Goal: Task Accomplishment & Management: Use online tool/utility

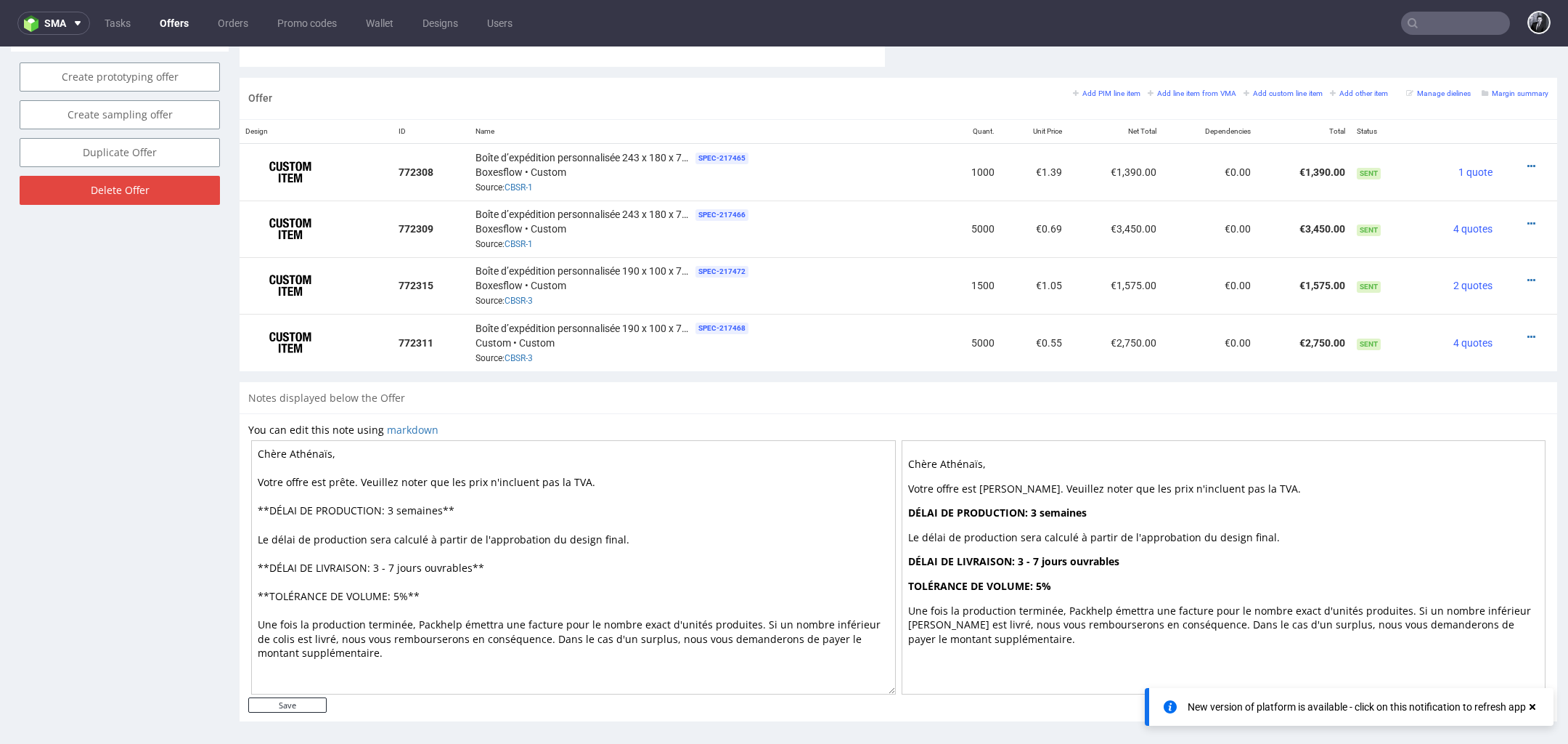
scroll to position [797, 0]
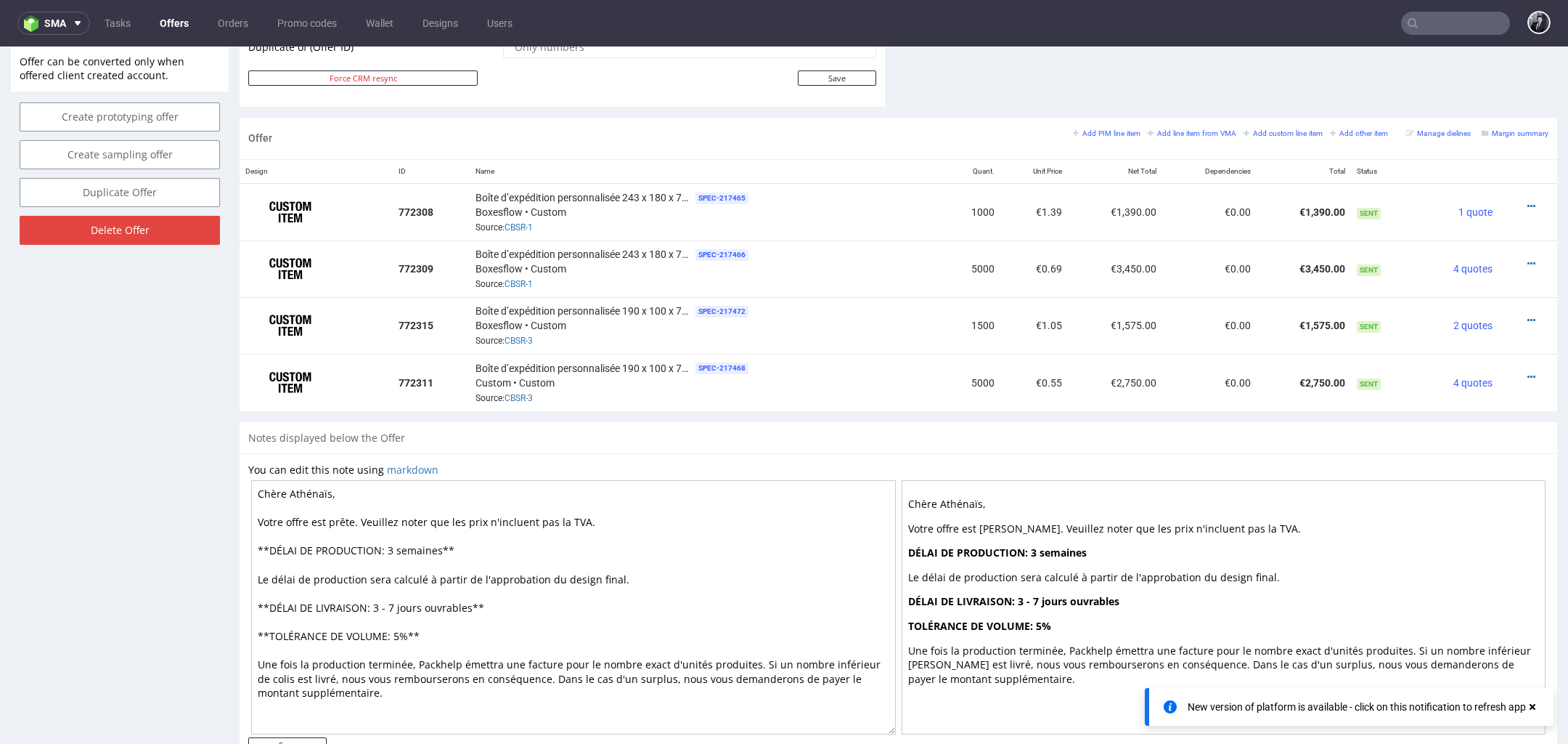
click at [1462, 21] on input "text" at bounding box center [1456, 23] width 109 height 23
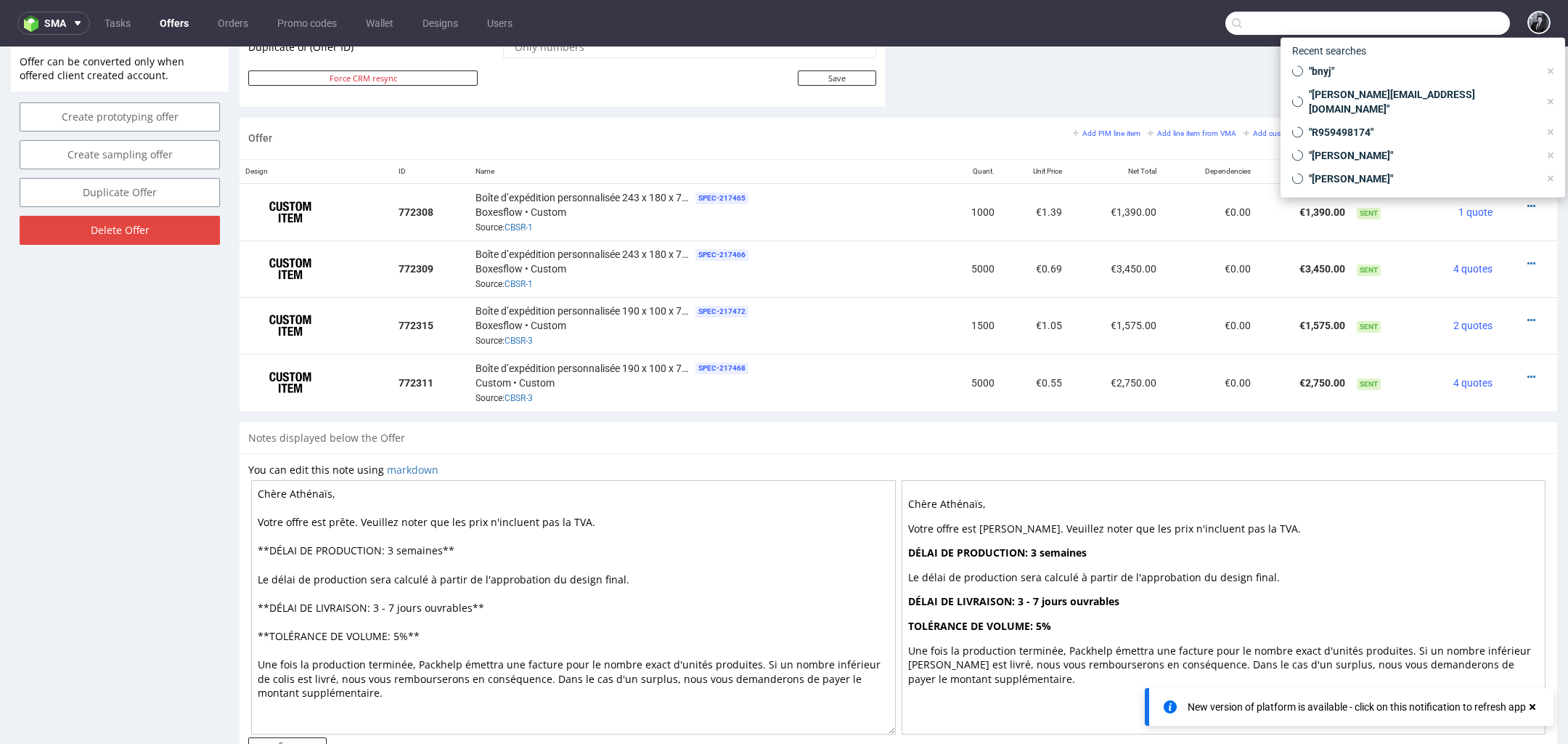
paste input "CO.56783"
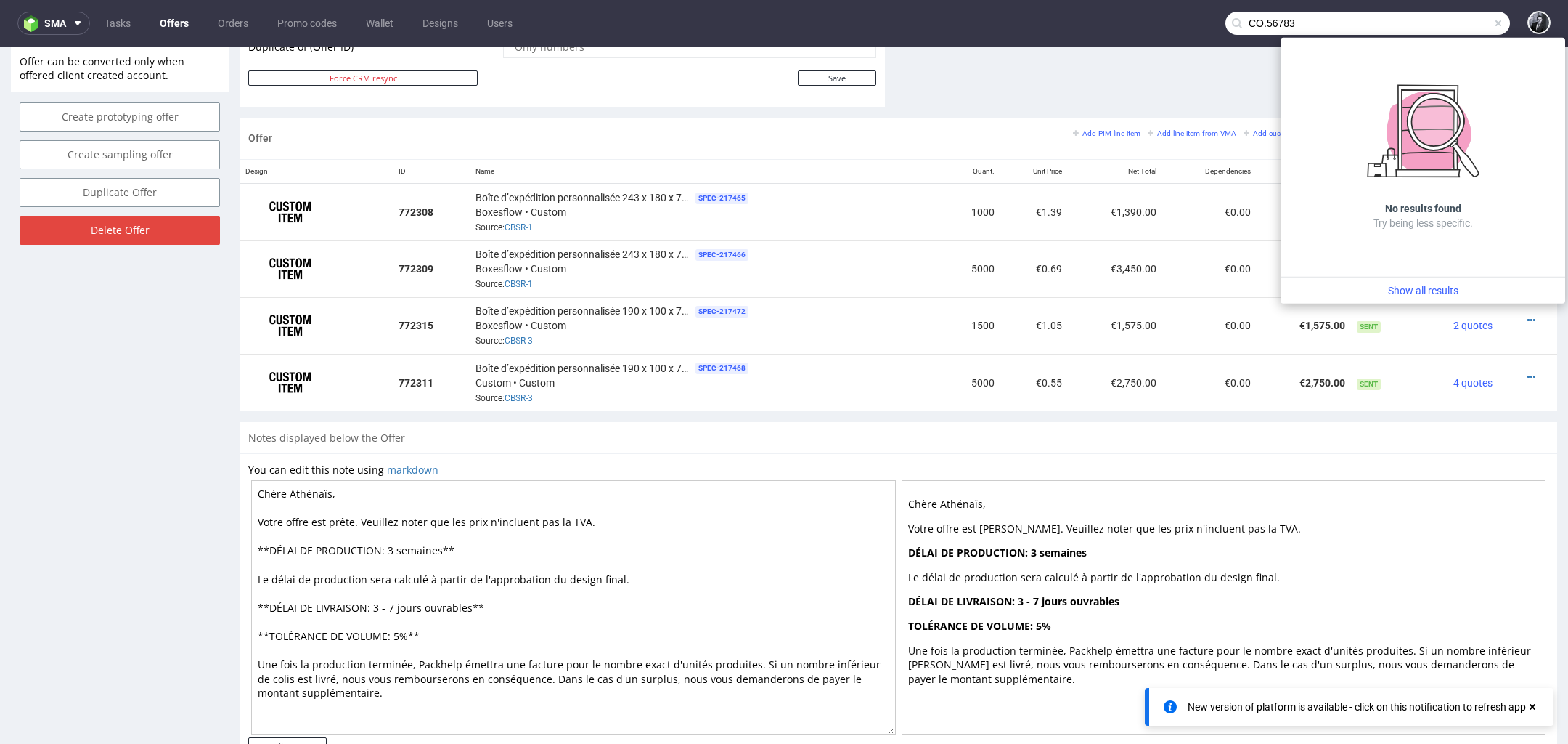
type input "CO.56783"
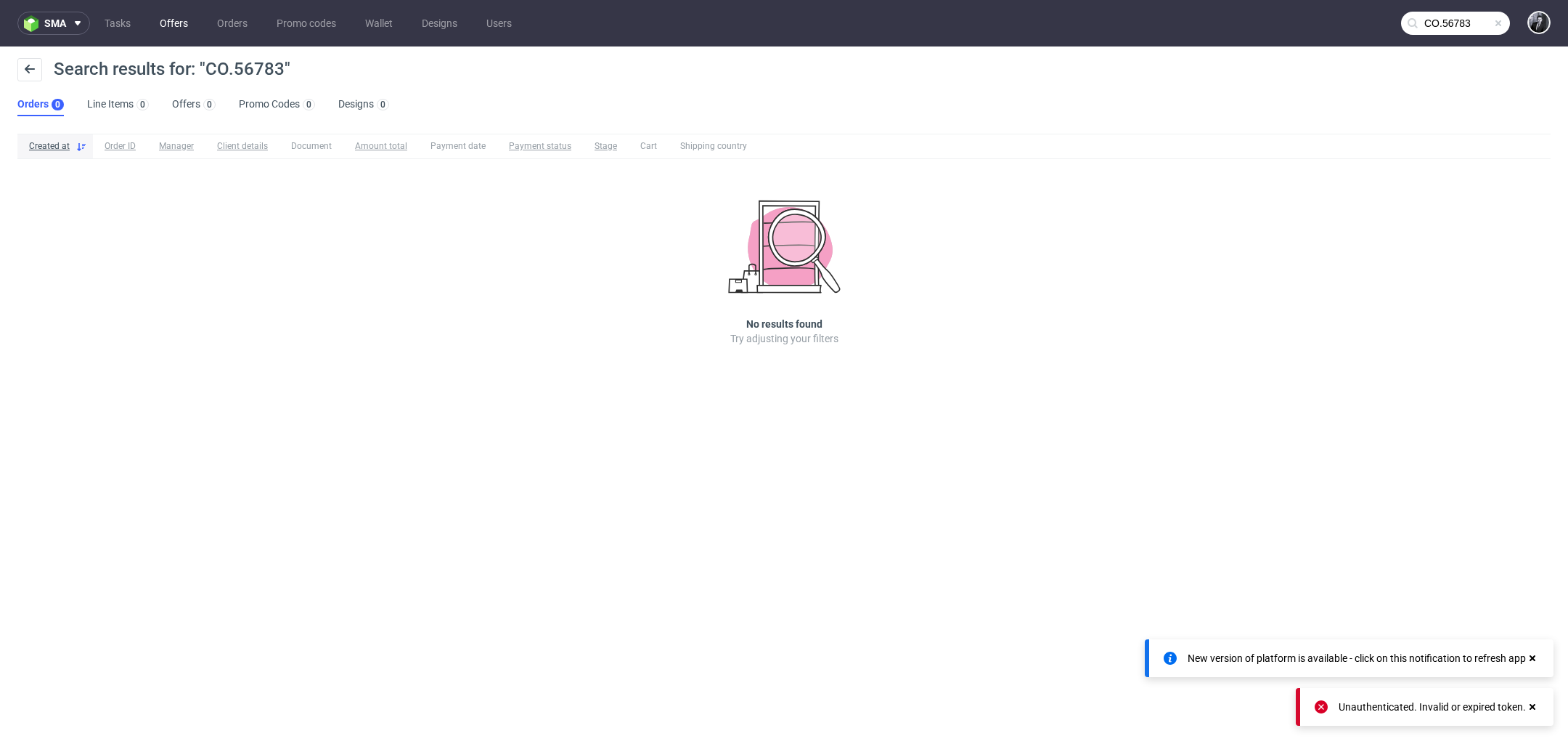
click at [184, 26] on link "Offers" at bounding box center [174, 23] width 46 height 23
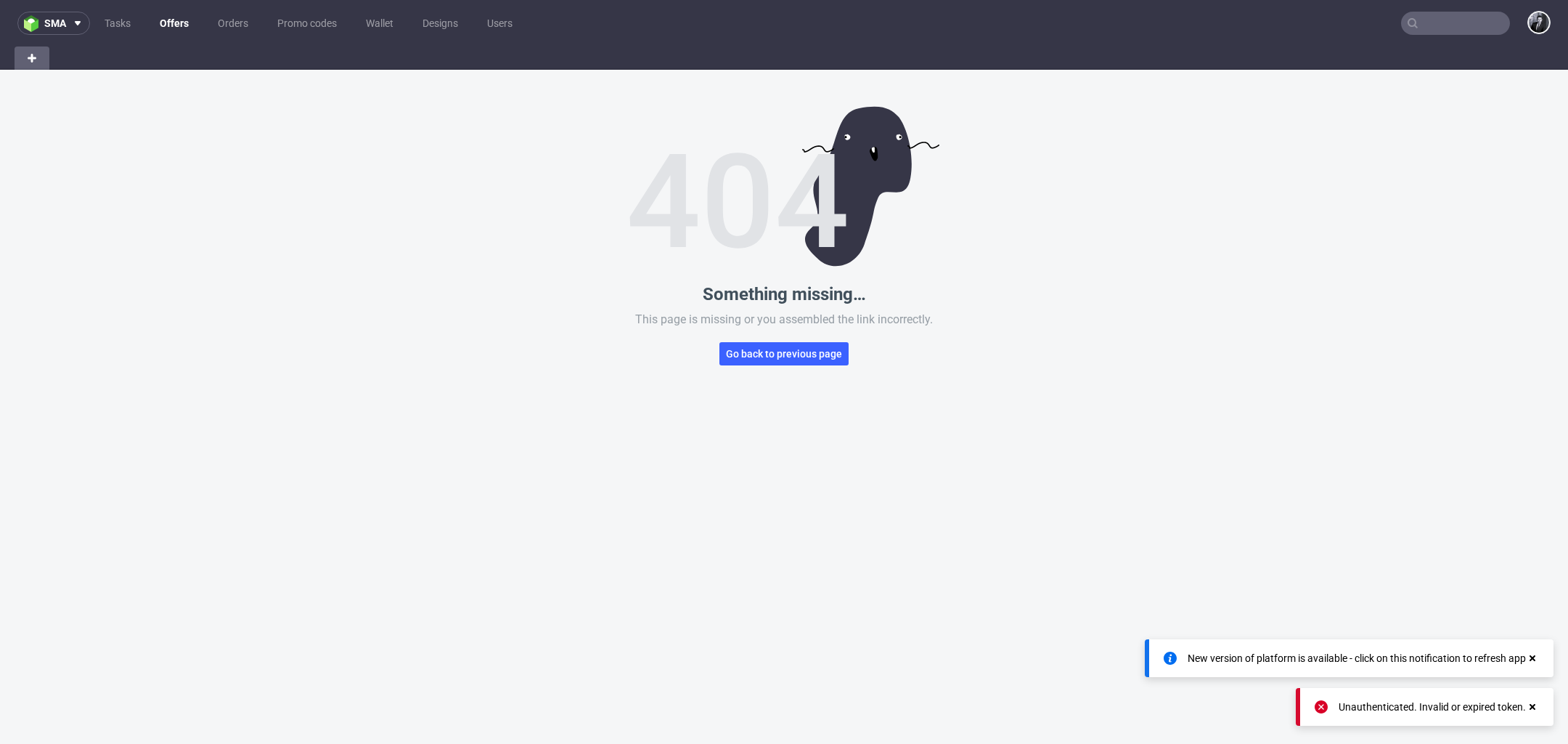
click at [185, 21] on link "Offers" at bounding box center [174, 23] width 47 height 23
click at [809, 356] on span "Go back to previous page" at bounding box center [784, 353] width 116 height 10
type input "CO.56783"
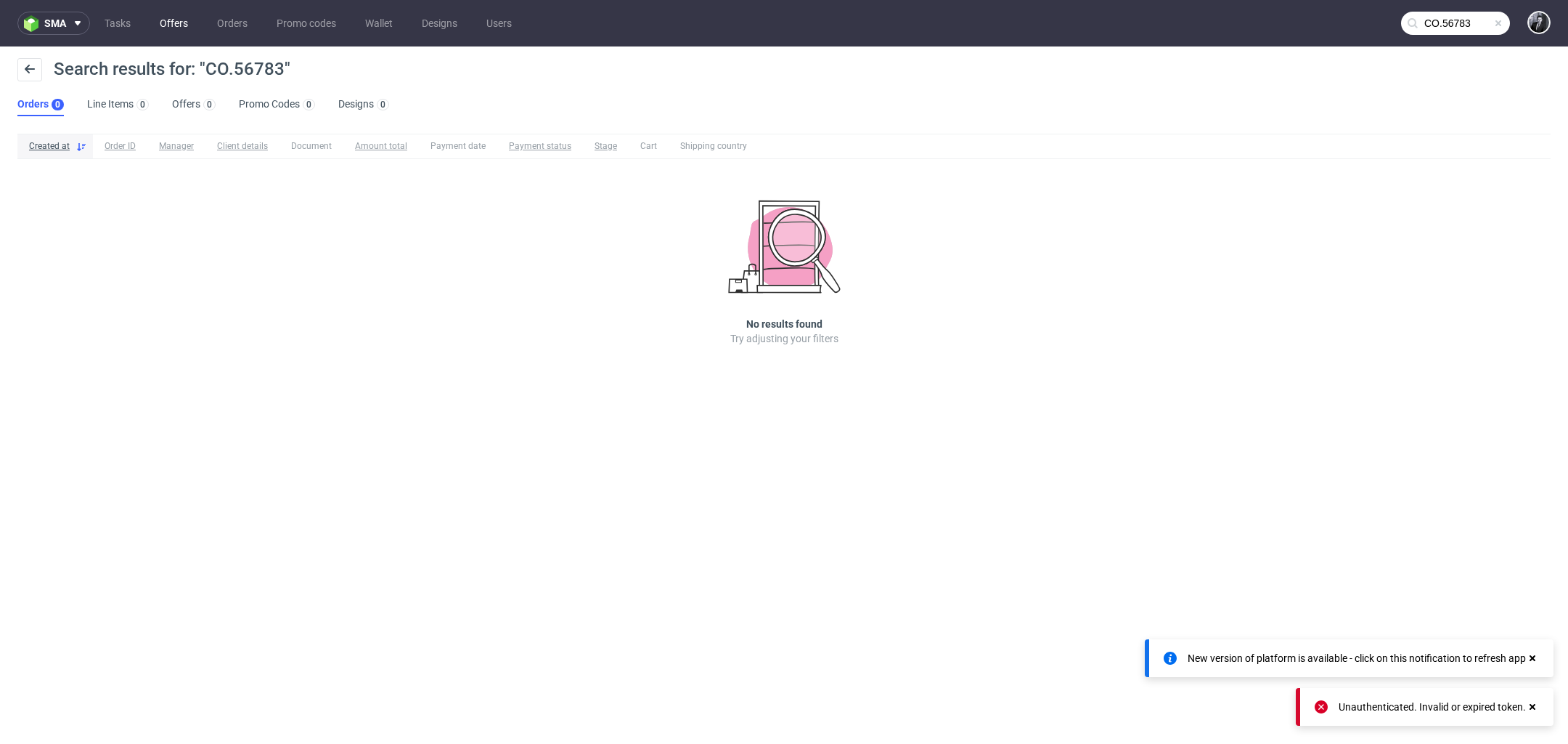
click at [169, 26] on link "Offers" at bounding box center [174, 23] width 46 height 23
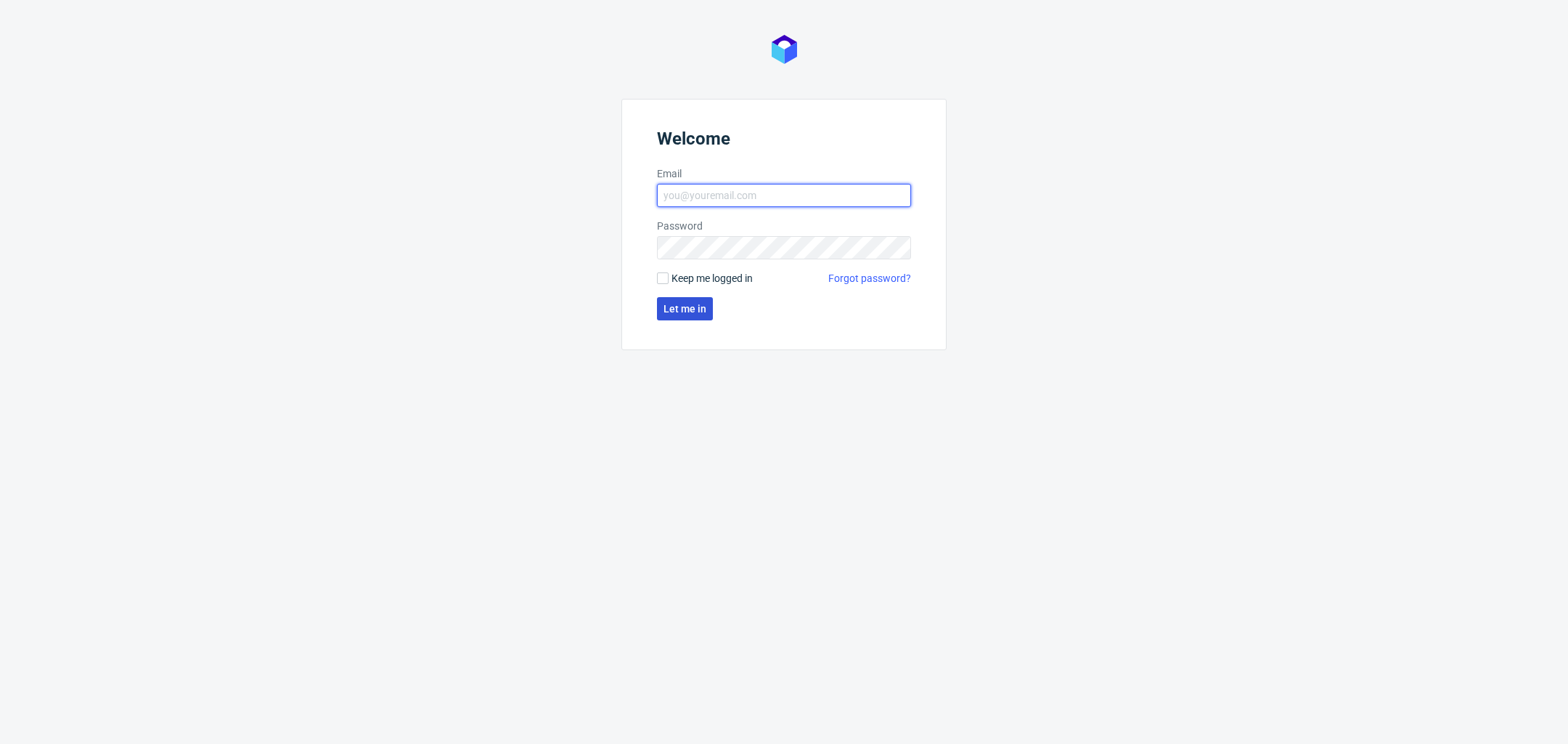
type input "[PERSON_NAME][EMAIL_ADDRESS][DOMAIN_NAME]"
click at [690, 305] on span "Let me in" at bounding box center [685, 309] width 43 height 10
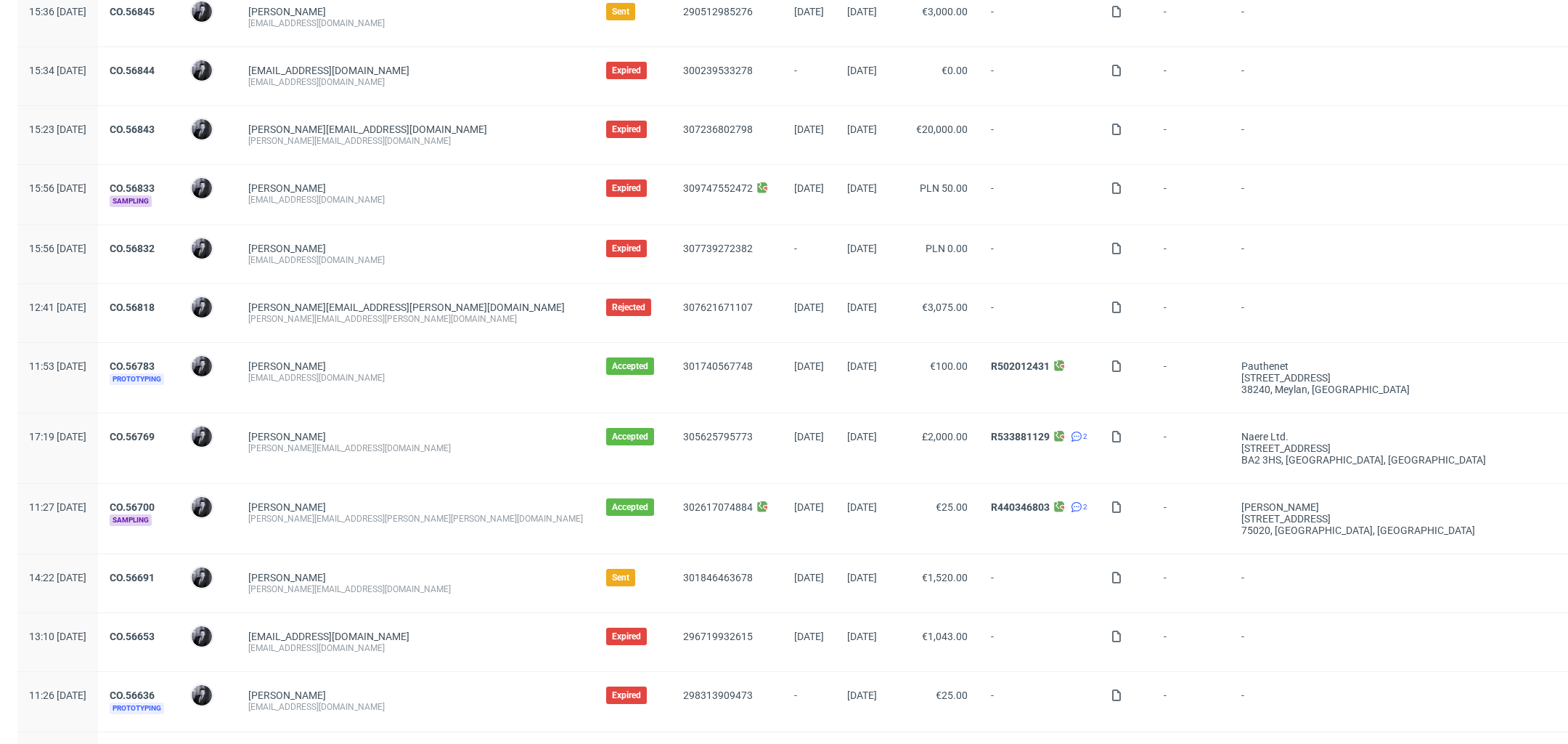
scroll to position [1151, 0]
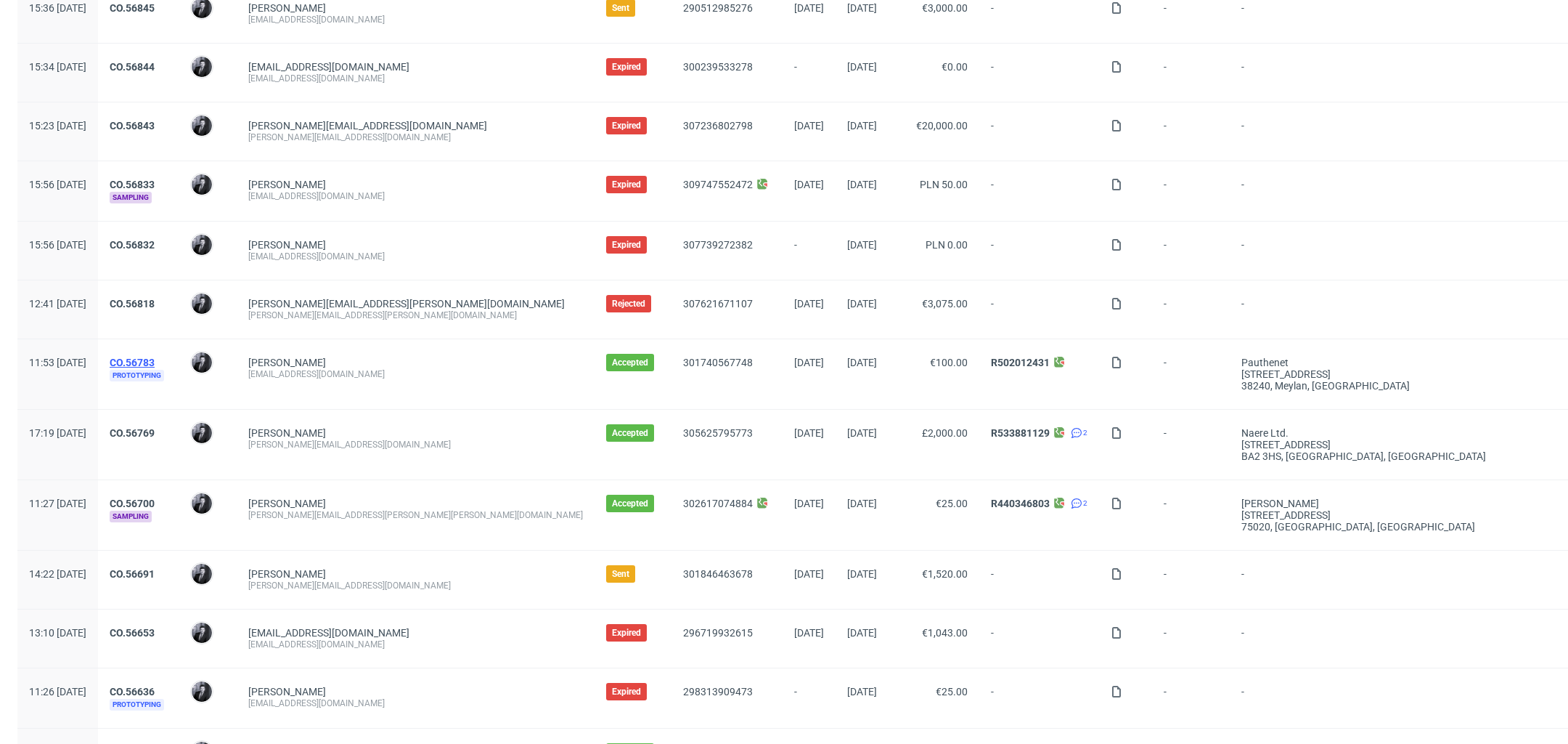
click at [154, 356] on link "CO.56783" at bounding box center [131, 362] width 45 height 11
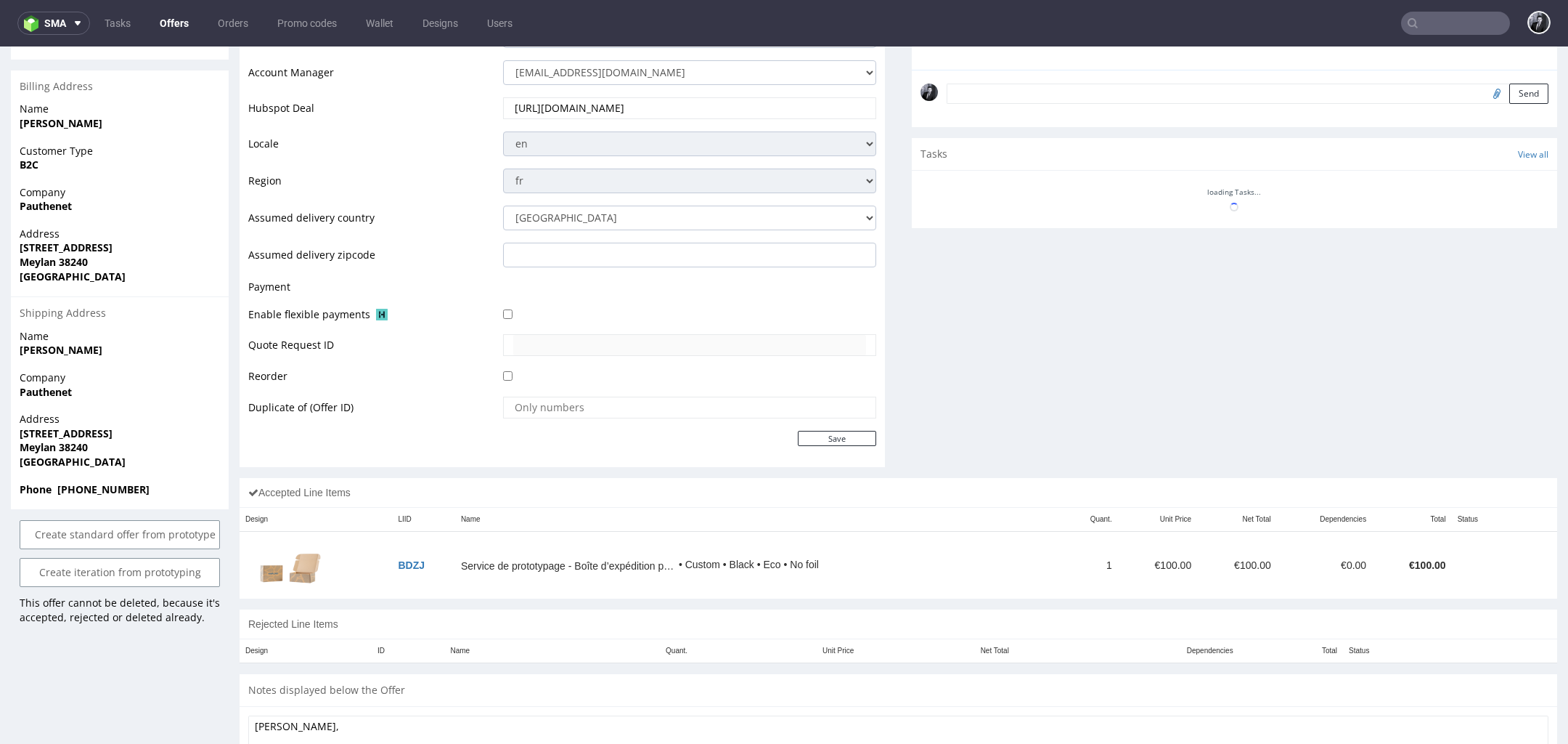
scroll to position [484, 0]
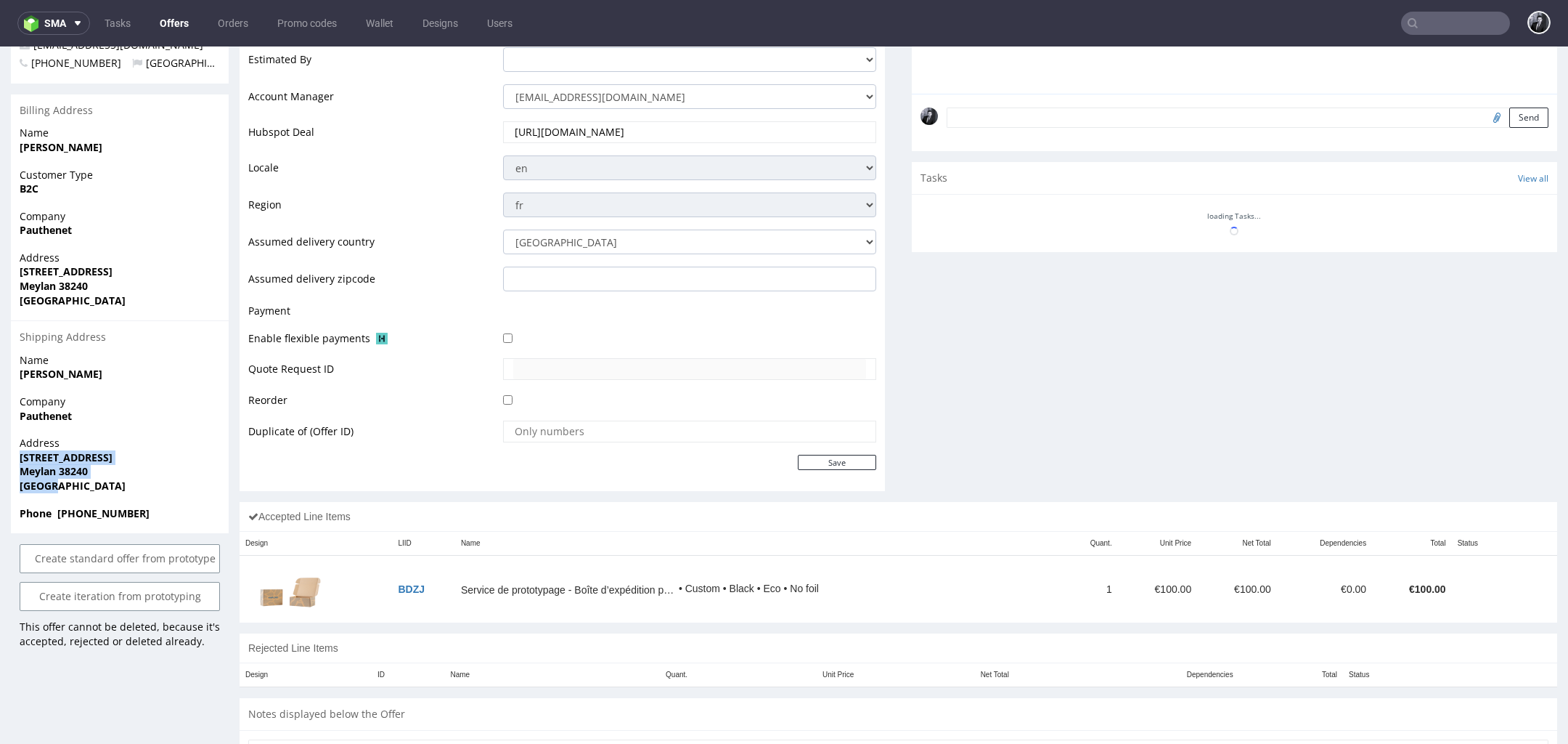
drag, startPoint x: 81, startPoint y: 492, endPoint x: 20, endPoint y: 460, distance: 68.9
click at [20, 460] on p "Address 2 allée des marronniers Meylan 38240 France" at bounding box center [120, 464] width 200 height 56
copy p "2 allée des marronniers Meylan 38240 France"
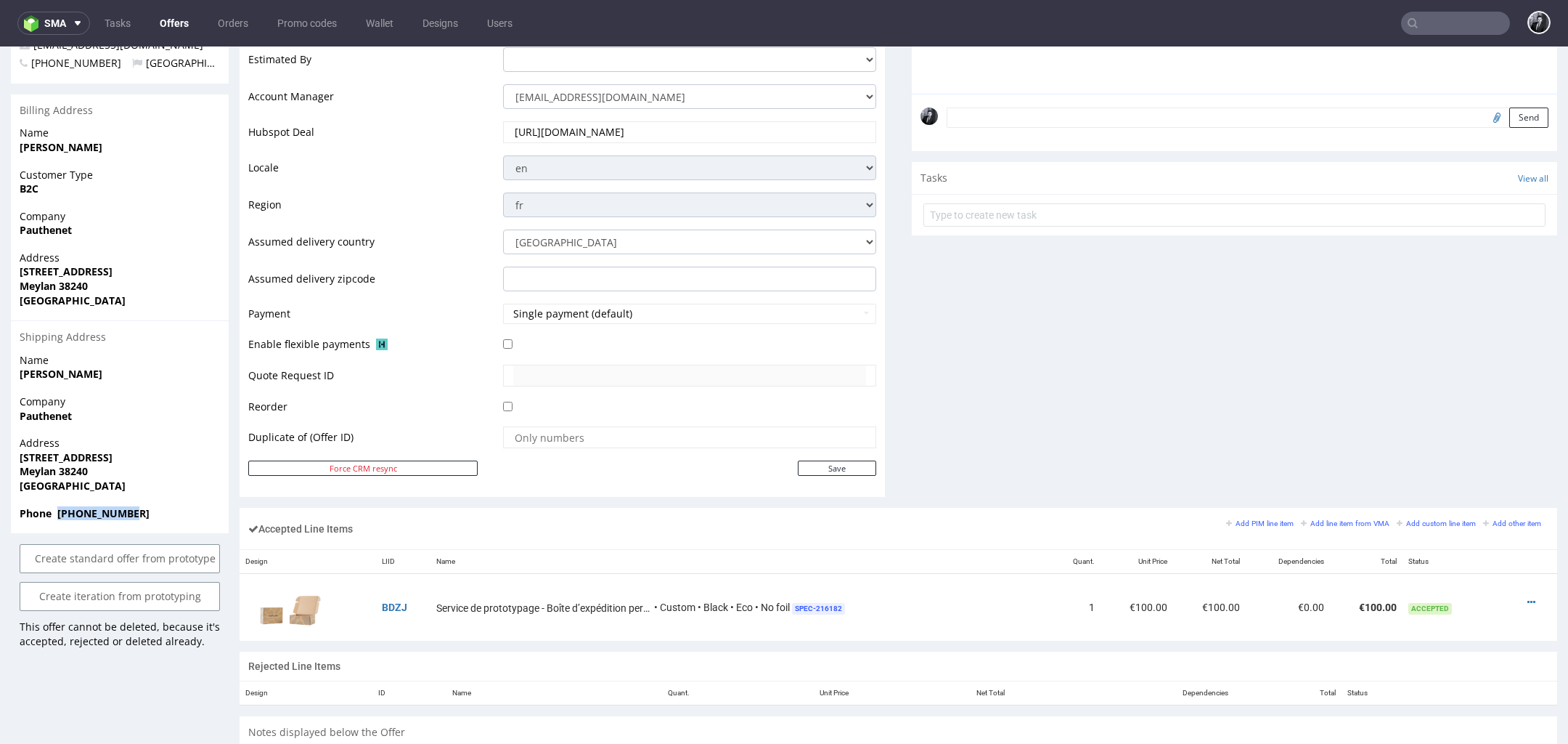
drag, startPoint x: 144, startPoint y: 514, endPoint x: 60, endPoint y: 510, distance: 84.1
click at [60, 510] on span "Phone +33629106227" at bounding box center [120, 513] width 200 height 14
copy strong "+33629106227"
drag, startPoint x: 86, startPoint y: 424, endPoint x: 15, endPoint y: 409, distance: 72.6
click at [15, 409] on div "Company Pauthenet" at bounding box center [119, 414] width 218 height 41
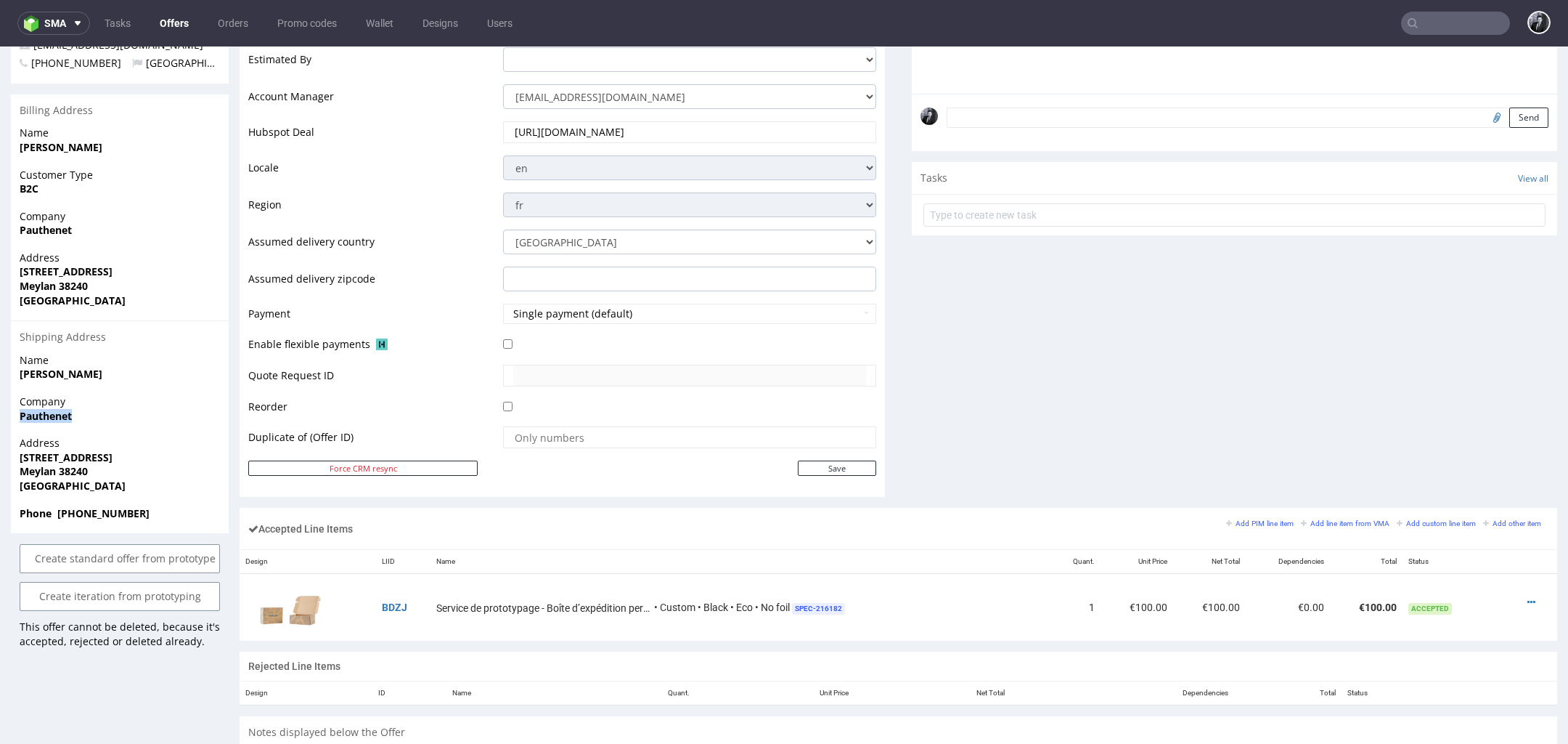
copy strong "Pauthenet"
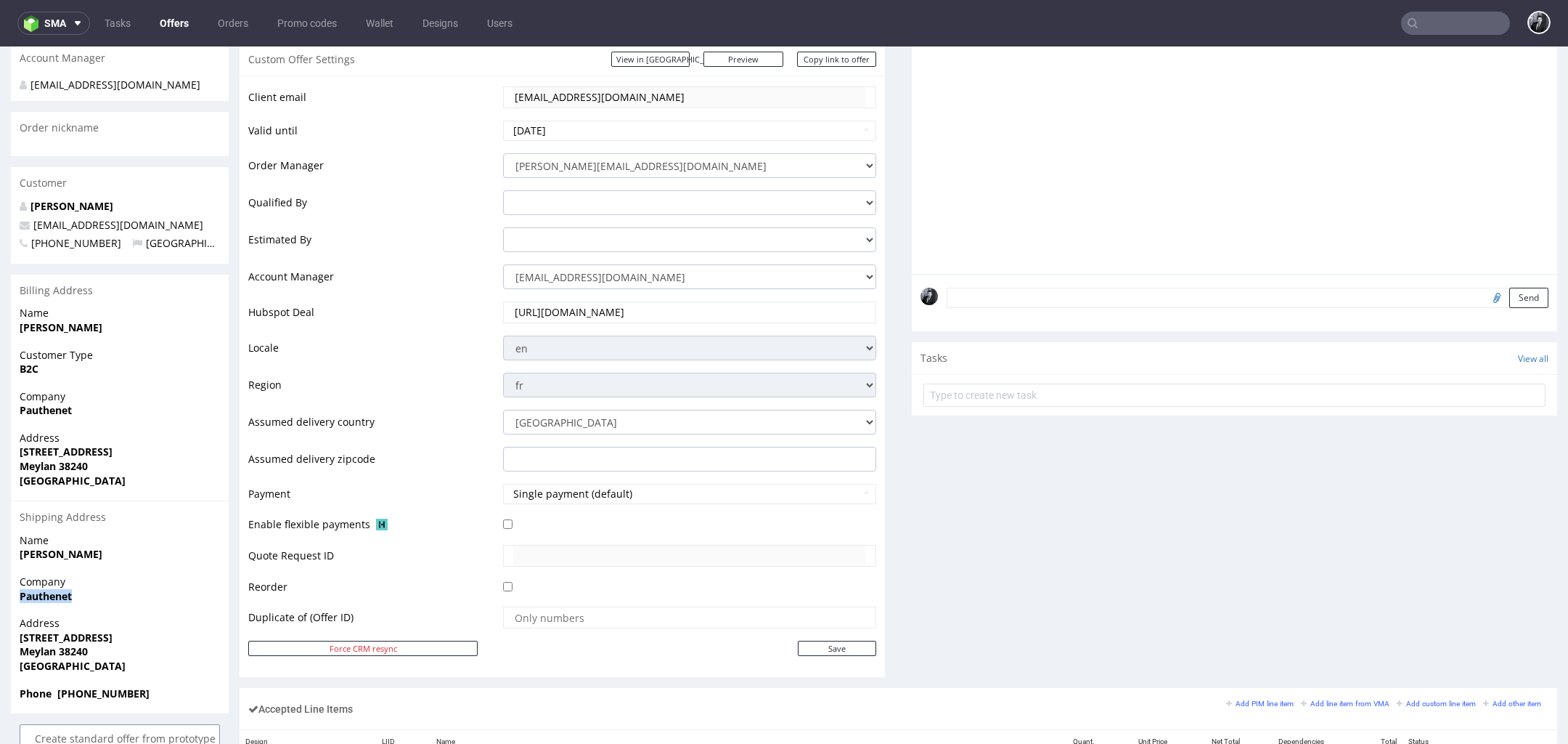
scroll to position [0, 0]
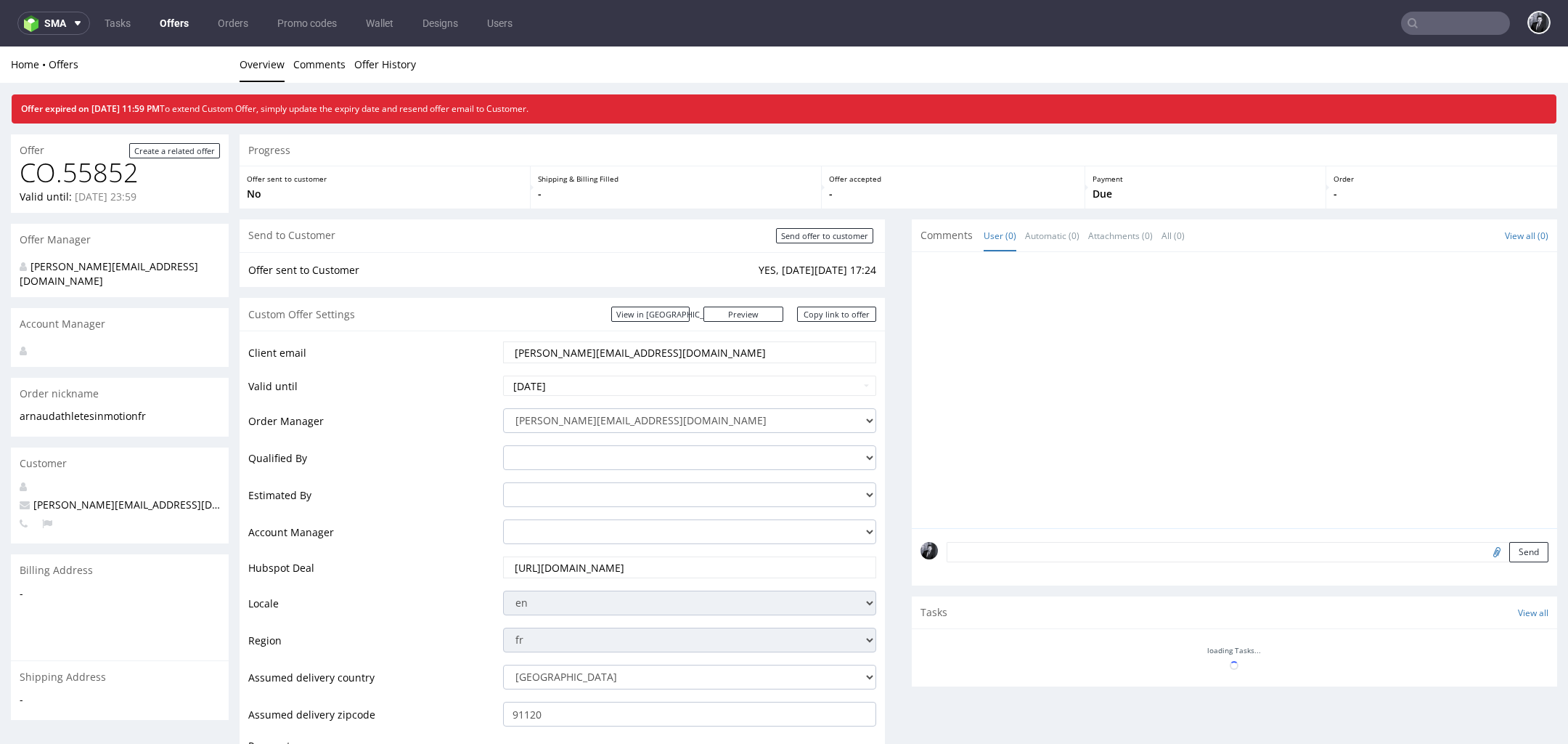
click at [189, 27] on link "Offers" at bounding box center [174, 23] width 47 height 23
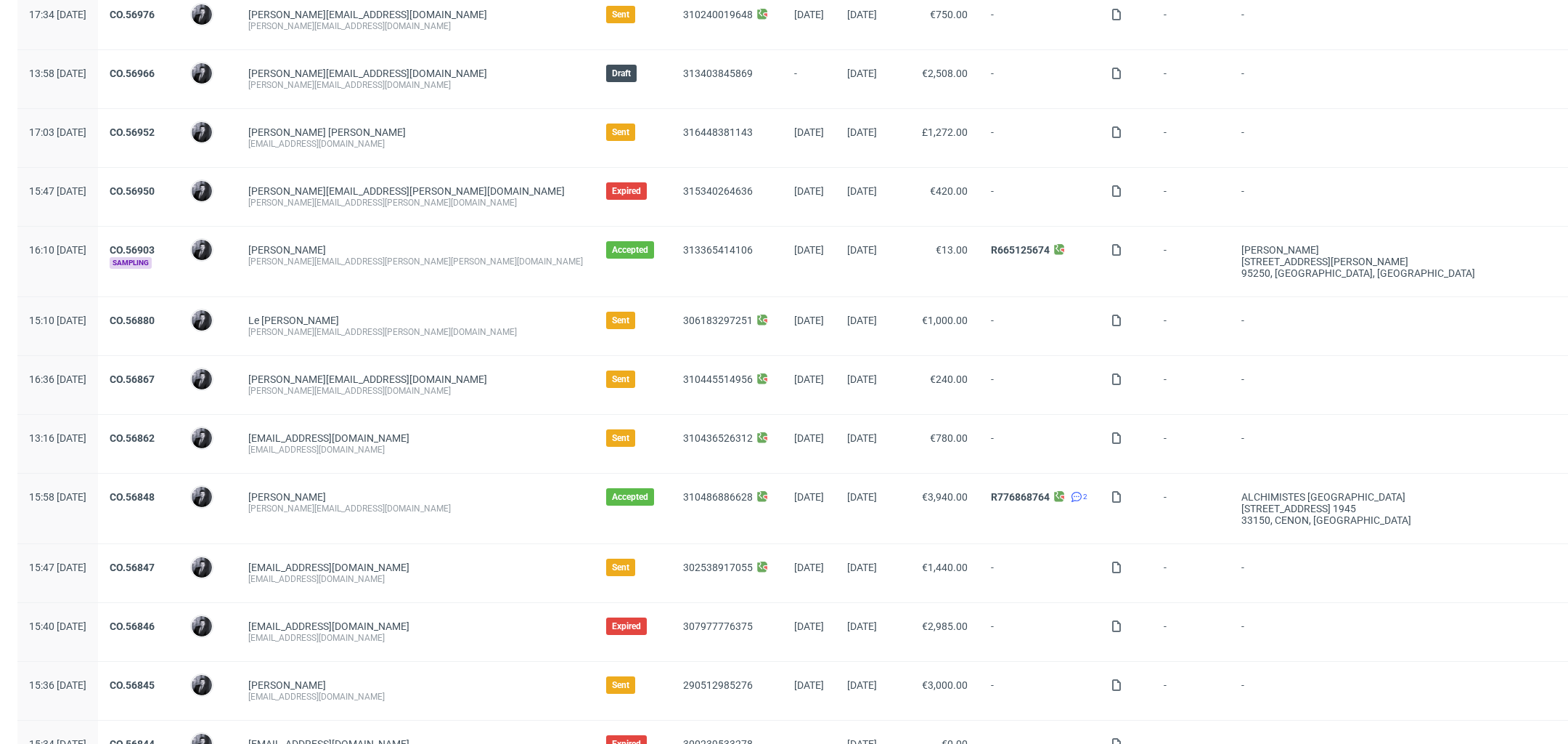
scroll to position [500, 0]
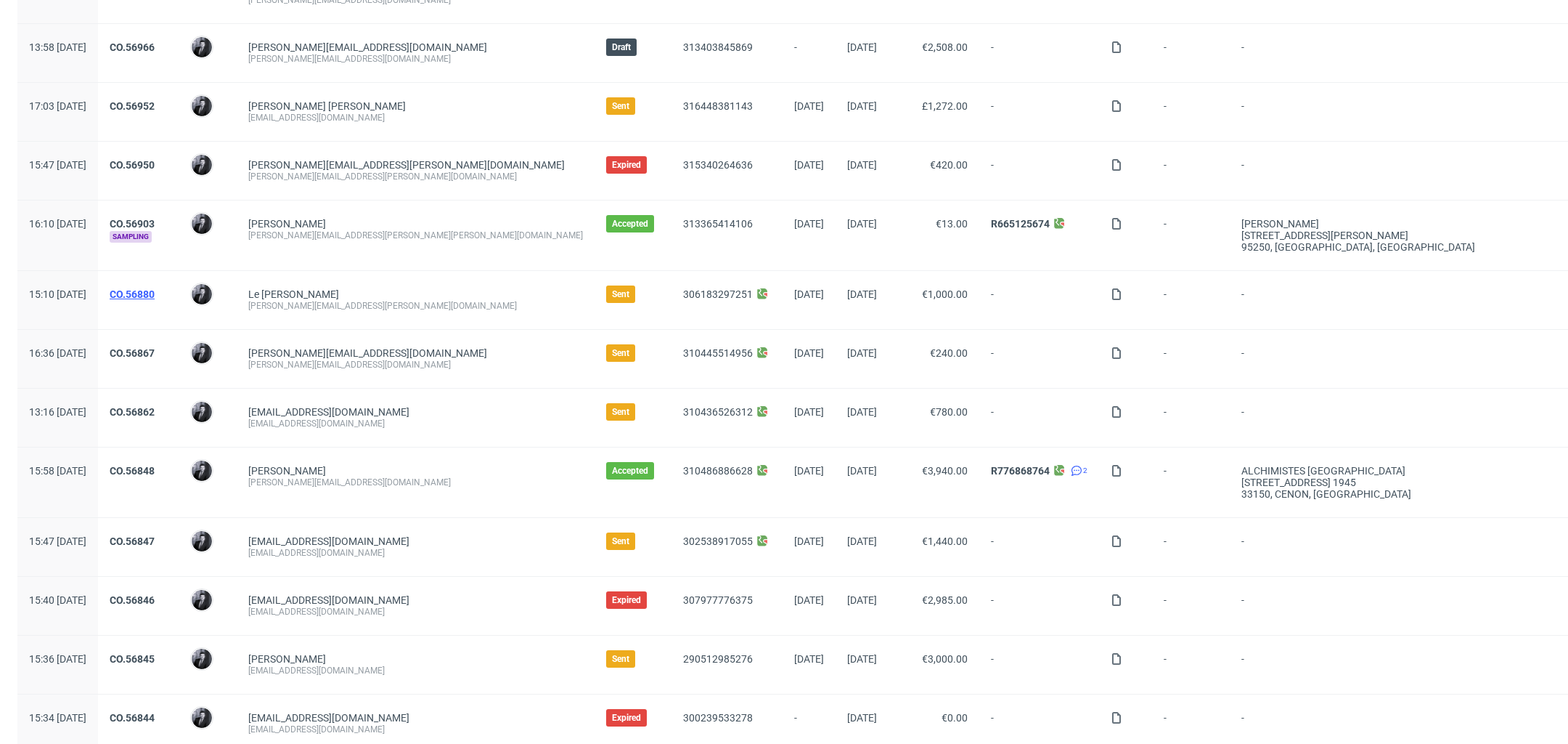
click at [154, 295] on link "CO.56880" at bounding box center [131, 294] width 45 height 11
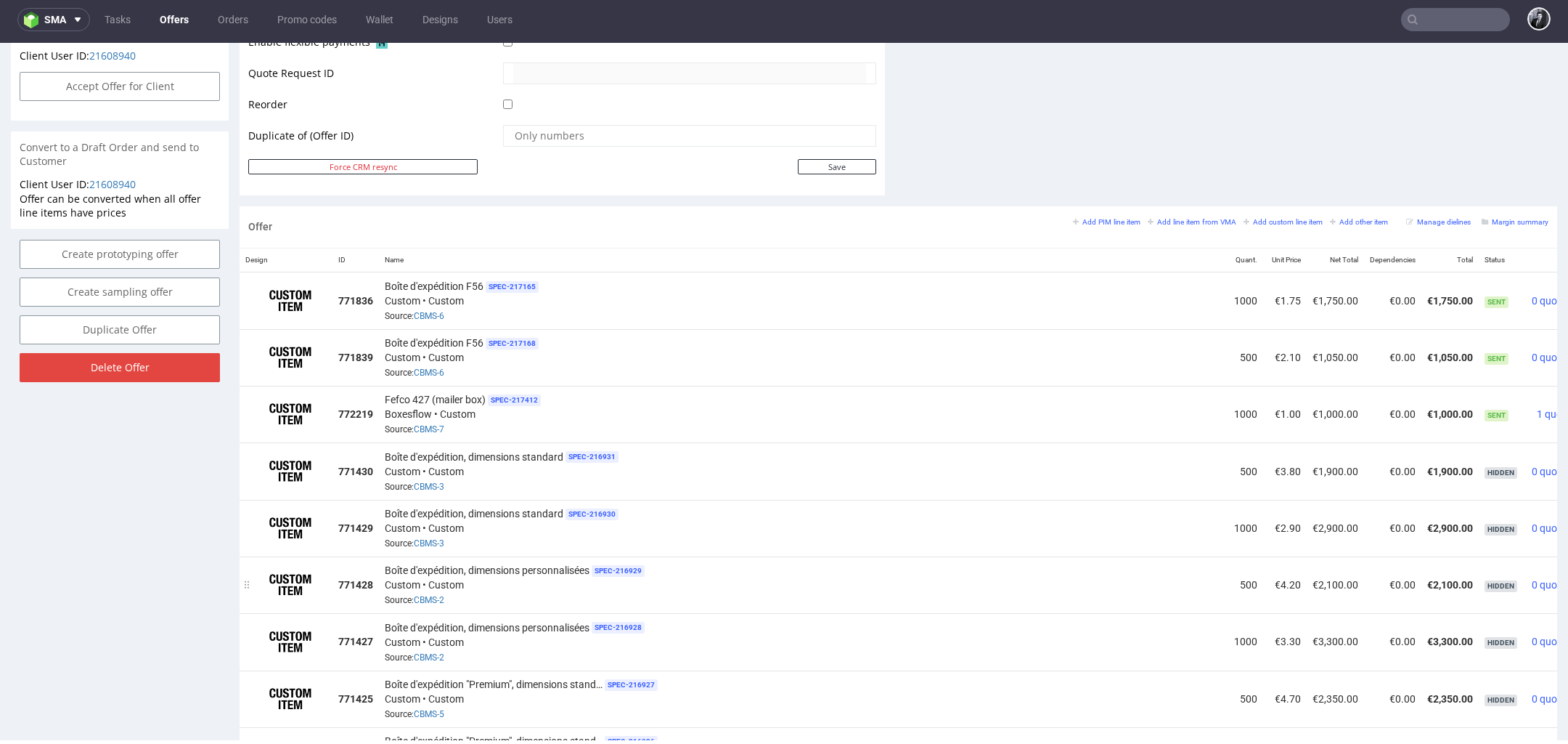
scroll to position [700, 0]
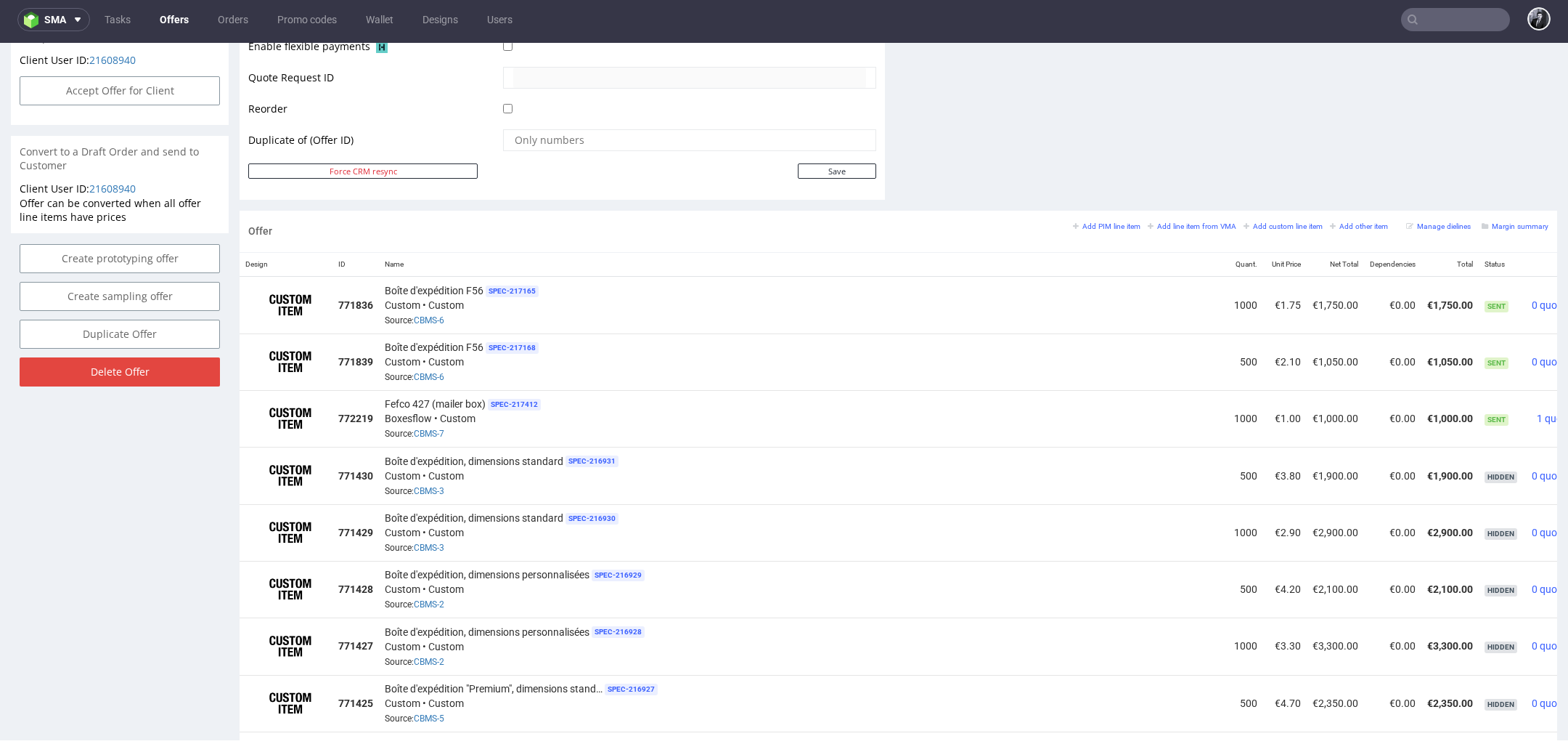
click at [1161, 219] on div "Add PIM line item Add line item from VMA Add custom line item Add other item" at bounding box center [1234, 226] width 323 height 13
click at [1175, 222] on small "Add line item from VMA" at bounding box center [1192, 226] width 89 height 8
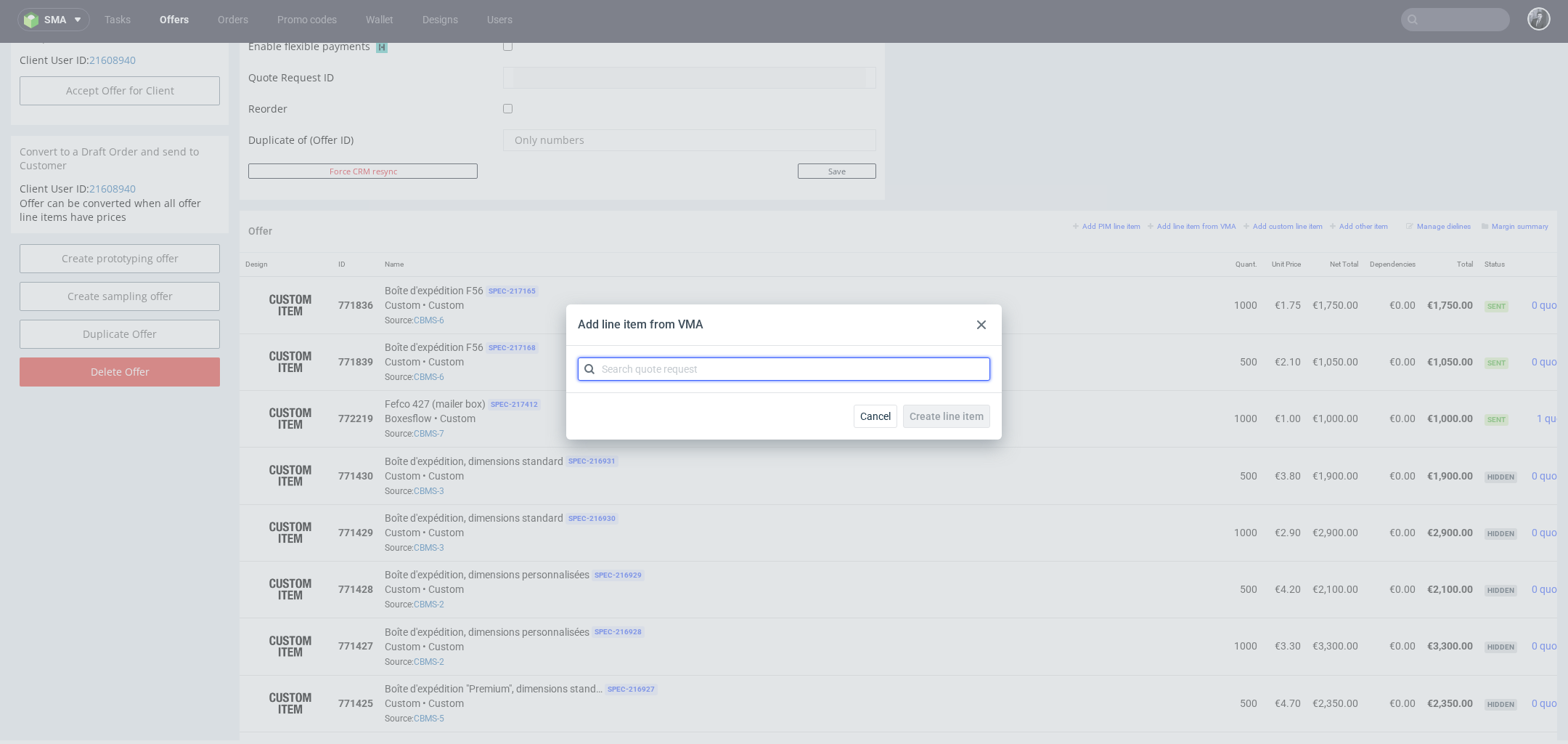
click at [861, 366] on input "text" at bounding box center [784, 369] width 412 height 23
type input "CBMS"
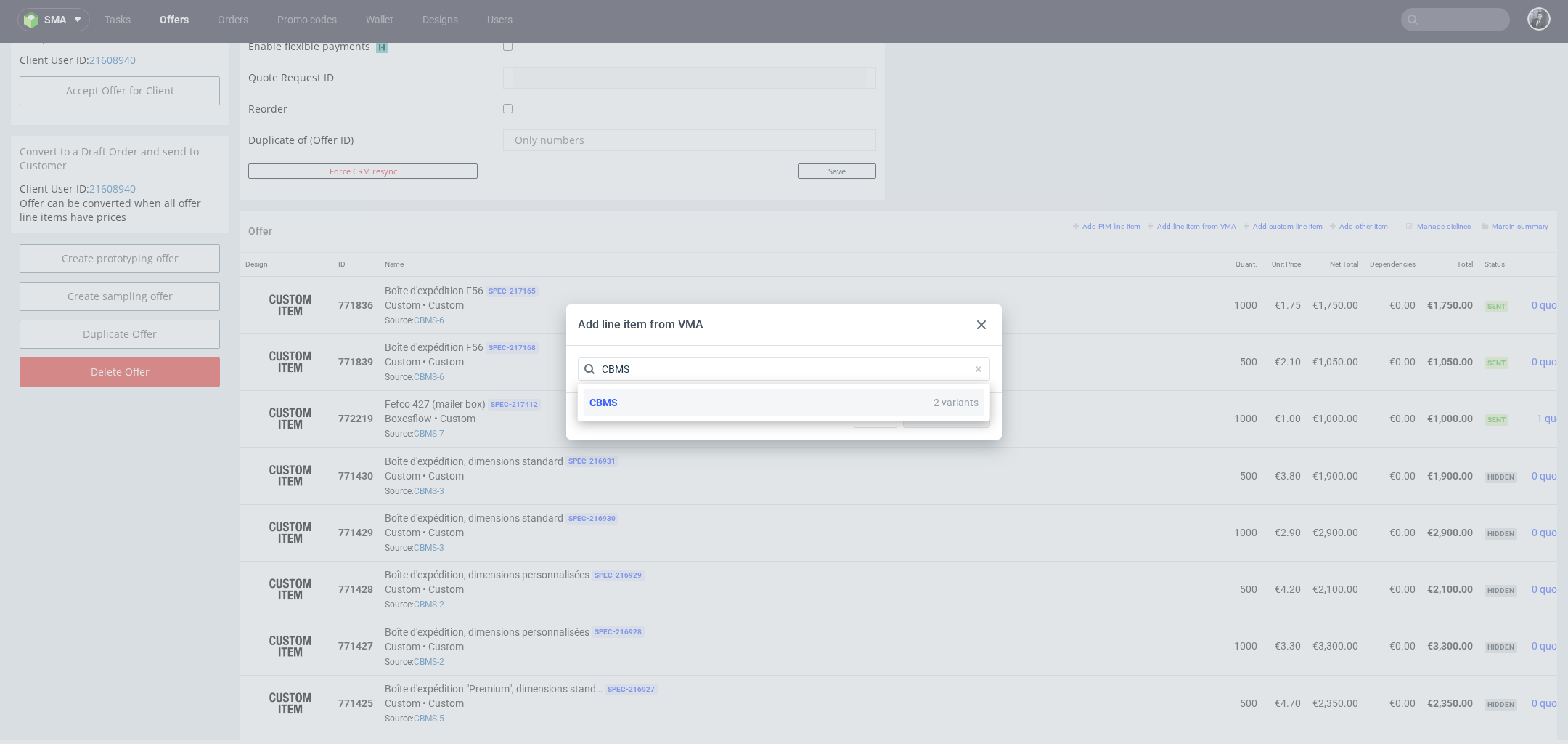
click at [717, 397] on div "CBMS 2 variants" at bounding box center [784, 402] width 401 height 26
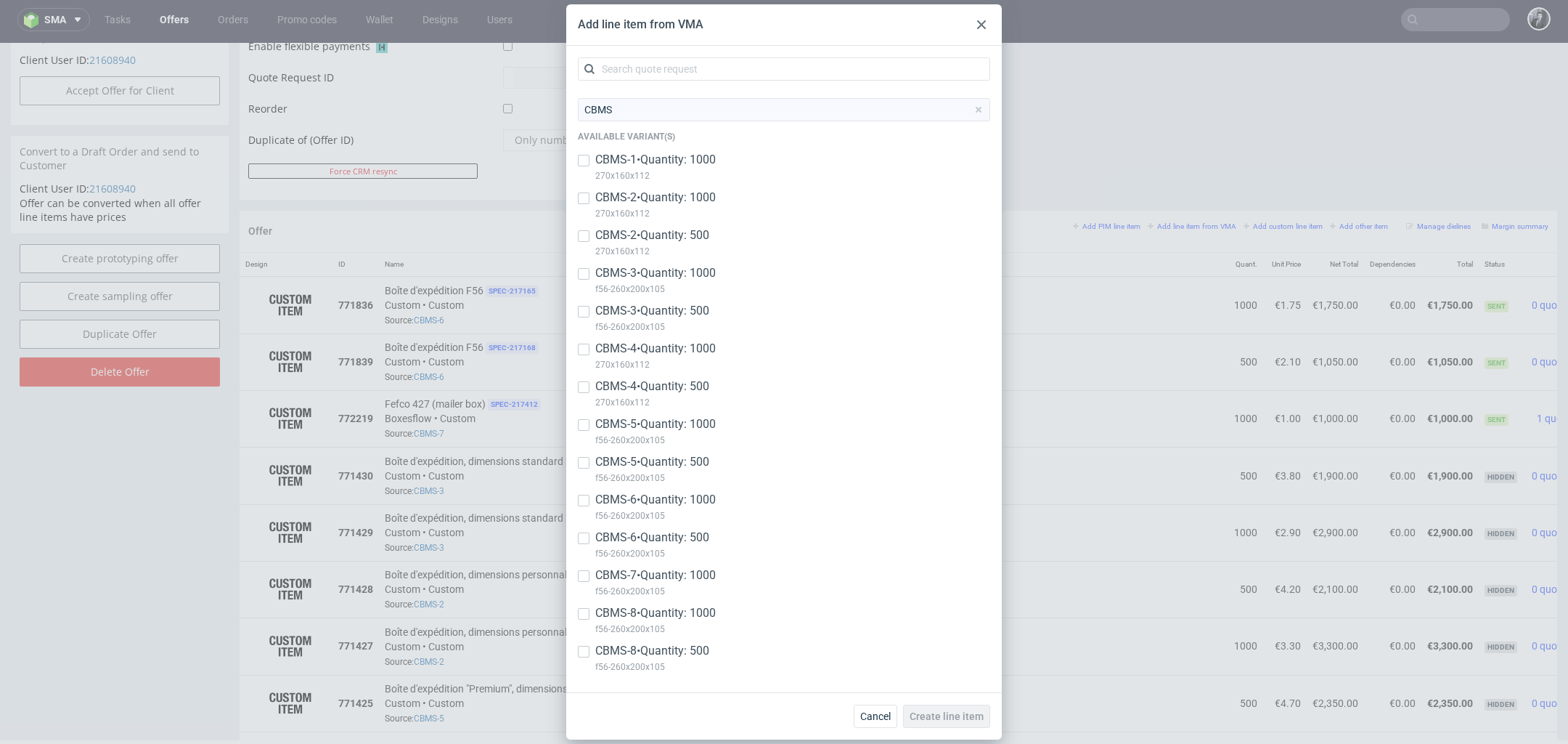
click at [597, 618] on p "CBMS-8 • Quantity: 1000" at bounding box center [655, 613] width 121 height 16
checkbox input "true"
click at [592, 660] on div "CBMS-8 • Quantity: 500 f56-260x200x105" at bounding box center [784, 662] width 412 height 38
checkbox input "true"
click at [965, 718] on span "Create line item" at bounding box center [947, 716] width 74 height 10
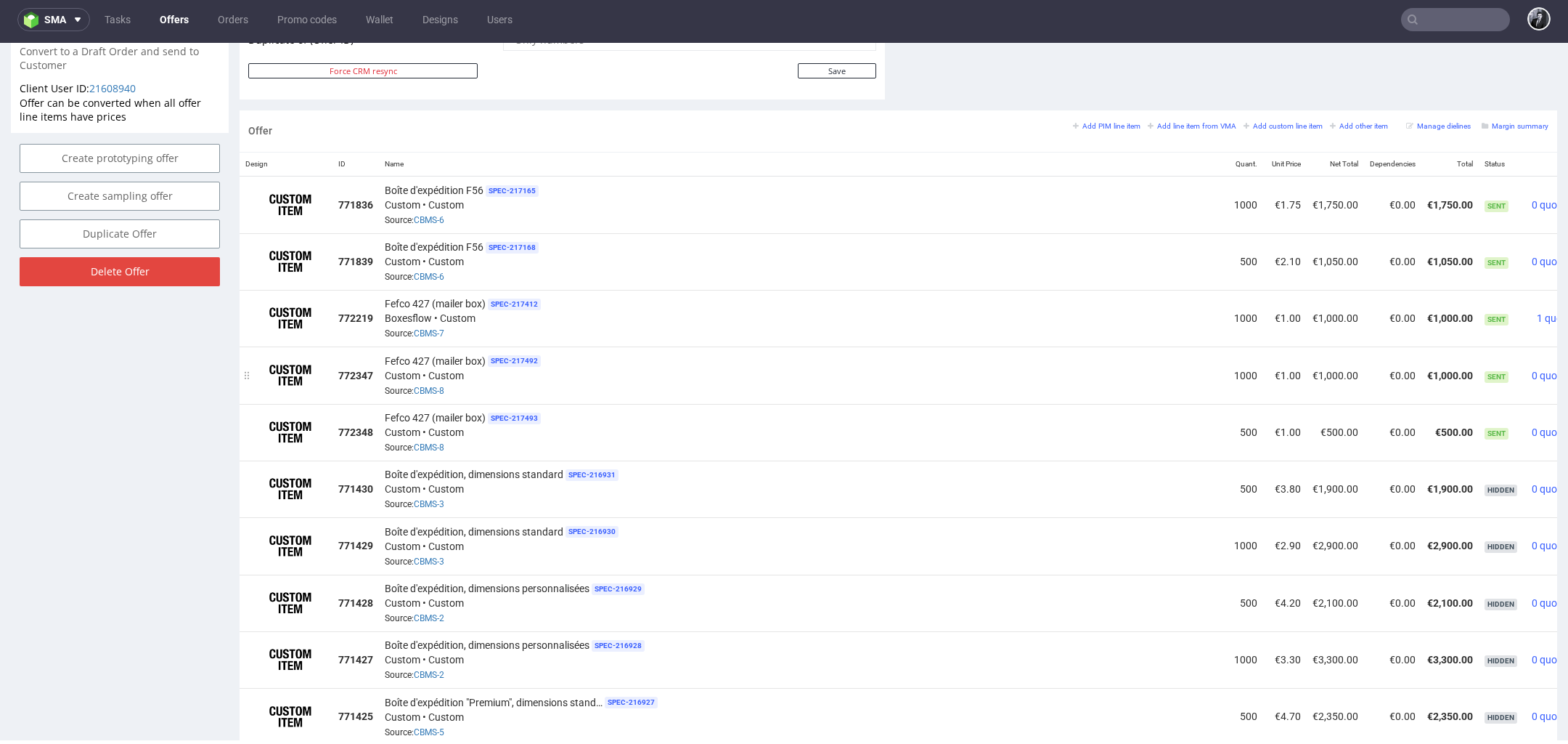
scroll to position [0, 74]
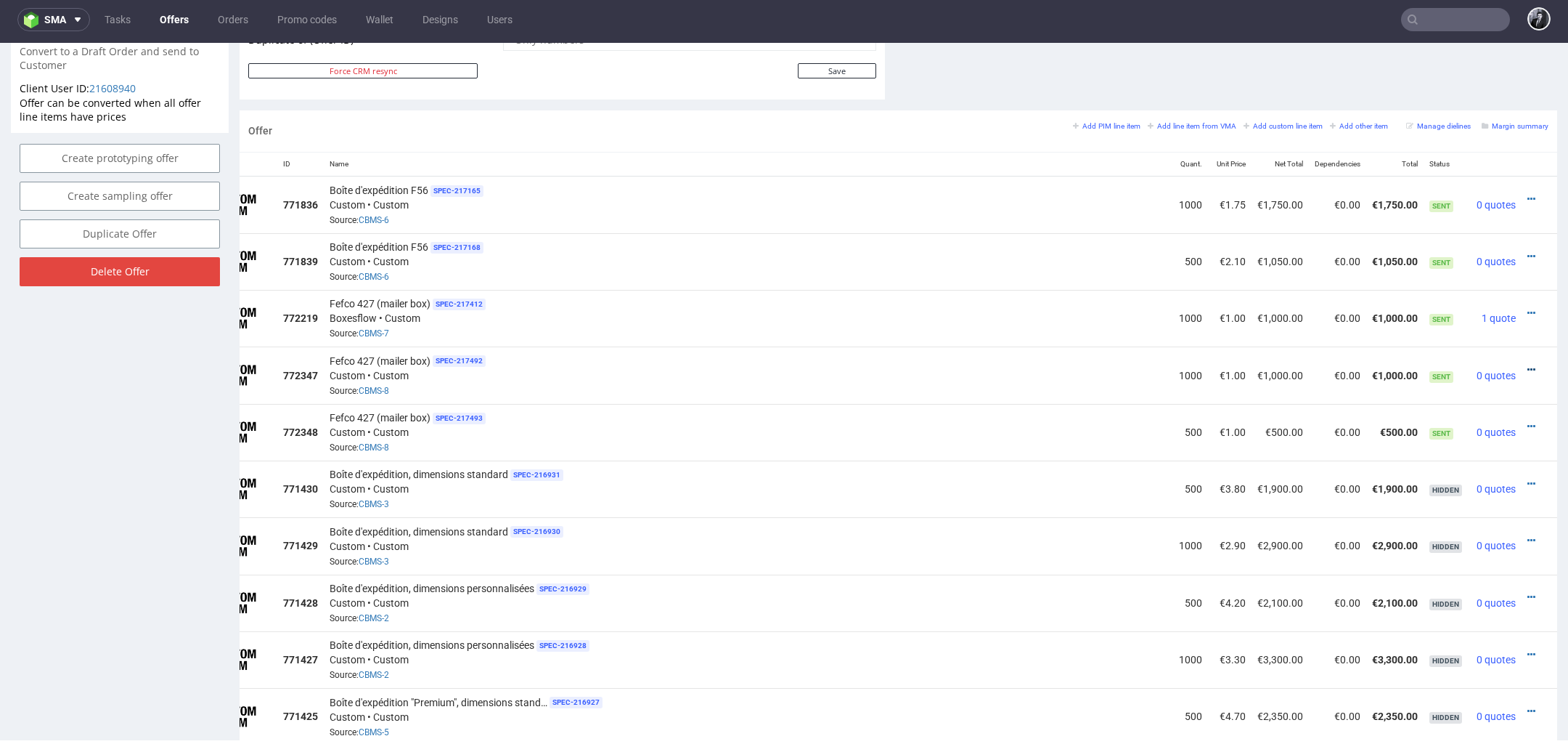
click at [1528, 365] on icon at bounding box center [1532, 370] width 8 height 10
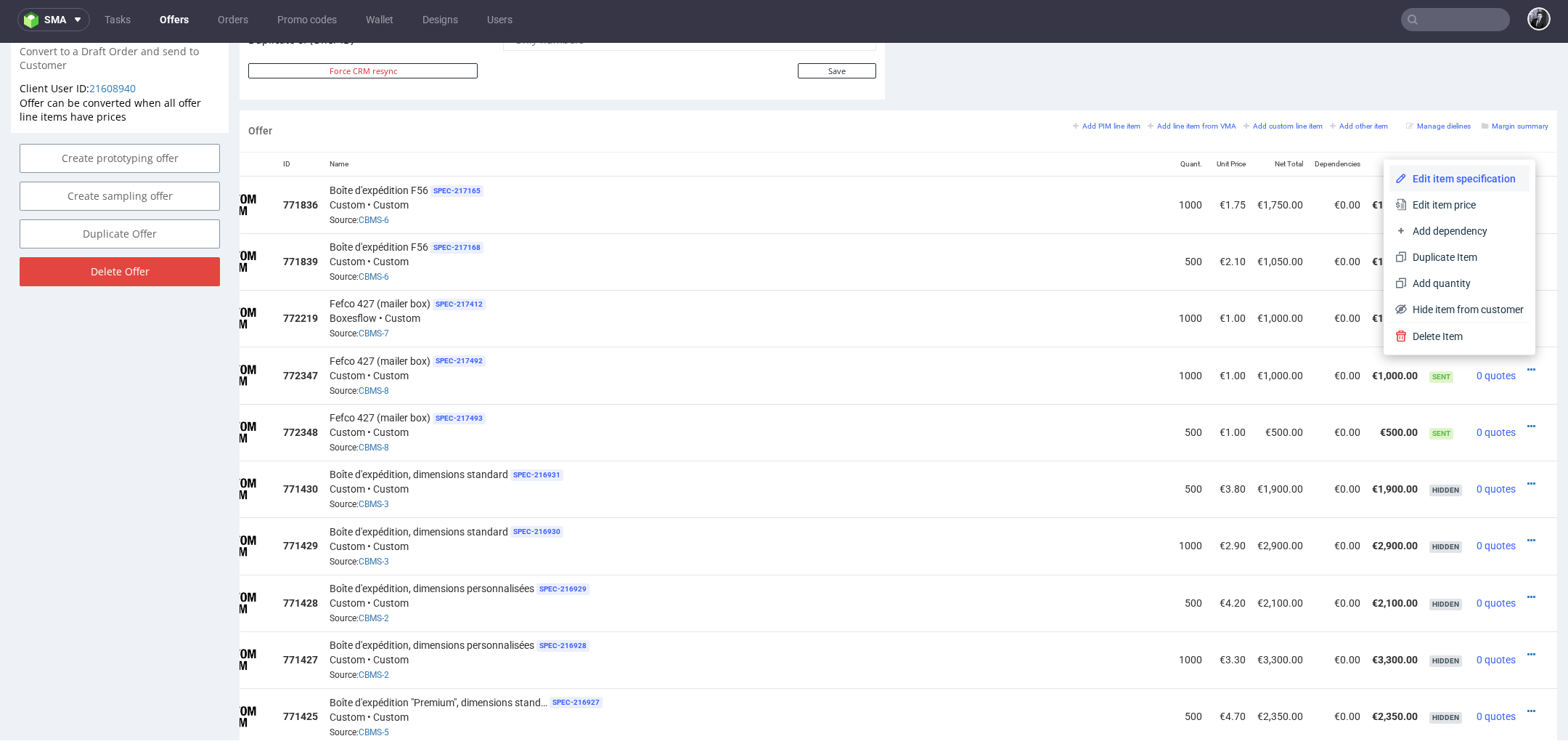
click at [1448, 182] on span "Edit item specification" at bounding box center [1465, 178] width 117 height 14
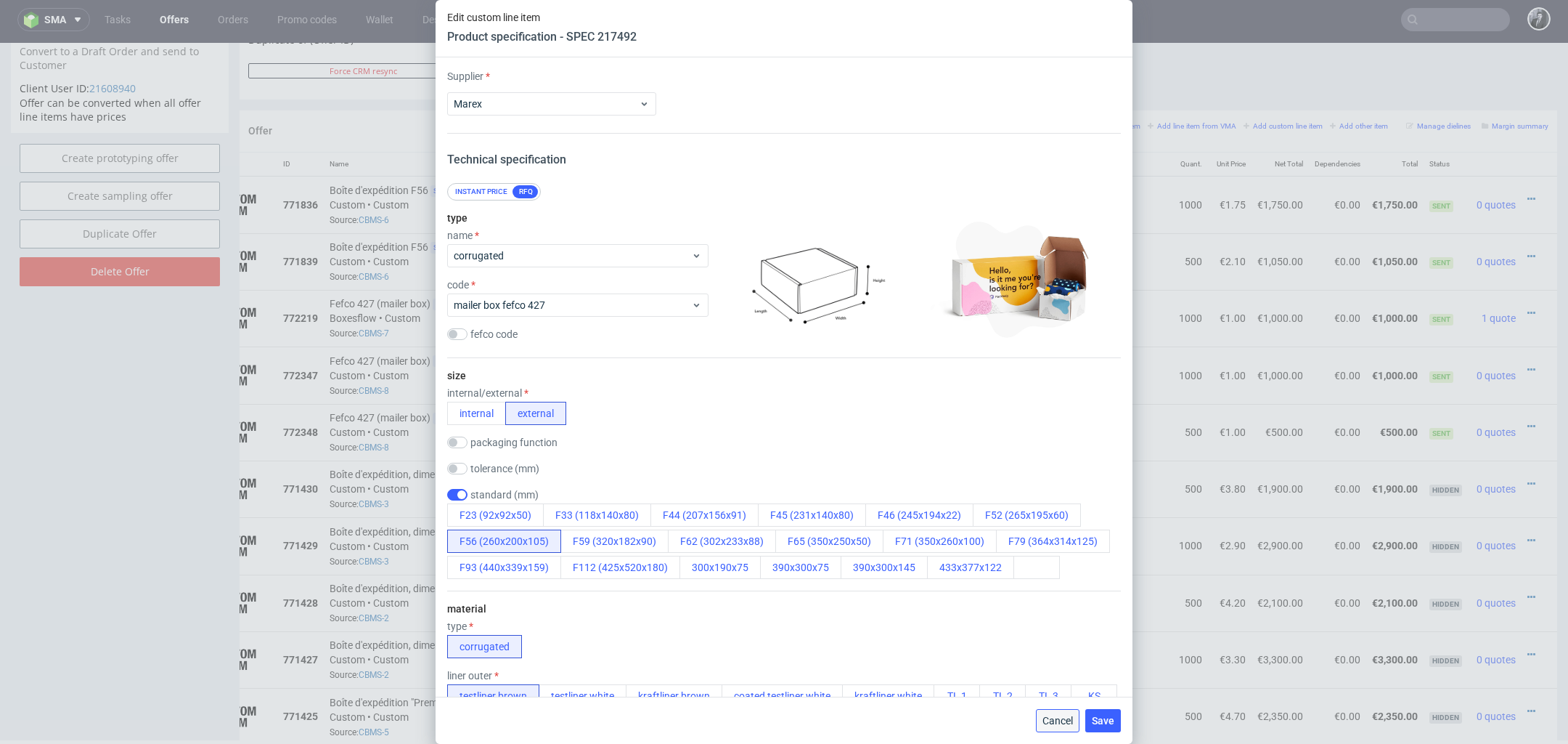
click at [1061, 716] on span "Cancel" at bounding box center [1058, 720] width 30 height 10
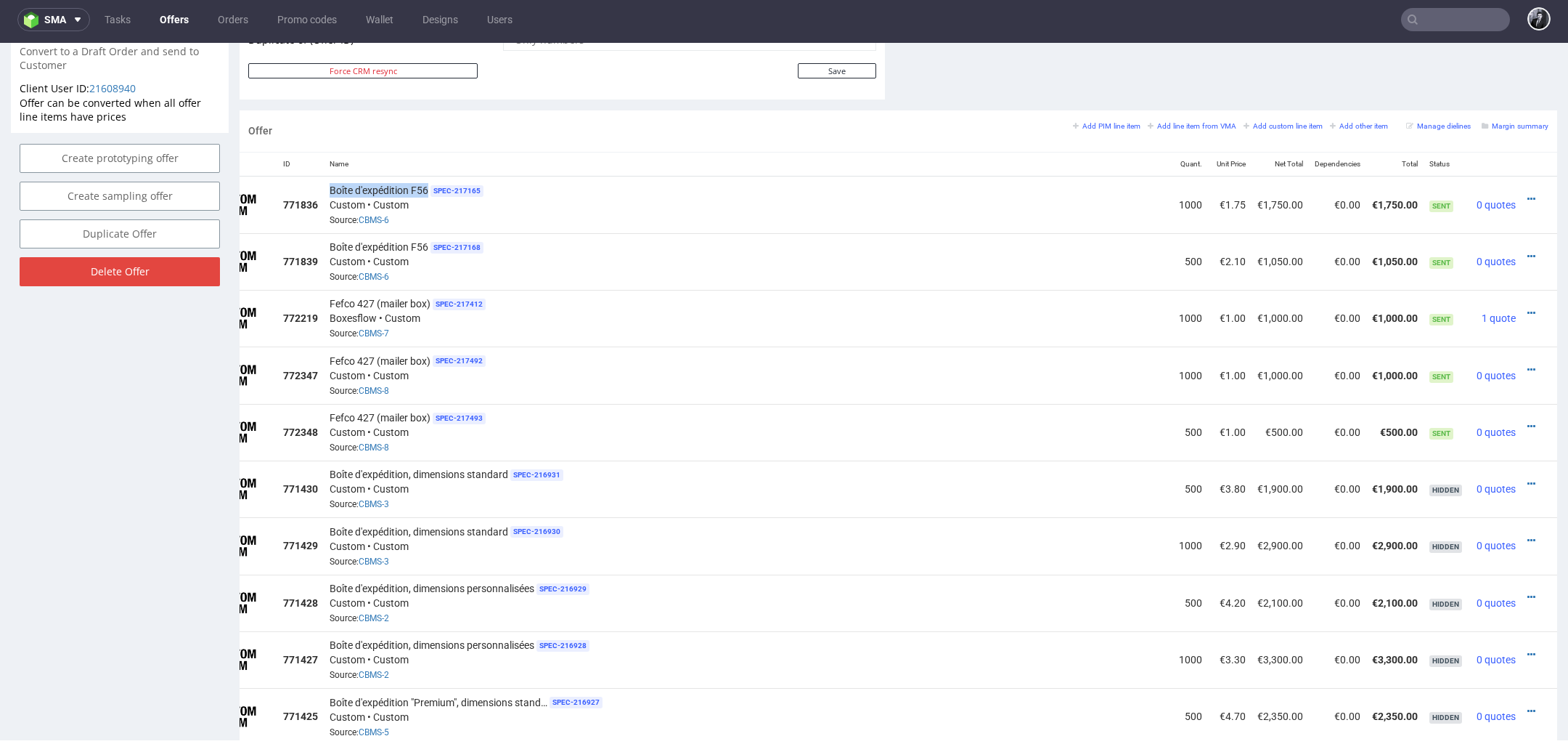
drag, startPoint x: 310, startPoint y: 186, endPoint x: 410, endPoint y: 186, distance: 100.0
click at [410, 186] on div "Boîte d'expédition F56 SPEC- 217165 Custom • Custom Source: CBMS-6" at bounding box center [748, 204] width 838 height 45
copy span "Boîte d'expédition F56"
click at [1528, 365] on icon at bounding box center [1532, 370] width 8 height 10
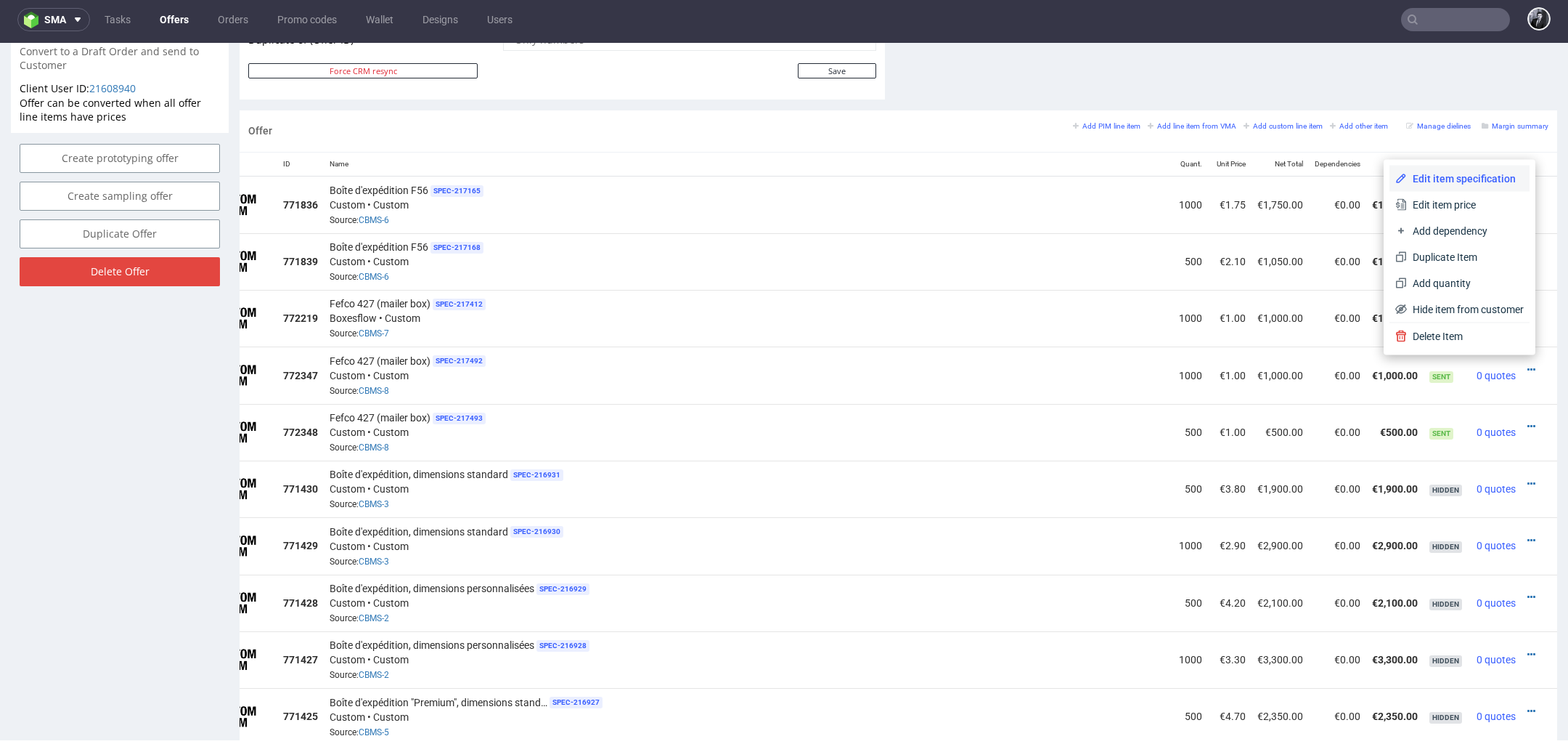
click at [1457, 182] on span "Edit item specification" at bounding box center [1465, 178] width 117 height 14
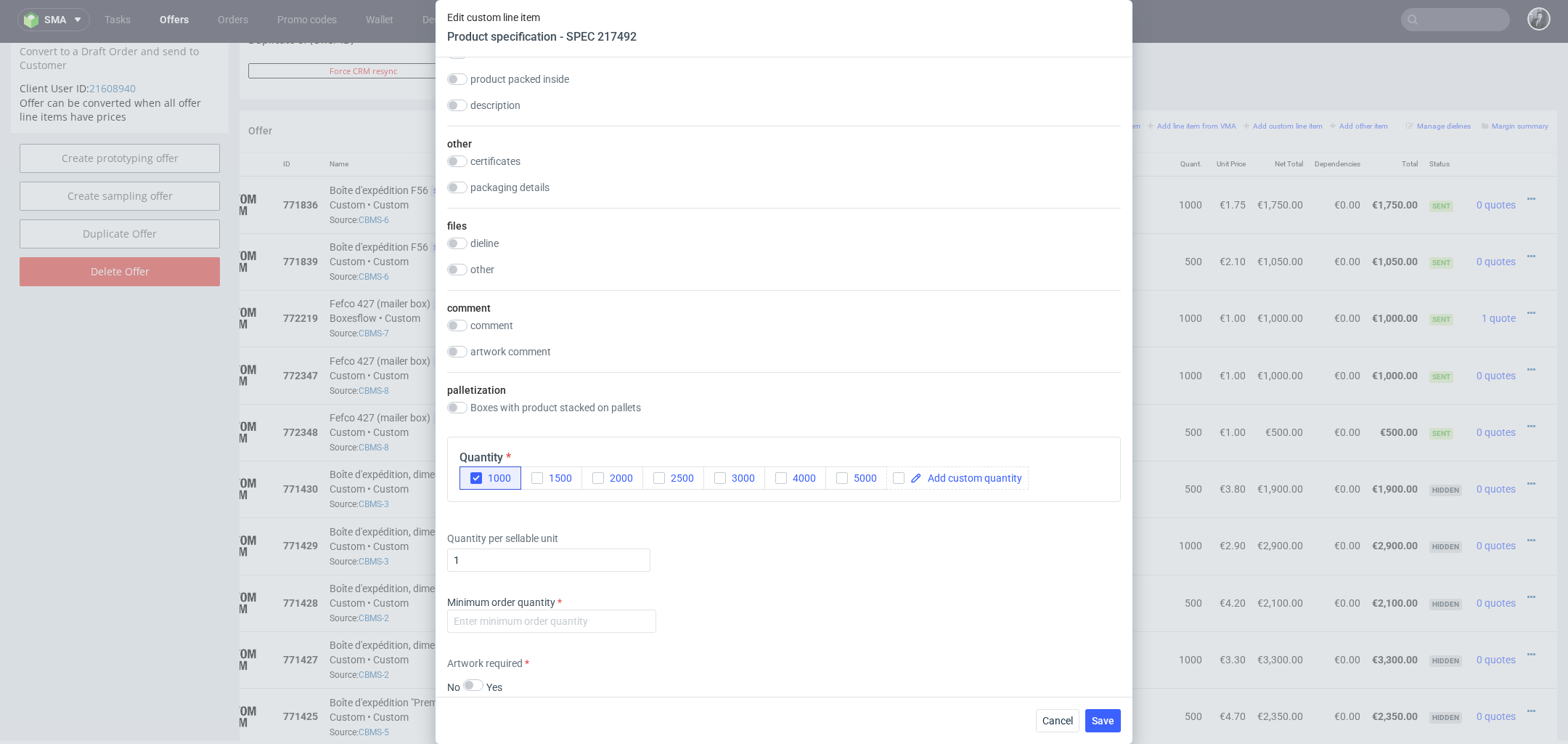
scroll to position [1890, 0]
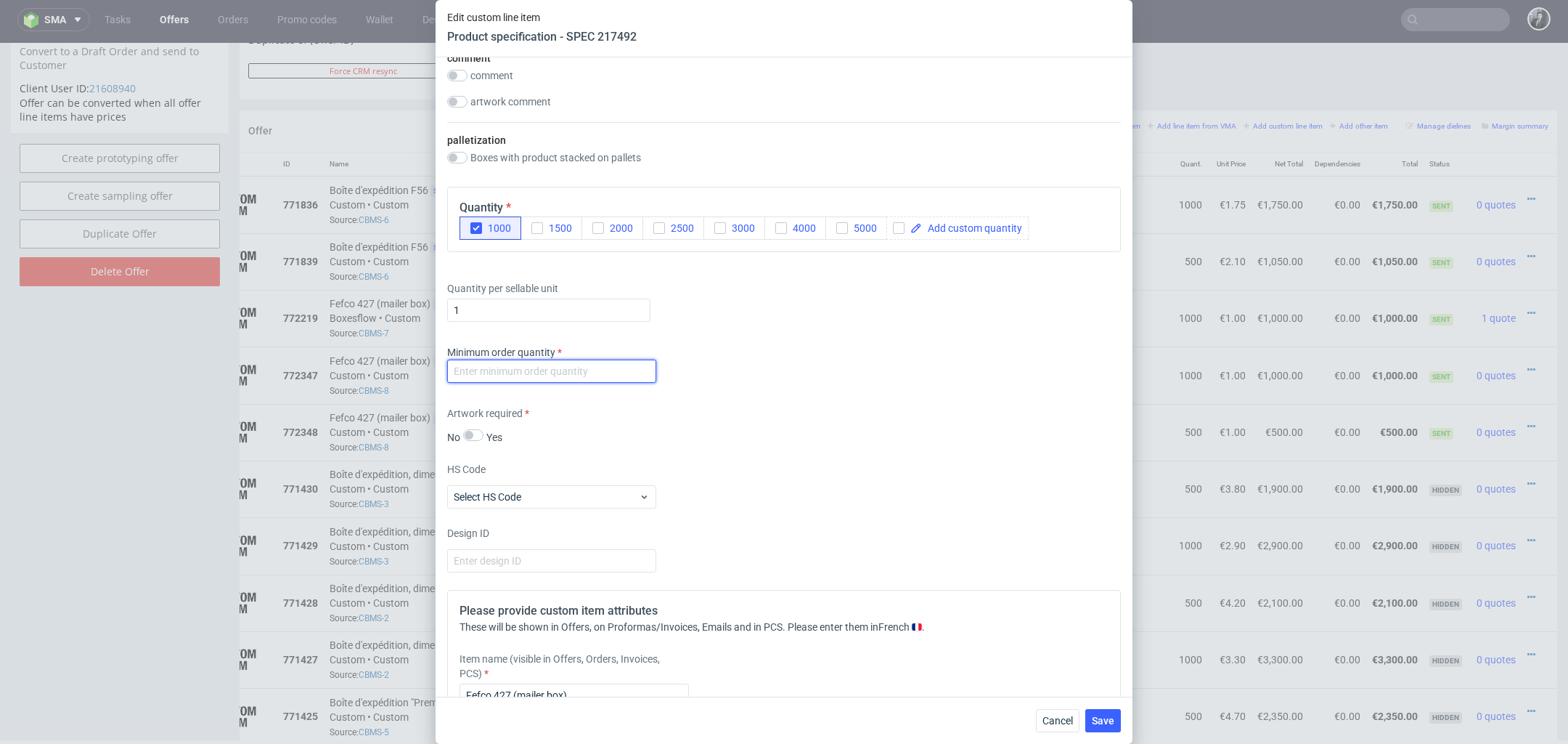
click at [566, 378] on input "number" at bounding box center [552, 371] width 209 height 23
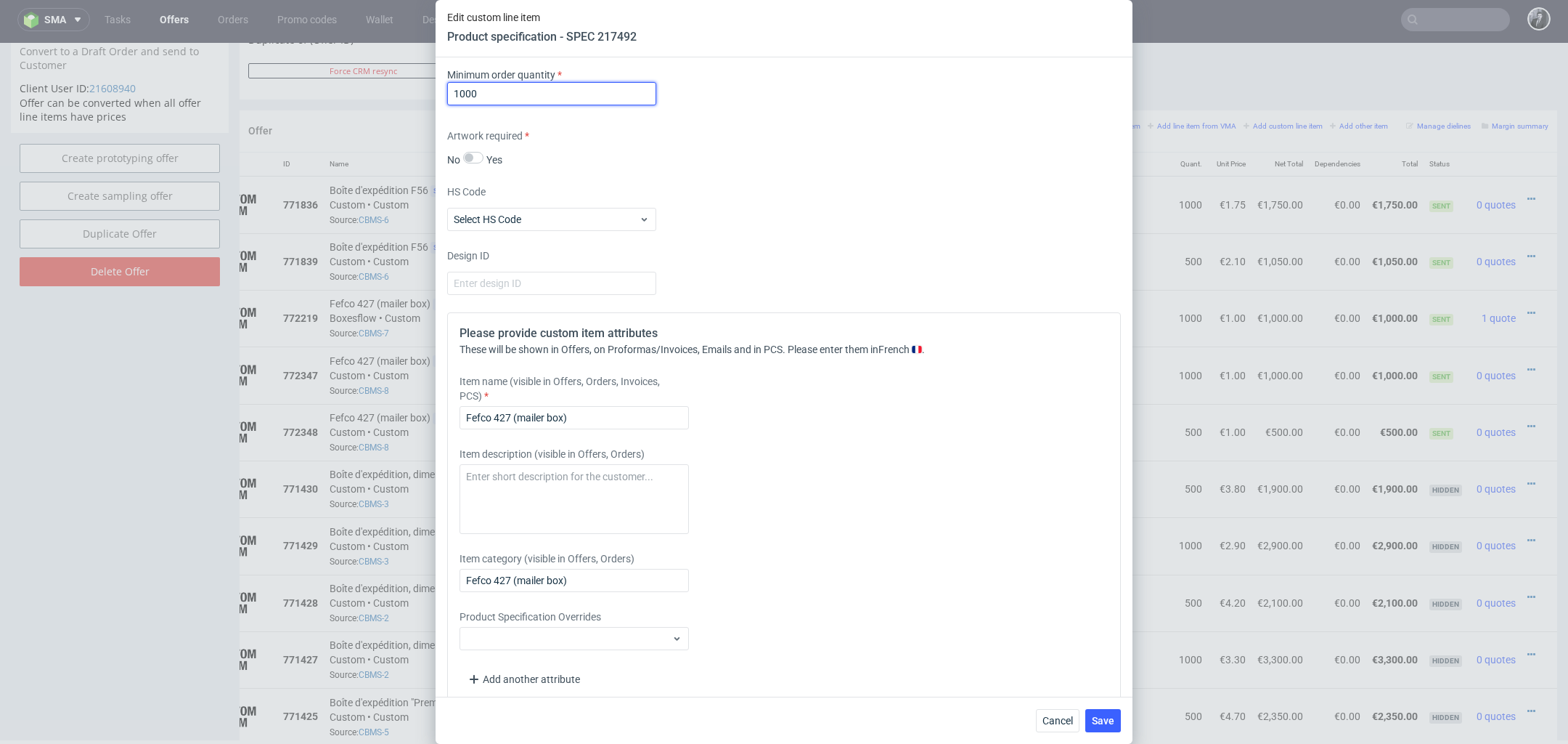
scroll to position [2182, 0]
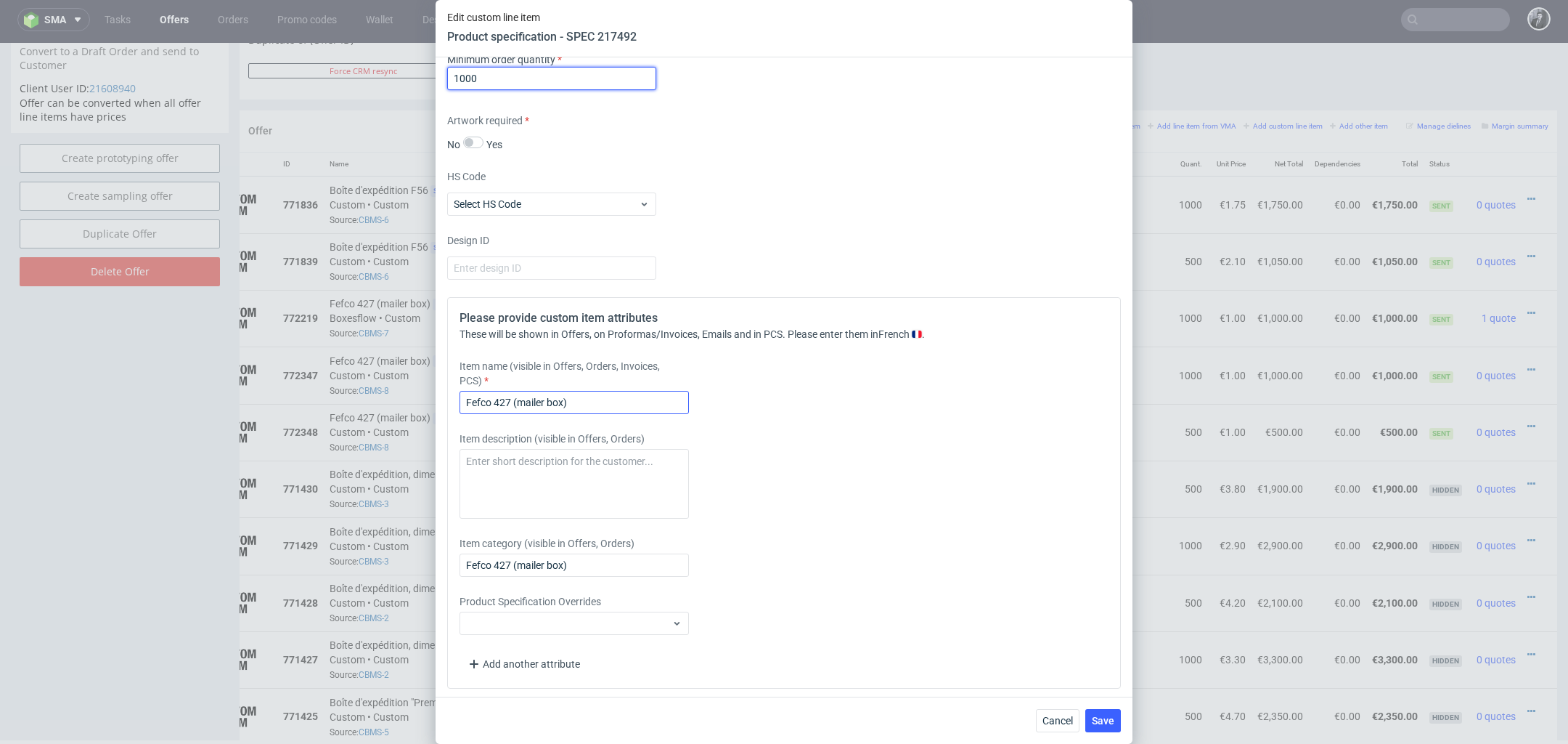
type input "1000"
drag, startPoint x: 597, startPoint y: 396, endPoint x: 445, endPoint y: 396, distance: 152.0
click at [445, 396] on div "Supplier Marex Technical specification Instant price RFQ type name corrugated c…" at bounding box center [784, 376] width 697 height 639
paste input "Boîte d'expédition F56"
type input "Boîte d'expédition F56"
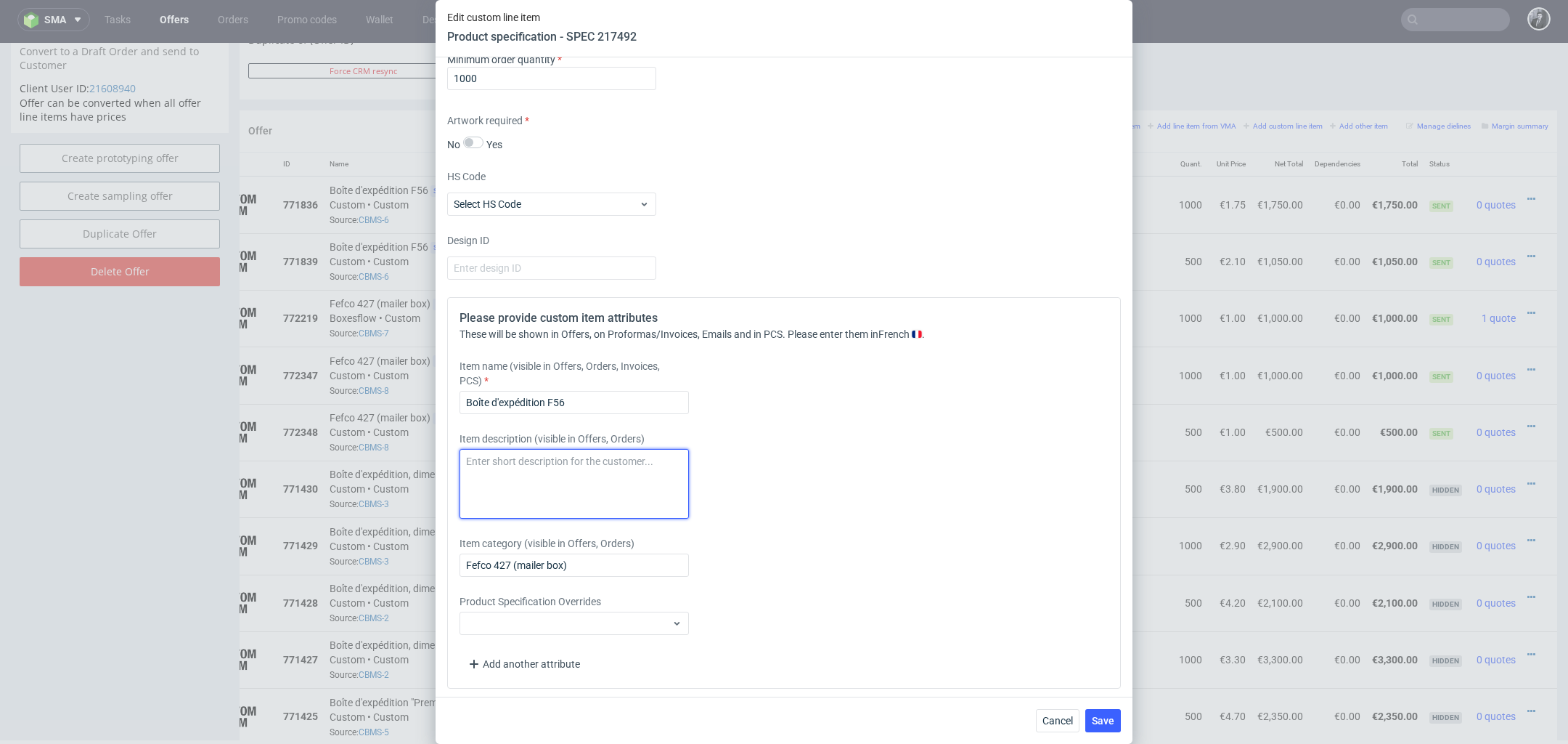
click at [648, 482] on textarea at bounding box center [574, 483] width 229 height 70
type textarea "I"
click at [1107, 727] on button "Save" at bounding box center [1102, 720] width 35 height 23
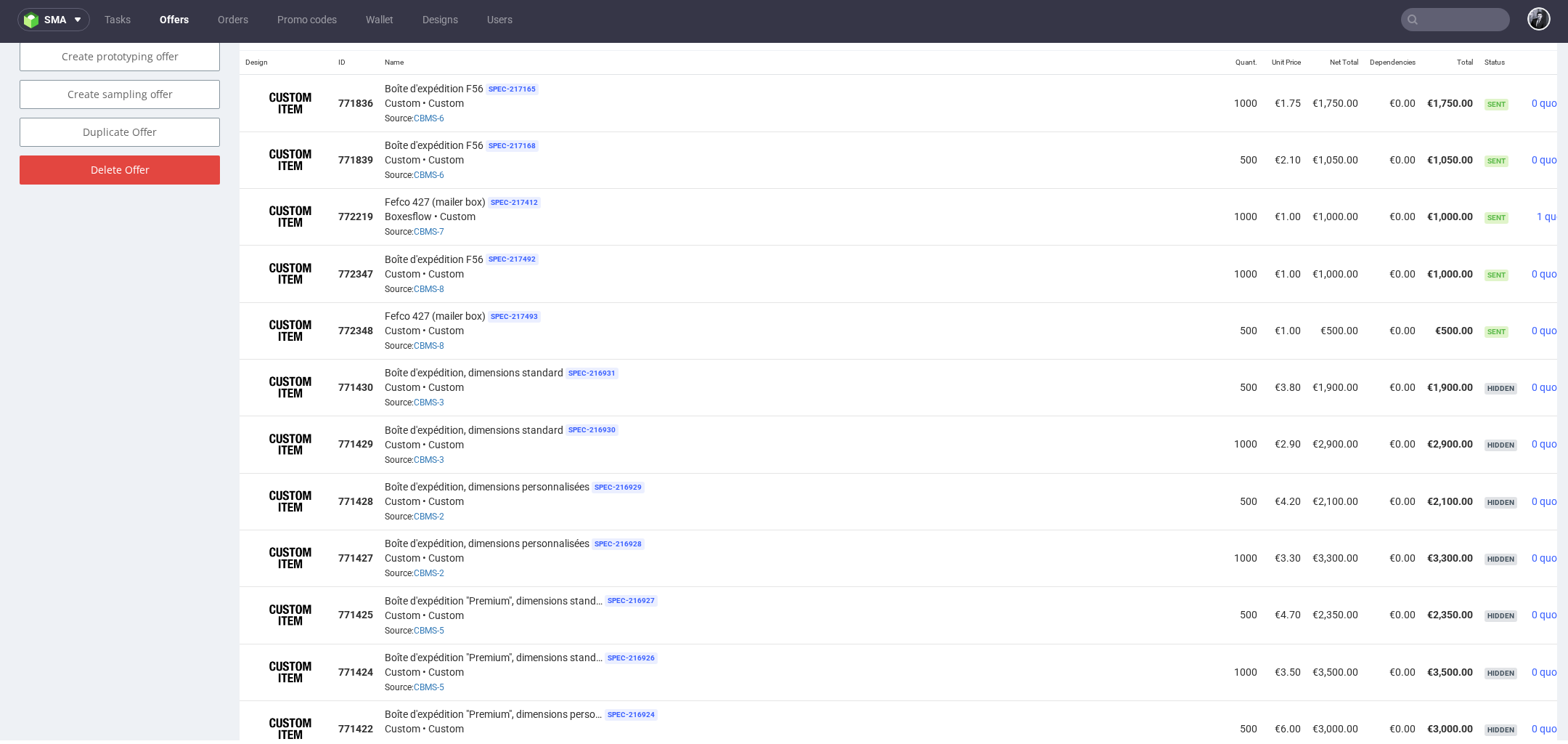
scroll to position [888, 0]
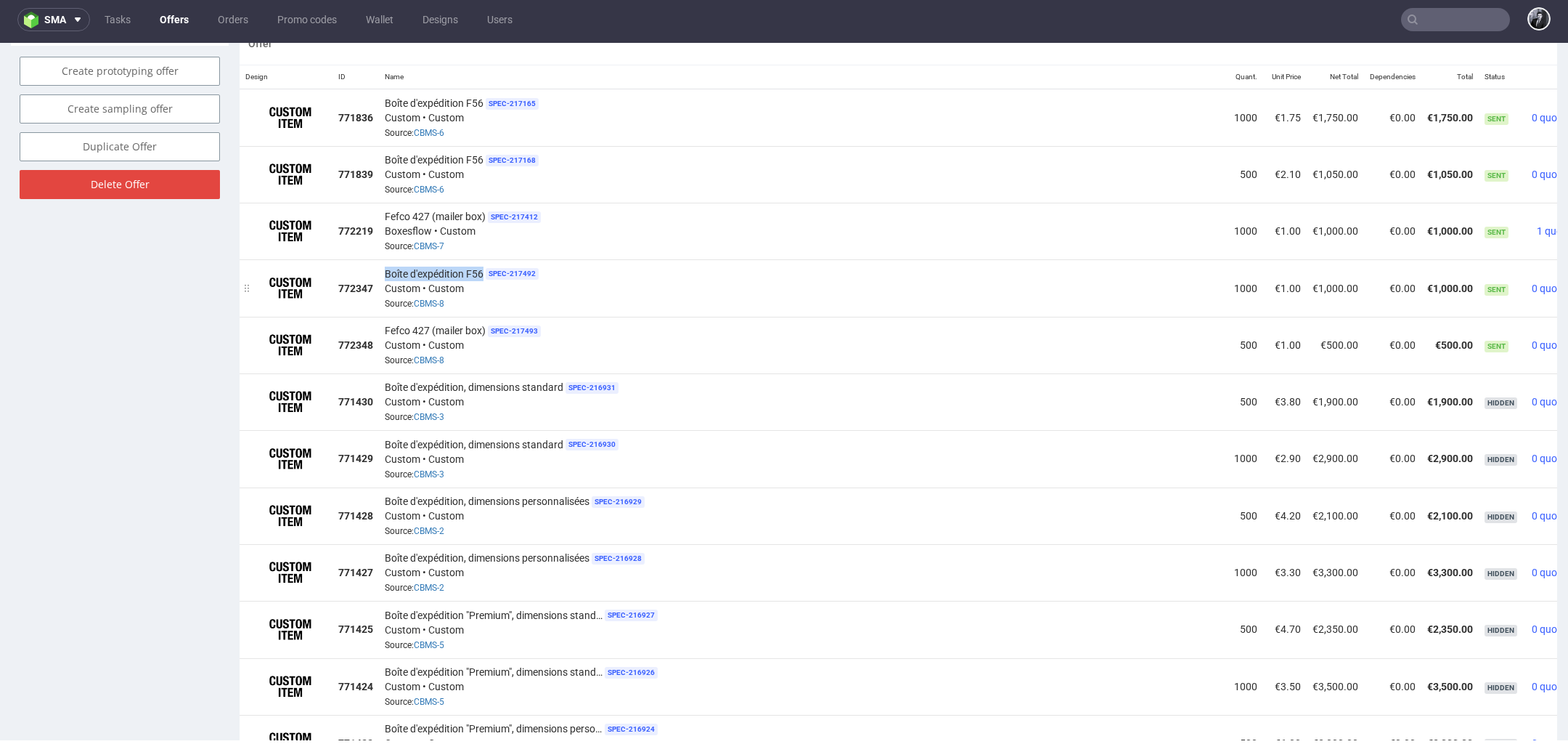
drag, startPoint x: 485, startPoint y: 268, endPoint x: 386, endPoint y: 270, distance: 99.0
click at [386, 270] on div "Boîte d'expédition F56 SPEC- 217492 Custom • Custom Source: CBMS-8" at bounding box center [804, 287] width 838 height 45
copy span "Boîte d'expédition F56"
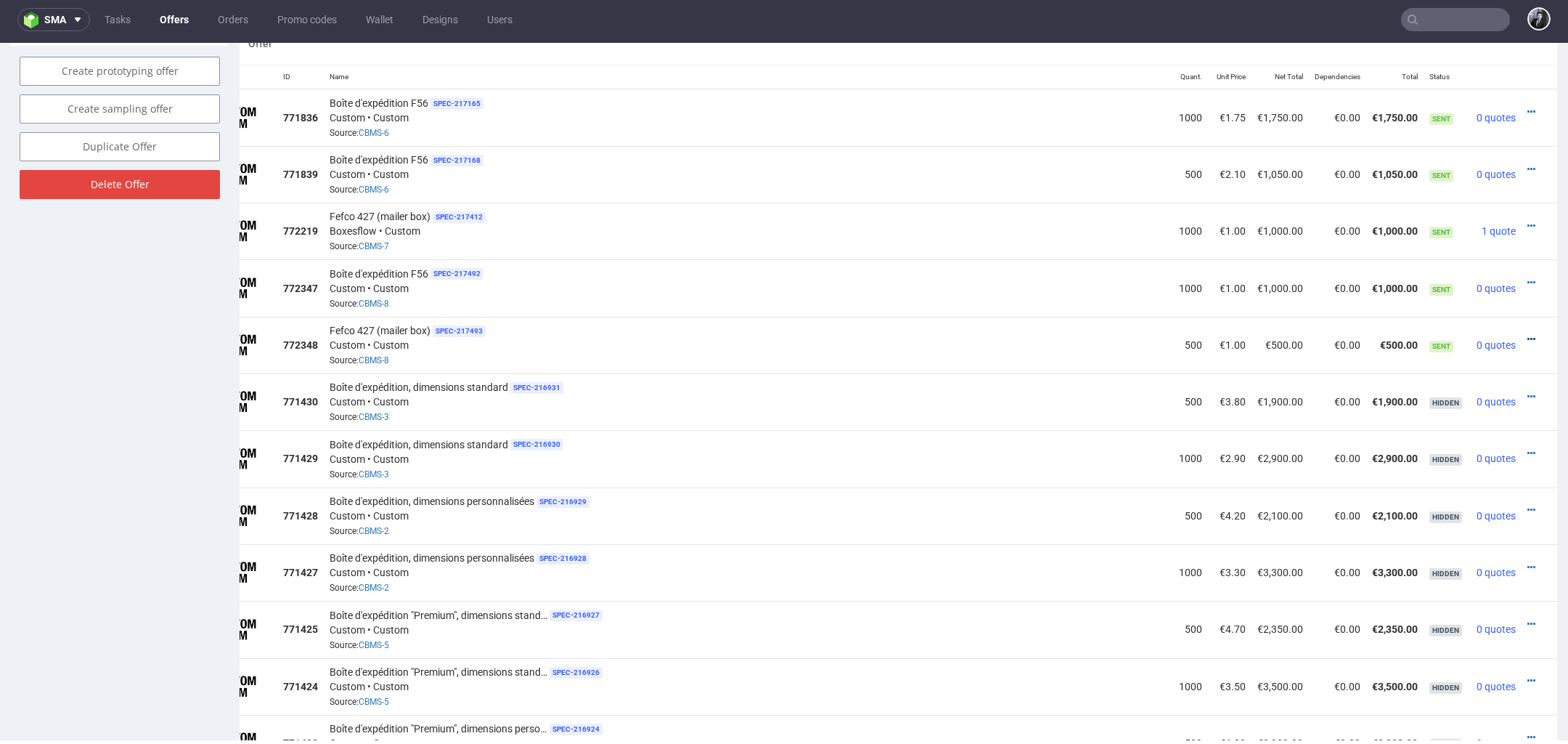
click at [1528, 334] on icon at bounding box center [1532, 339] width 8 height 10
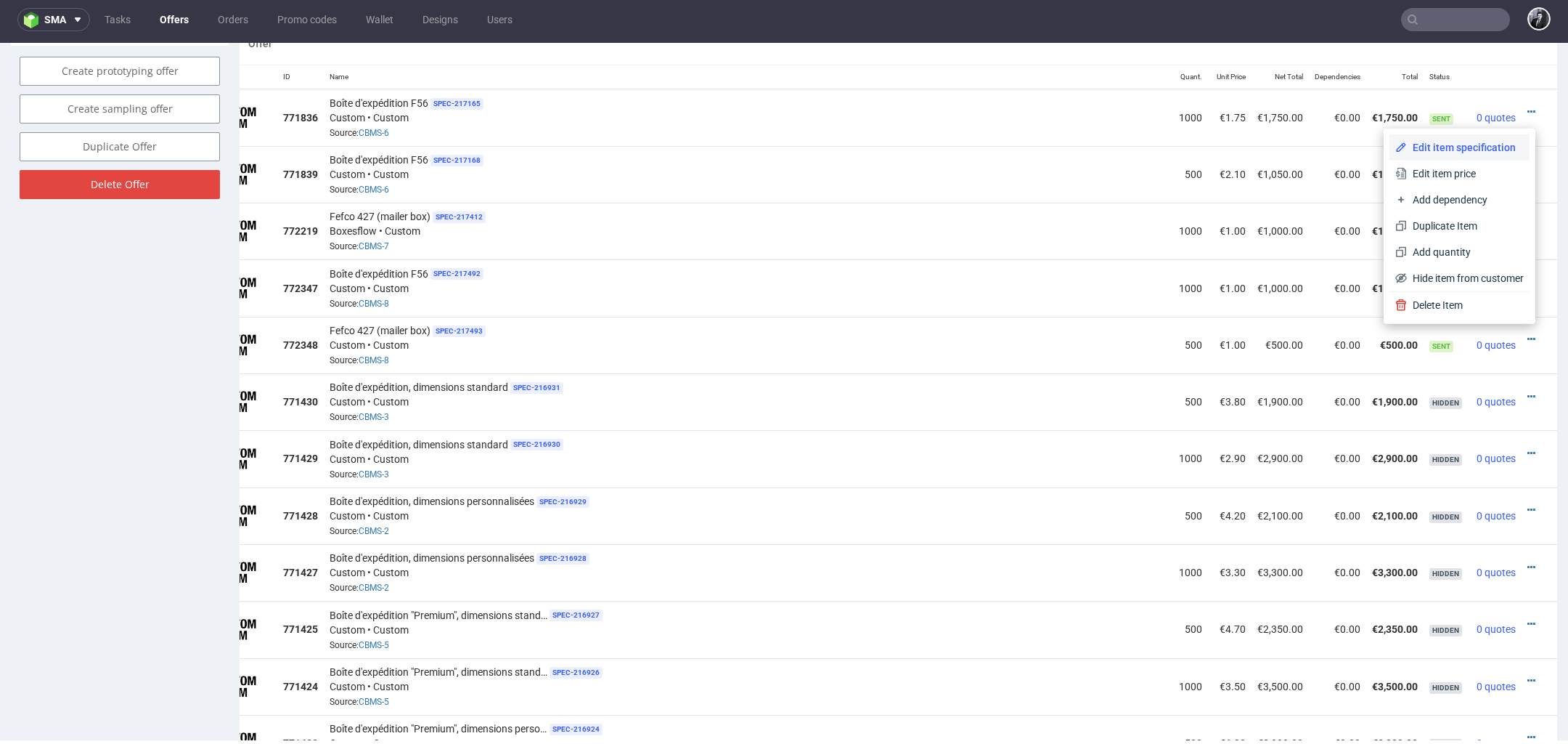
click at [1455, 156] on li "Edit item specification" at bounding box center [1459, 147] width 140 height 26
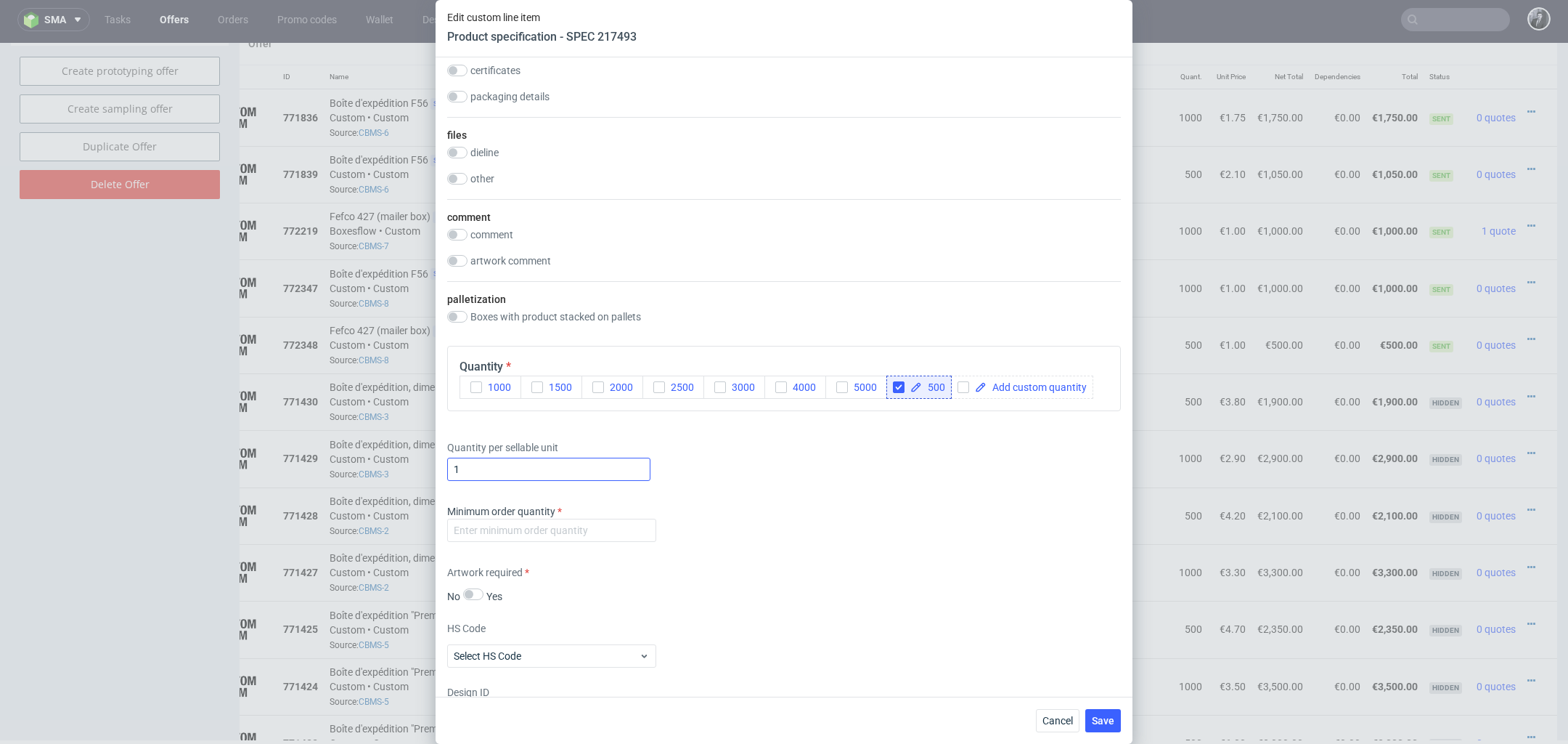
scroll to position [1731, 0]
click at [573, 525] on input "number" at bounding box center [552, 530] width 209 height 23
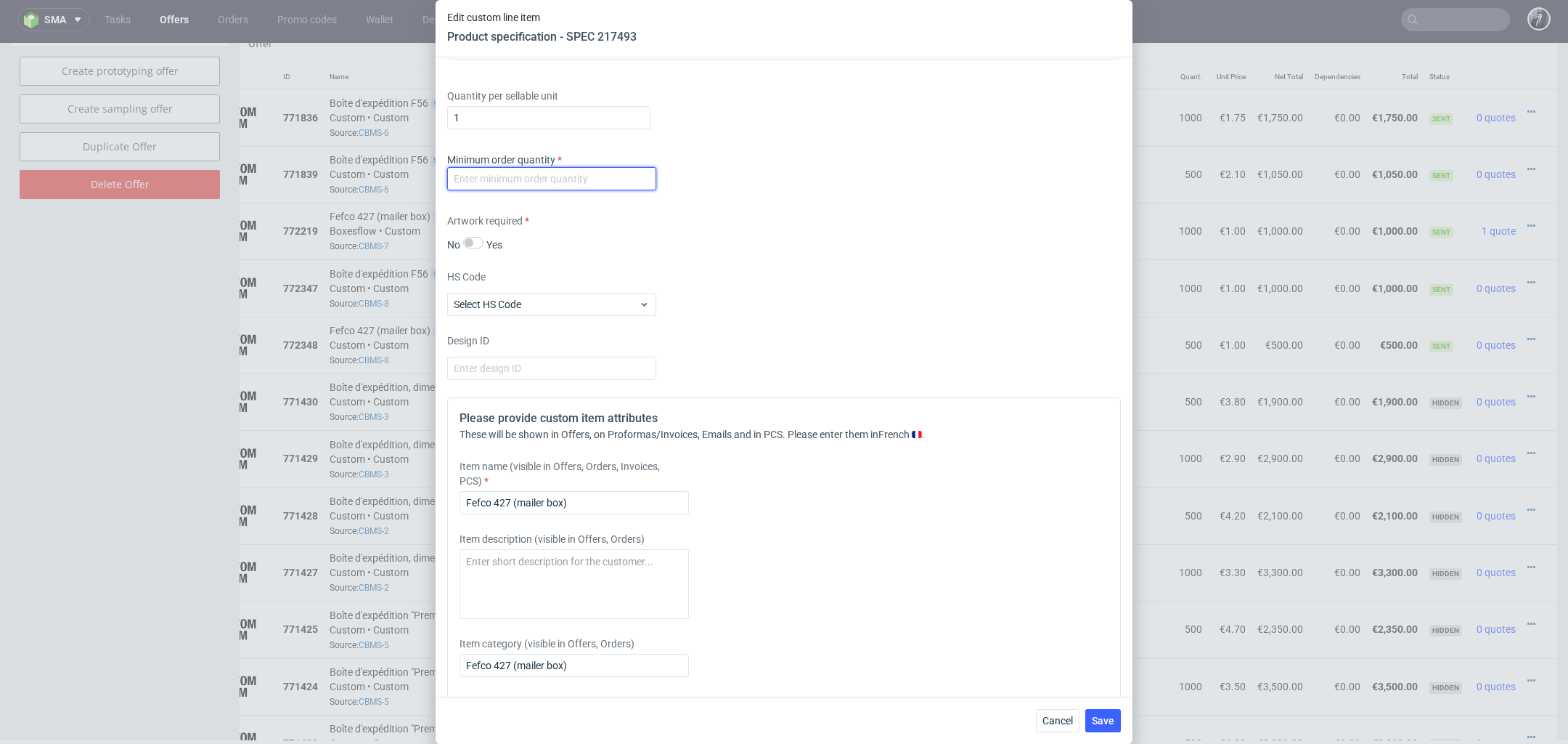
scroll to position [2103, 0]
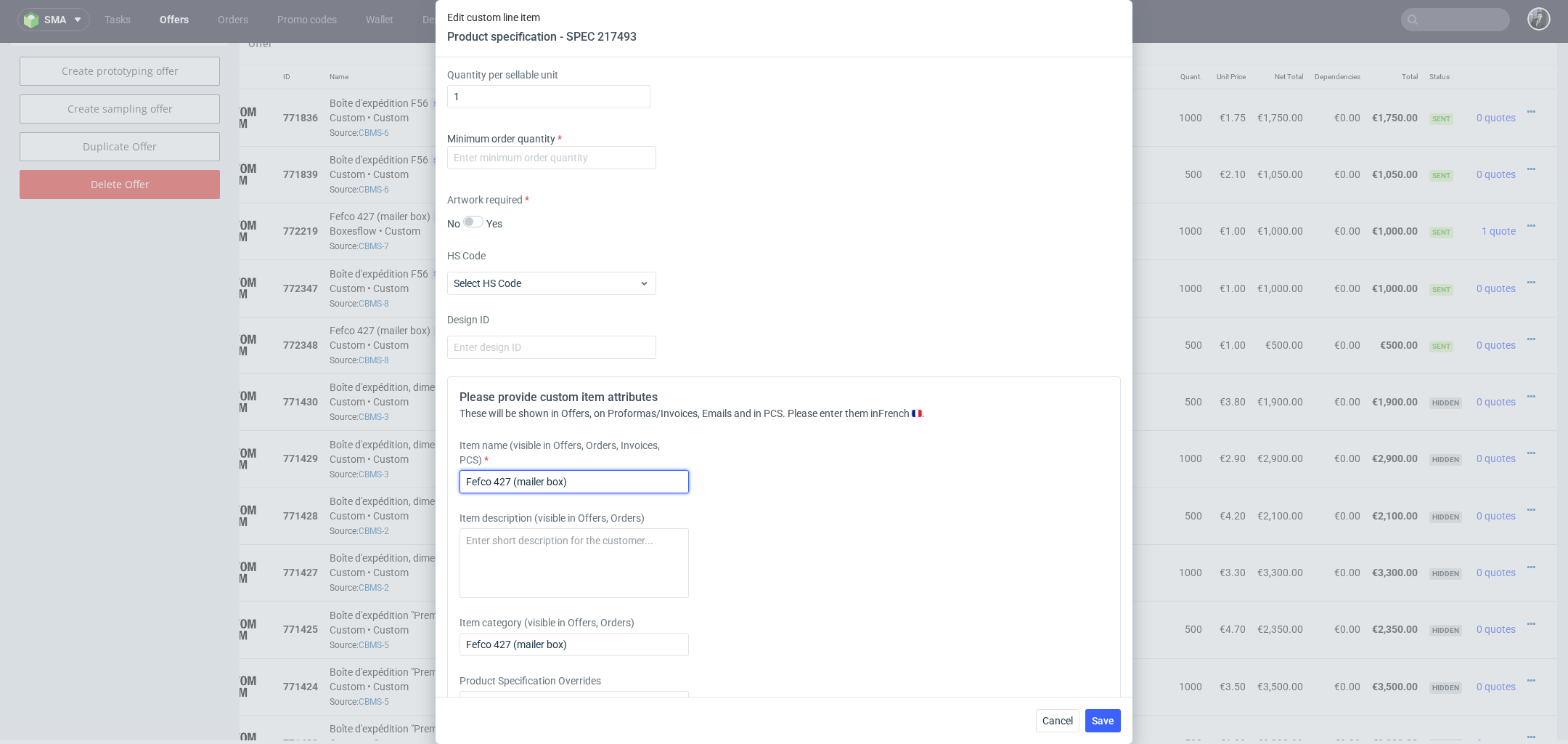
drag, startPoint x: 604, startPoint y: 479, endPoint x: 399, endPoint y: 473, distance: 205.1
click at [399, 473] on div "Edit custom line item Product specification - SPEC 217493 Supplier Marex Techni…" at bounding box center [784, 372] width 1568 height 744
paste input "Boîte d'expédition F56"
type input "Boîte d'expédition F56"
click at [552, 151] on input "number" at bounding box center [552, 157] width 209 height 23
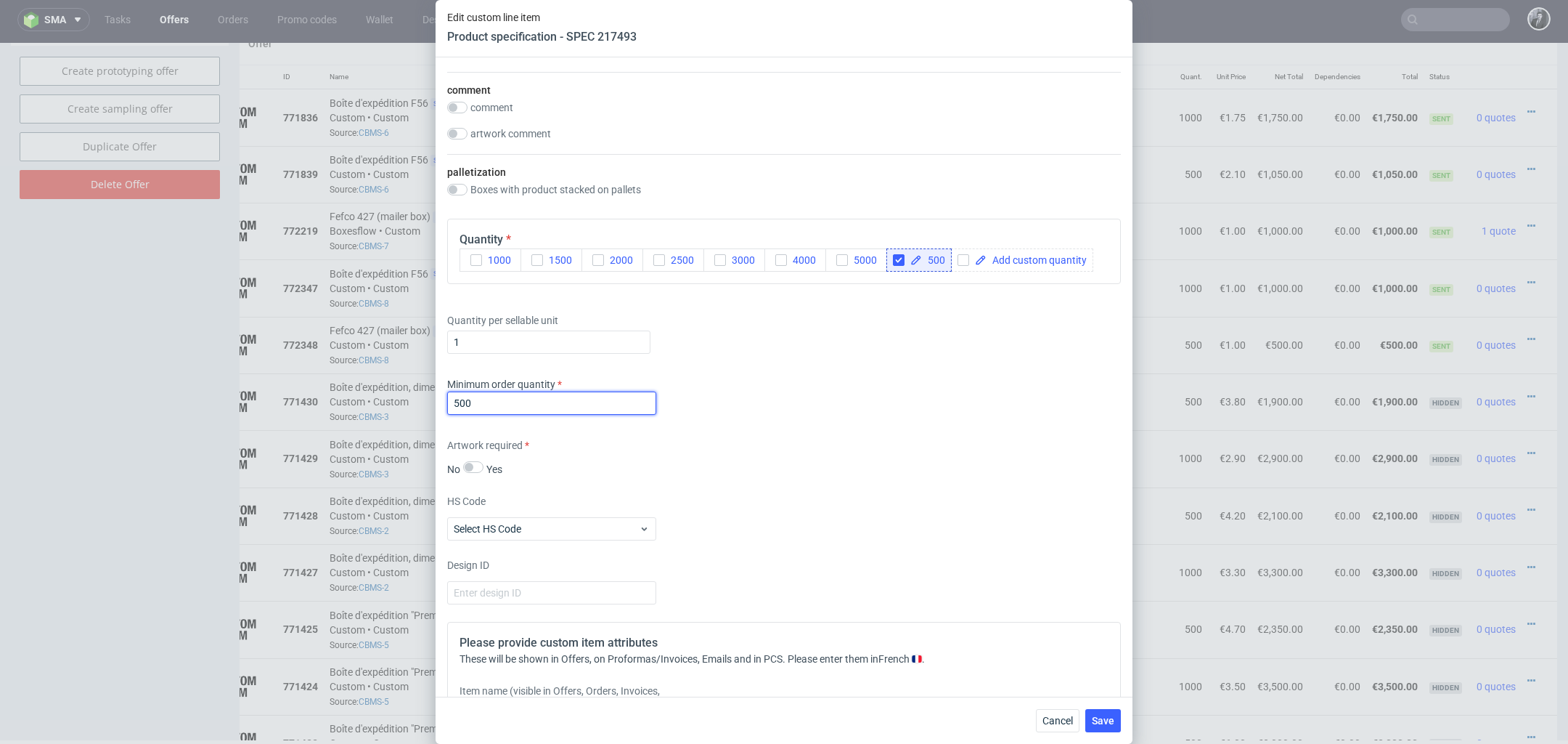
scroll to position [1856, 0]
type input "500"
click at [1103, 712] on button "Save" at bounding box center [1102, 720] width 35 height 23
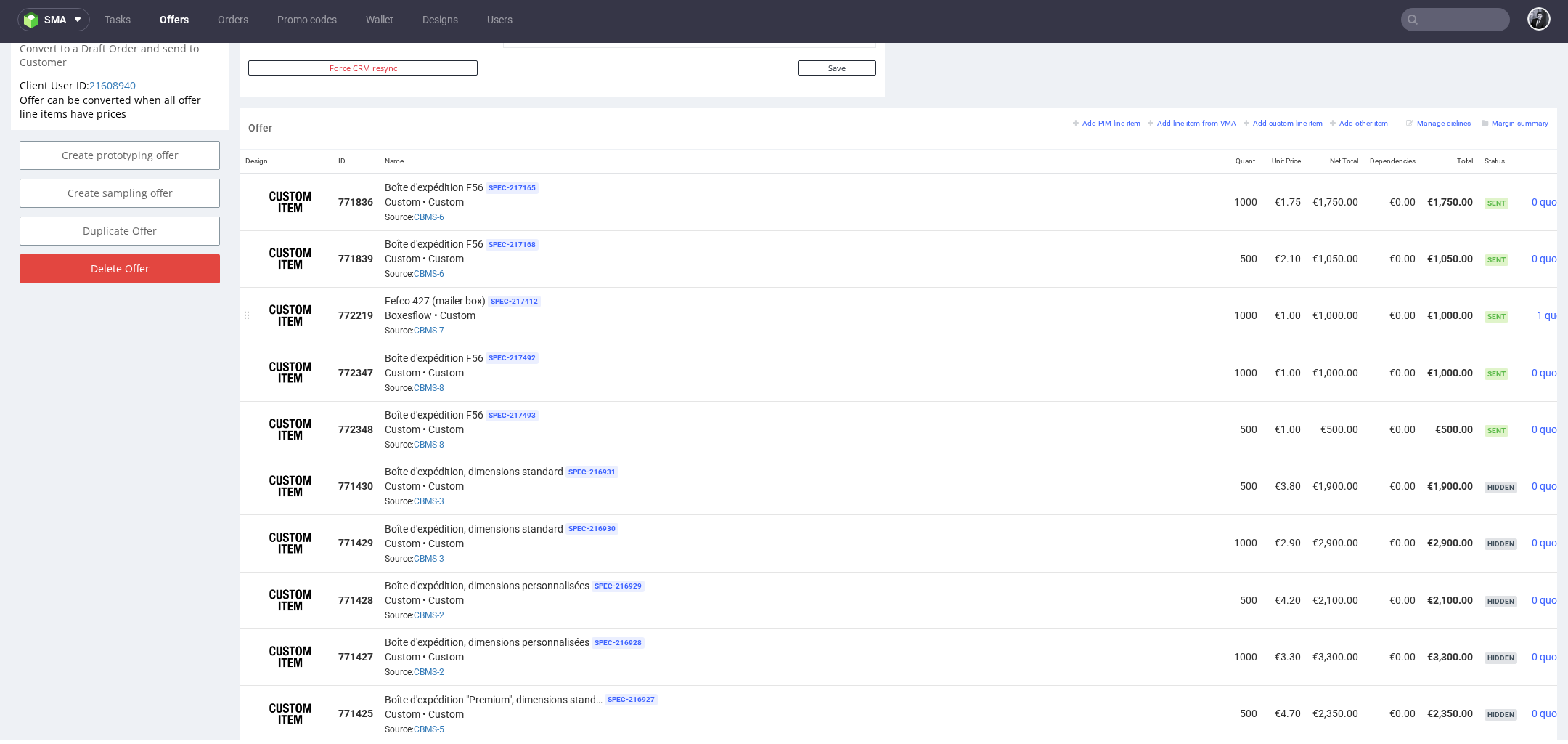
scroll to position [0, 74]
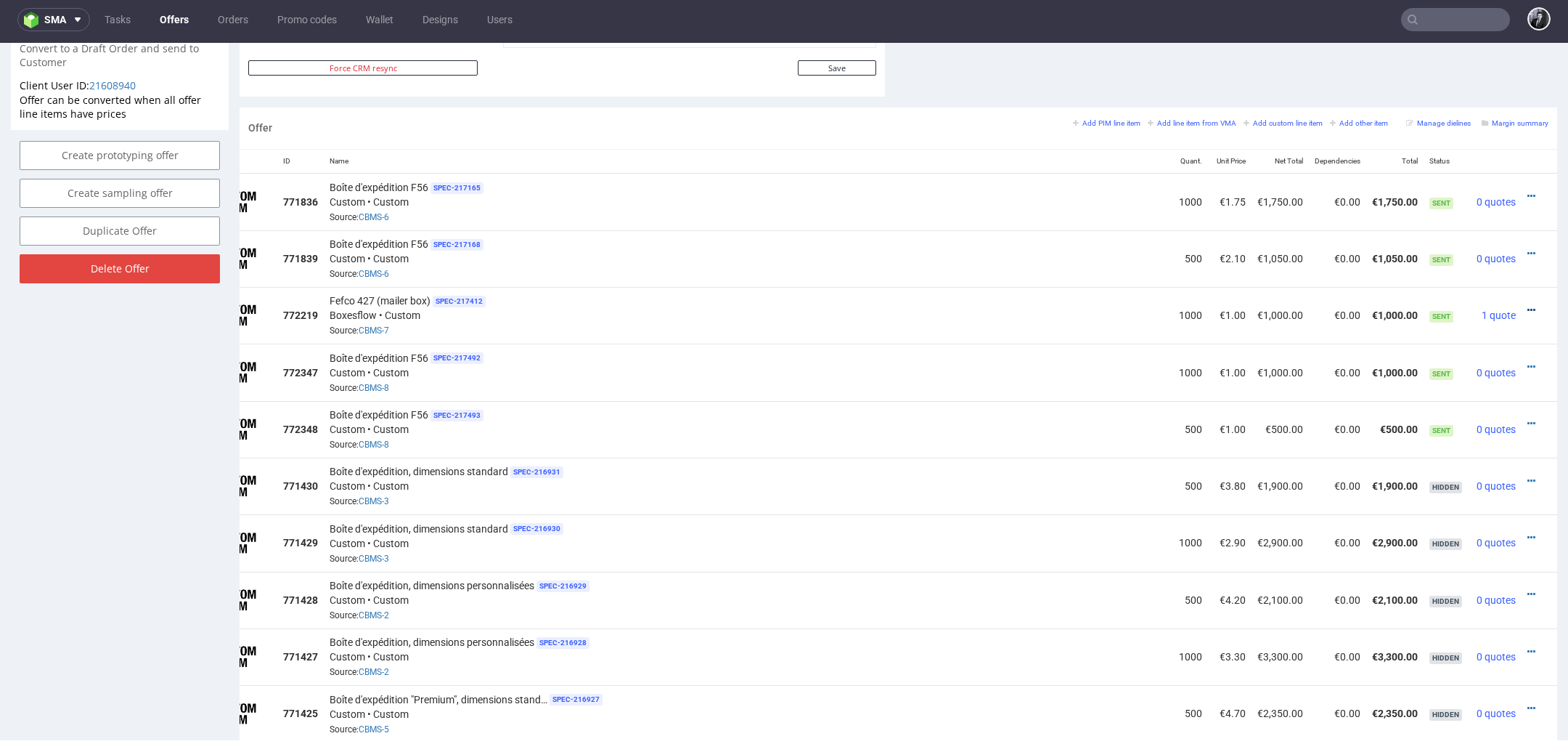
click at [1528, 305] on icon at bounding box center [1532, 310] width 8 height 10
click at [1494, 280] on span "Delete Item" at bounding box center [1465, 276] width 117 height 14
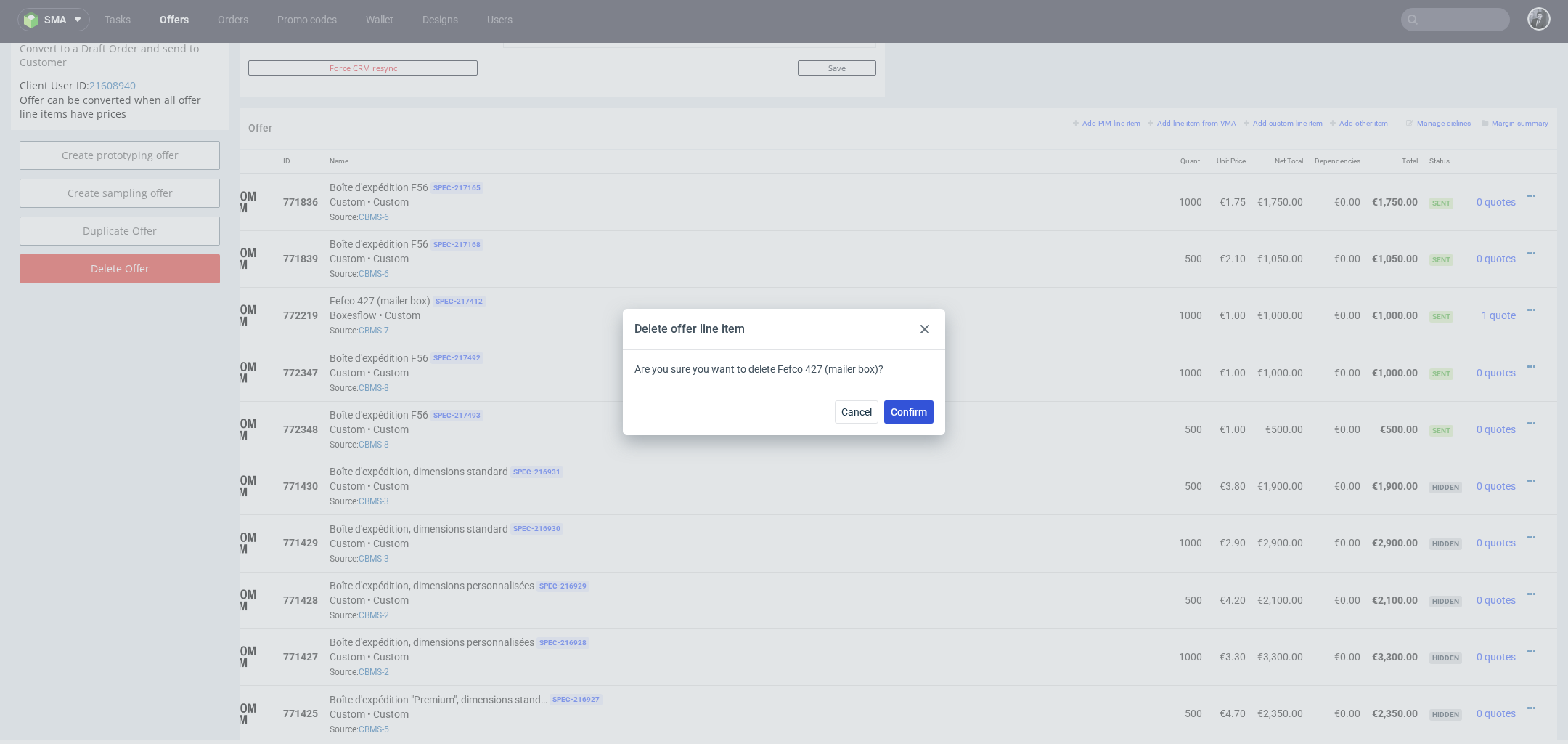
click at [925, 412] on span "Confirm" at bounding box center [909, 412] width 36 height 10
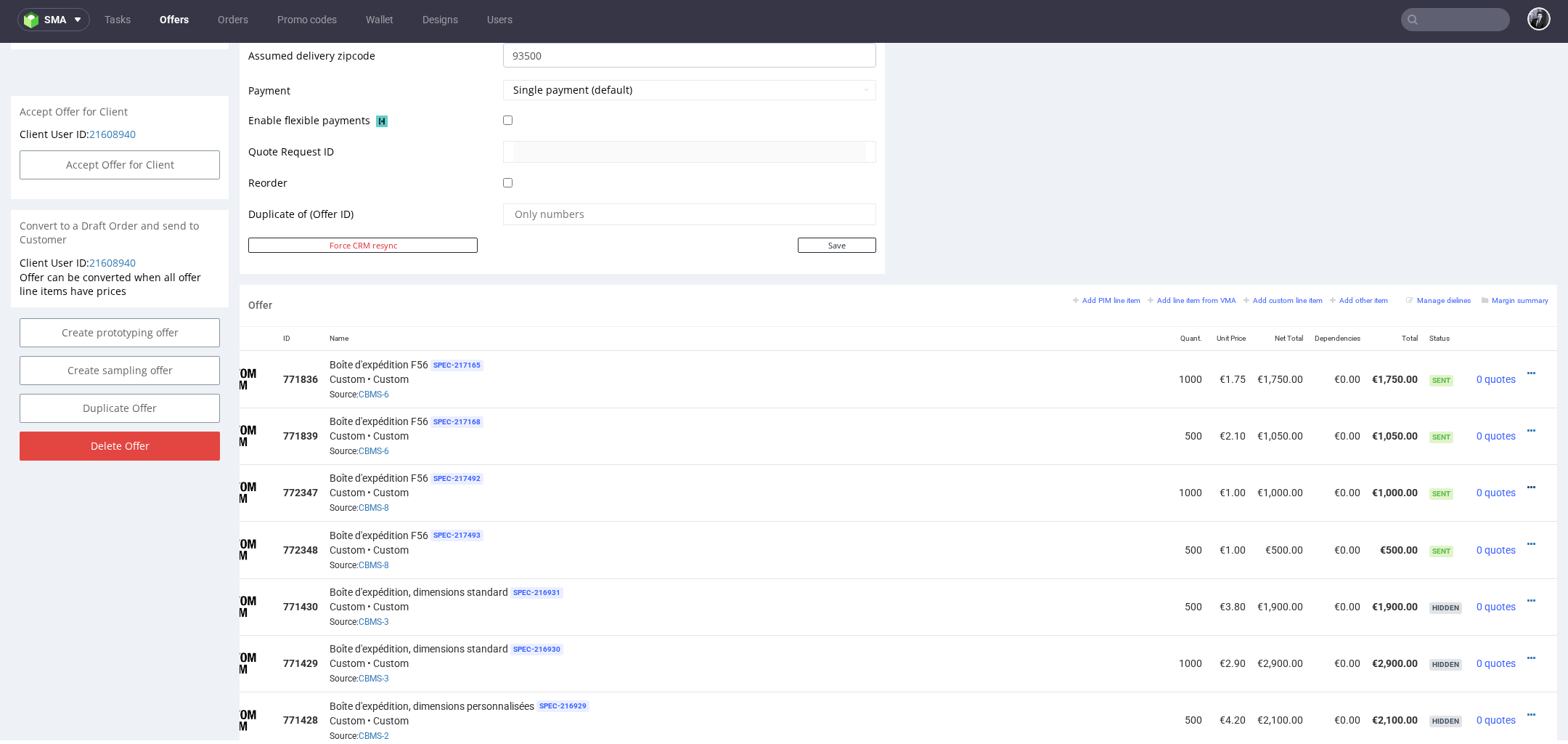
click at [1528, 482] on icon at bounding box center [1532, 487] width 8 height 10
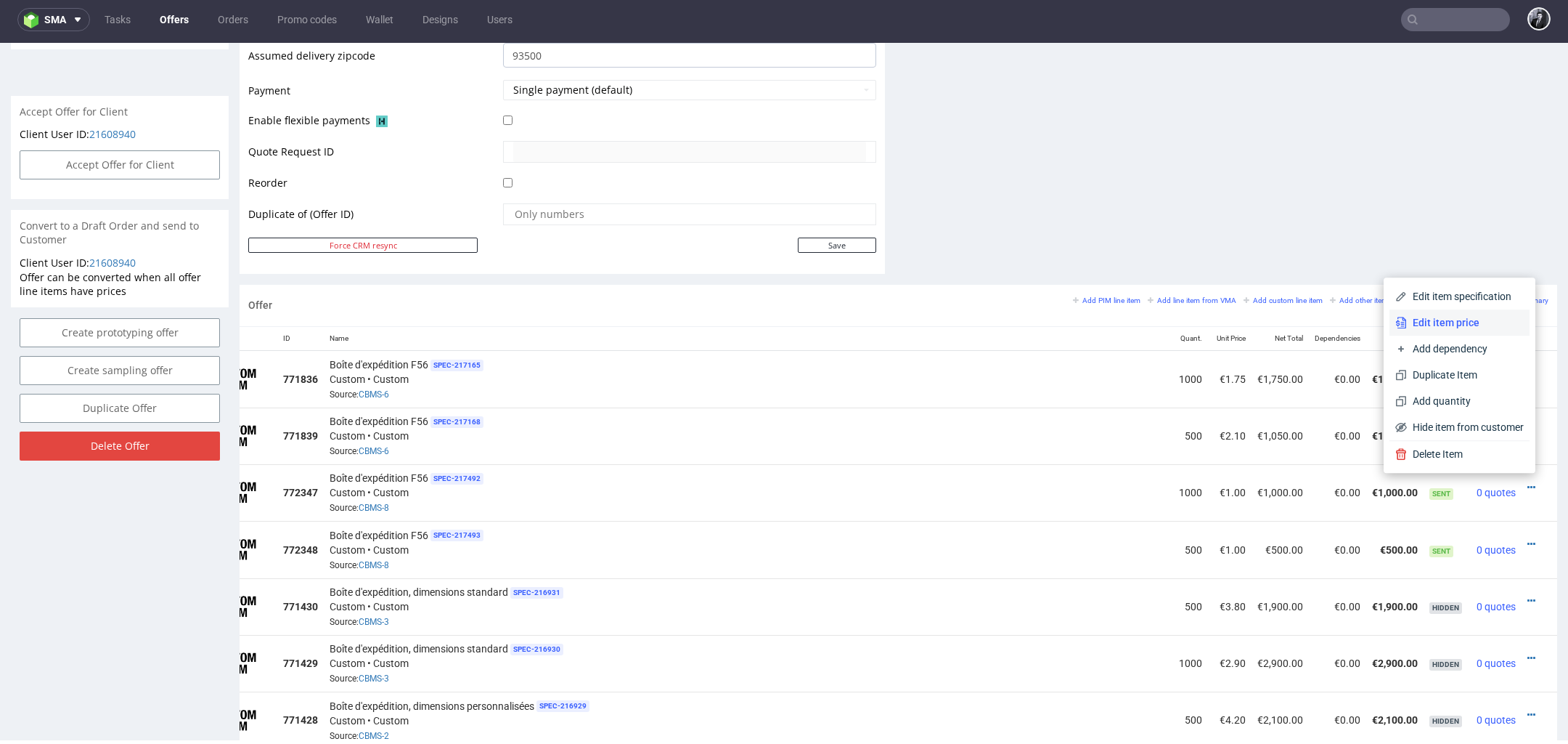
click at [1447, 325] on span "Edit item price" at bounding box center [1465, 322] width 117 height 14
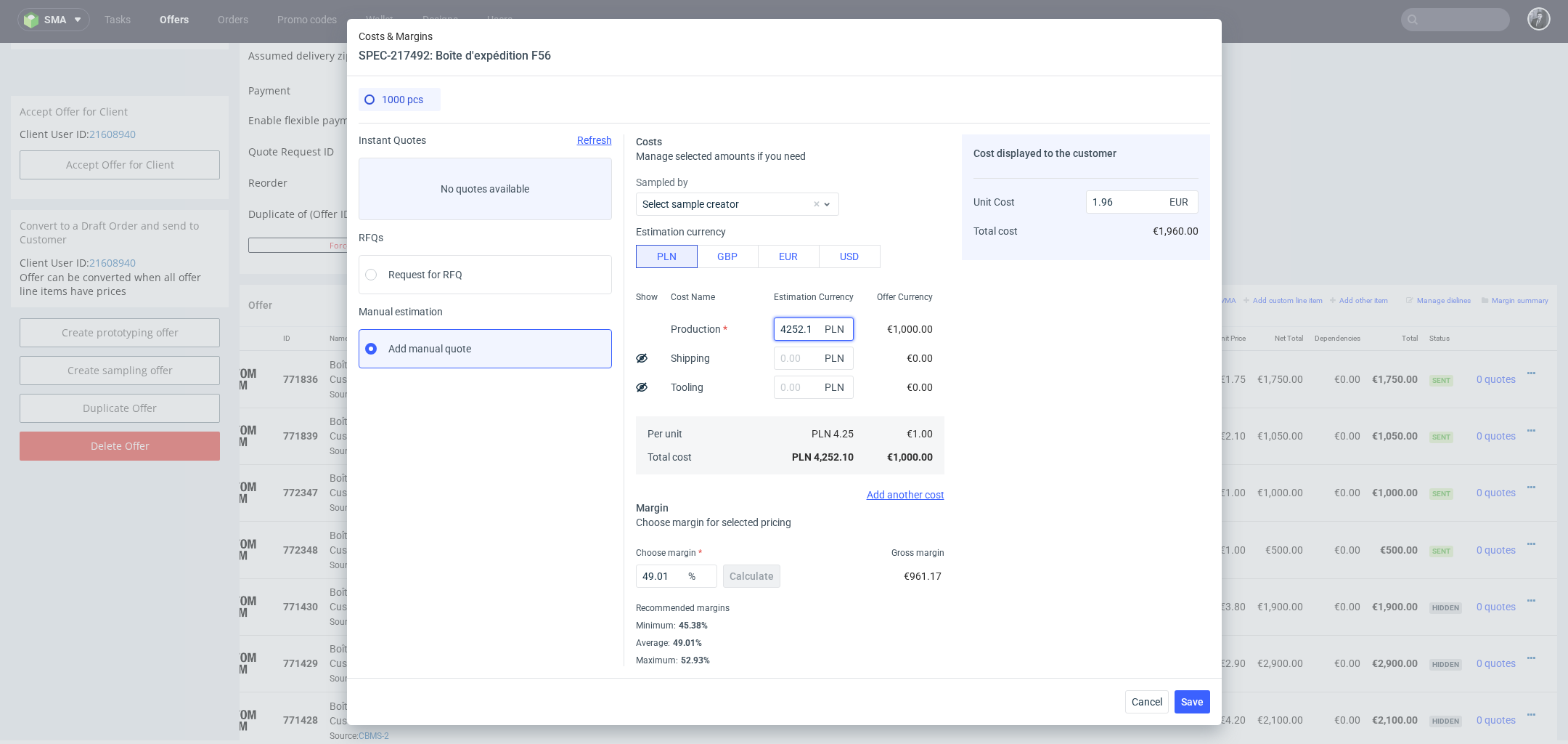
drag, startPoint x: 814, startPoint y: 330, endPoint x: 755, endPoint y: 330, distance: 59.0
click at [755, 330] on div "Show Cost Name Production Shipping Tooling Per unit Total cost Estimation Curre…" at bounding box center [790, 381] width 308 height 191
paste input "2110"
type input "2110"
type input "0.97"
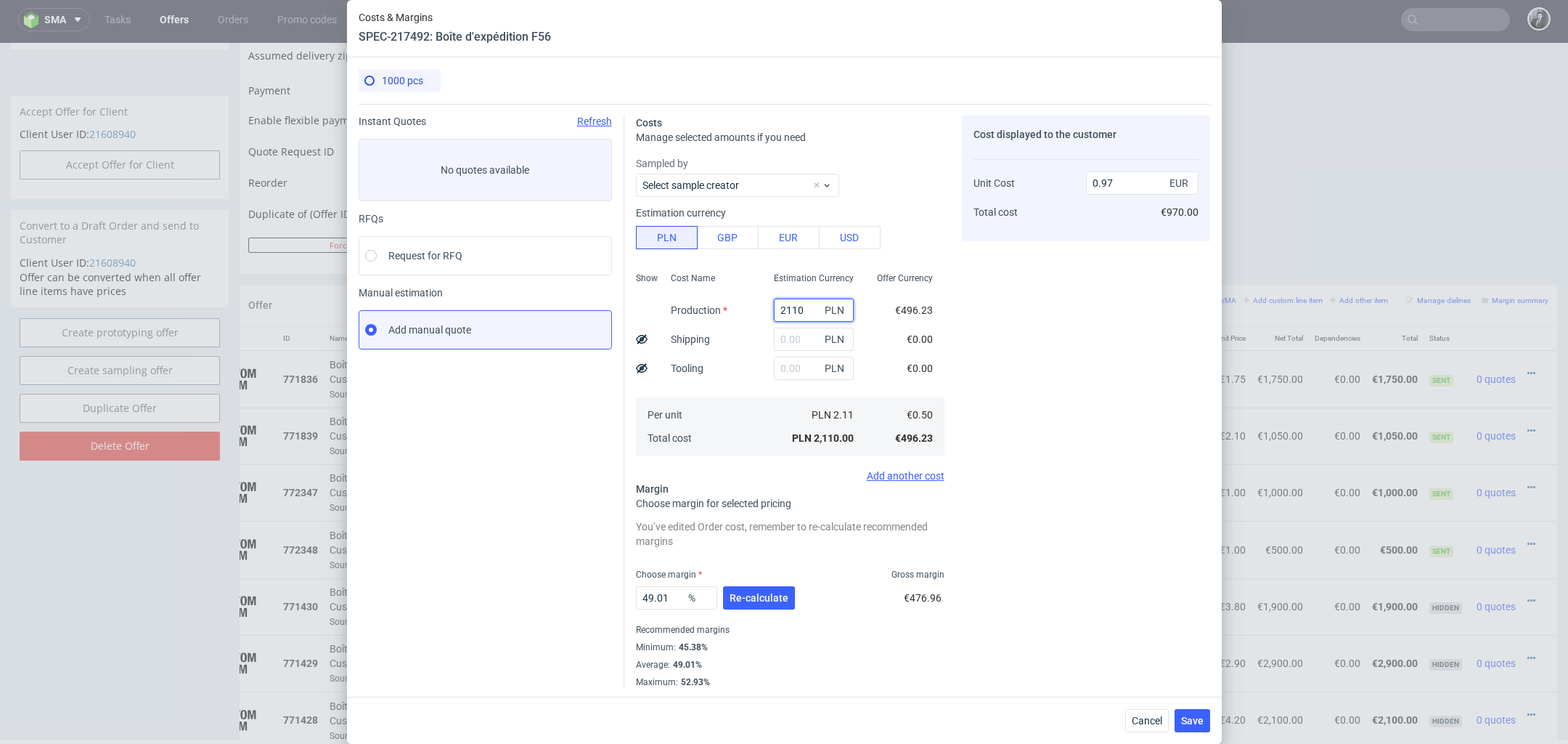
type input "2110"
click at [806, 338] on input "text" at bounding box center [814, 339] width 80 height 23
type input "800"
type input "1.34"
type input "800"
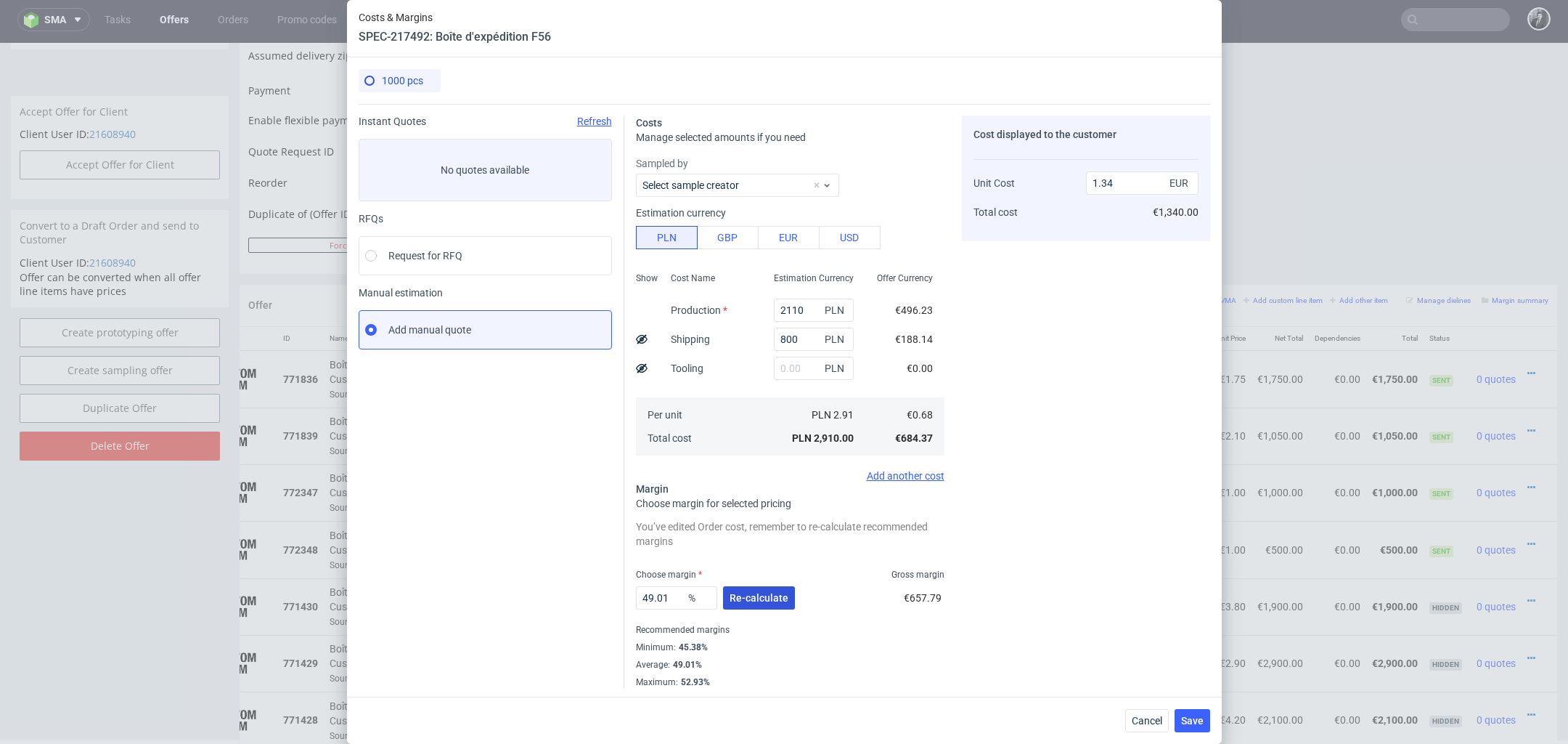
click at [756, 596] on span "Re-calculate" at bounding box center [759, 597] width 59 height 10
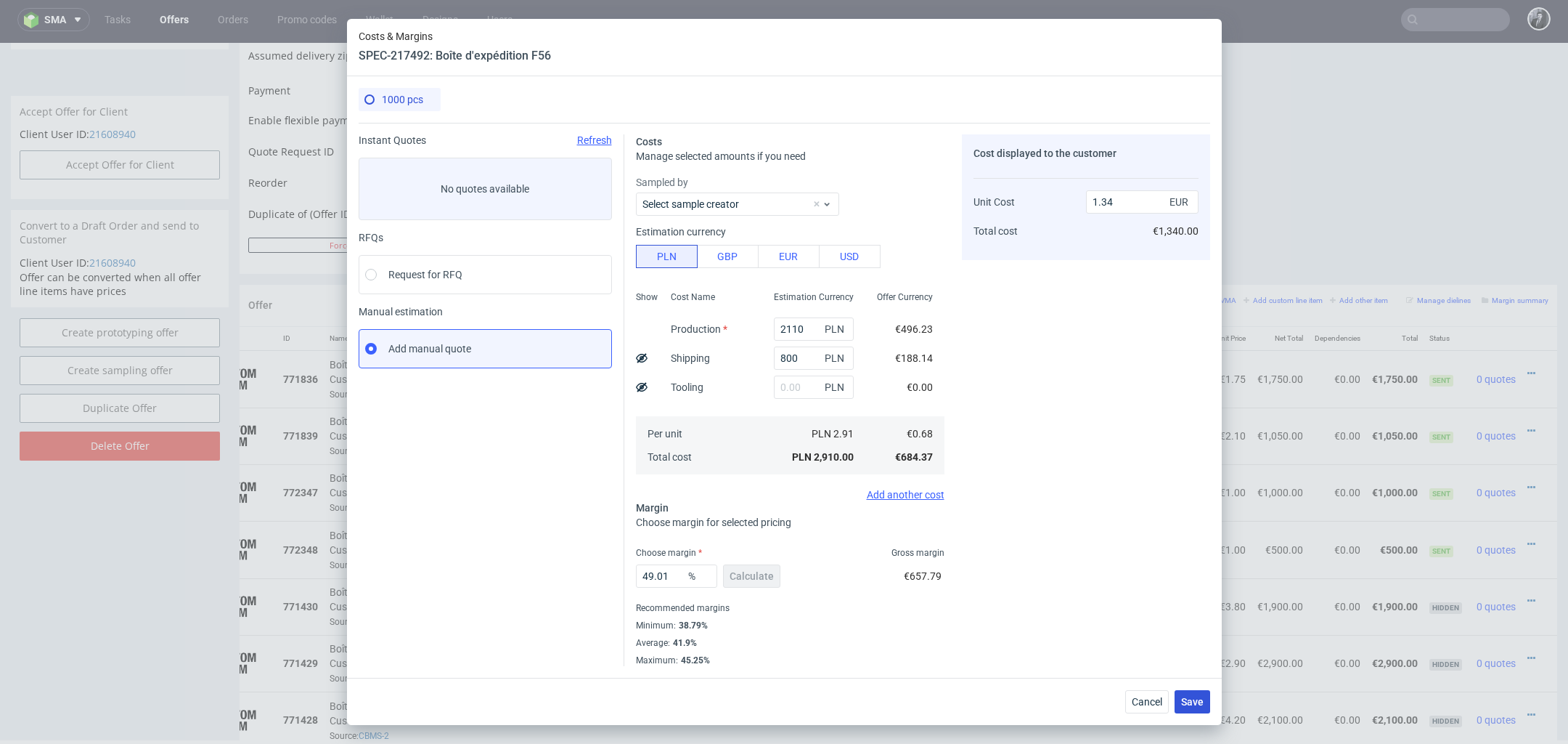
click at [1194, 696] on span "Save" at bounding box center [1193, 701] width 23 height 10
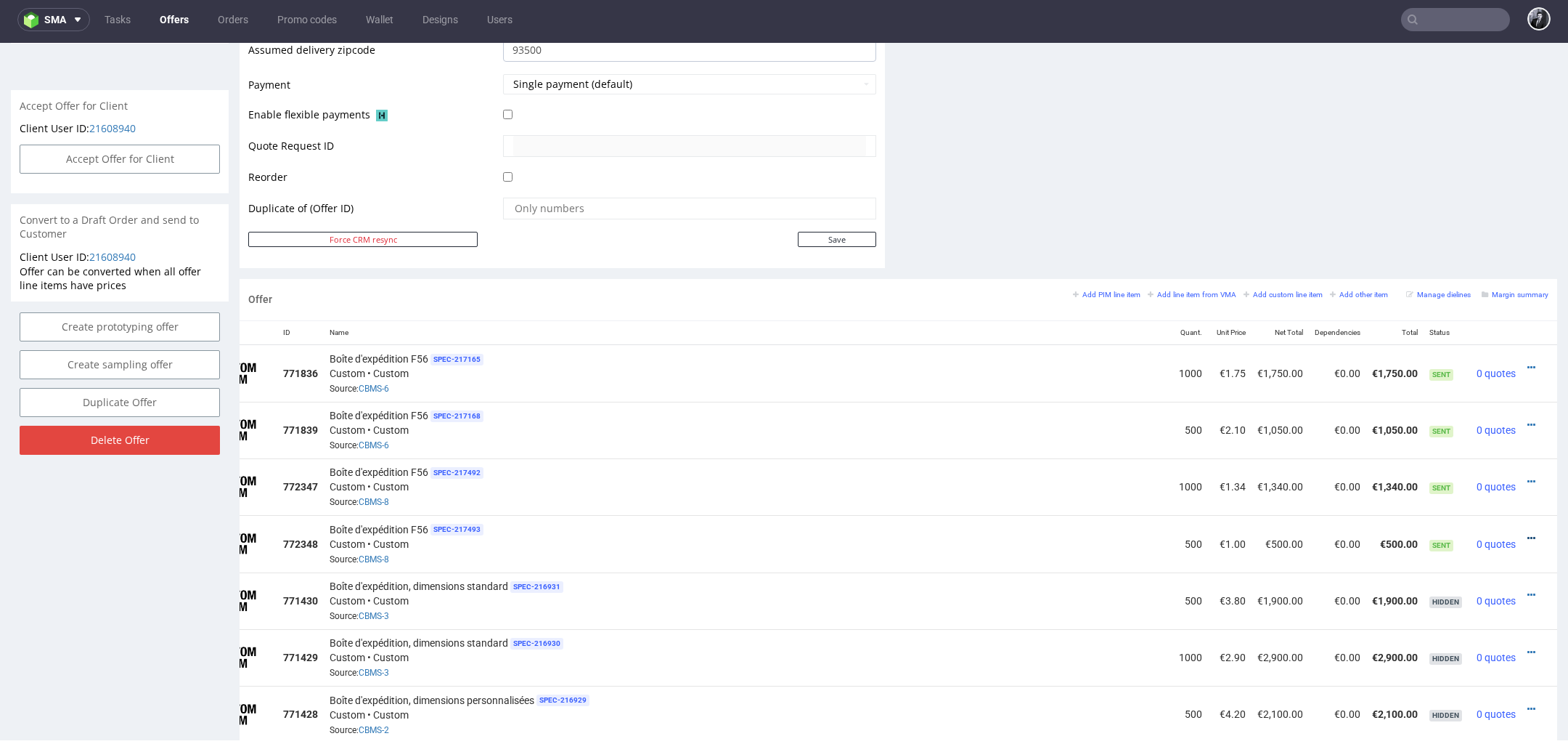
click at [1528, 533] on icon at bounding box center [1532, 538] width 8 height 10
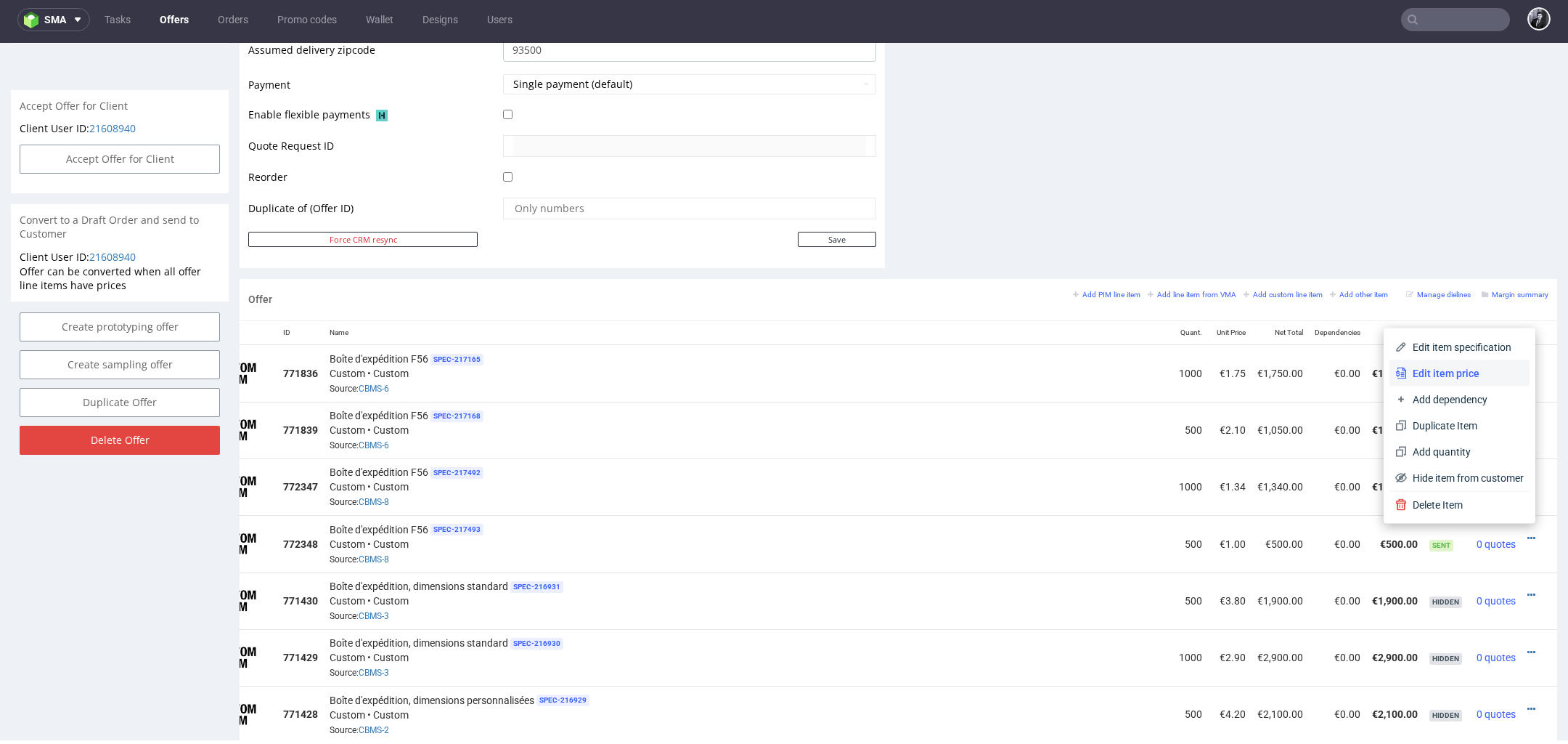
click at [1460, 375] on span "Edit item price" at bounding box center [1465, 372] width 117 height 14
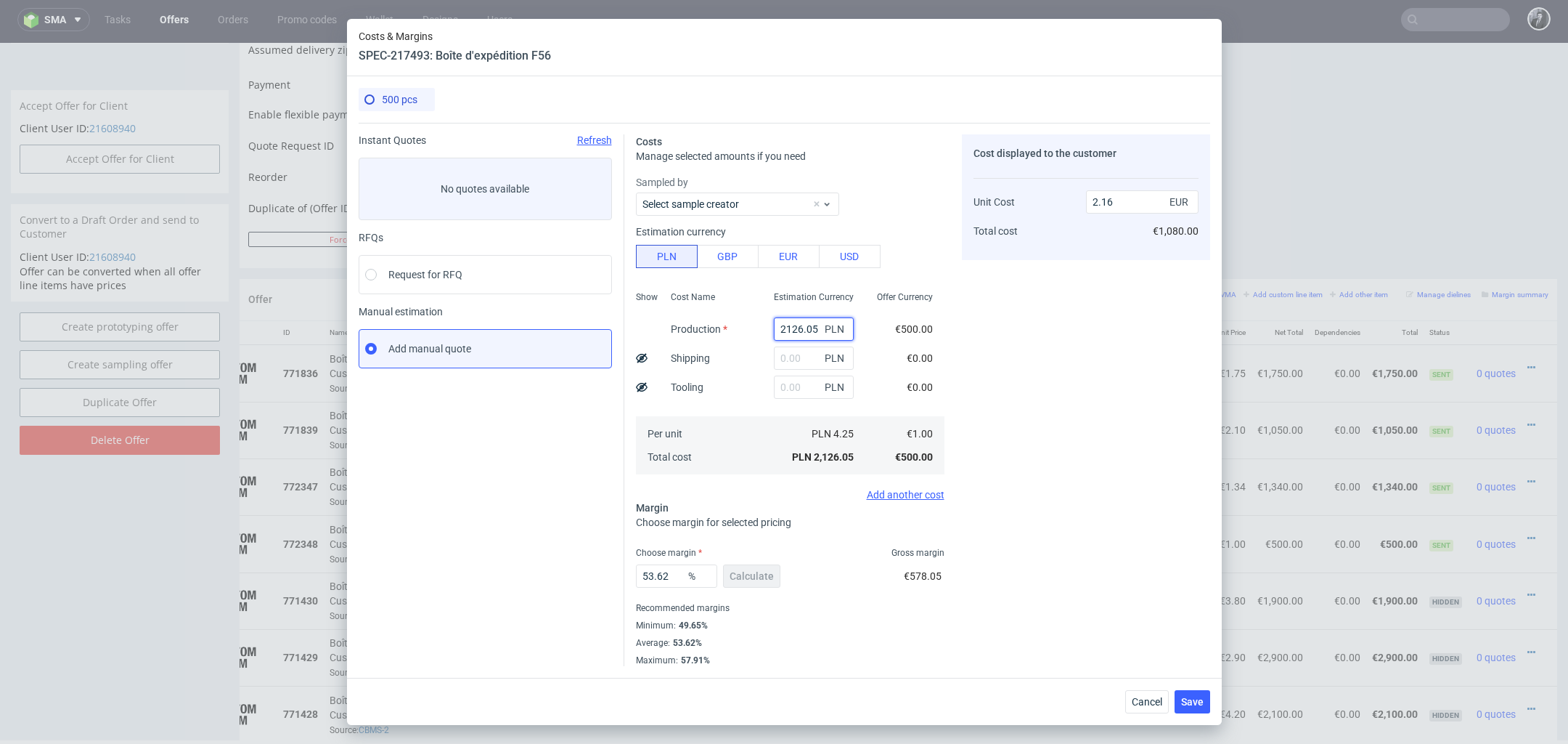
drag, startPoint x: 819, startPoint y: 328, endPoint x: 721, endPoint y: 327, distance: 98.0
click at [722, 327] on div "Show Cost Name Production Shipping Tooling Per unit Total cost Estimation Curre…" at bounding box center [790, 381] width 308 height 191
type input "0"
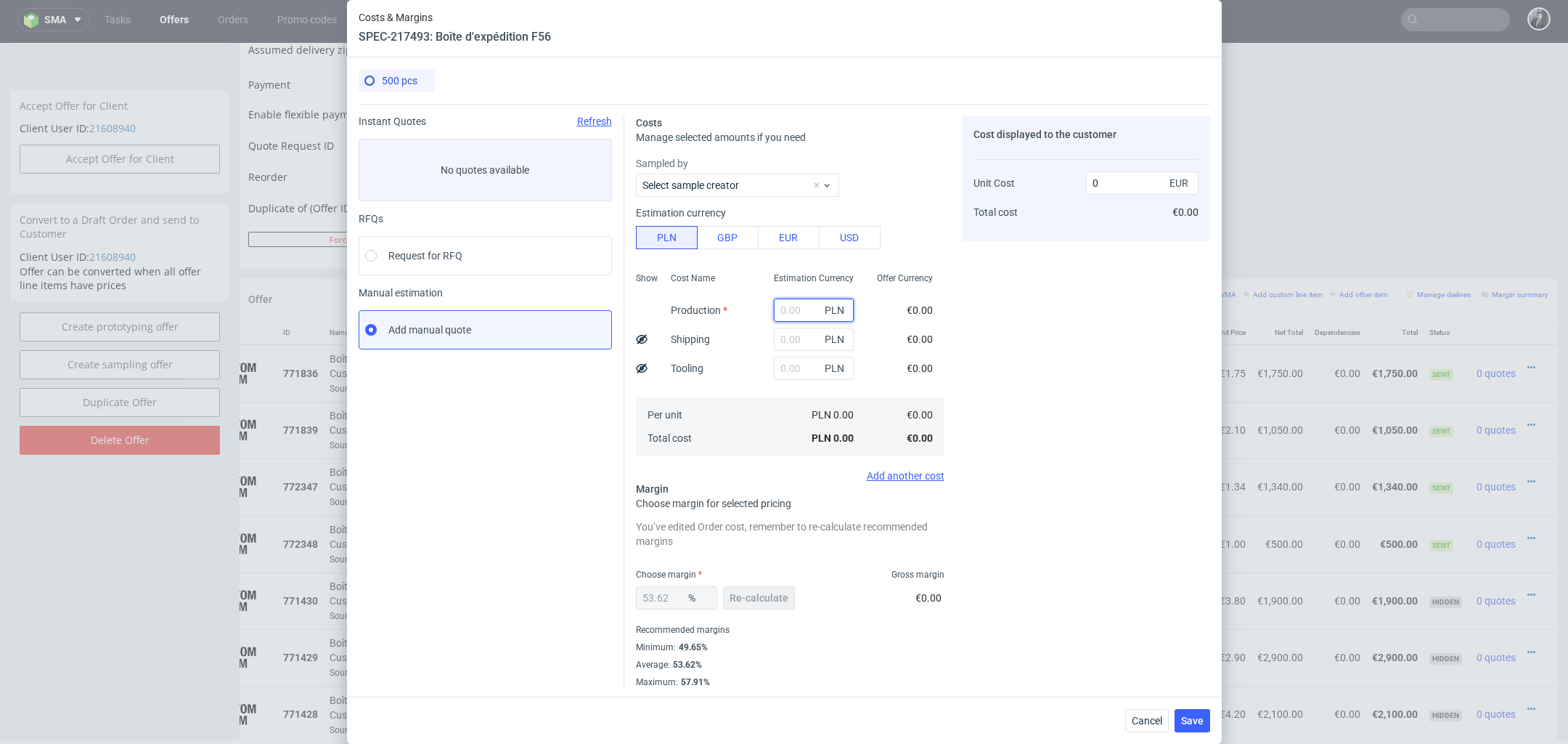
paste input "1115"
type input "1115"
type input "1.13"
type input "1115"
click at [938, 239] on div "PLN GBP EUR USD" at bounding box center [790, 237] width 308 height 23
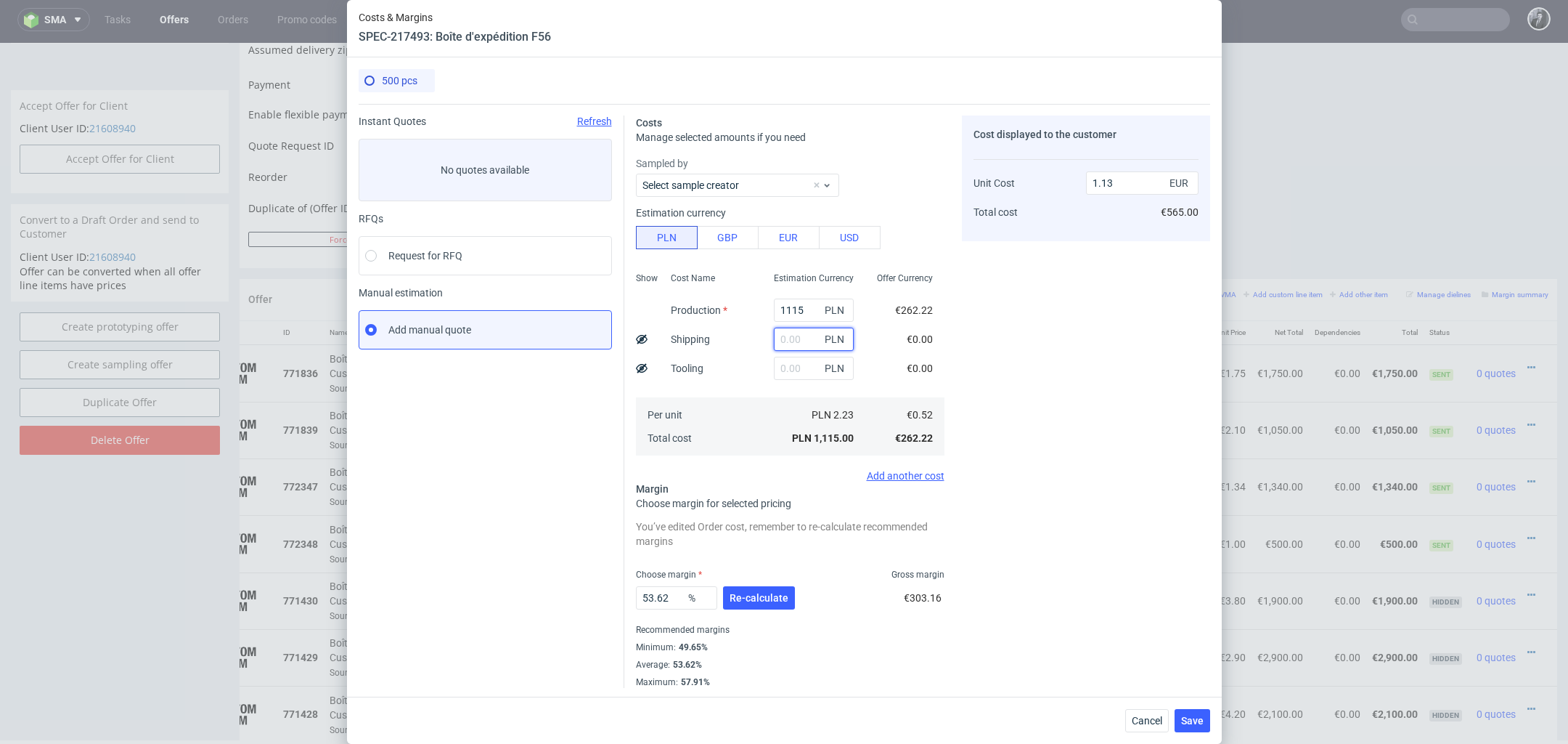
click at [790, 334] on input "text" at bounding box center [814, 339] width 80 height 23
type input "800"
type input "1.95"
type input "800"
click at [752, 596] on span "Re-calculate" at bounding box center [759, 597] width 59 height 10
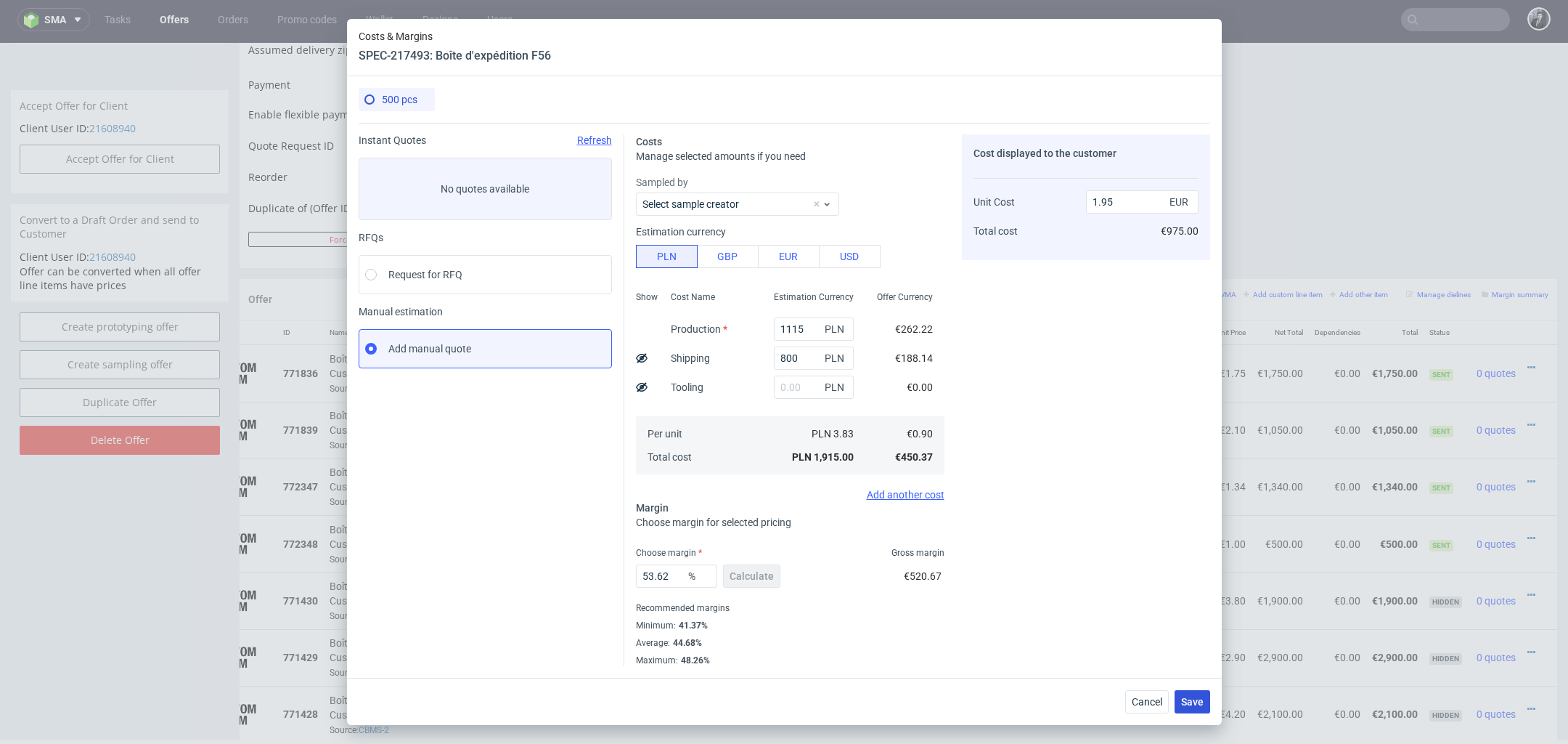
click at [1188, 694] on button "Save" at bounding box center [1192, 701] width 35 height 23
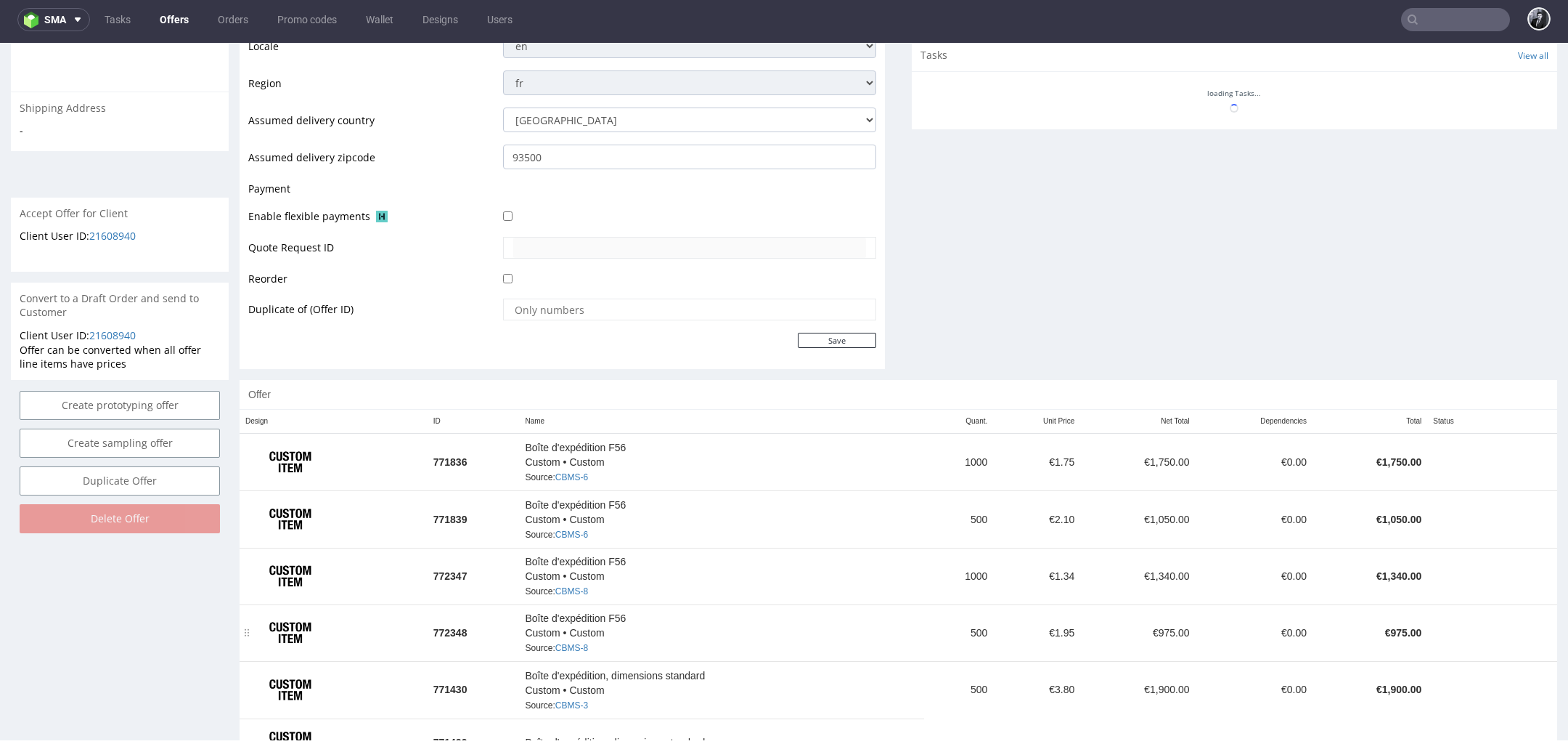
scroll to position [573, 0]
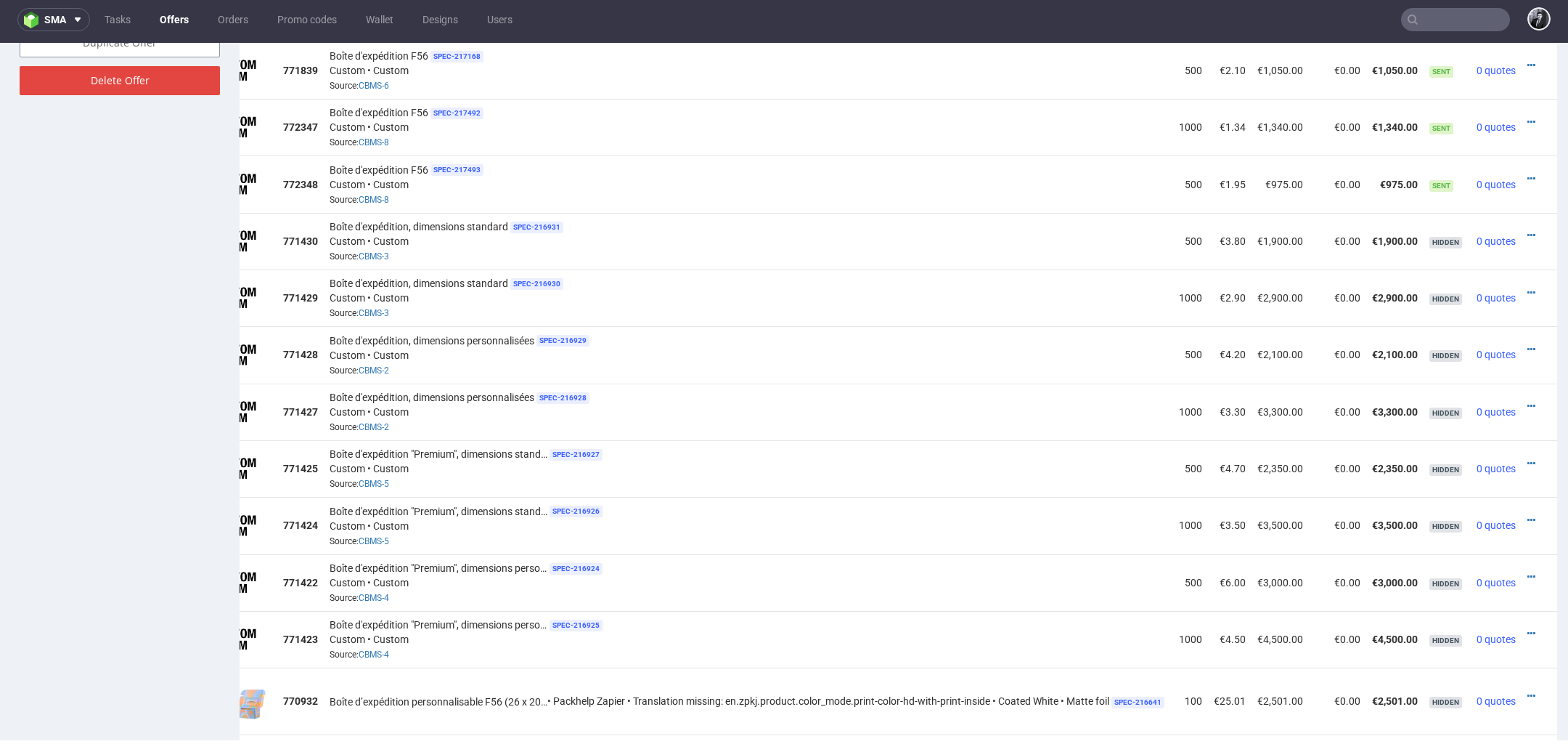
scroll to position [990, 0]
click at [1528, 231] on icon at bounding box center [1532, 236] width 8 height 10
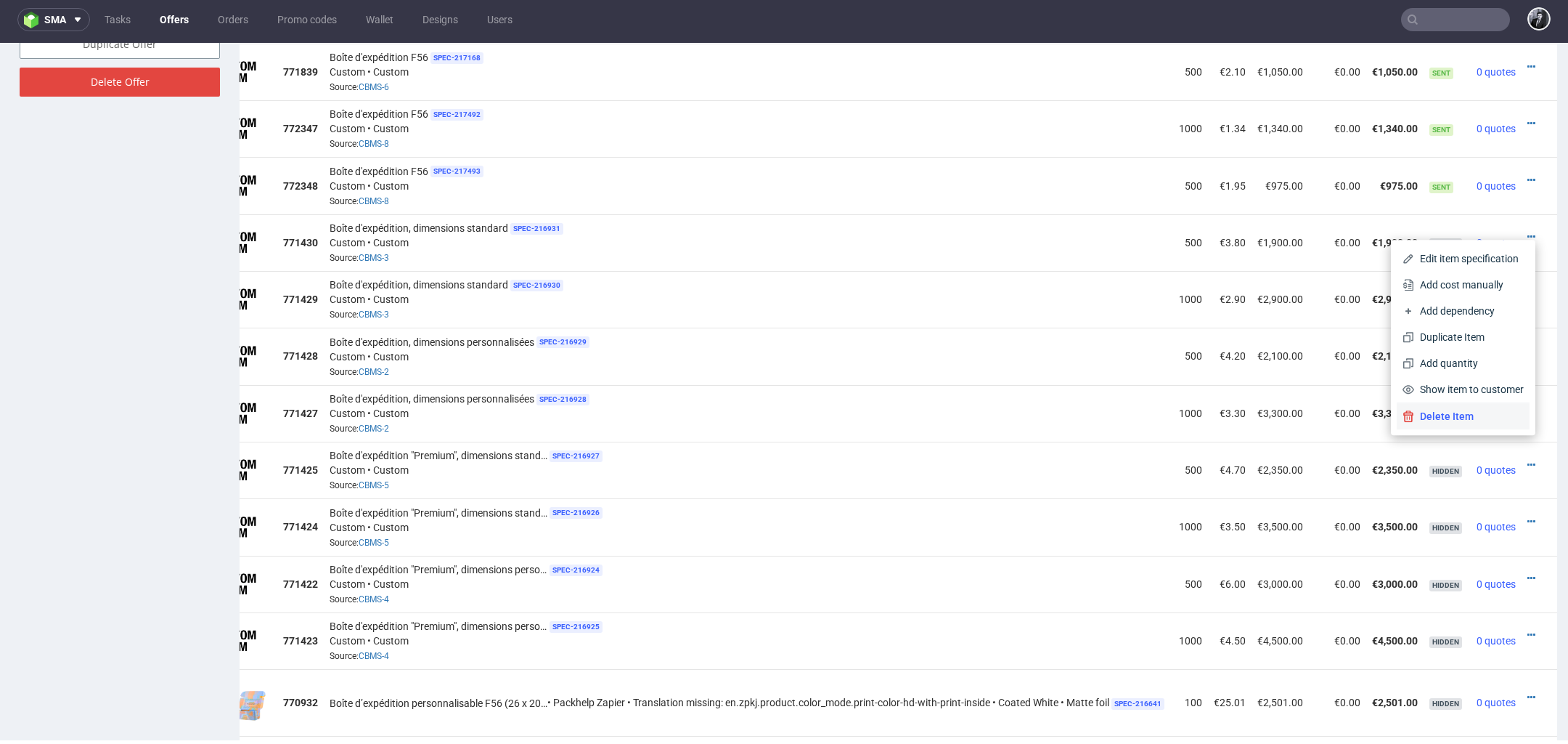
click at [1458, 421] on span "Delete Item" at bounding box center [1469, 415] width 109 height 14
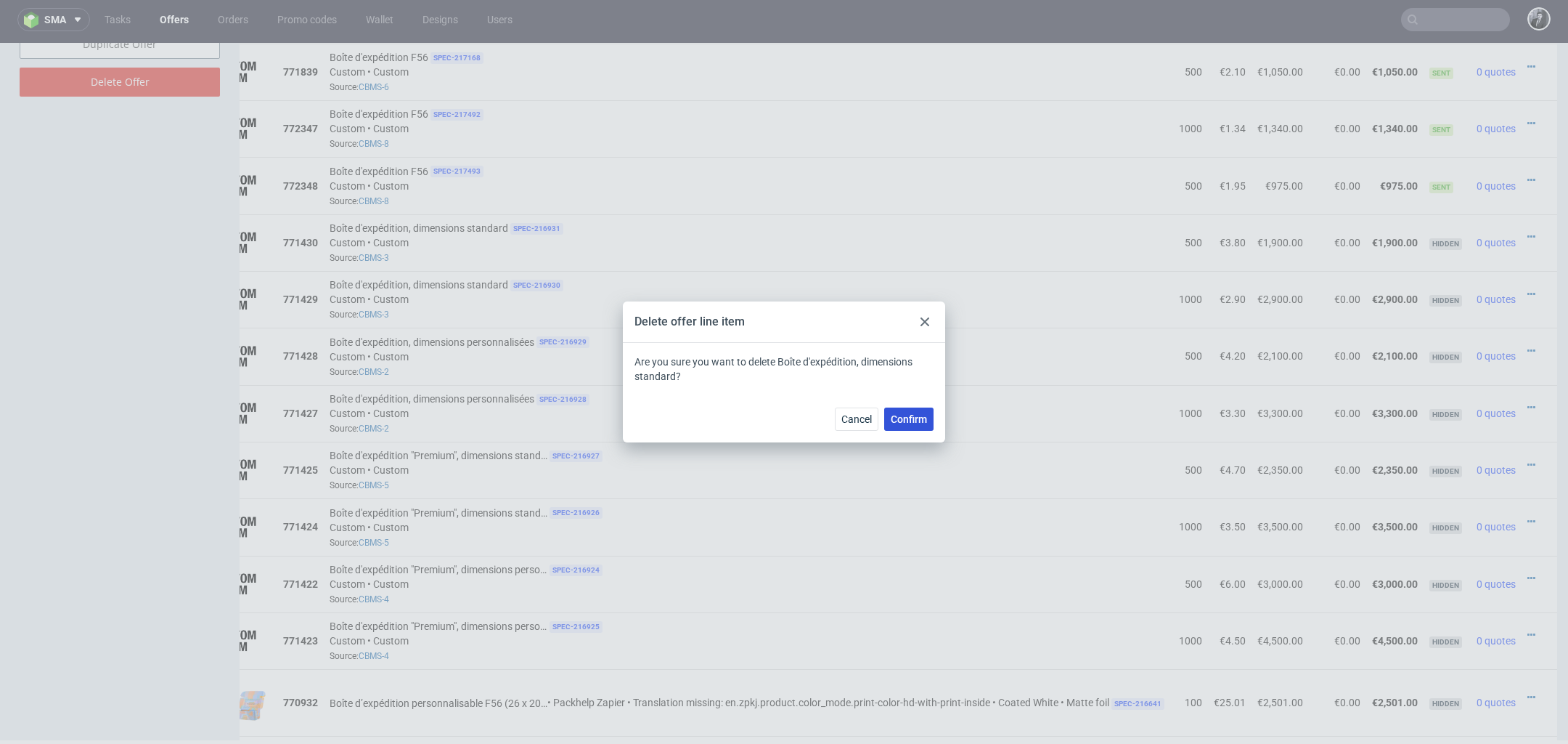
click at [906, 418] on span "Confirm" at bounding box center [909, 419] width 36 height 10
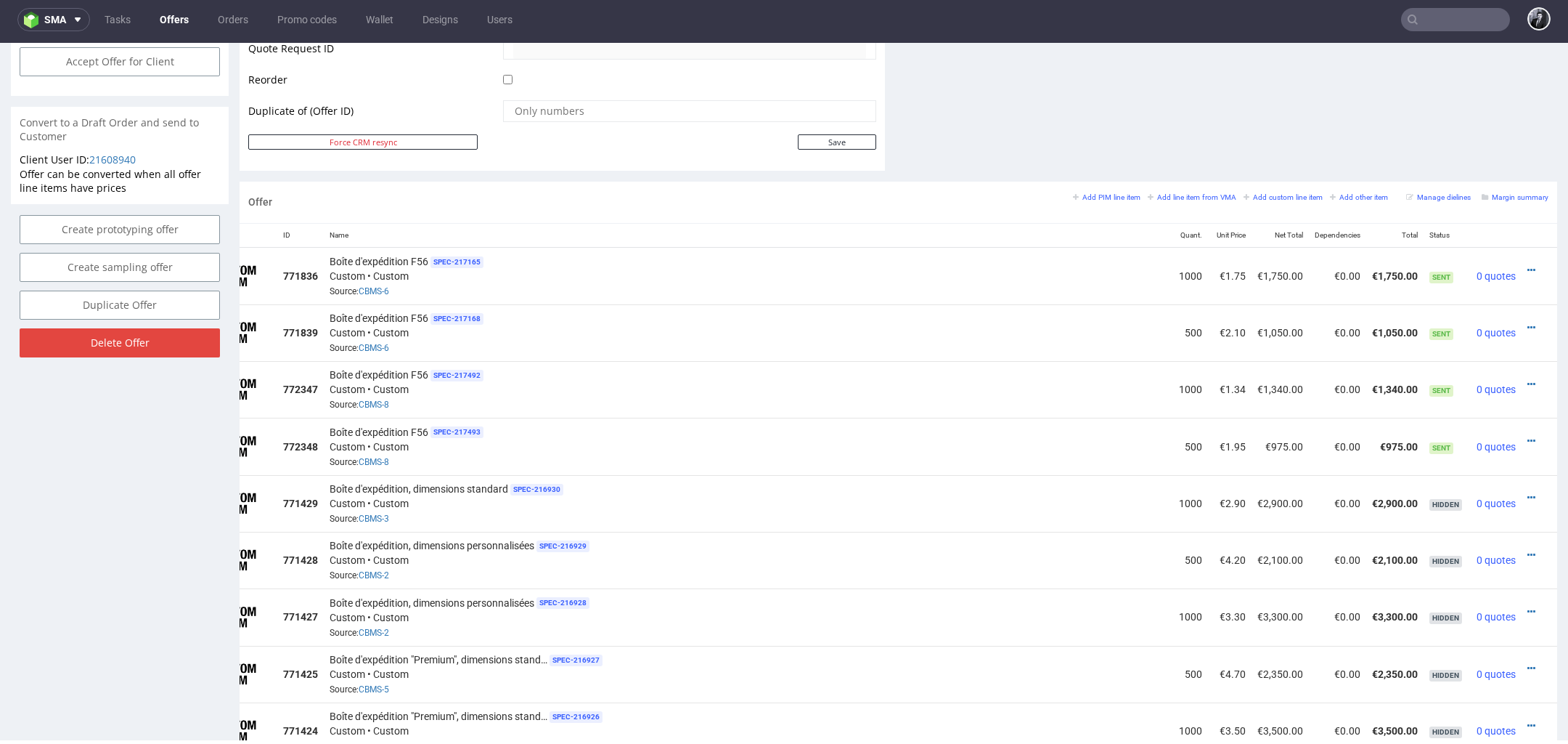
scroll to position [745, 0]
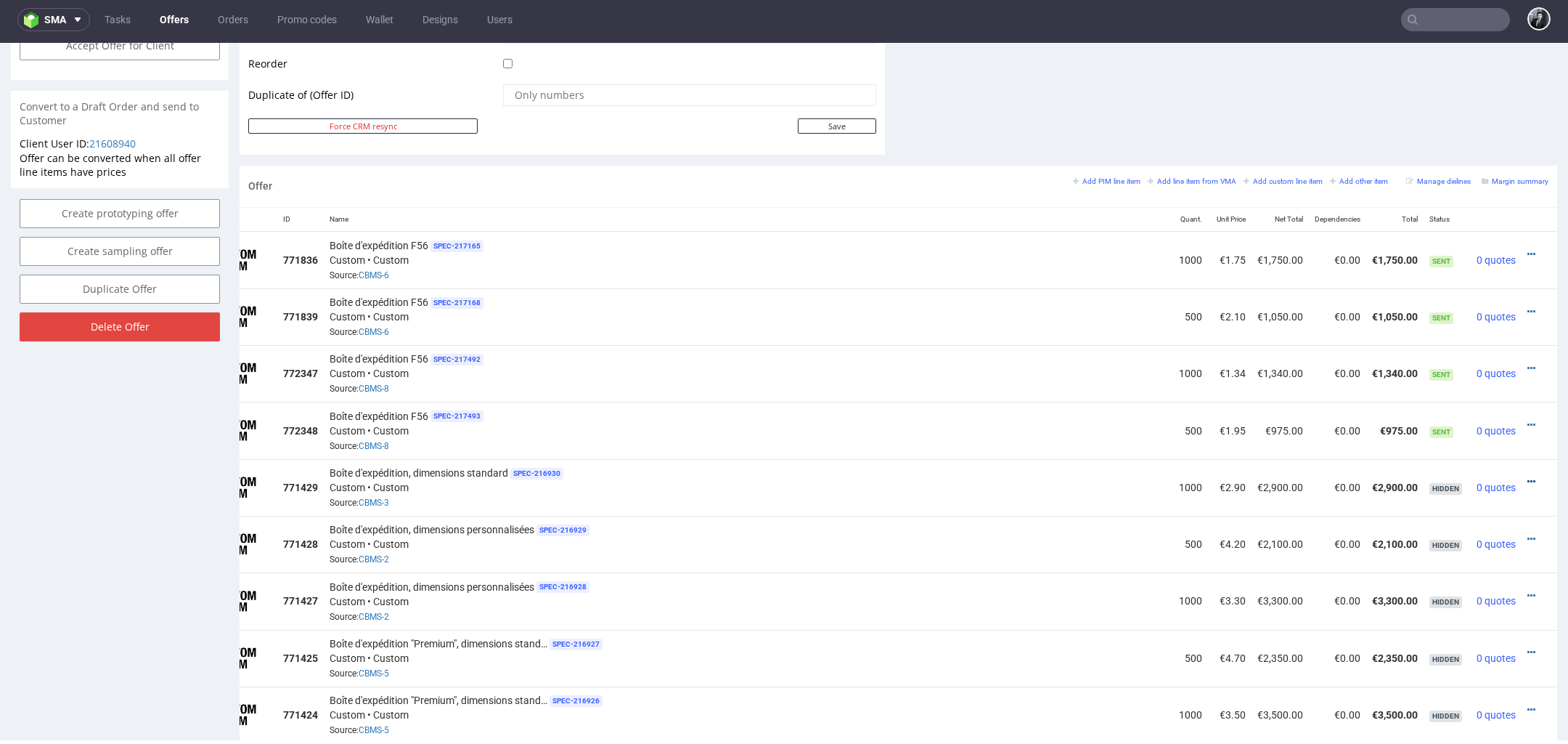
click at [1528, 476] on icon at bounding box center [1532, 481] width 8 height 10
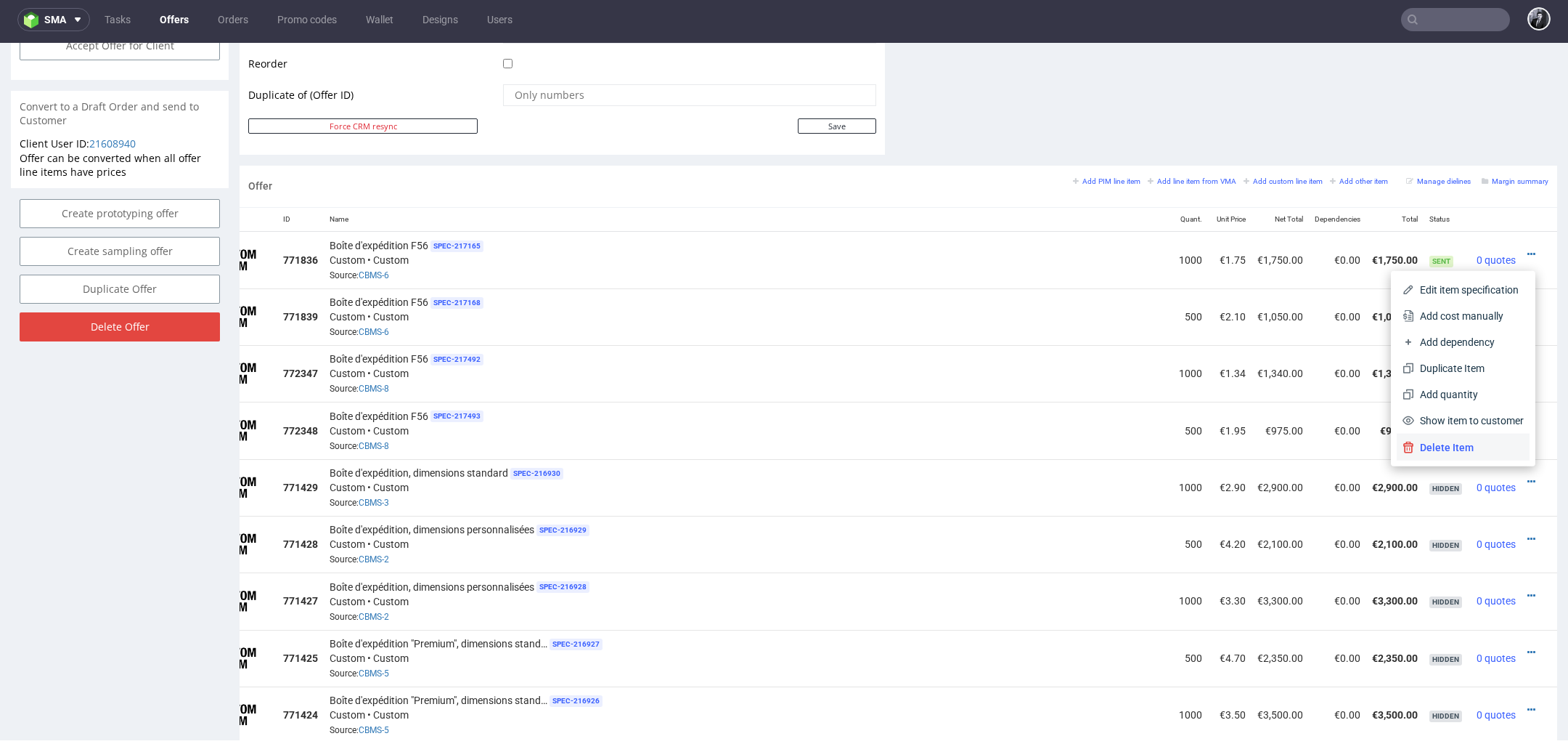
click at [1485, 451] on span "Delete Item" at bounding box center [1469, 447] width 109 height 14
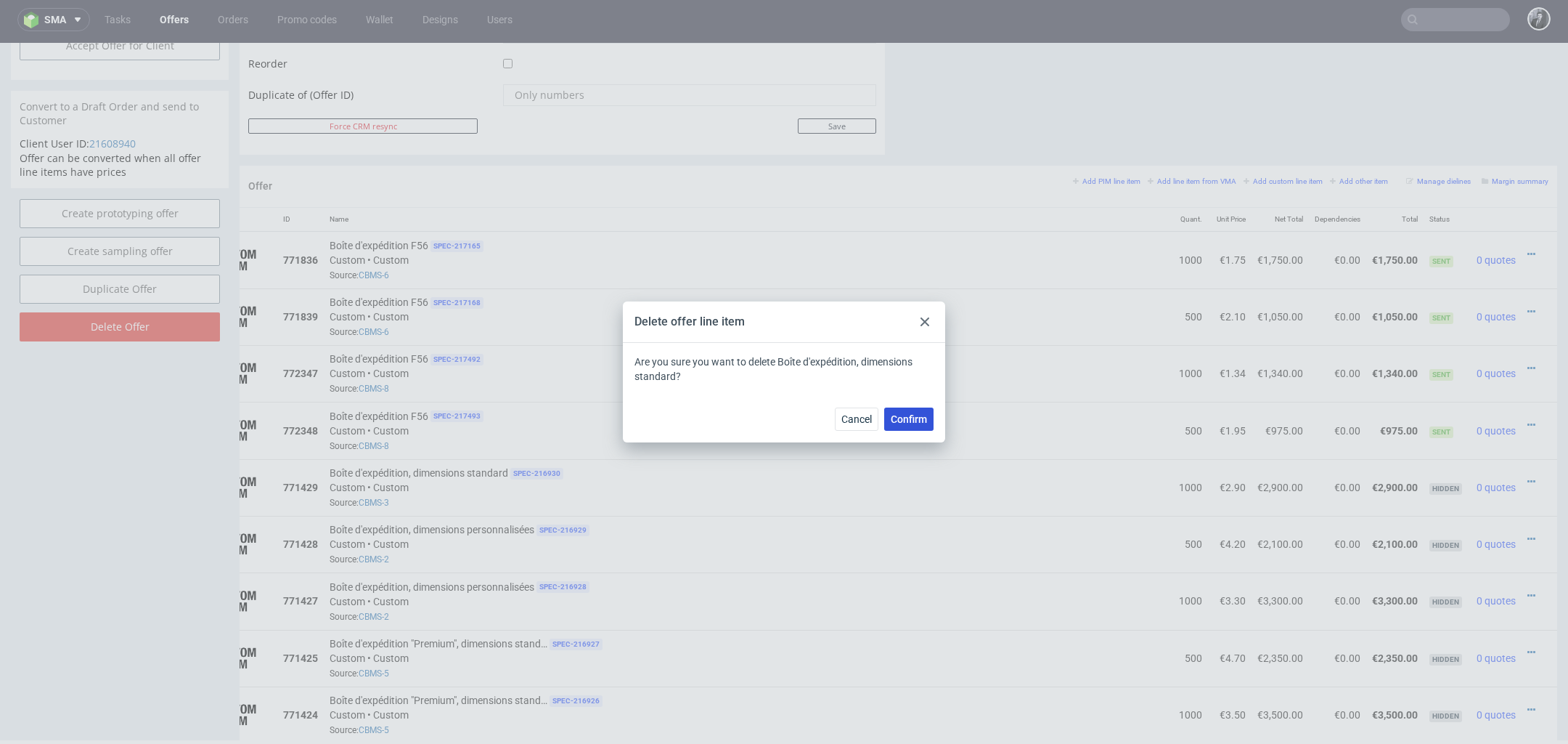
click at [903, 418] on span "Confirm" at bounding box center [909, 419] width 36 height 10
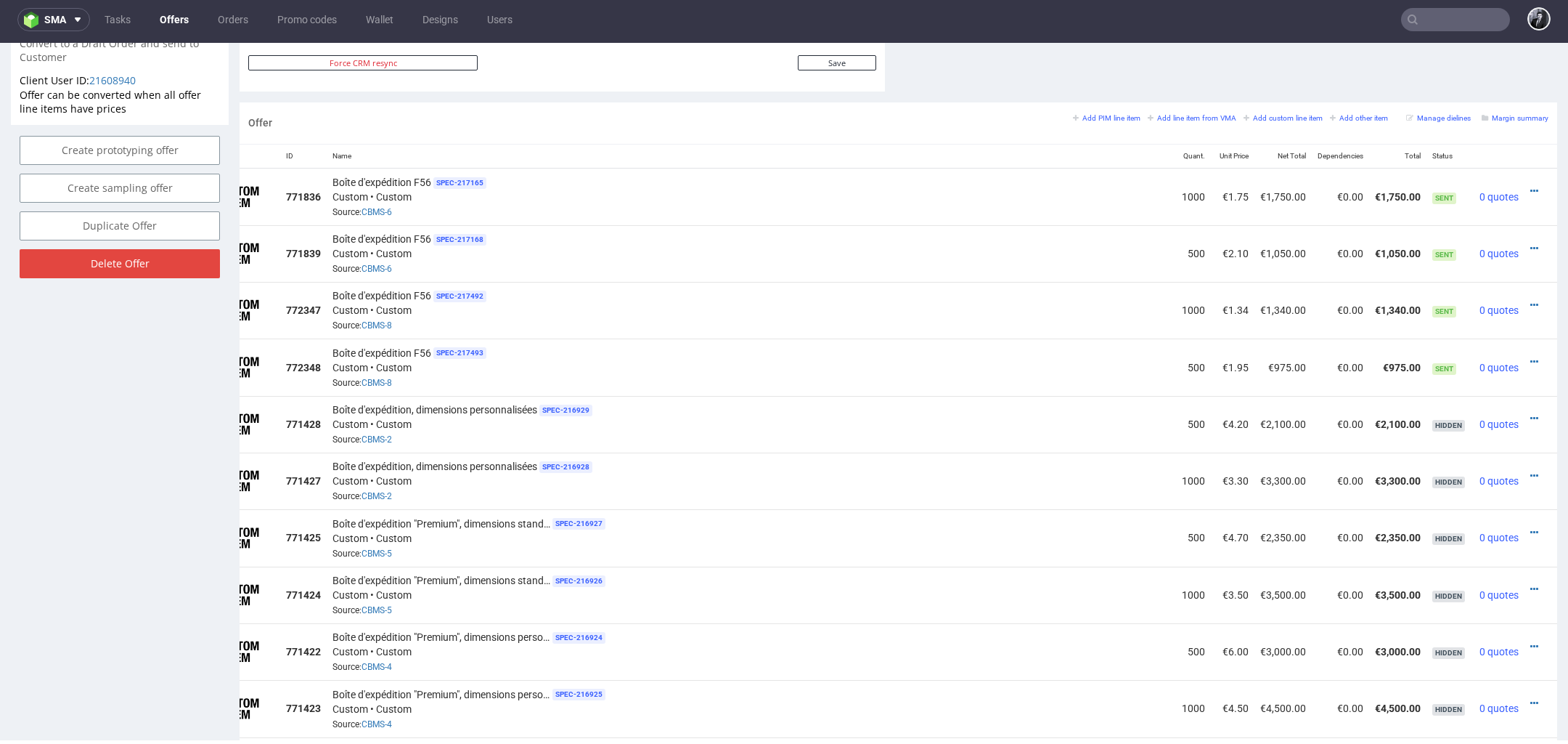
scroll to position [0, 74]
click at [1528, 413] on icon at bounding box center [1532, 418] width 8 height 10
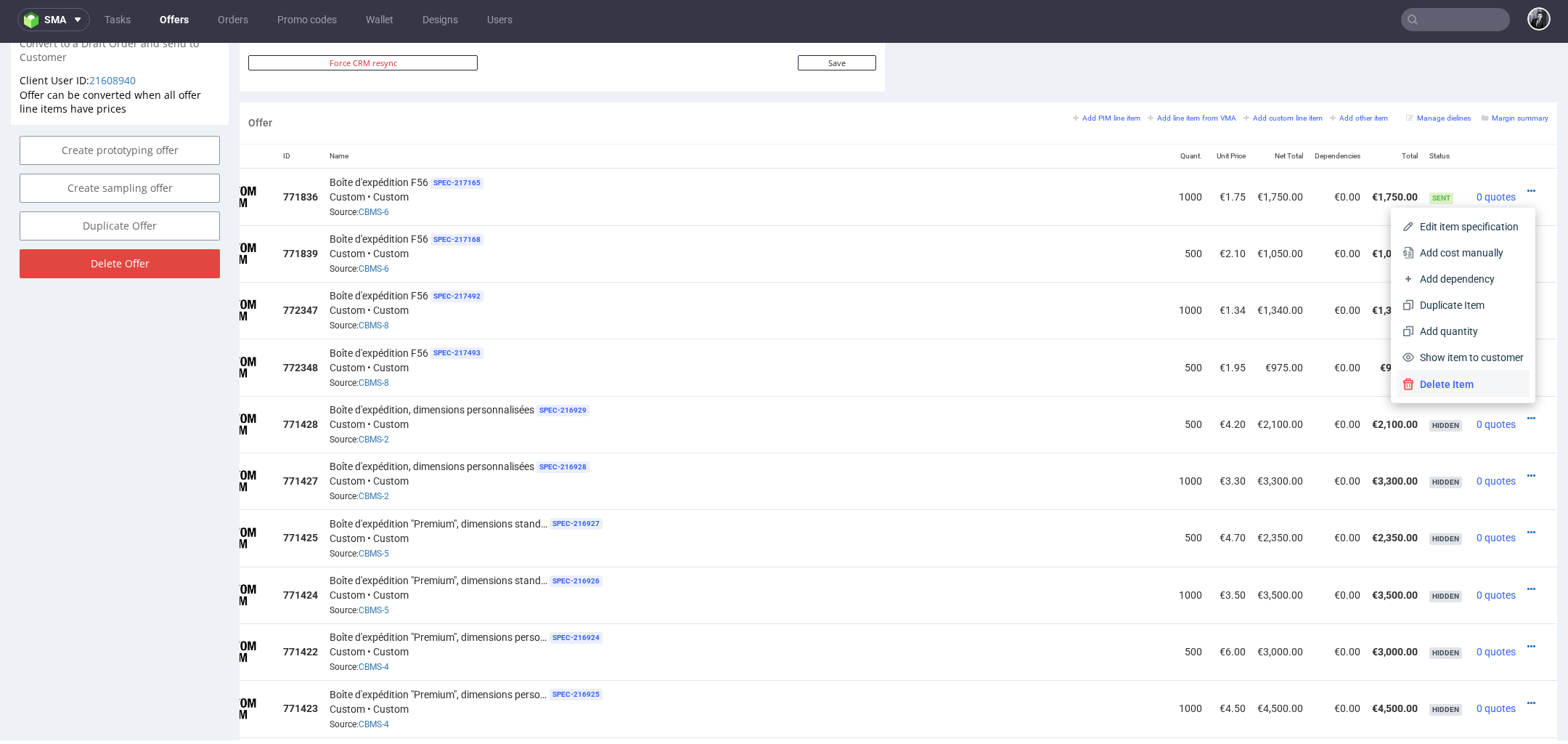
click at [1488, 387] on span "Delete Item" at bounding box center [1469, 384] width 109 height 14
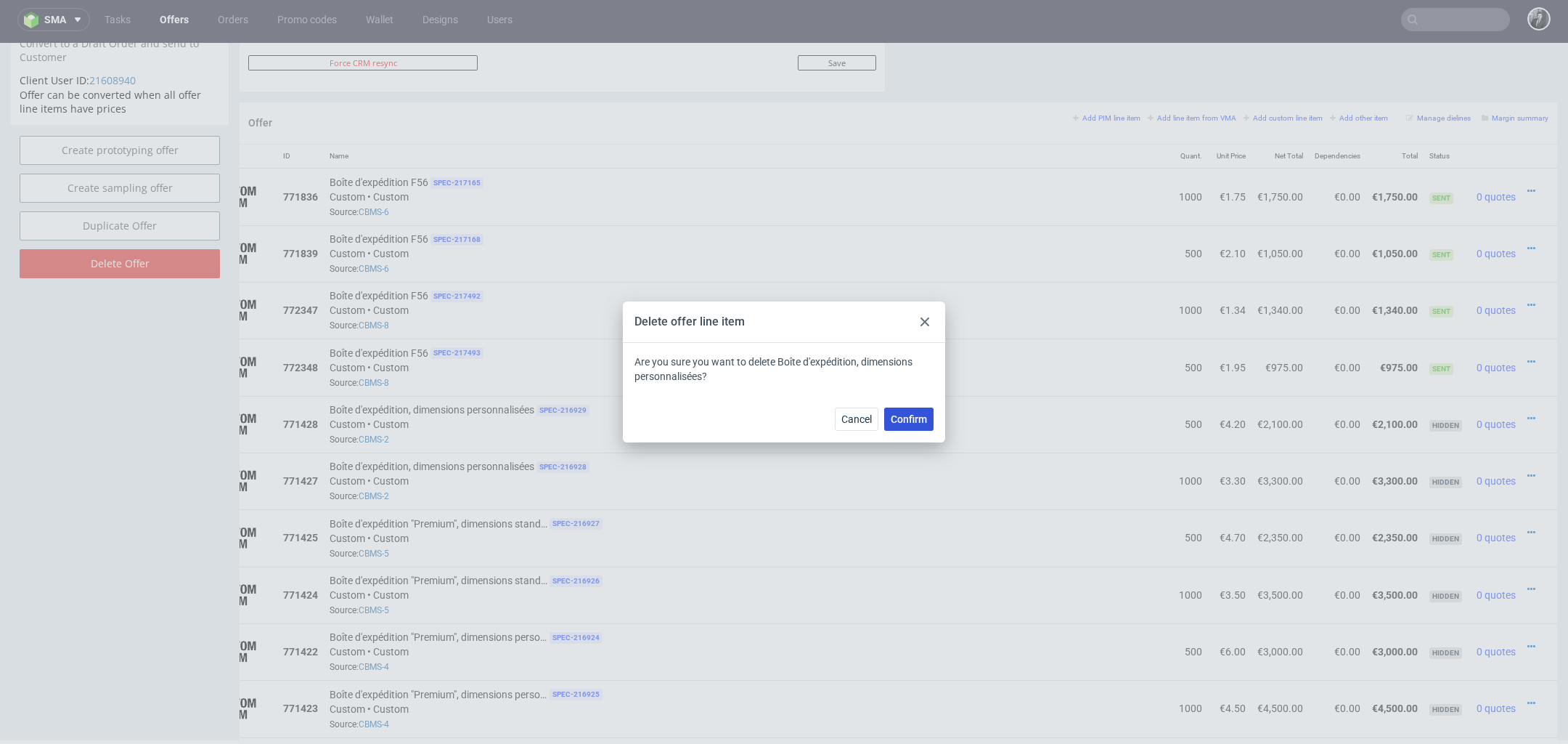
click at [907, 418] on span "Confirm" at bounding box center [909, 419] width 36 height 10
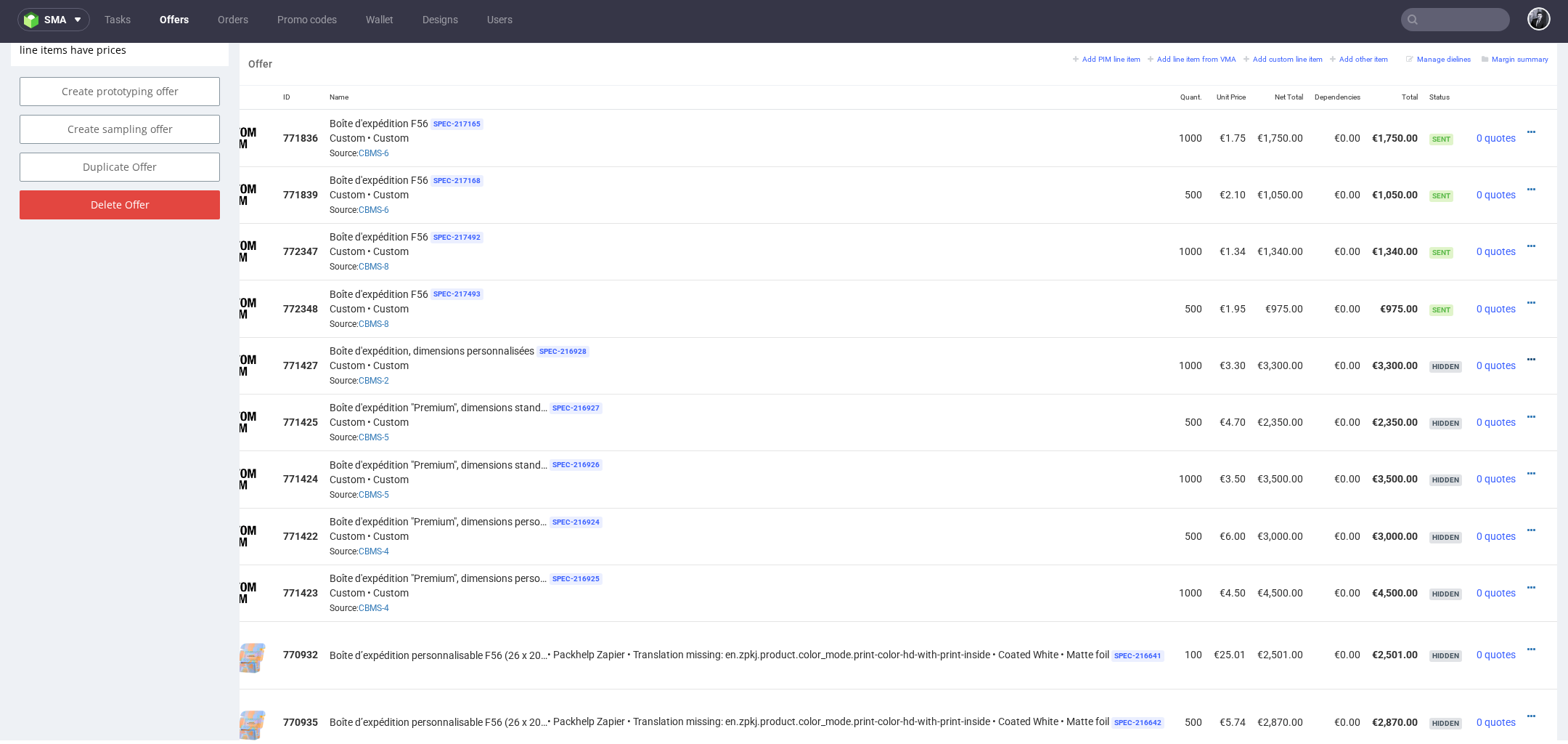
click at [1528, 354] on icon at bounding box center [1532, 359] width 8 height 10
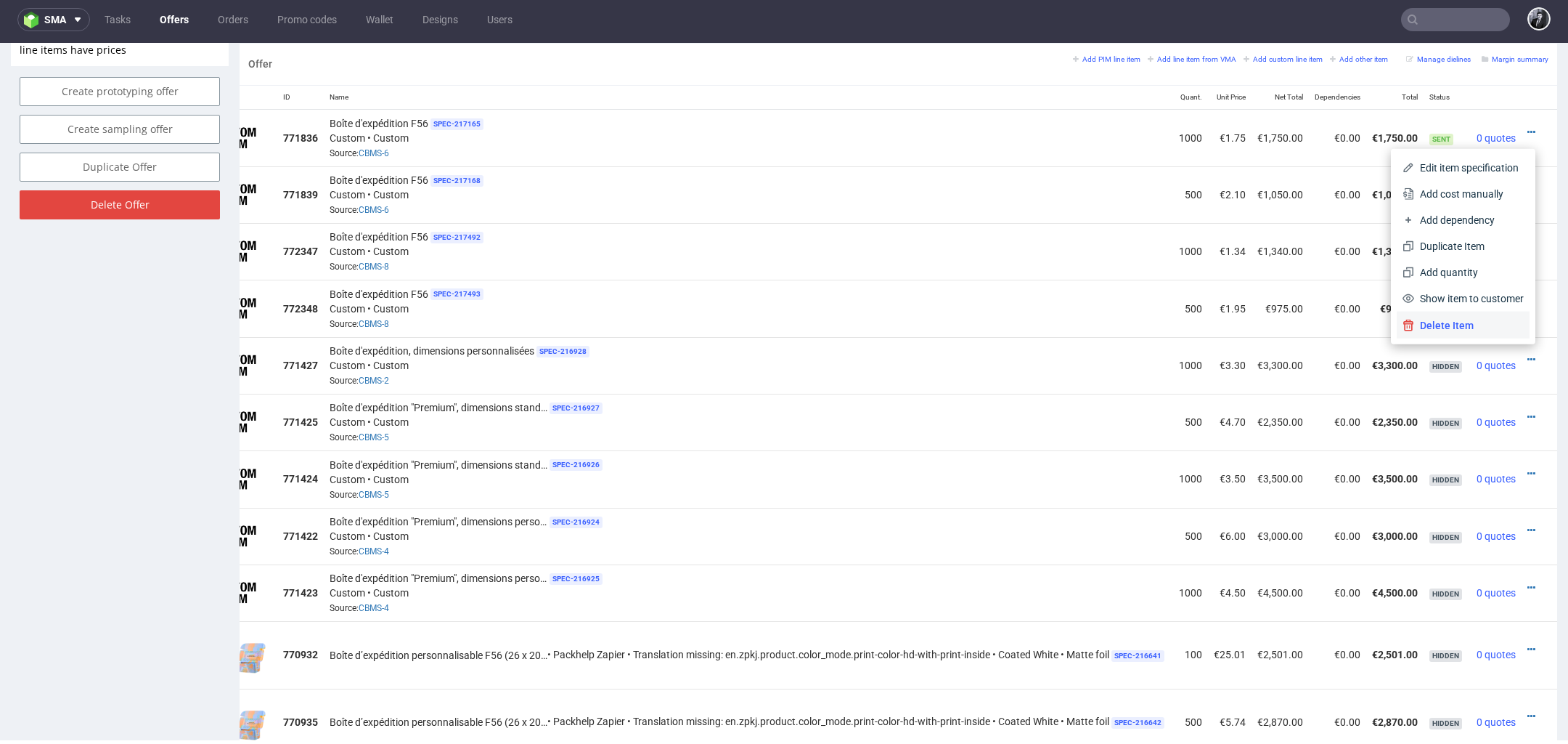
click at [1476, 329] on span "Delete Item" at bounding box center [1469, 325] width 109 height 14
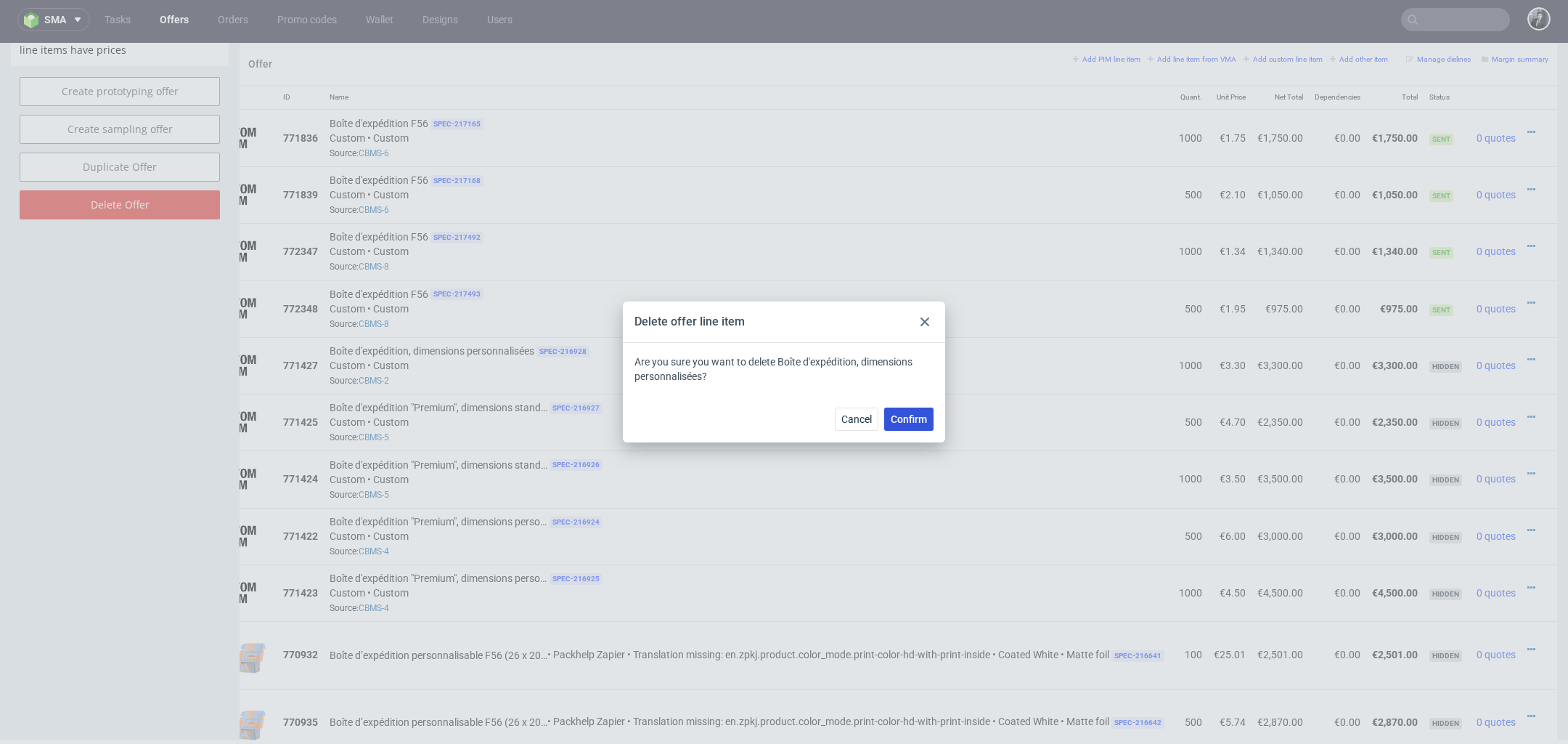
click at [923, 414] on span "Confirm" at bounding box center [909, 419] width 36 height 10
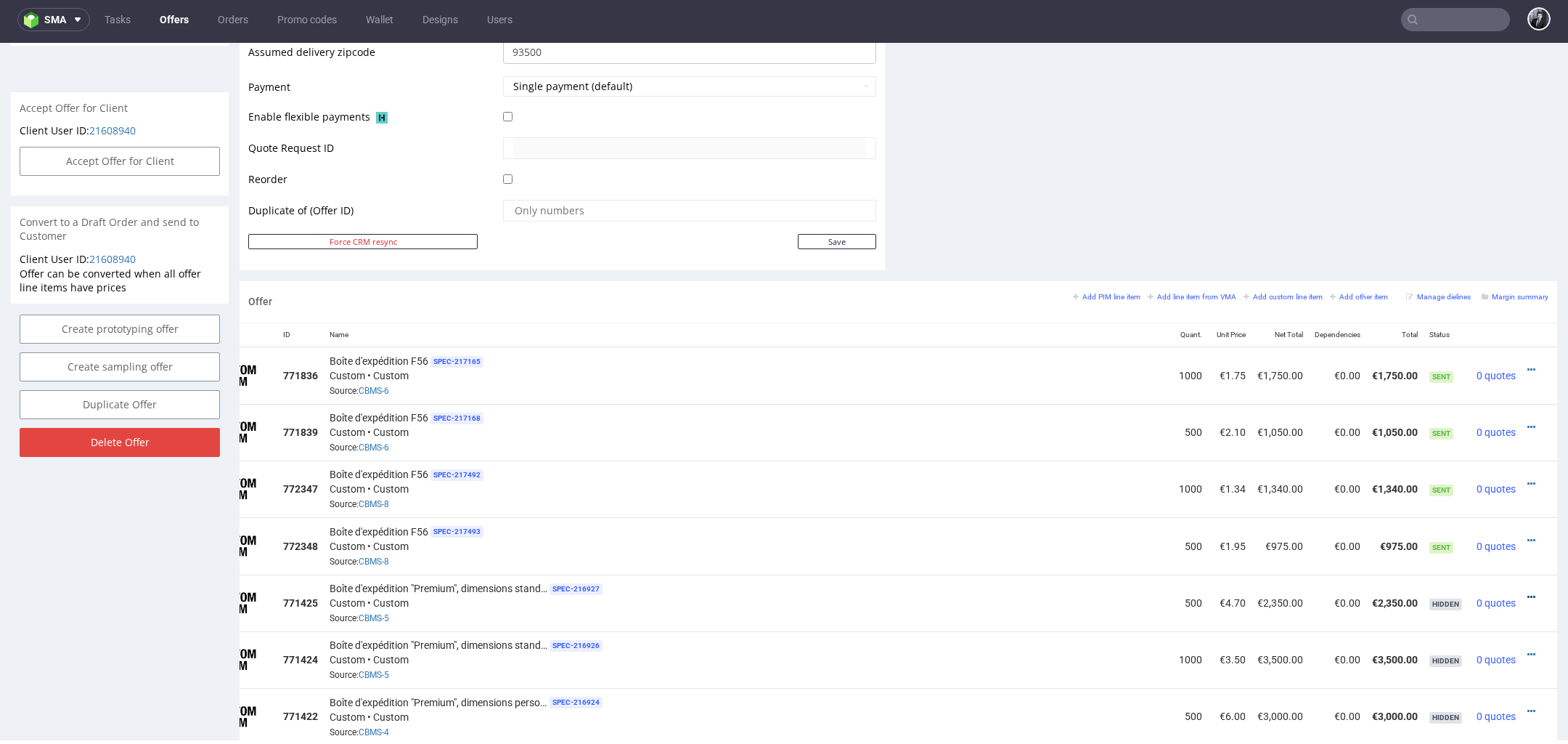
click at [1528, 593] on icon at bounding box center [1532, 597] width 8 height 10
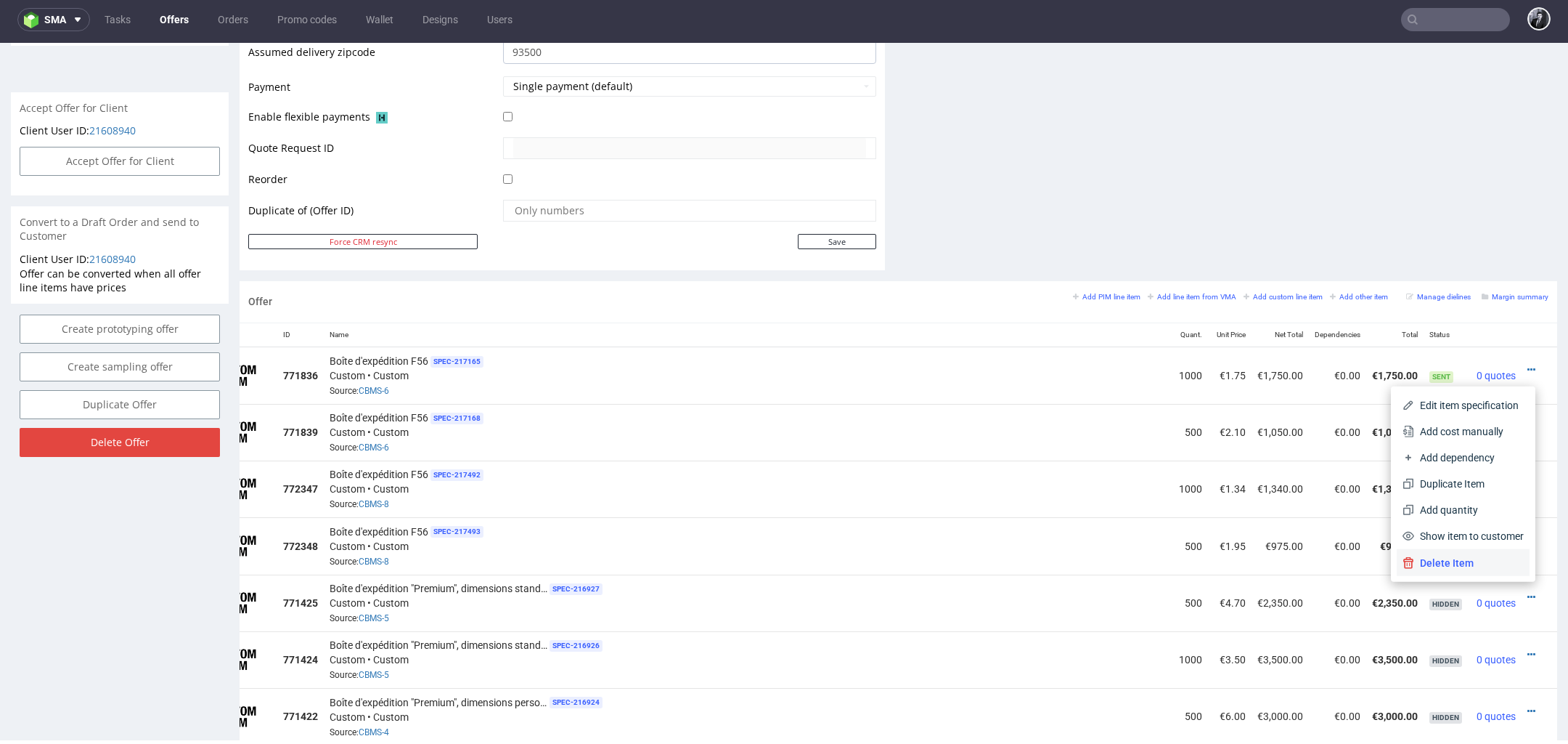
click at [1493, 573] on li "Delete Item" at bounding box center [1463, 562] width 133 height 26
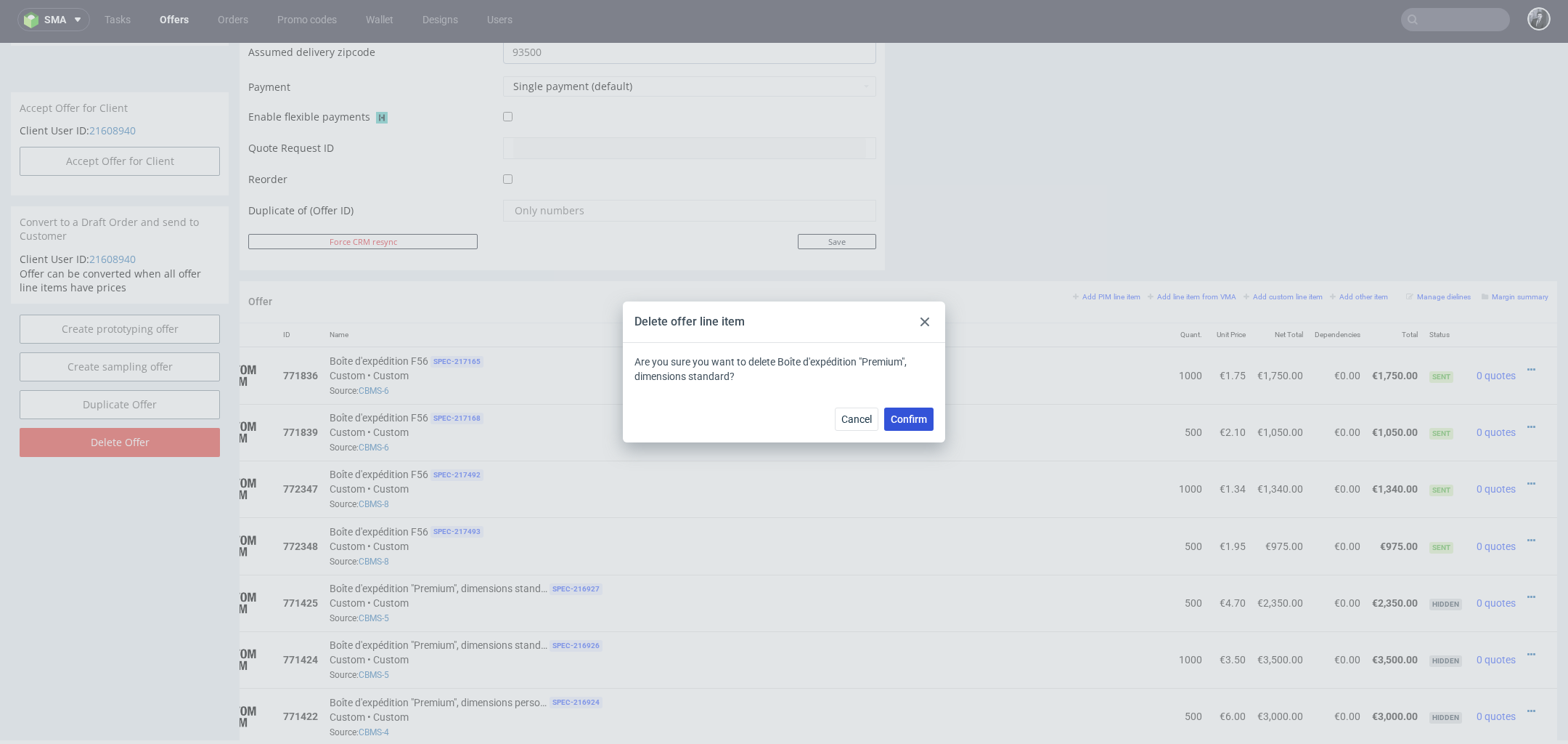
click at [913, 414] on span "Confirm" at bounding box center [909, 419] width 36 height 10
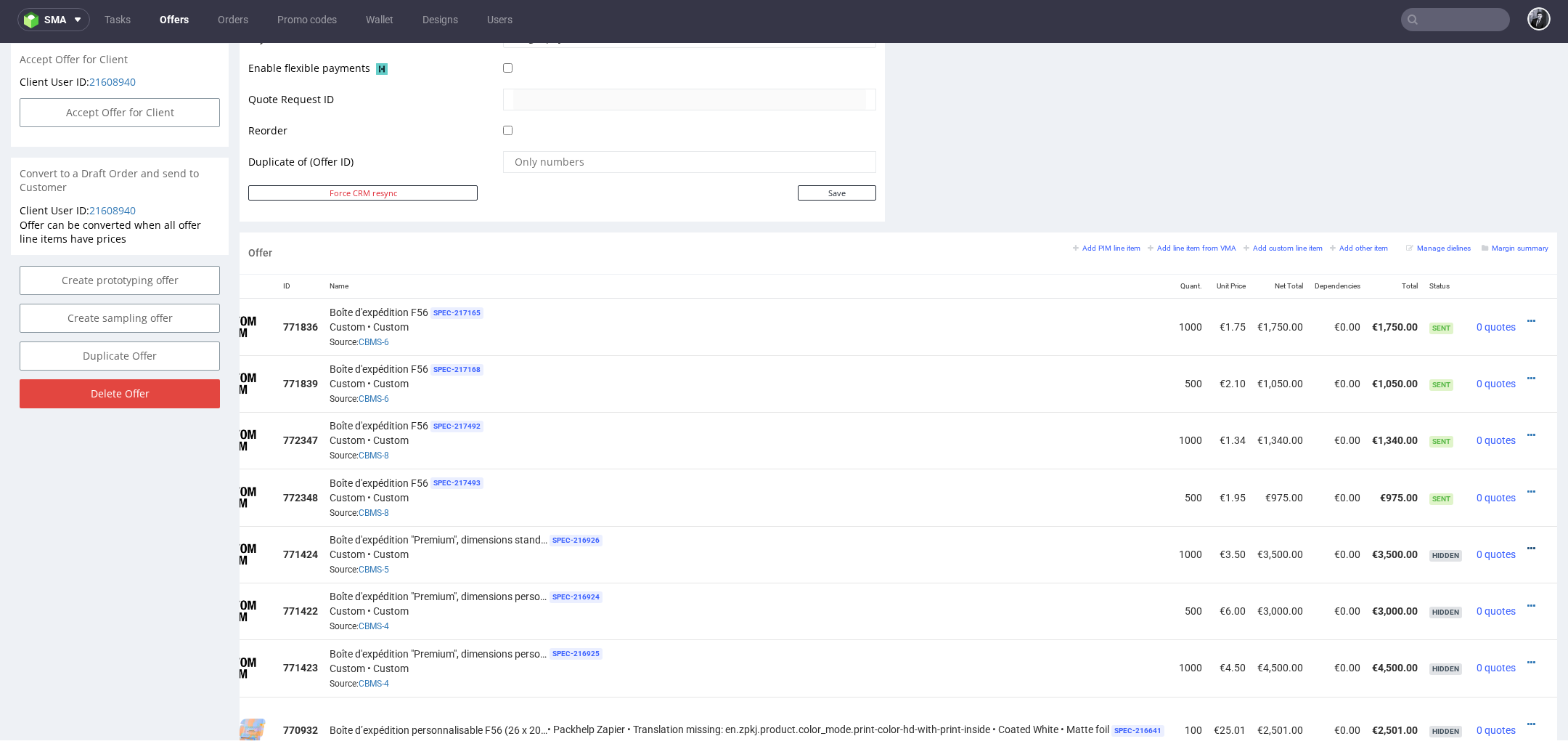
click at [1528, 543] on icon at bounding box center [1532, 548] width 8 height 10
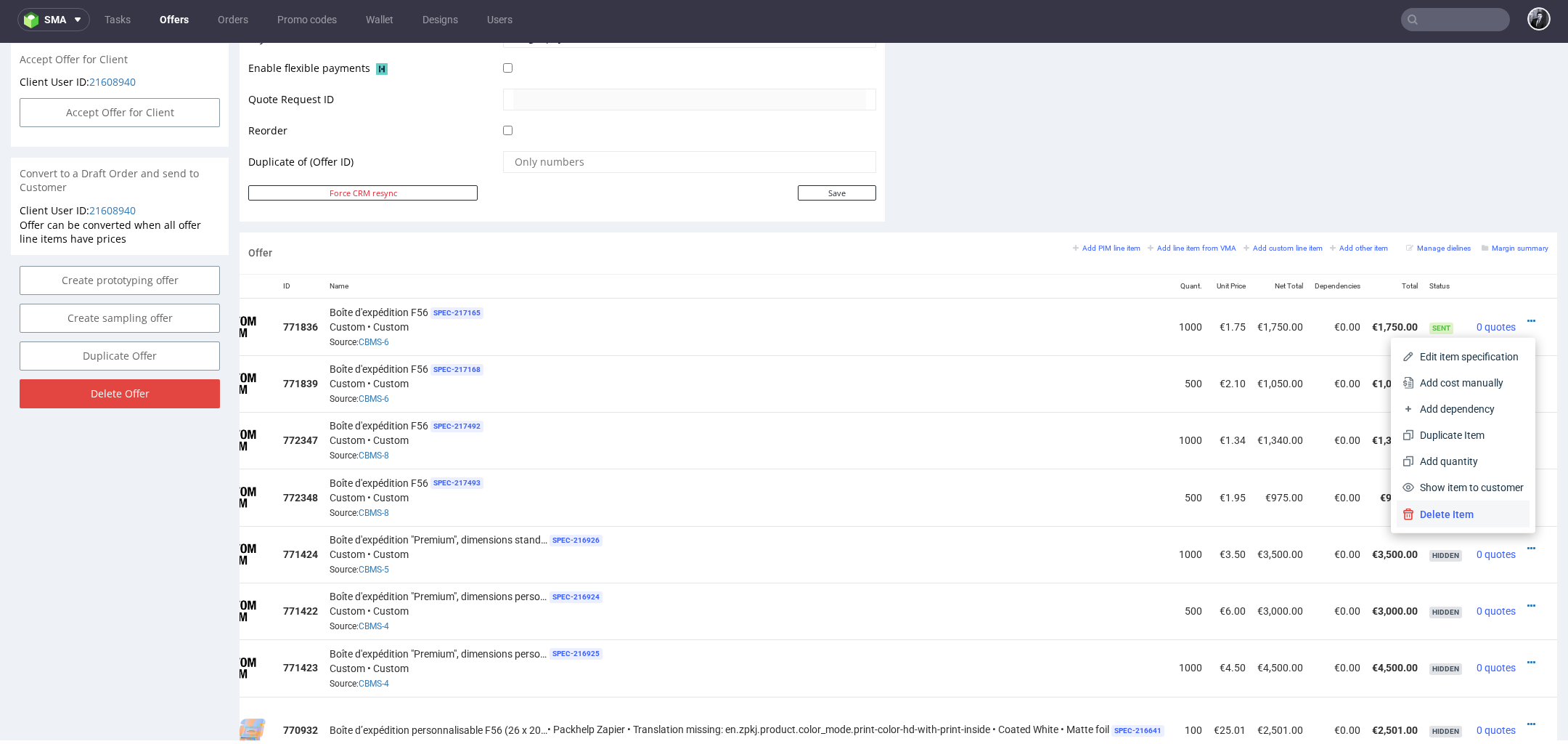
click at [1485, 524] on li "Delete Item" at bounding box center [1463, 513] width 133 height 26
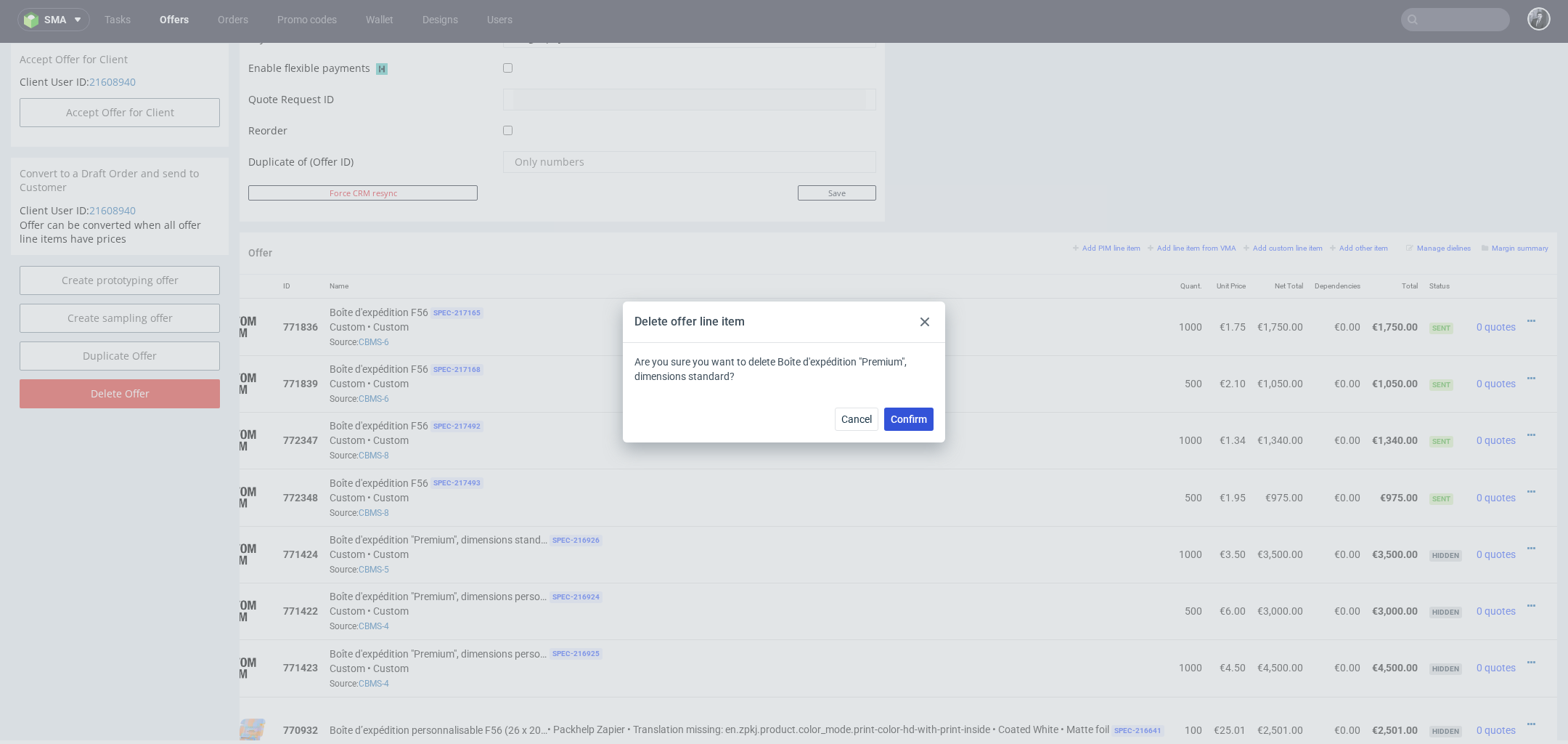
click at [921, 417] on span "Confirm" at bounding box center [909, 419] width 36 height 10
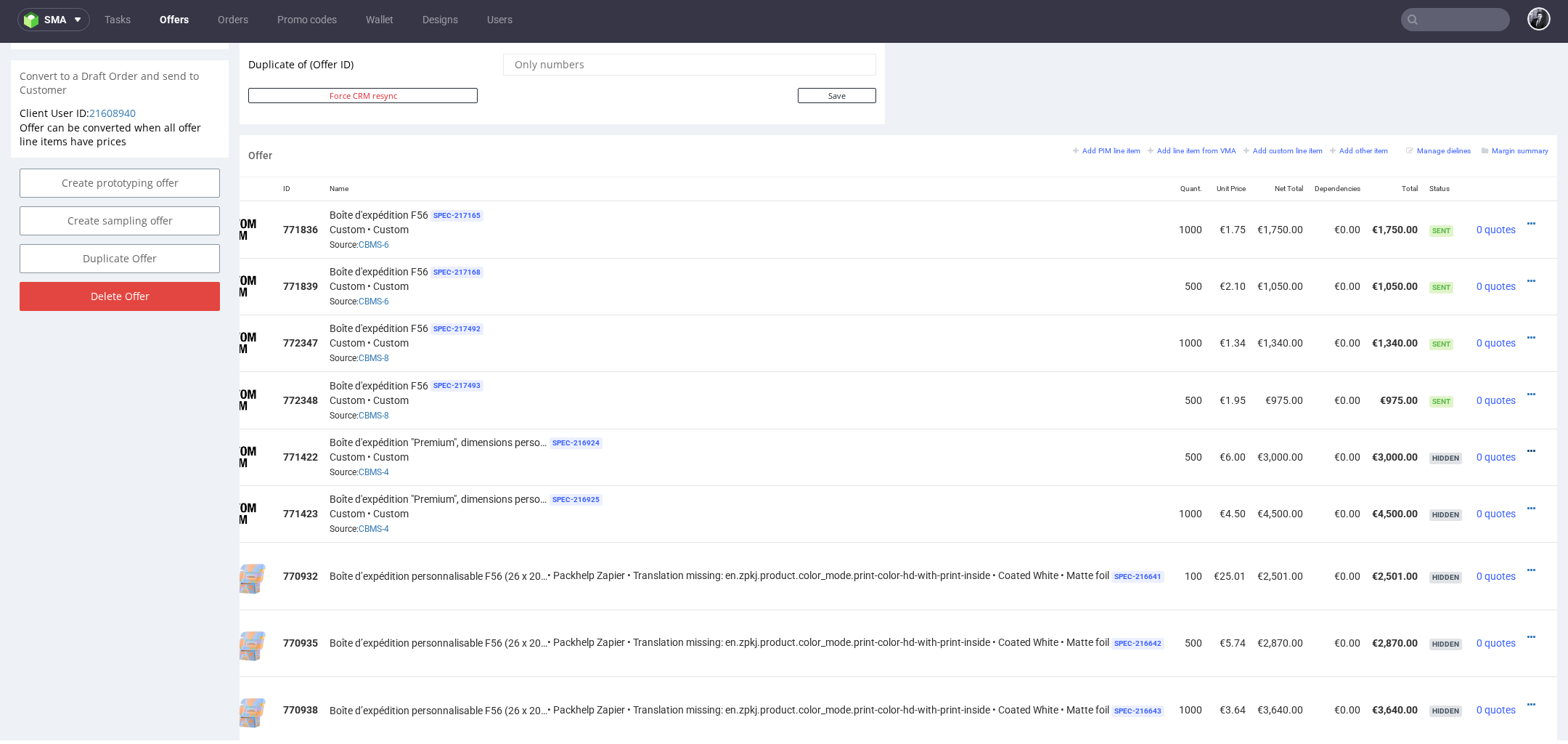
click at [1528, 446] on icon at bounding box center [1532, 451] width 8 height 10
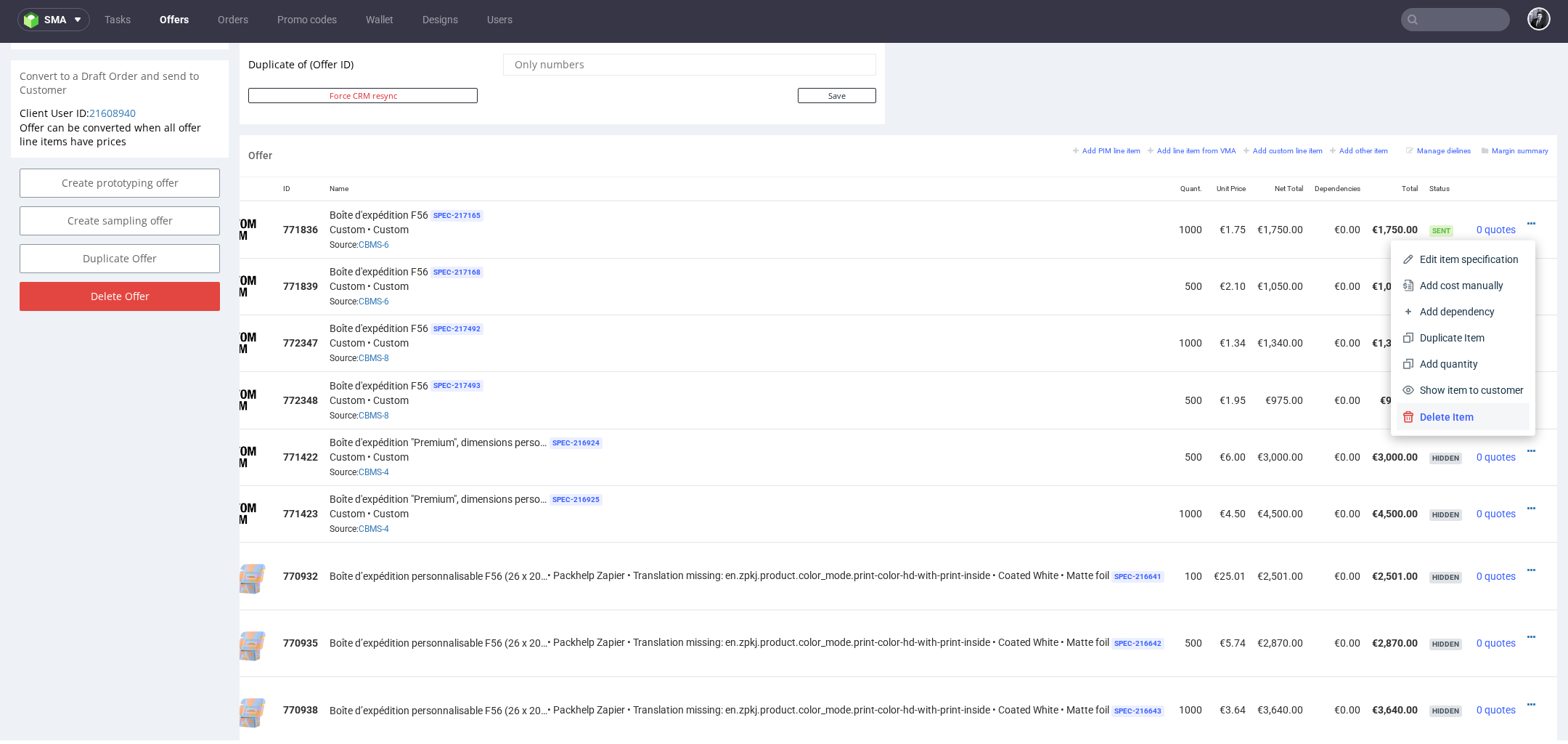
click at [1493, 425] on li "Delete Item" at bounding box center [1463, 416] width 133 height 26
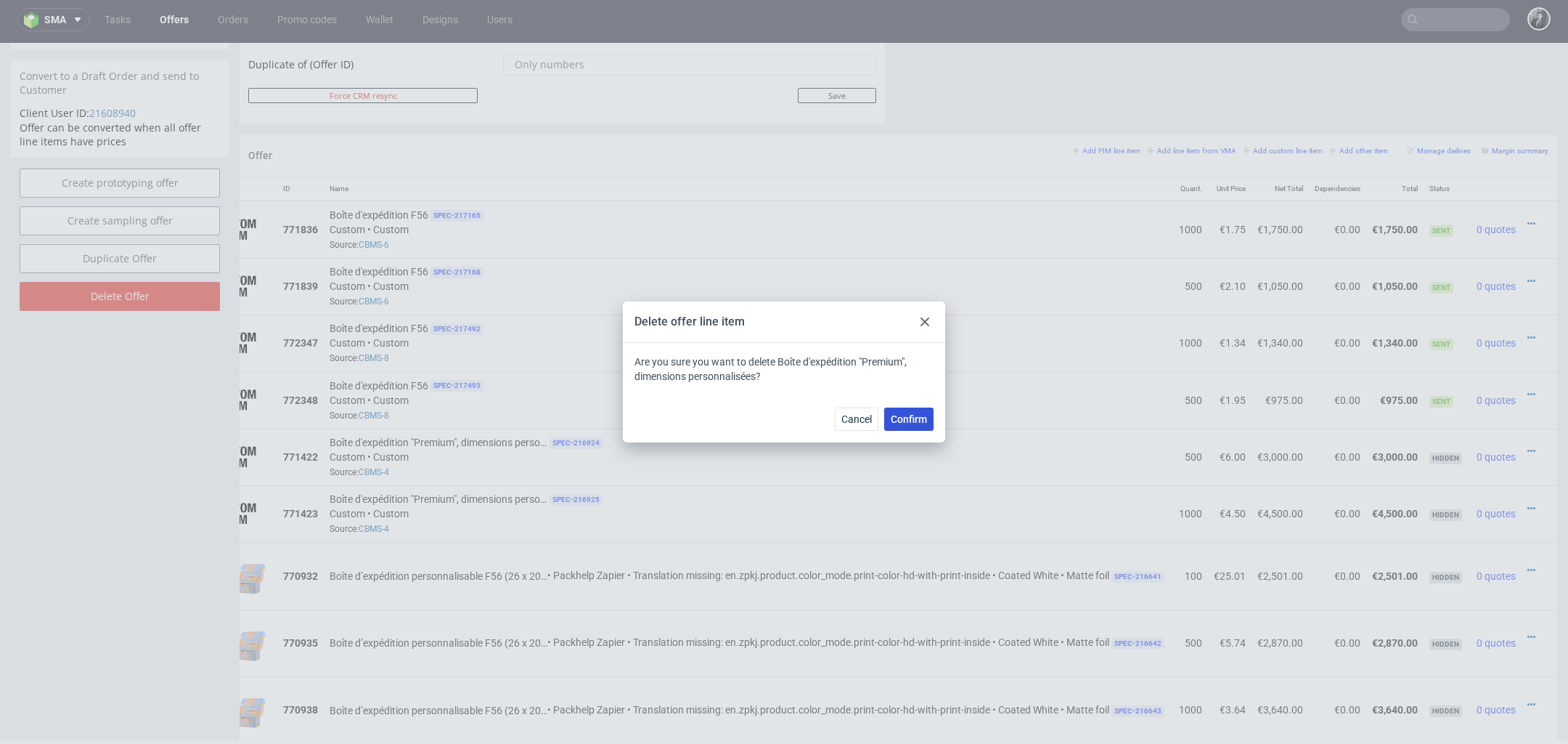
click at [915, 424] on span "Confirm" at bounding box center [909, 419] width 36 height 10
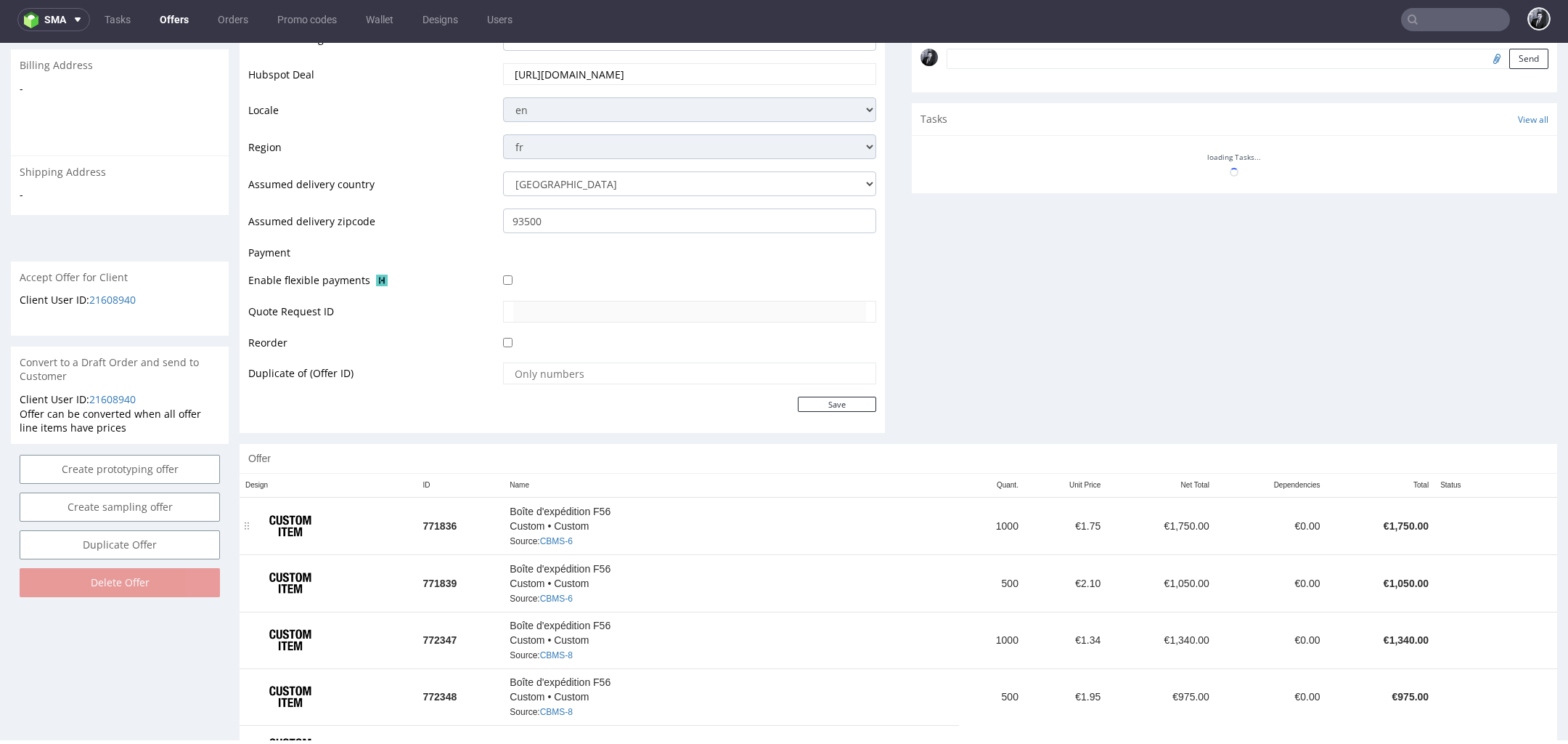
scroll to position [516, 0]
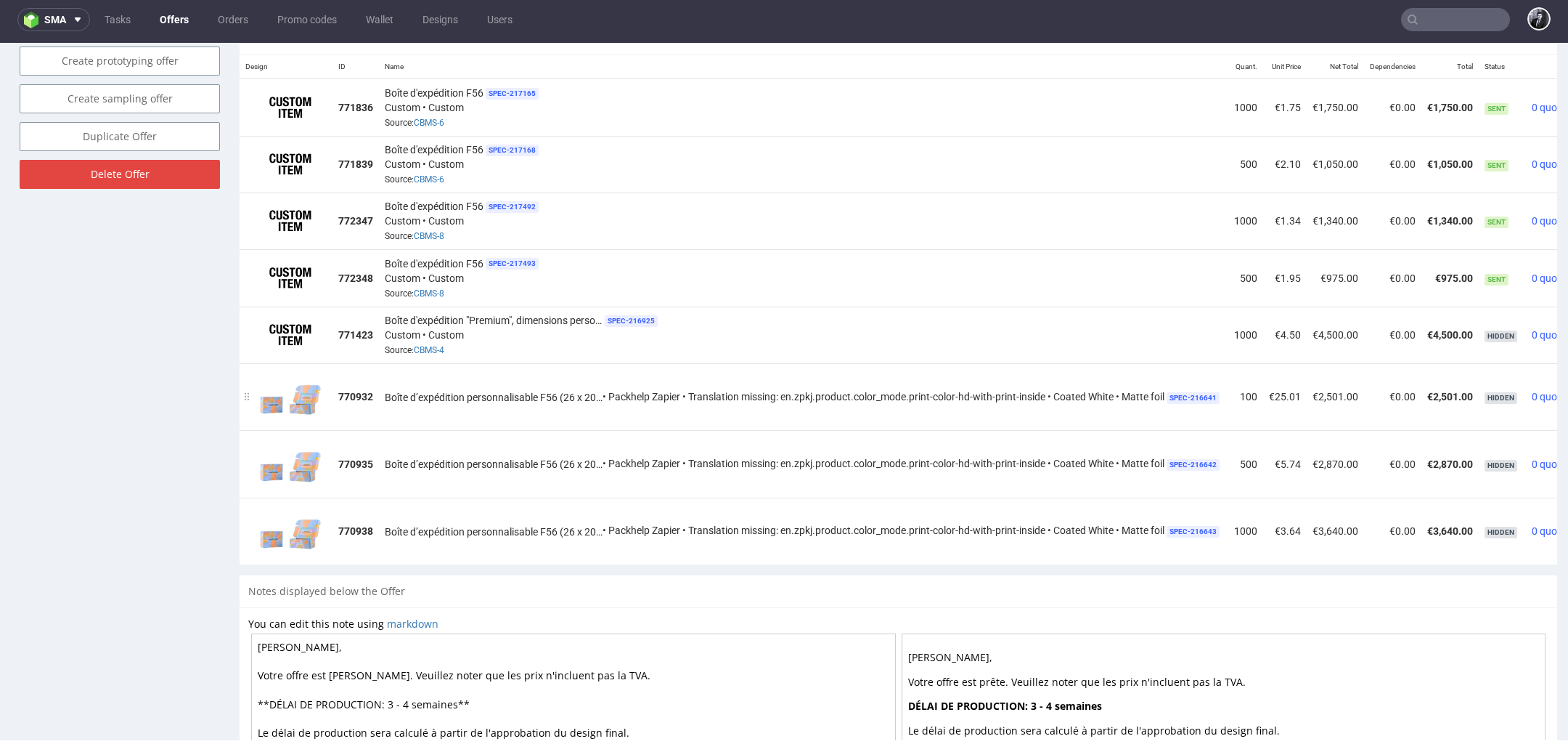
scroll to position [0, 74]
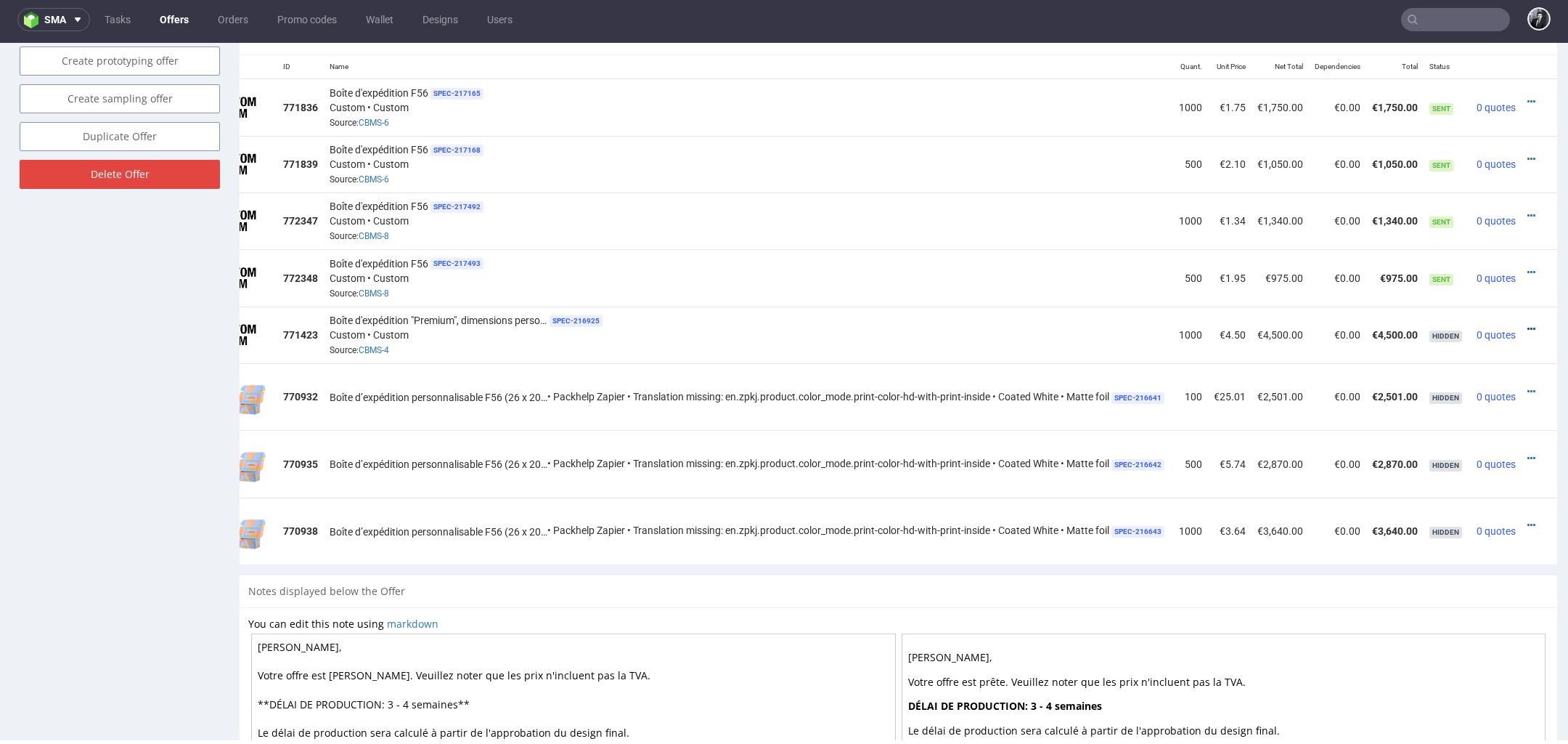
click at [1528, 324] on icon at bounding box center [1532, 329] width 8 height 10
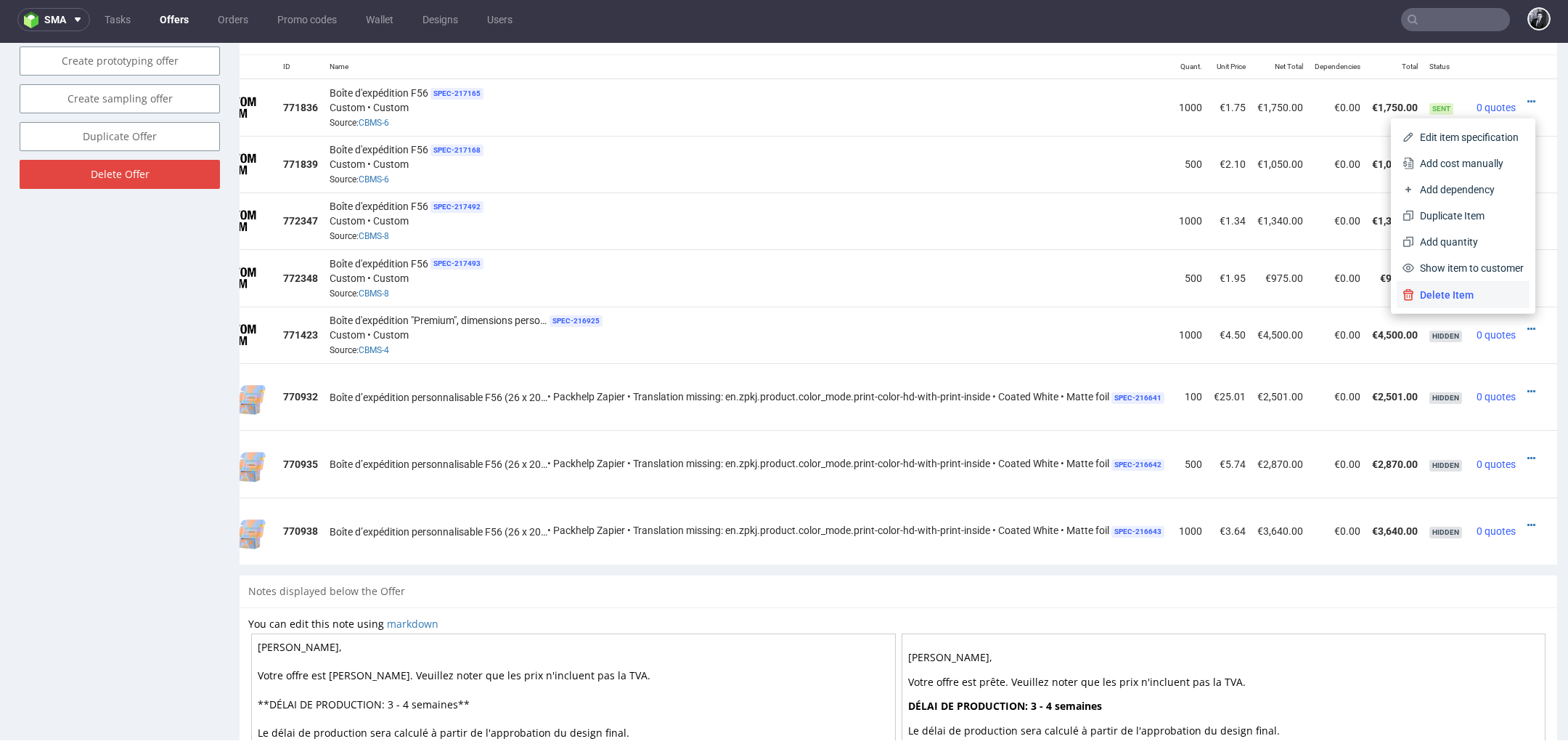
click at [1462, 298] on span "Delete Item" at bounding box center [1469, 294] width 109 height 14
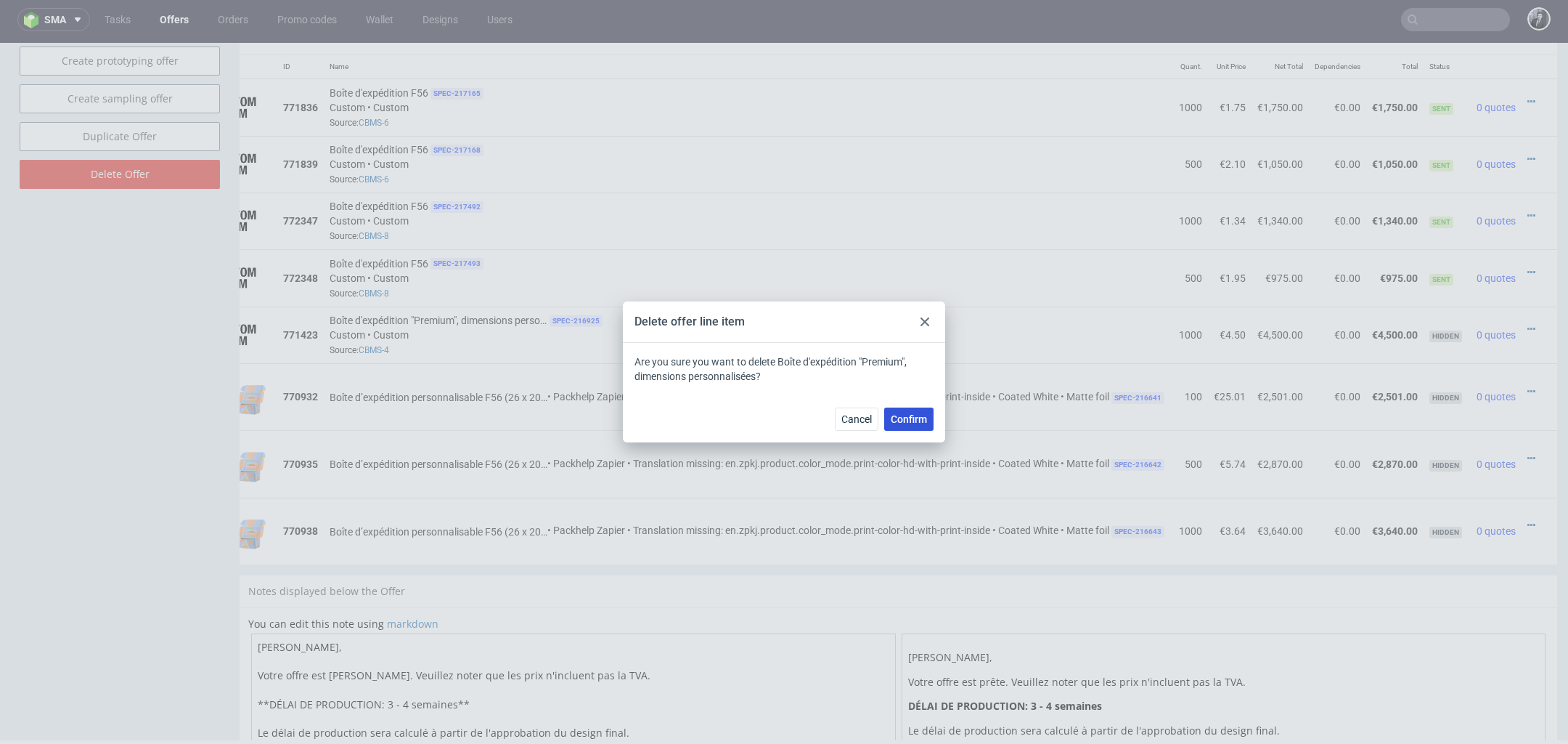
click at [919, 421] on span "Confirm" at bounding box center [909, 419] width 36 height 10
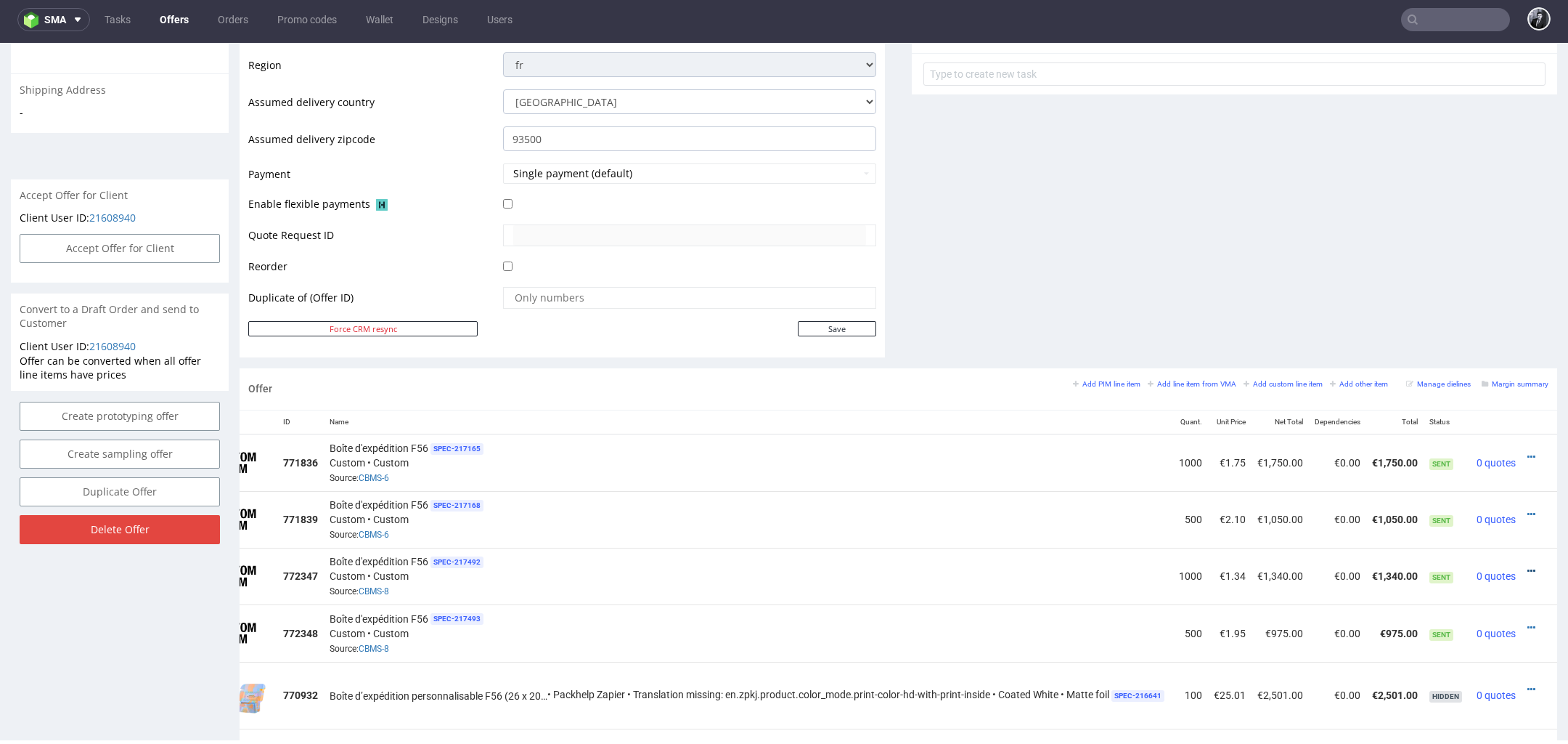
click at [1528, 566] on icon at bounding box center [1532, 571] width 8 height 10
click at [995, 466] on div "Boîte d'expédition F56 SPEC- 217165 Custom • Custom Source: CBMS-6" at bounding box center [748, 462] width 838 height 45
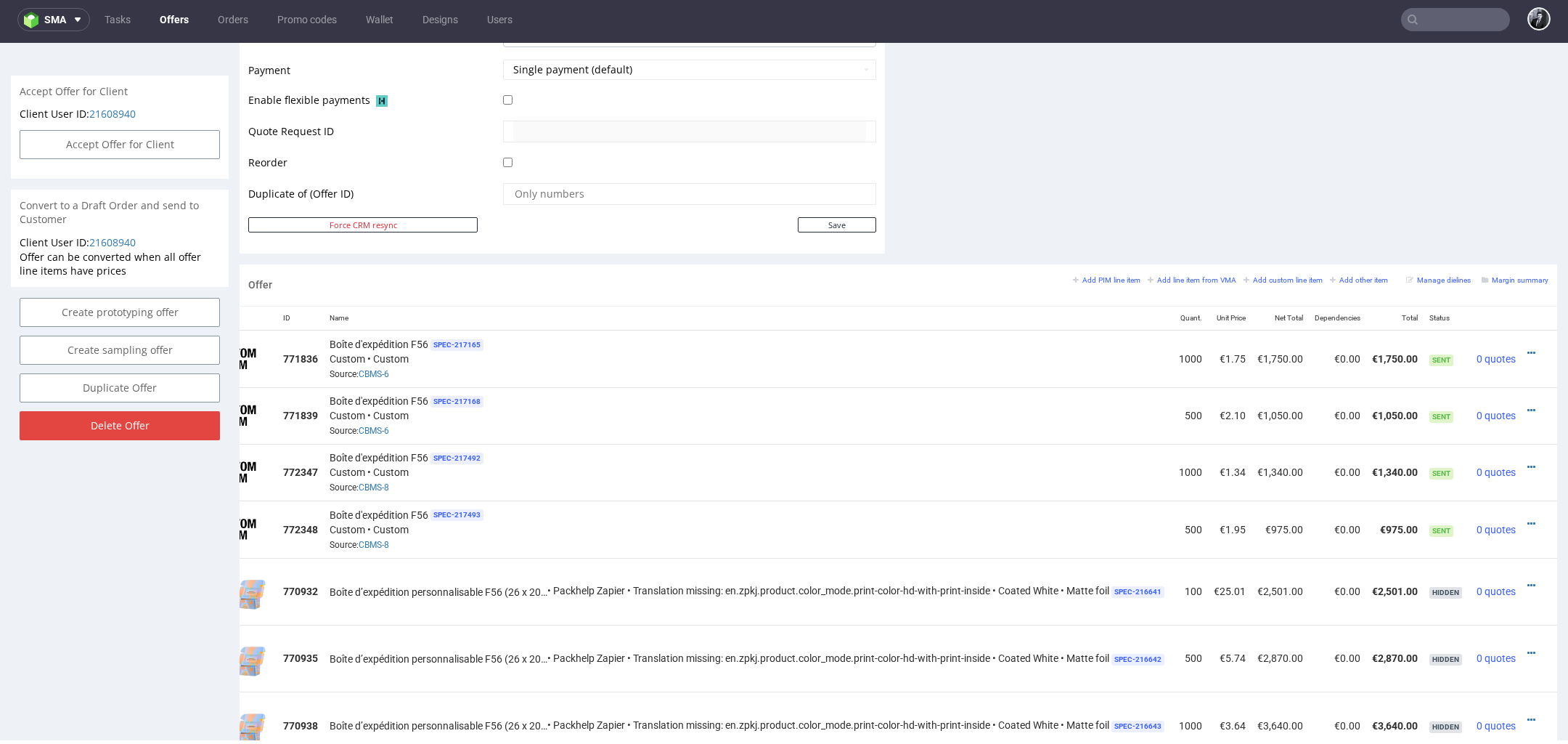
scroll to position [664, 0]
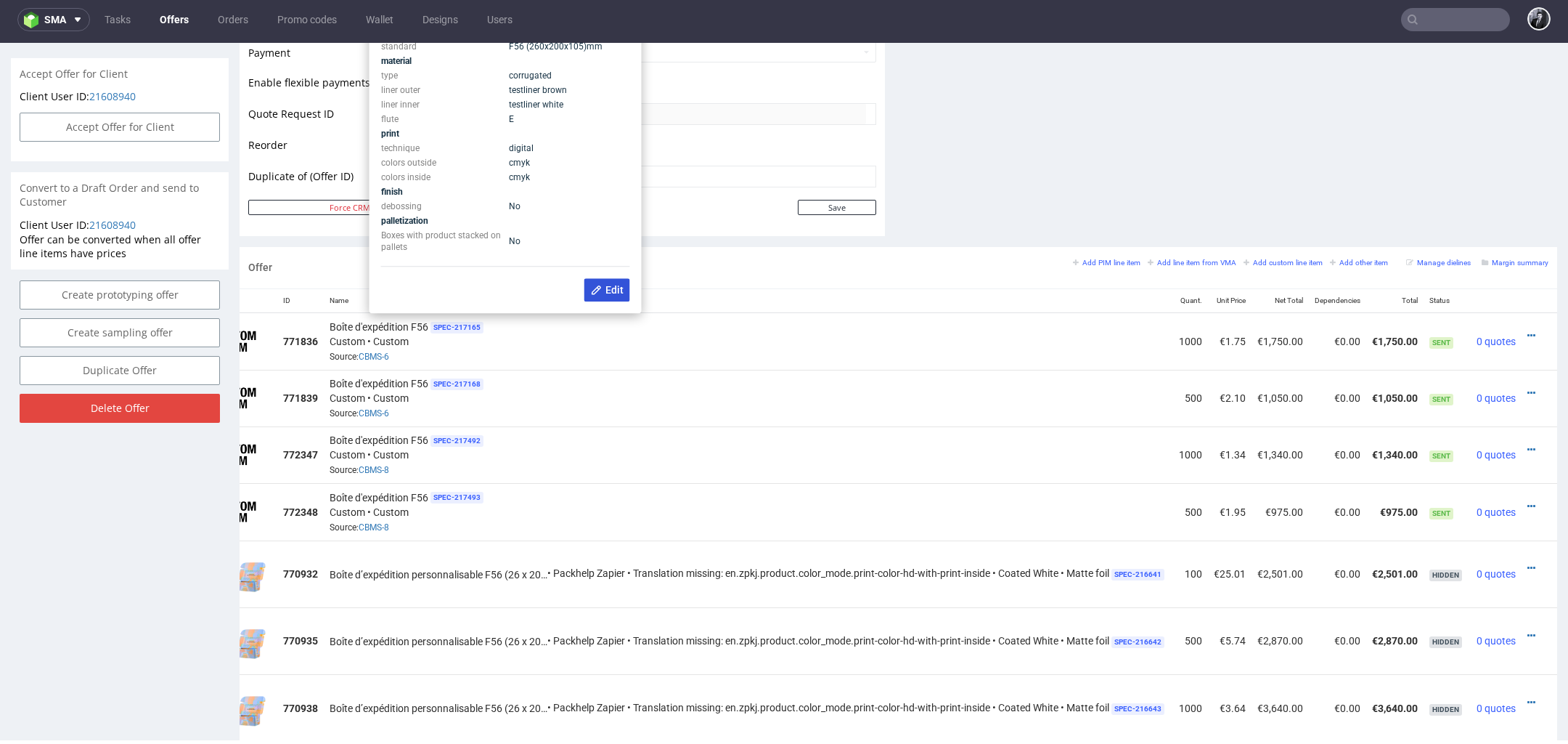
click at [614, 298] on button "Edit" at bounding box center [607, 290] width 46 height 23
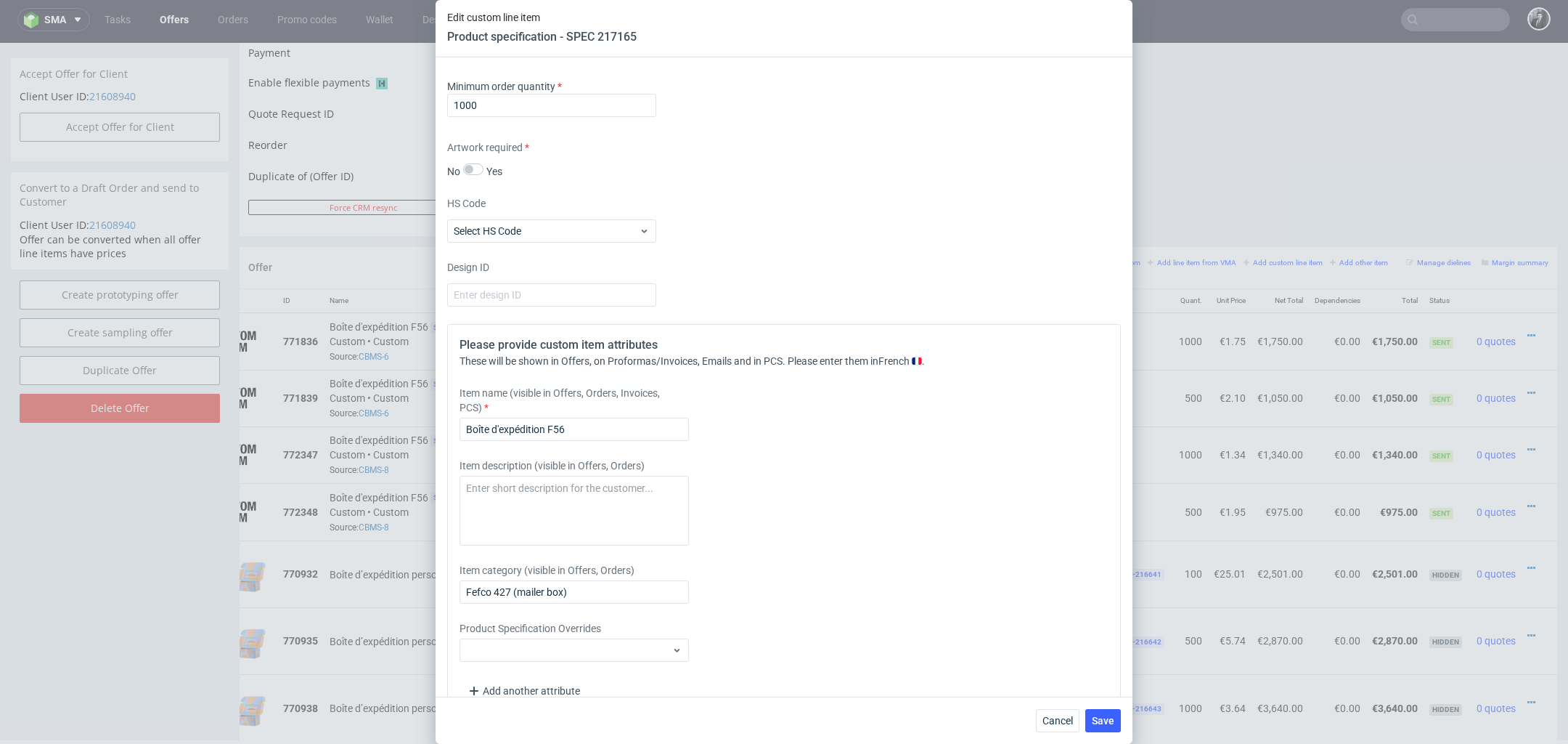
scroll to position [2164, 0]
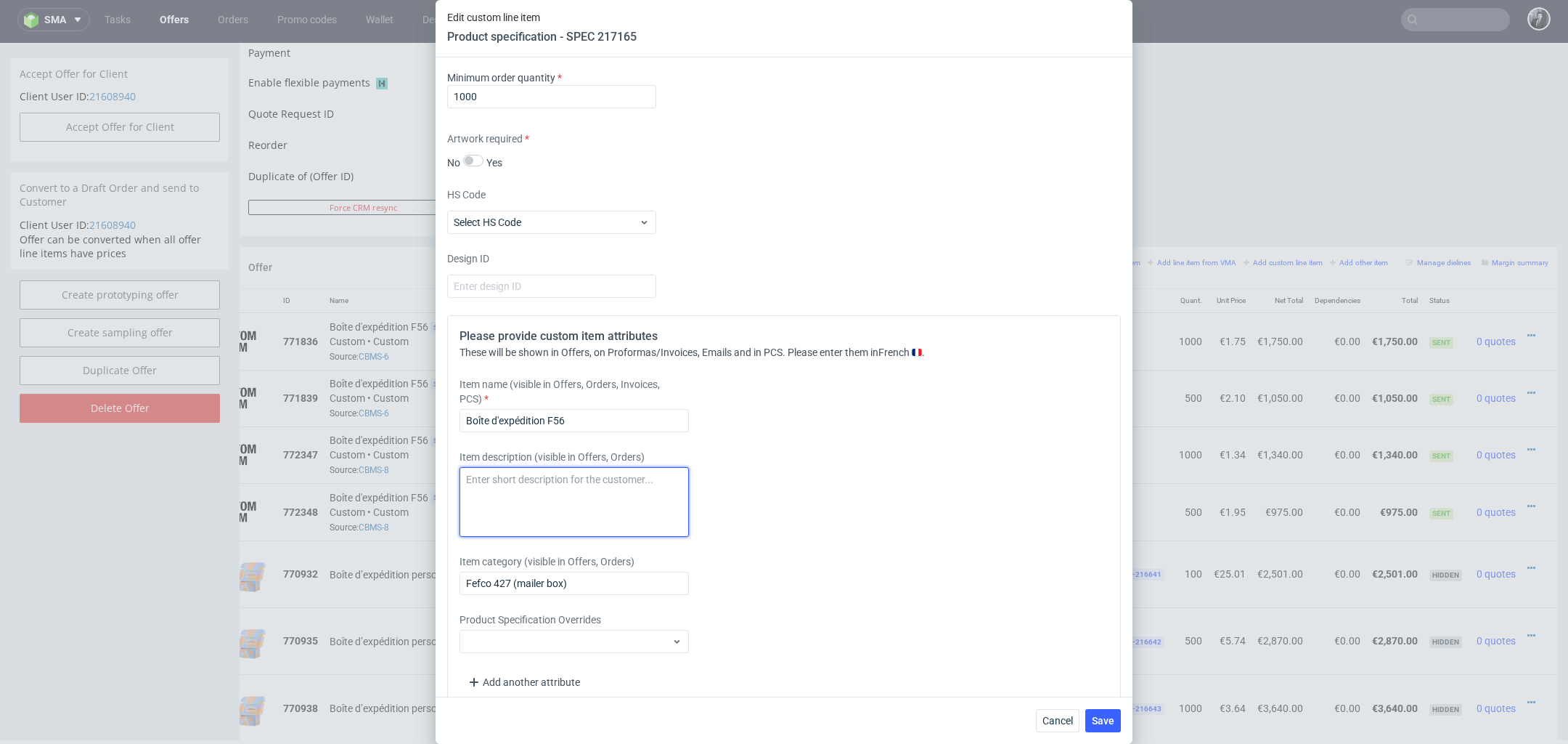
click at [601, 488] on textarea at bounding box center [574, 501] width 229 height 70
drag, startPoint x: 670, startPoint y: 490, endPoint x: 447, endPoint y: 467, distance: 224.2
click at [447, 467] on div "Supplier Marex Technical specification Instant price RFQ type name corrugated c…" at bounding box center [784, 376] width 697 height 639
type textarea "Impression intérieure & extérieure"
click at [802, 550] on div "Please provide custom item attributes These will be shown in Offers, on Proform…" at bounding box center [784, 511] width 674 height 392
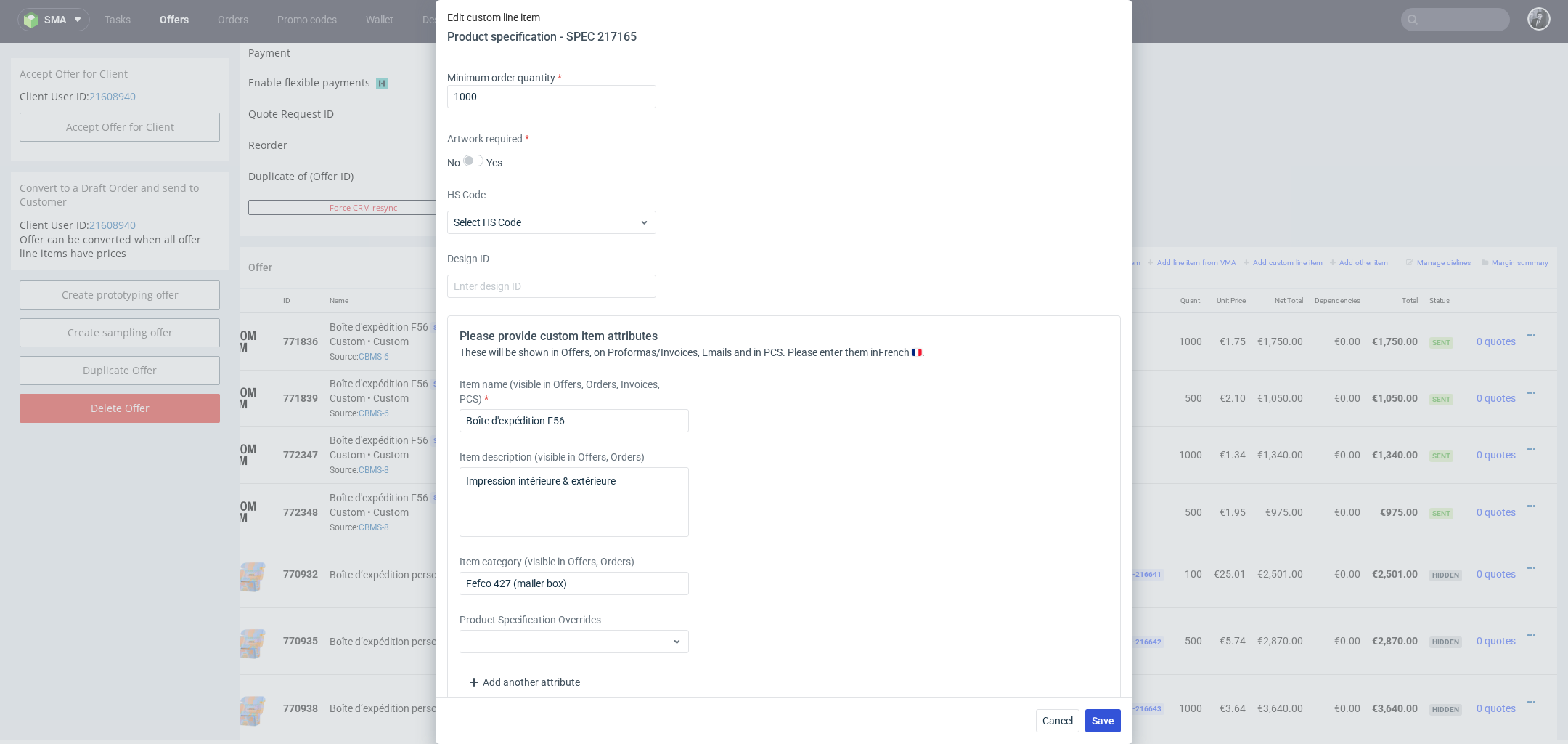
click at [1097, 713] on button "Save" at bounding box center [1102, 720] width 35 height 23
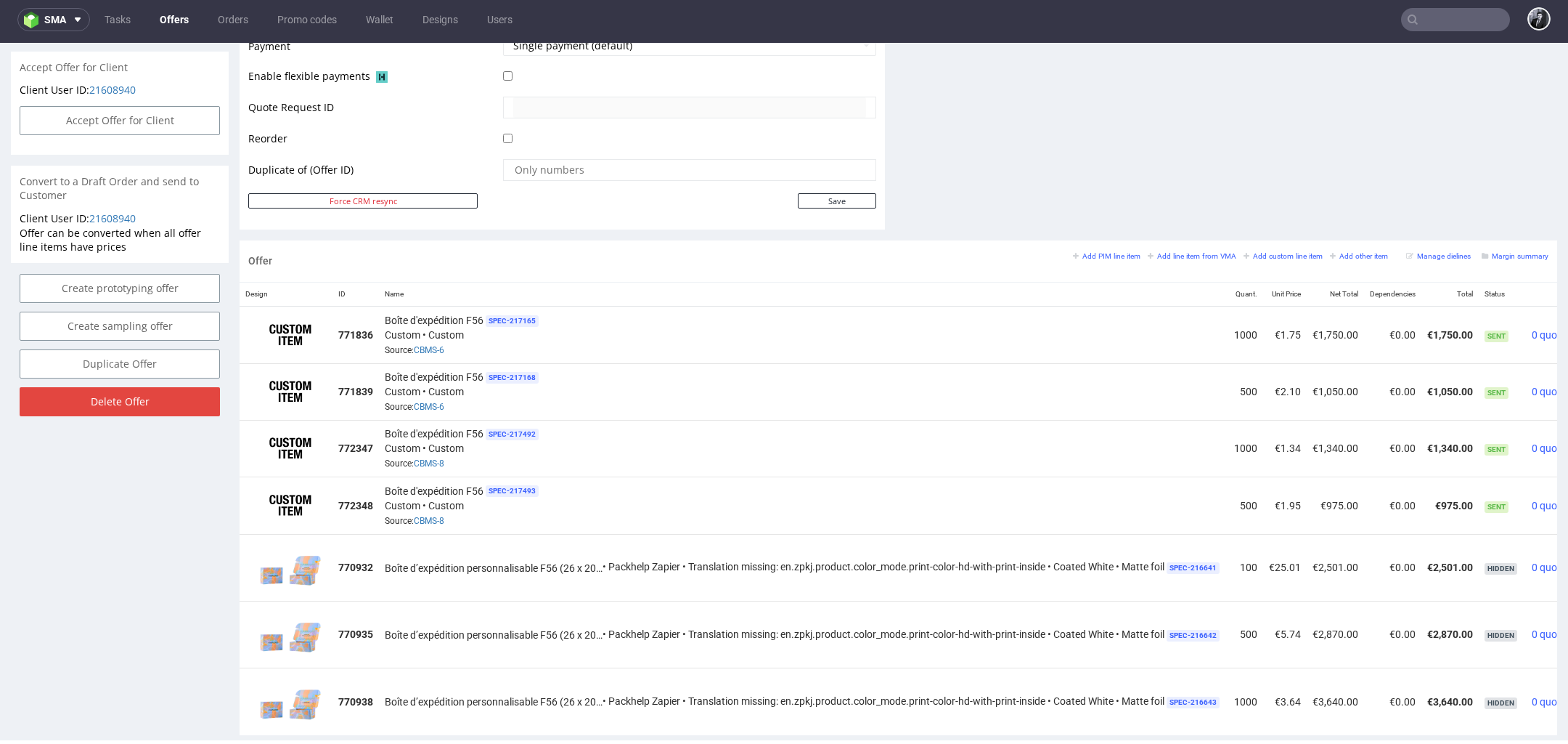
scroll to position [0, 74]
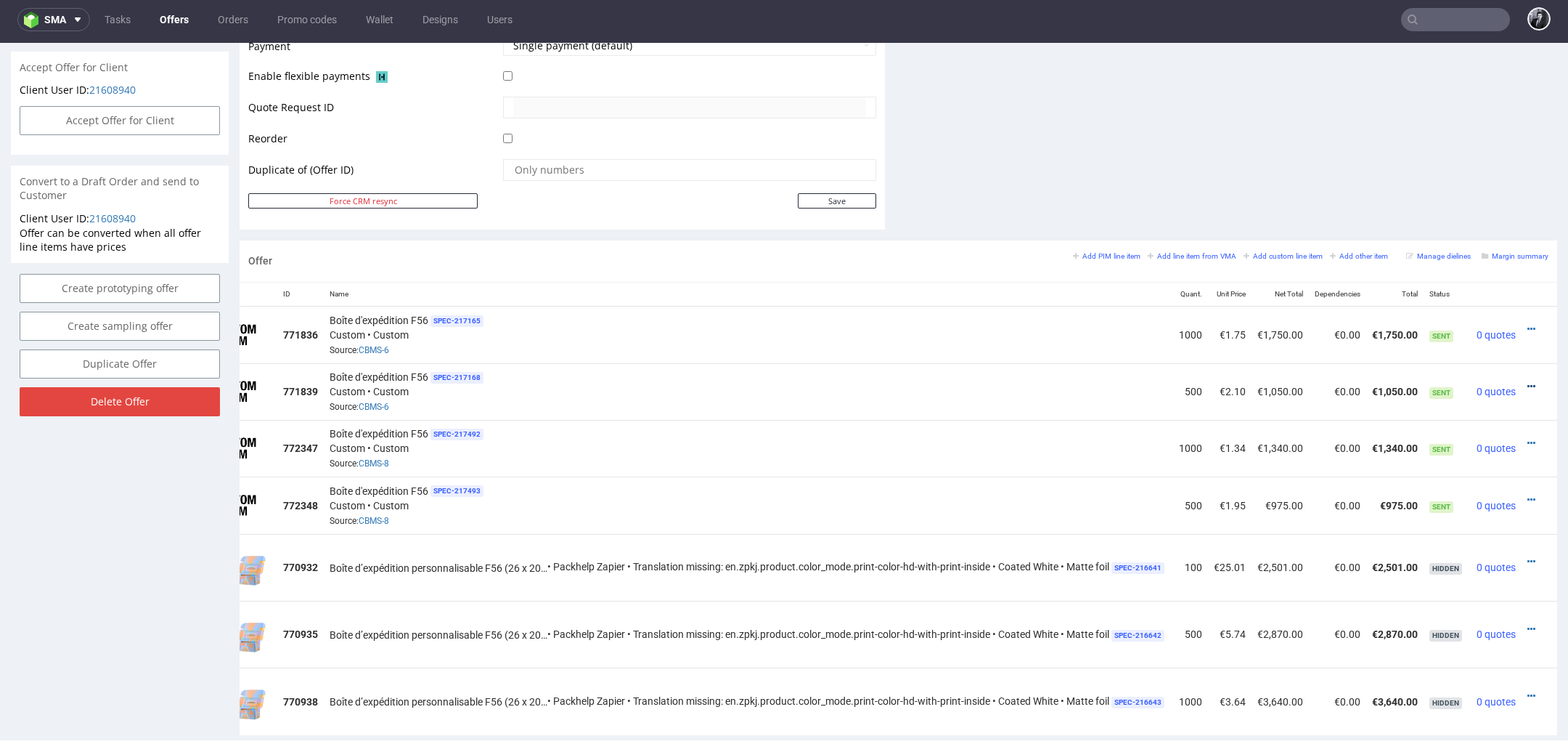
click at [1528, 381] on icon at bounding box center [1532, 386] width 8 height 10
click at [1456, 222] on span "Edit item price" at bounding box center [1465, 222] width 117 height 14
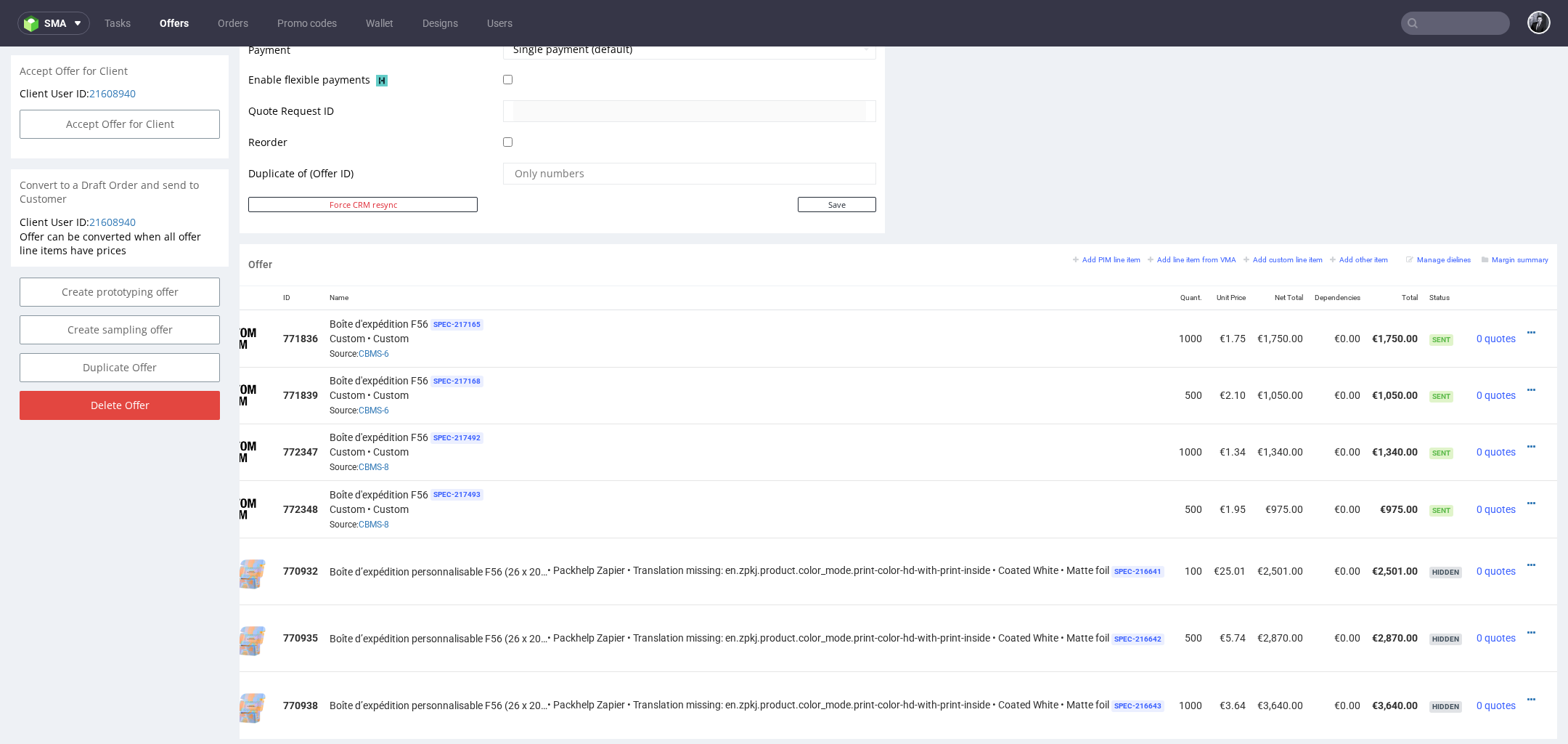
scroll to position [0, 0]
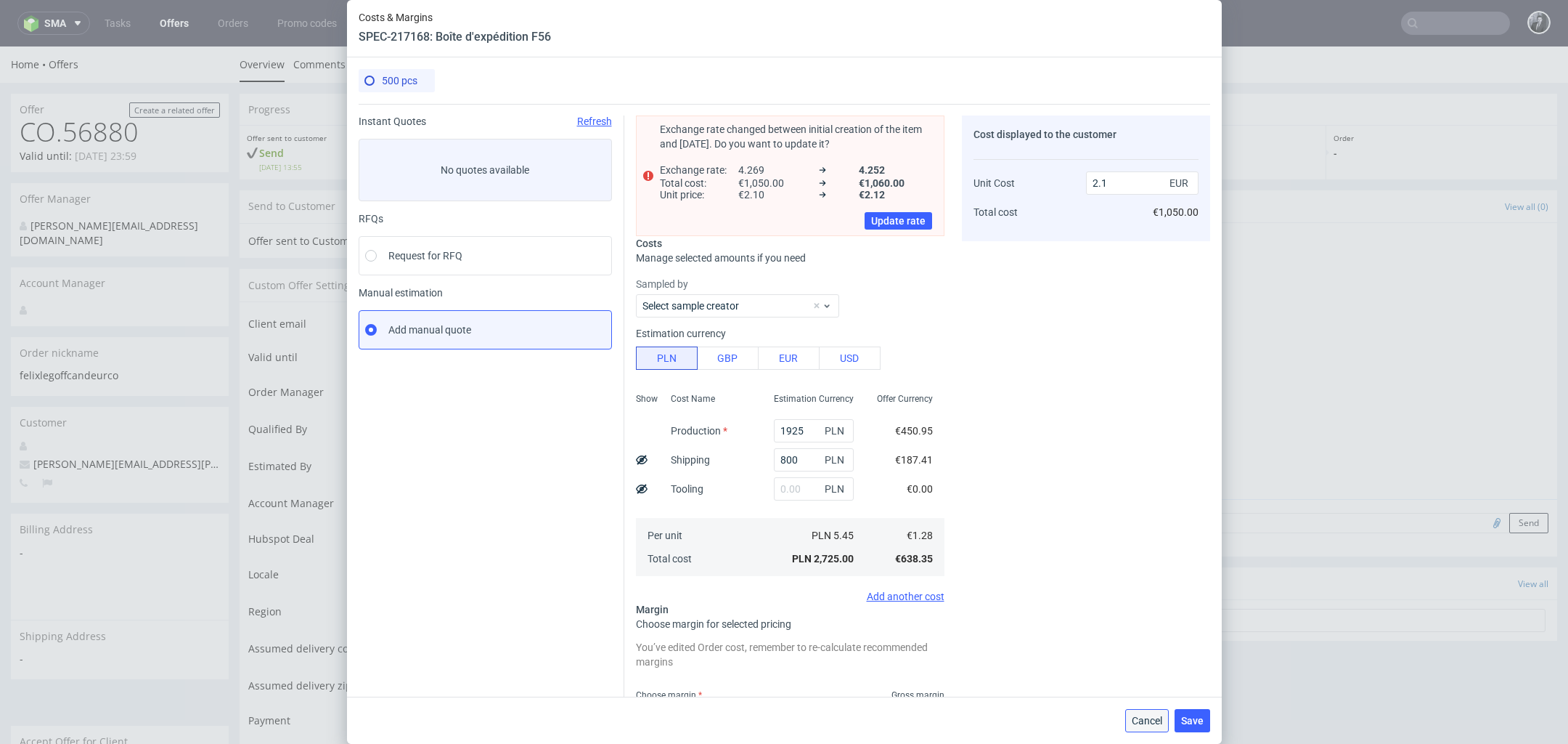
click at [1141, 721] on span "Cancel" at bounding box center [1147, 720] width 30 height 10
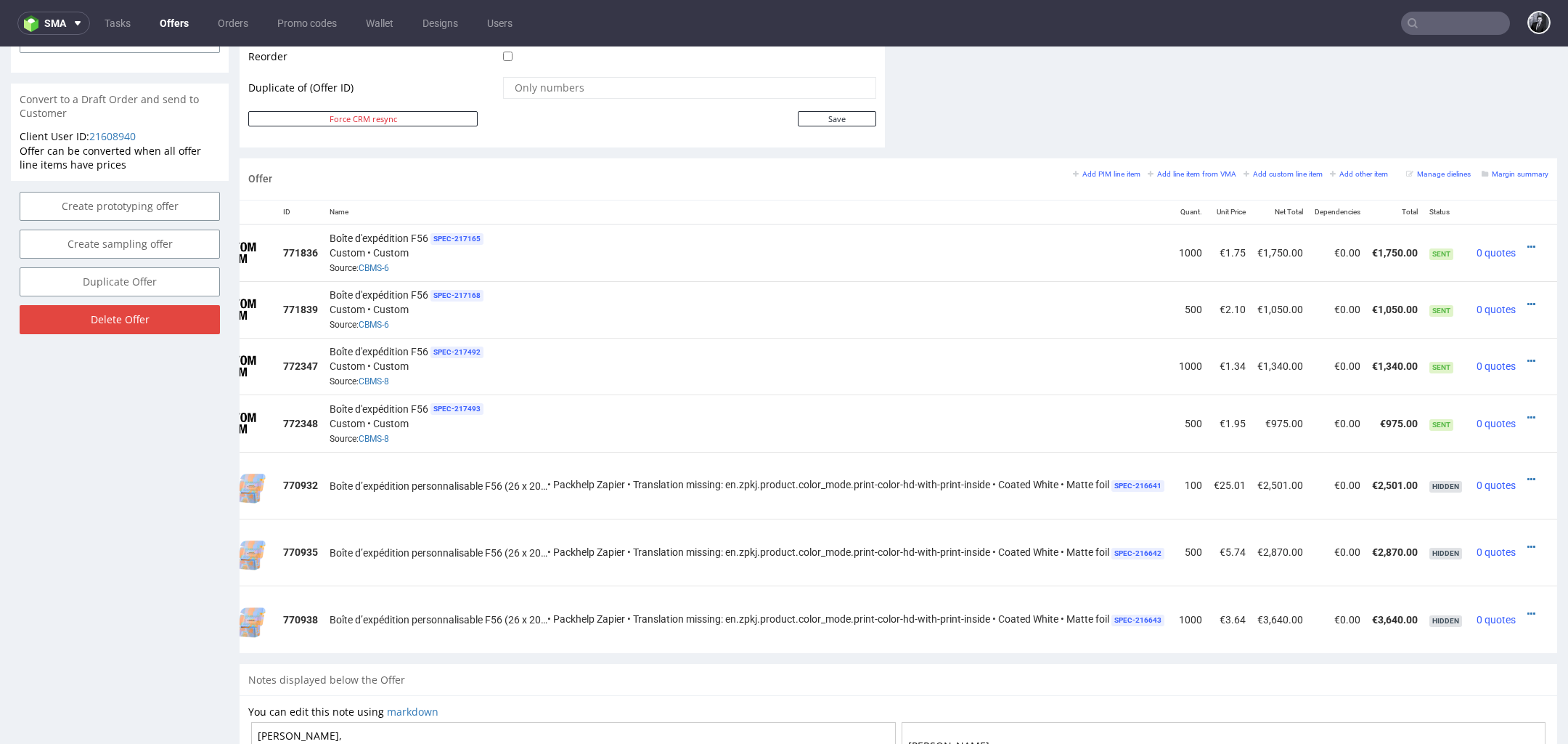
scroll to position [750, 0]
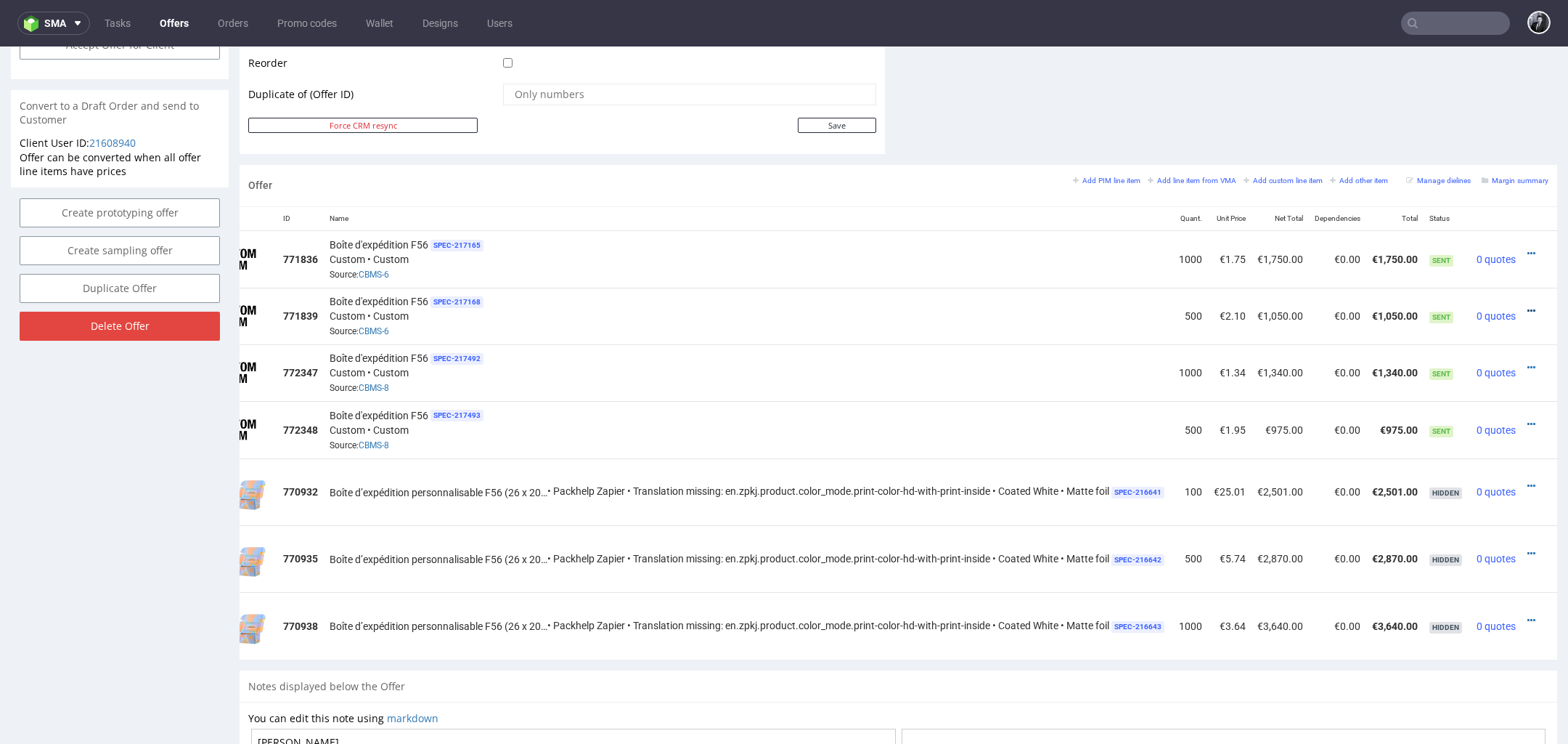
click at [1528, 306] on icon at bounding box center [1532, 311] width 8 height 10
click at [1460, 112] on li "Edit item specification" at bounding box center [1459, 120] width 140 height 26
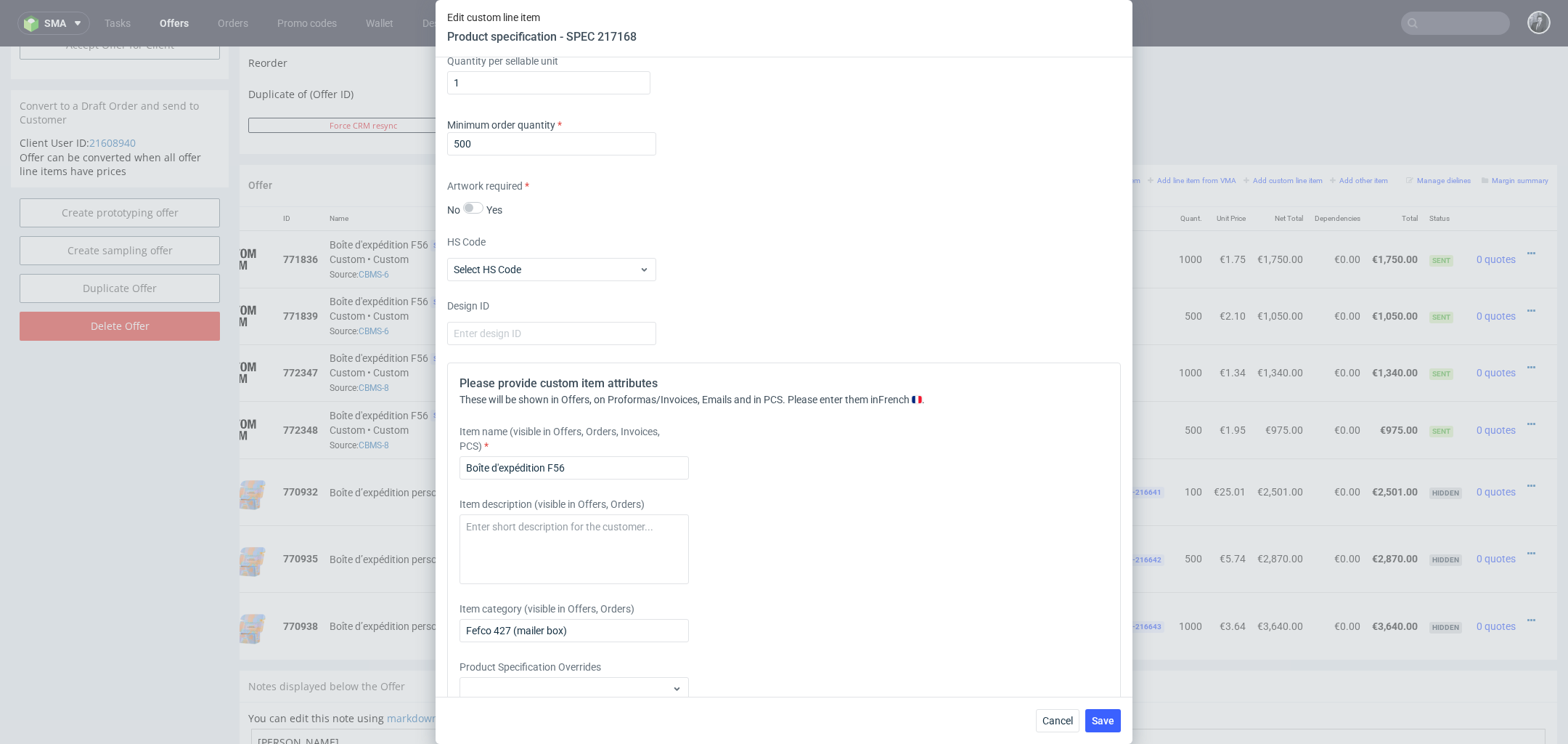
scroll to position [2182, 0]
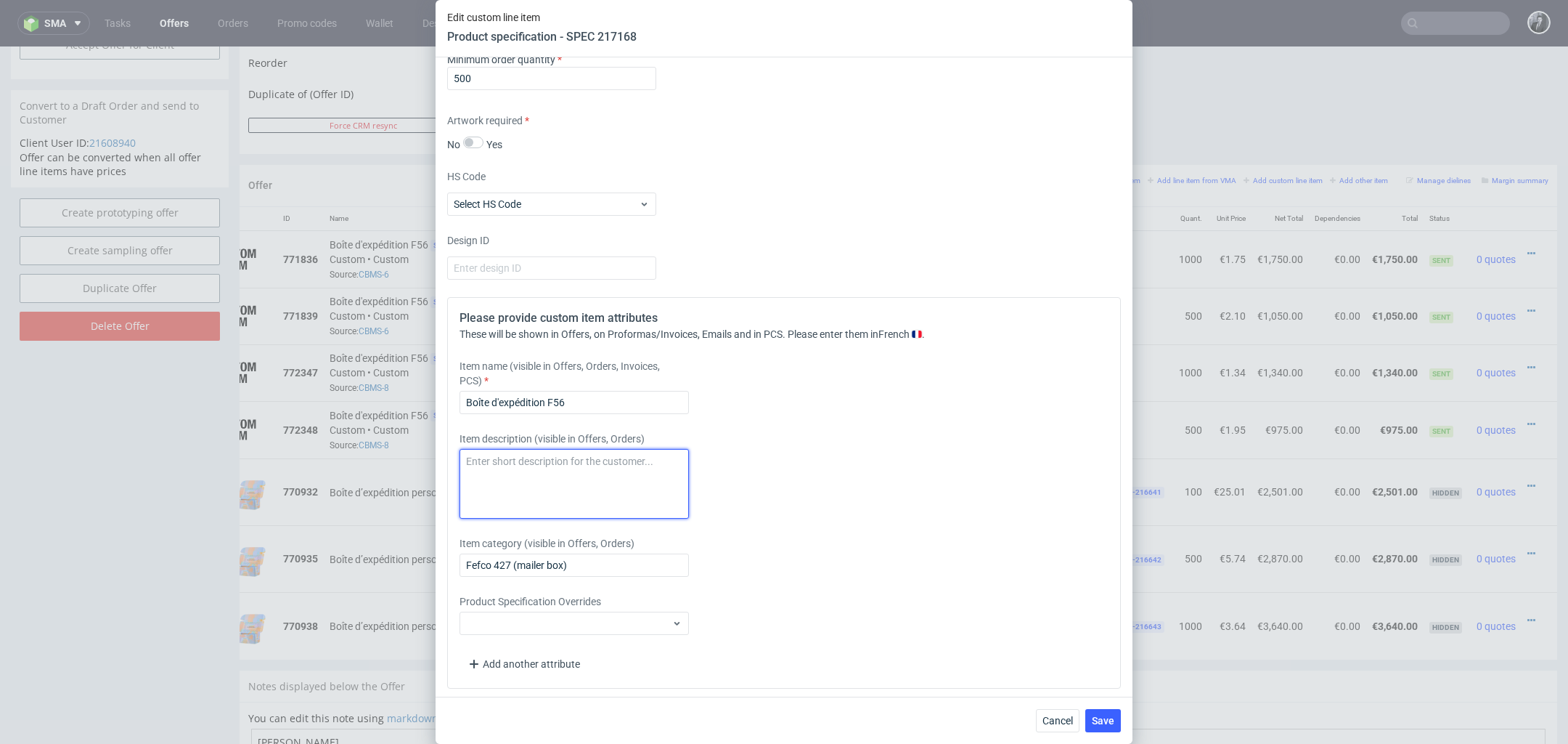
click at [612, 466] on textarea at bounding box center [574, 483] width 229 height 70
paste textarea "Impression intérieure & extérieure"
type textarea "Impression intérieure & extérieure"
click at [1110, 716] on span "Save" at bounding box center [1103, 720] width 23 height 10
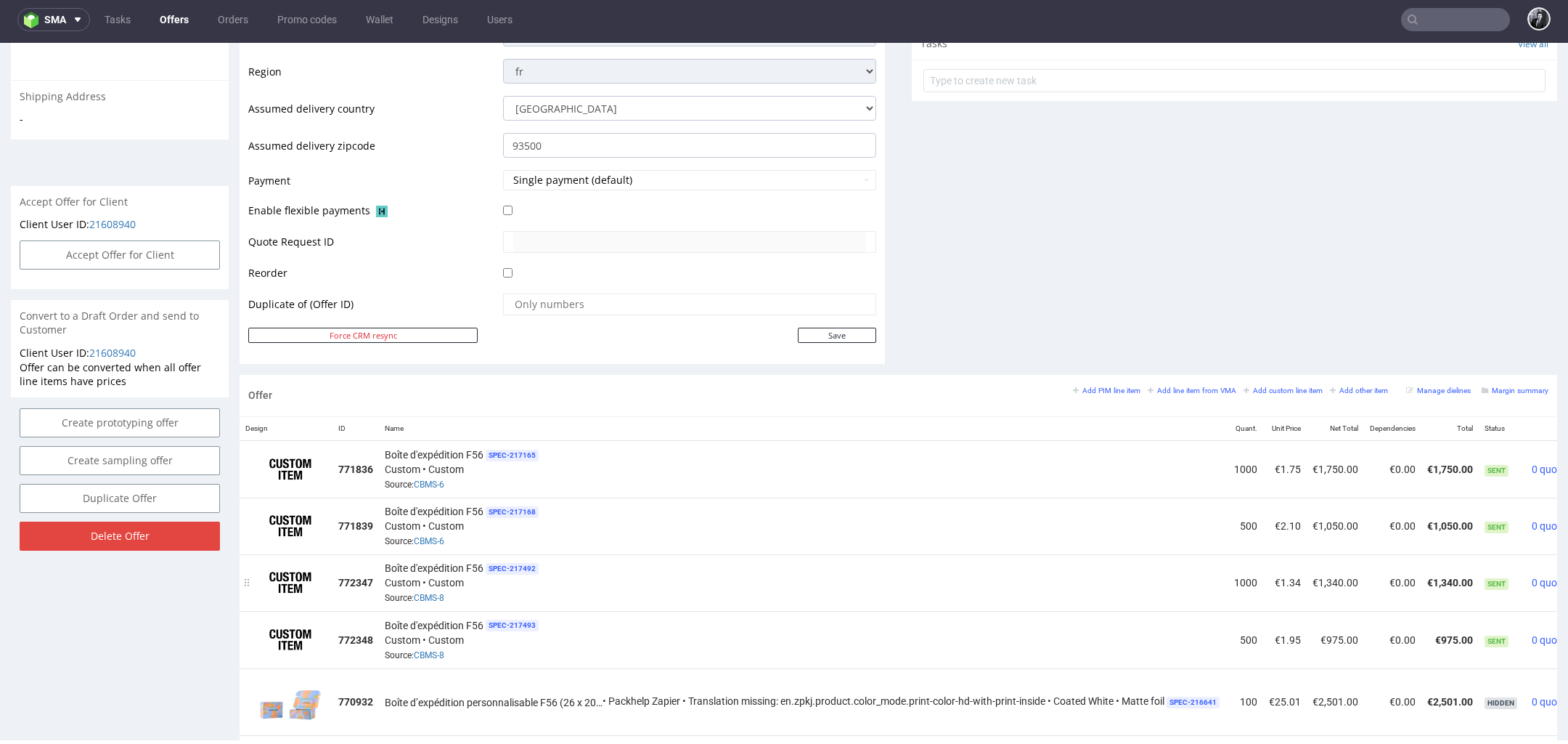
scroll to position [0, 74]
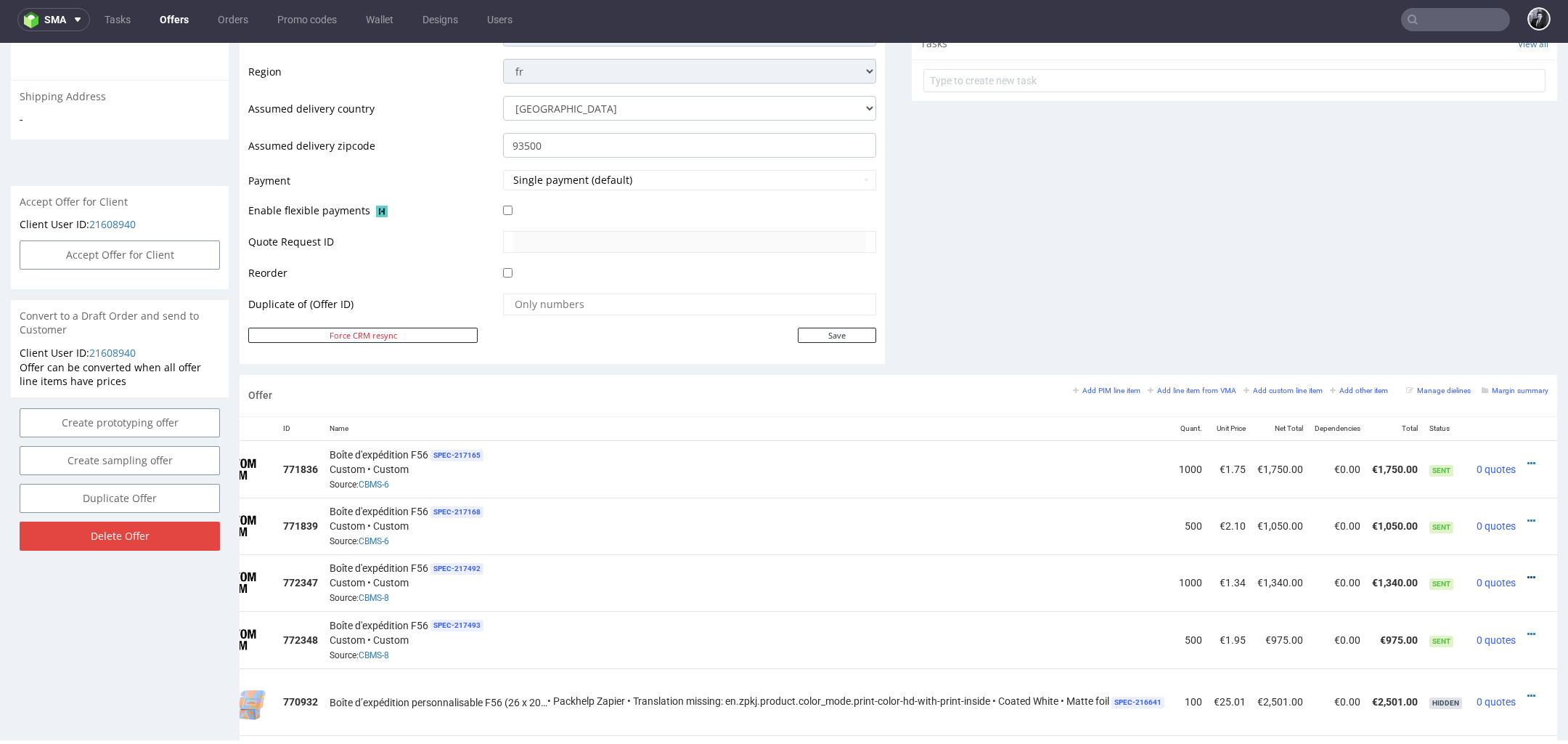
click at [1528, 573] on icon at bounding box center [1532, 577] width 8 height 10
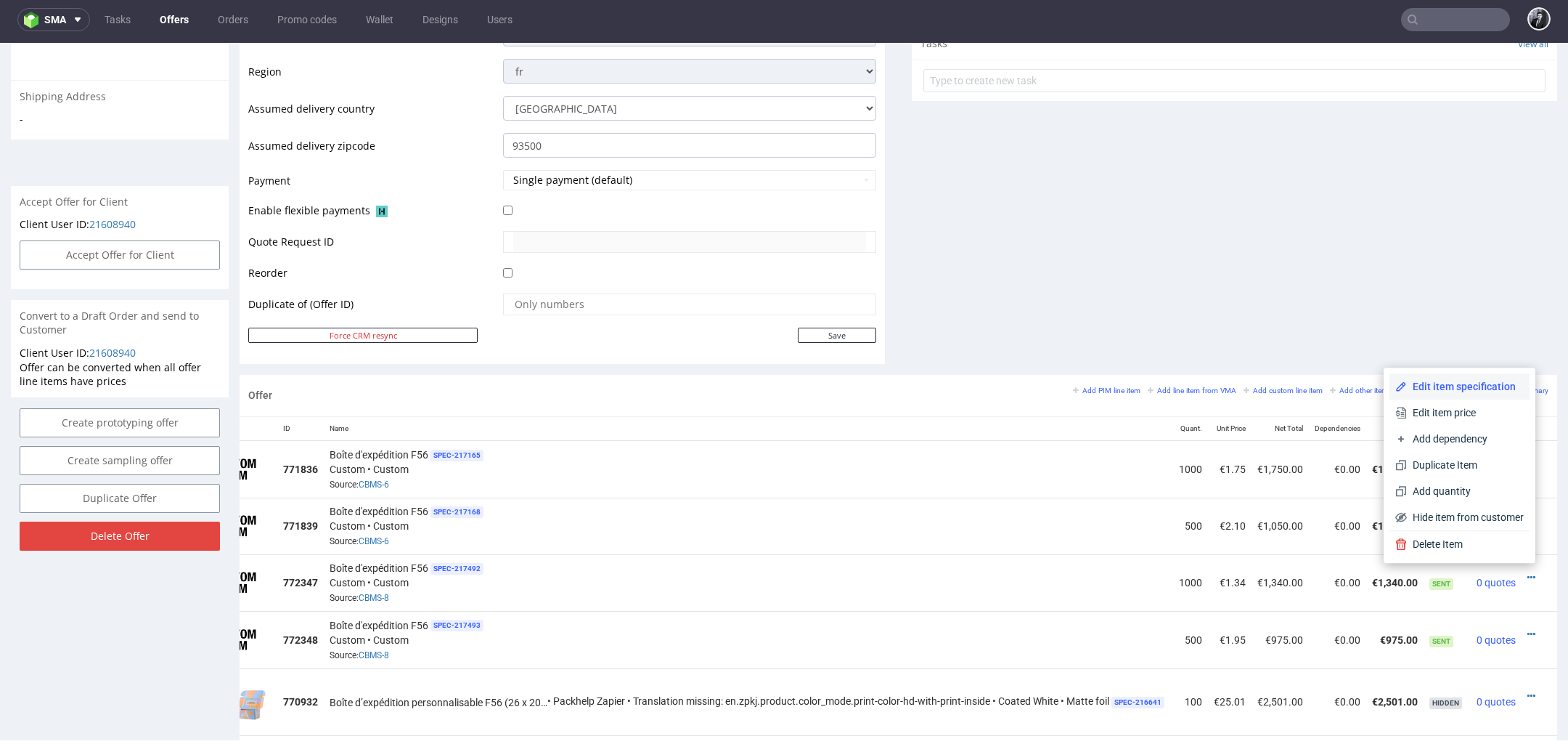
click at [1473, 380] on span "Edit item specification" at bounding box center [1465, 386] width 117 height 14
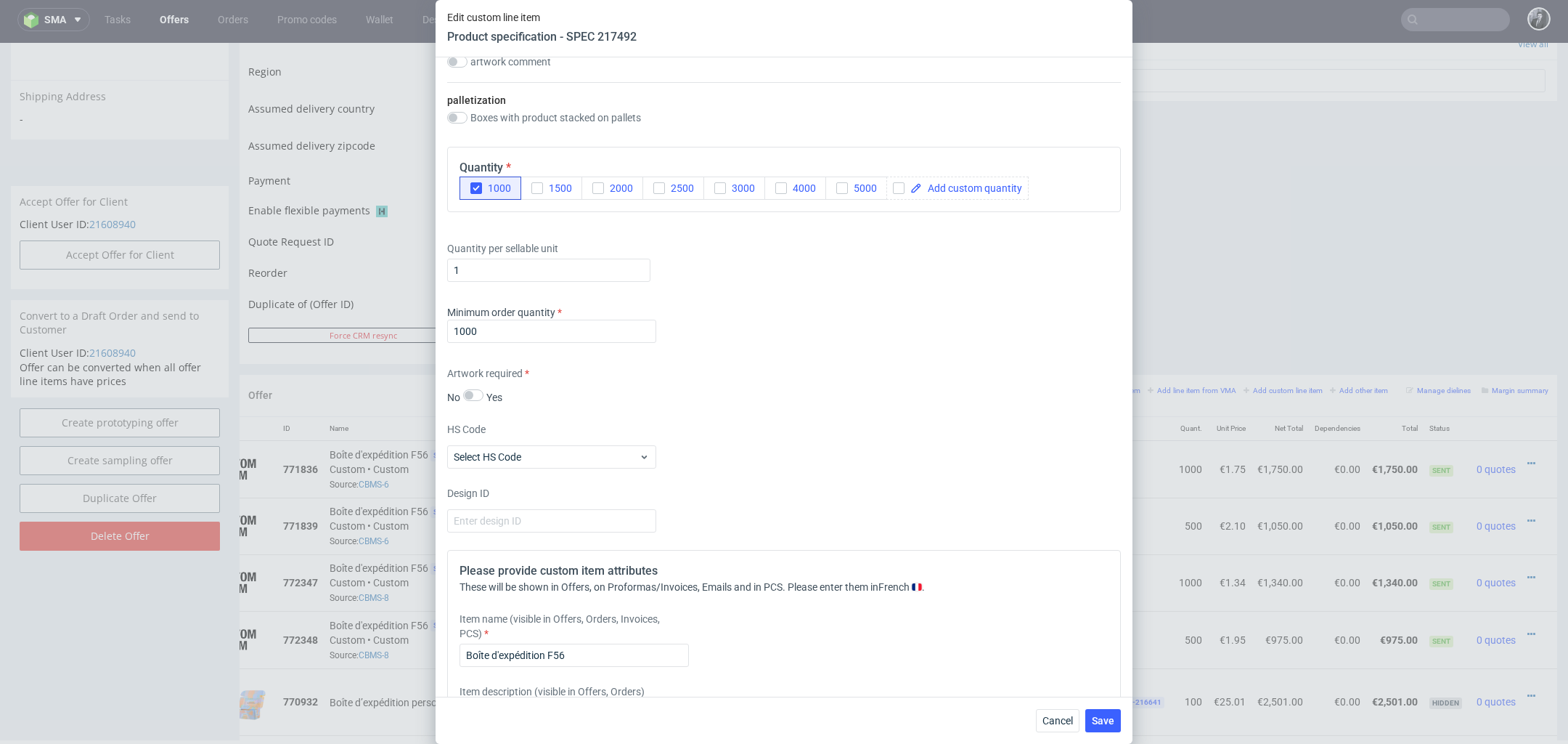
scroll to position [2182, 0]
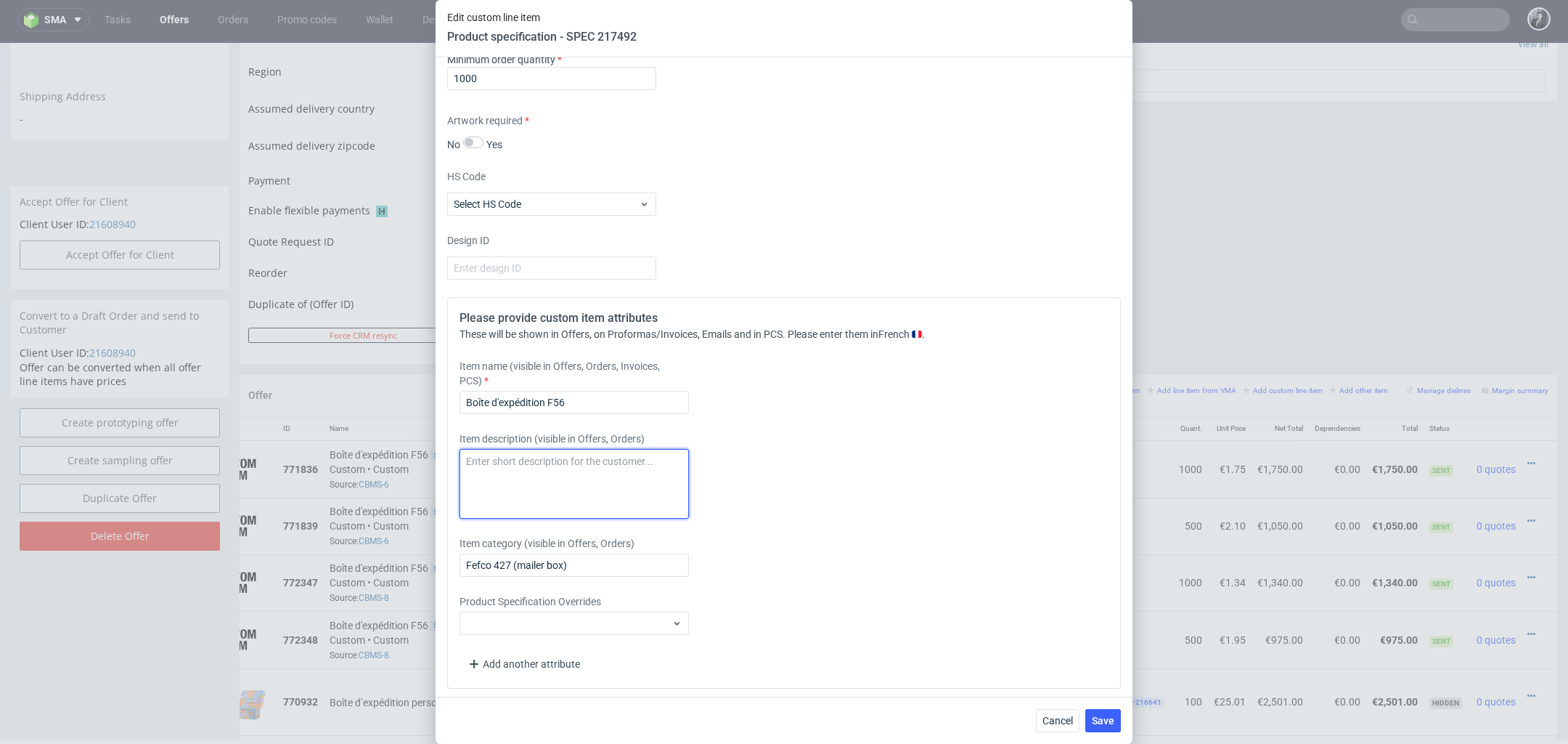
click at [622, 465] on textarea at bounding box center [574, 483] width 229 height 70
paste textarea "Impression intérieure & extérieure"
drag, startPoint x: 643, startPoint y: 458, endPoint x: 563, endPoint y: 463, distance: 80.2
click at [563, 463] on textarea "Impression intérieure & extérieure" at bounding box center [574, 483] width 229 height 70
type textarea "Impression intérieure"
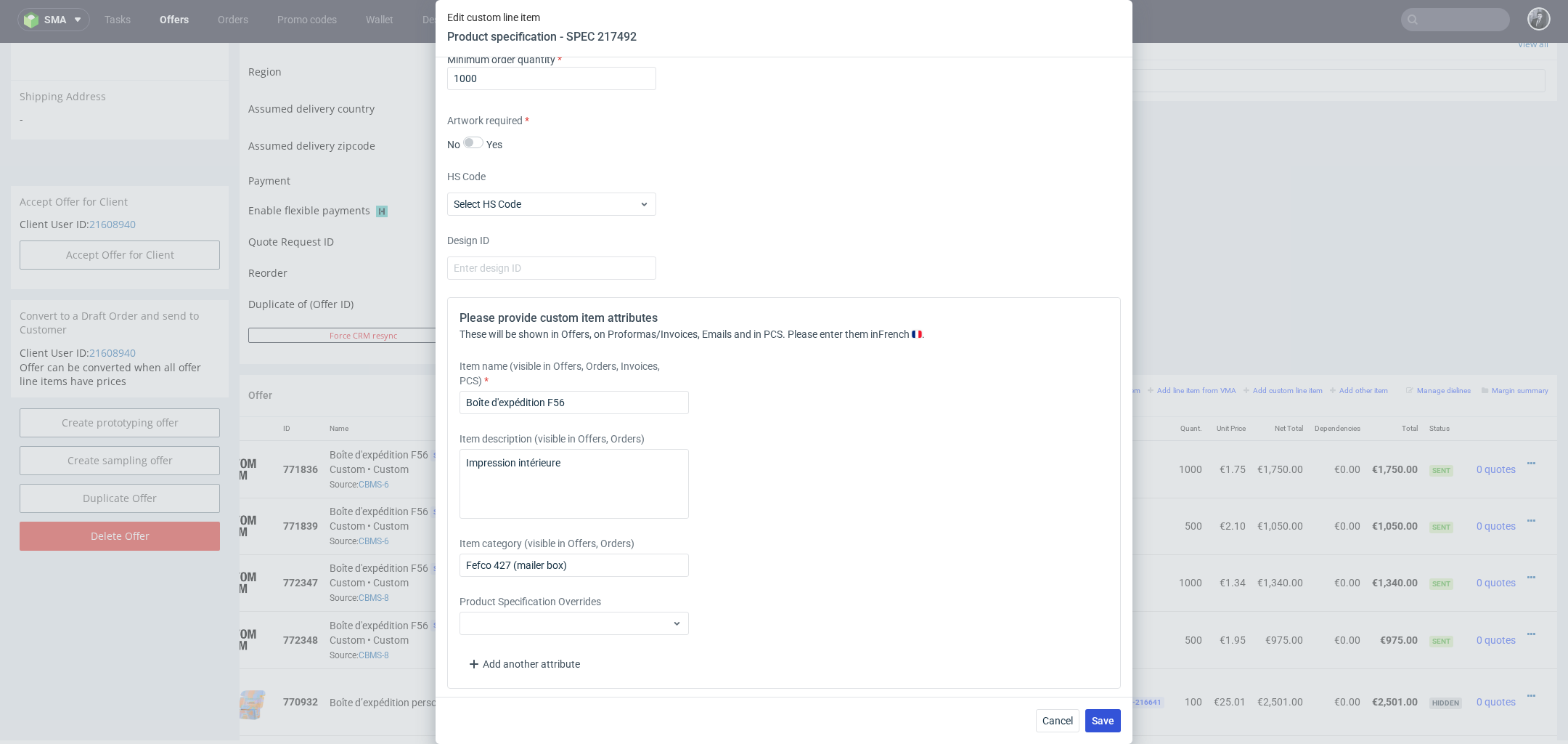
click at [1105, 723] on span "Save" at bounding box center [1103, 720] width 23 height 10
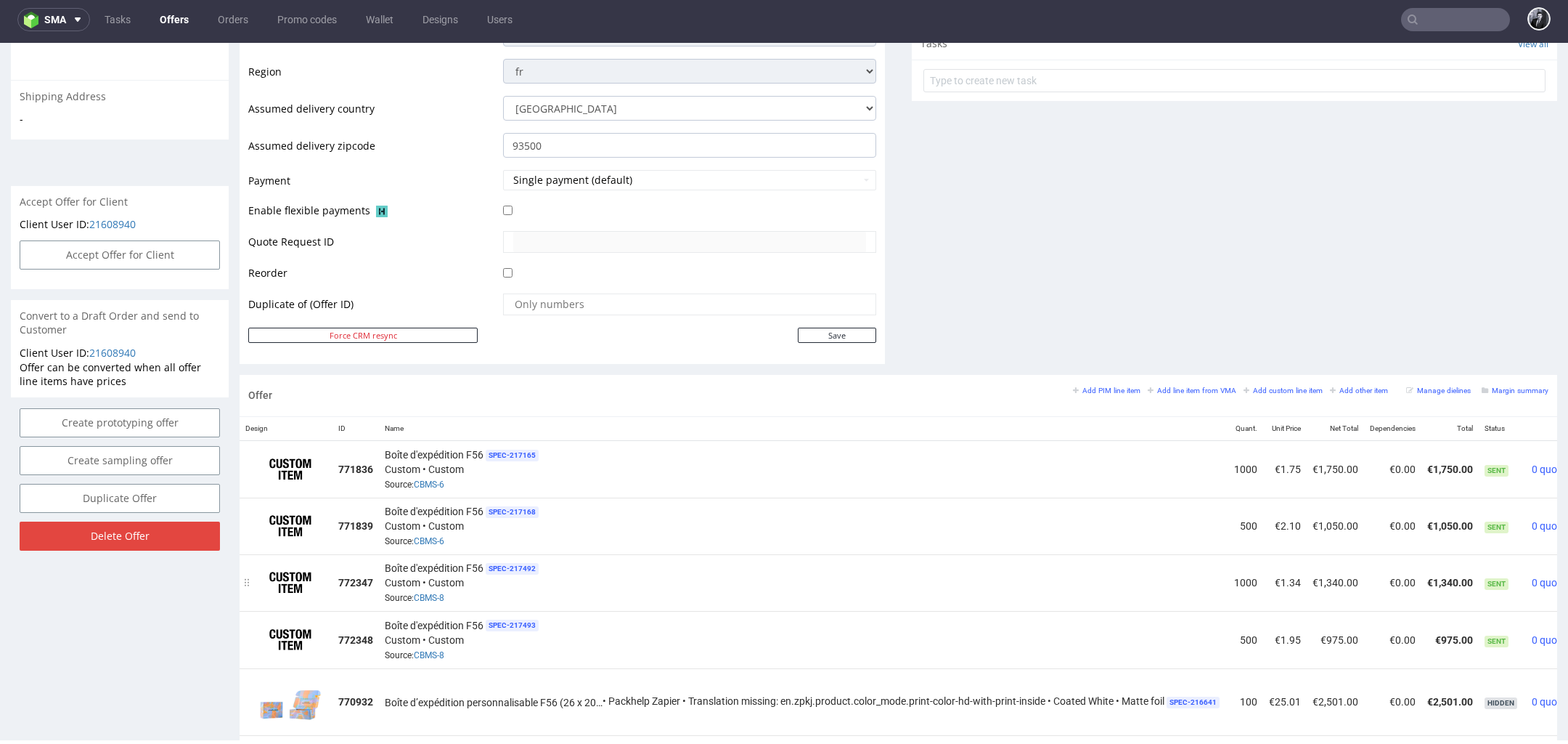
scroll to position [0, 74]
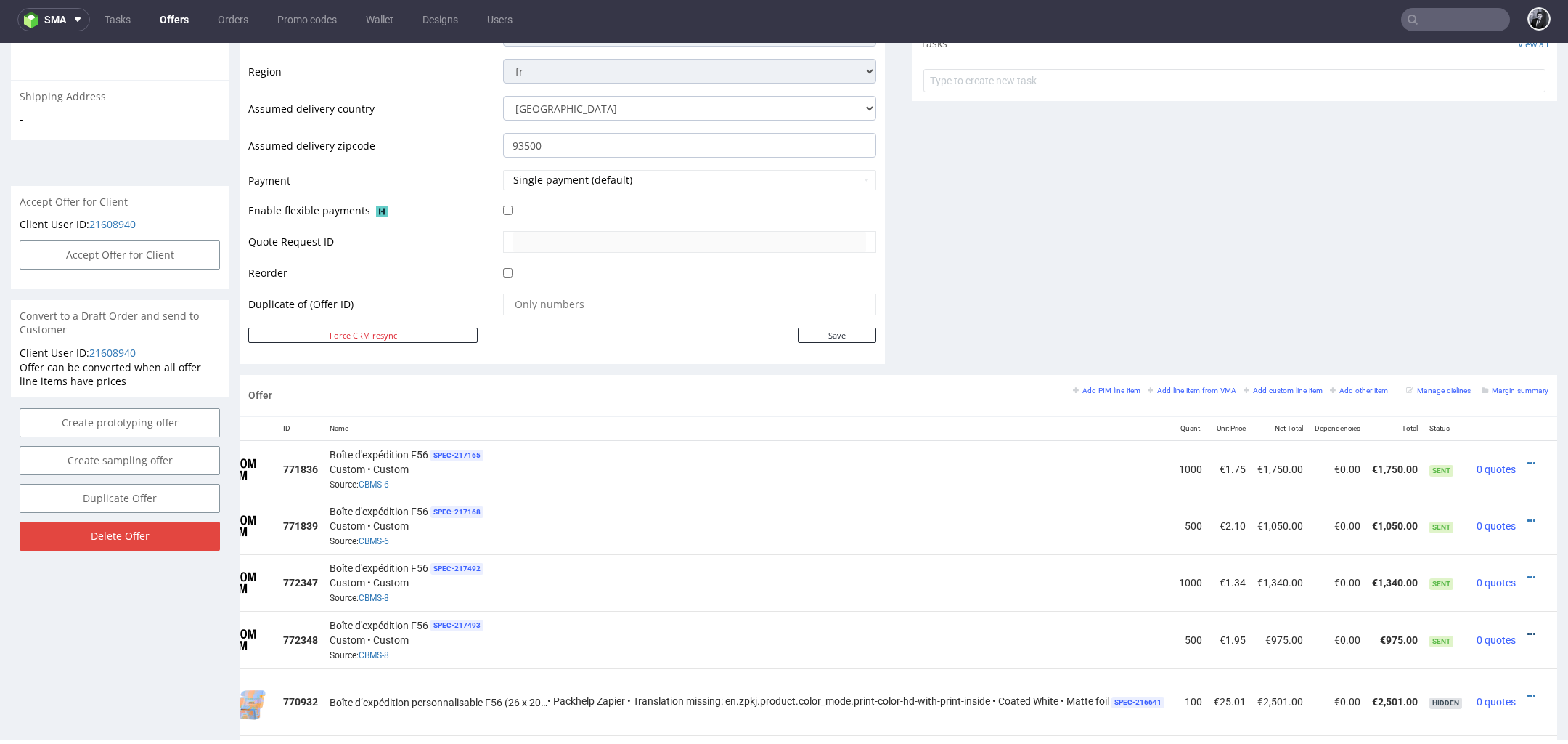
click at [1528, 630] on icon at bounding box center [1532, 633] width 8 height 10
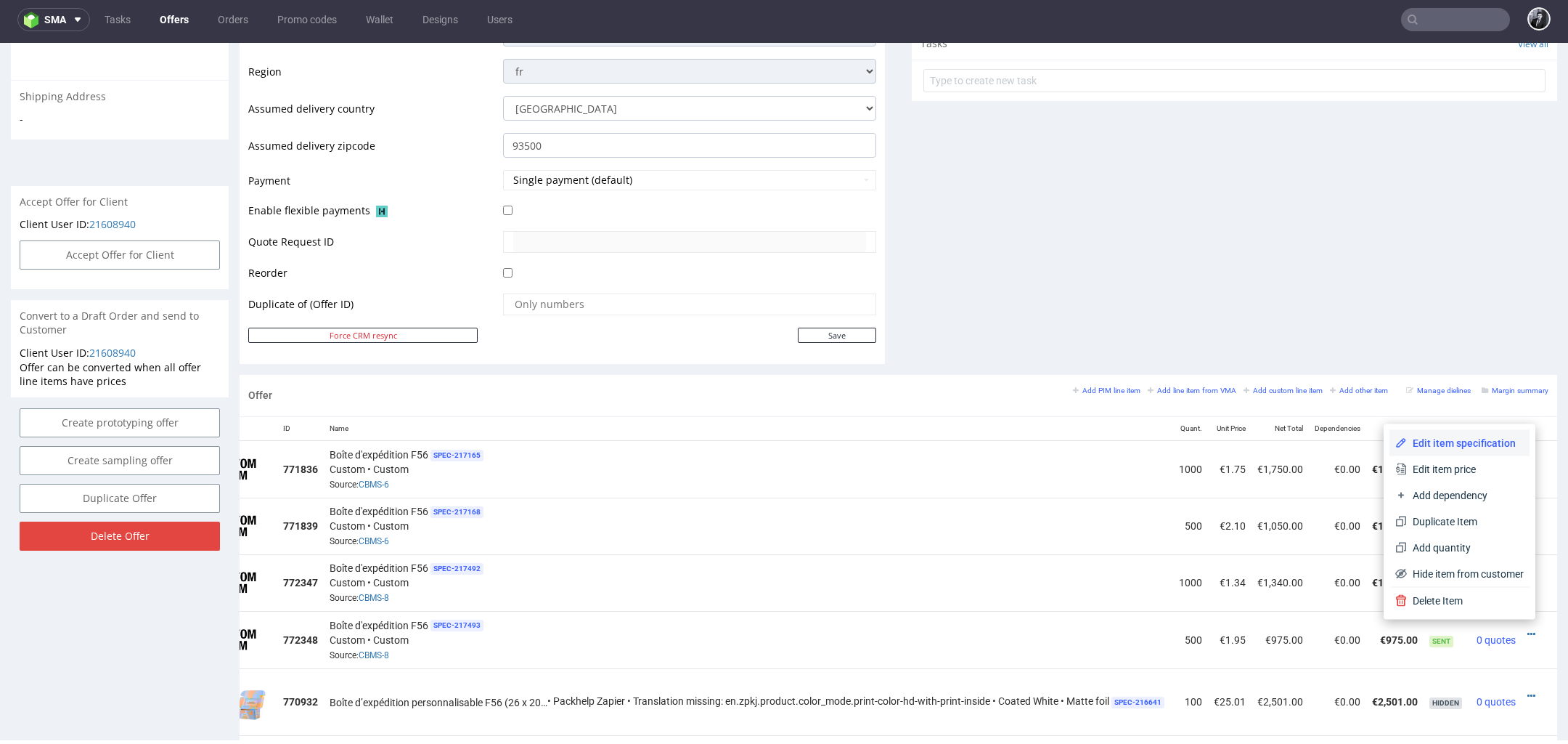
click at [1472, 443] on span "Edit item specification" at bounding box center [1465, 443] width 117 height 14
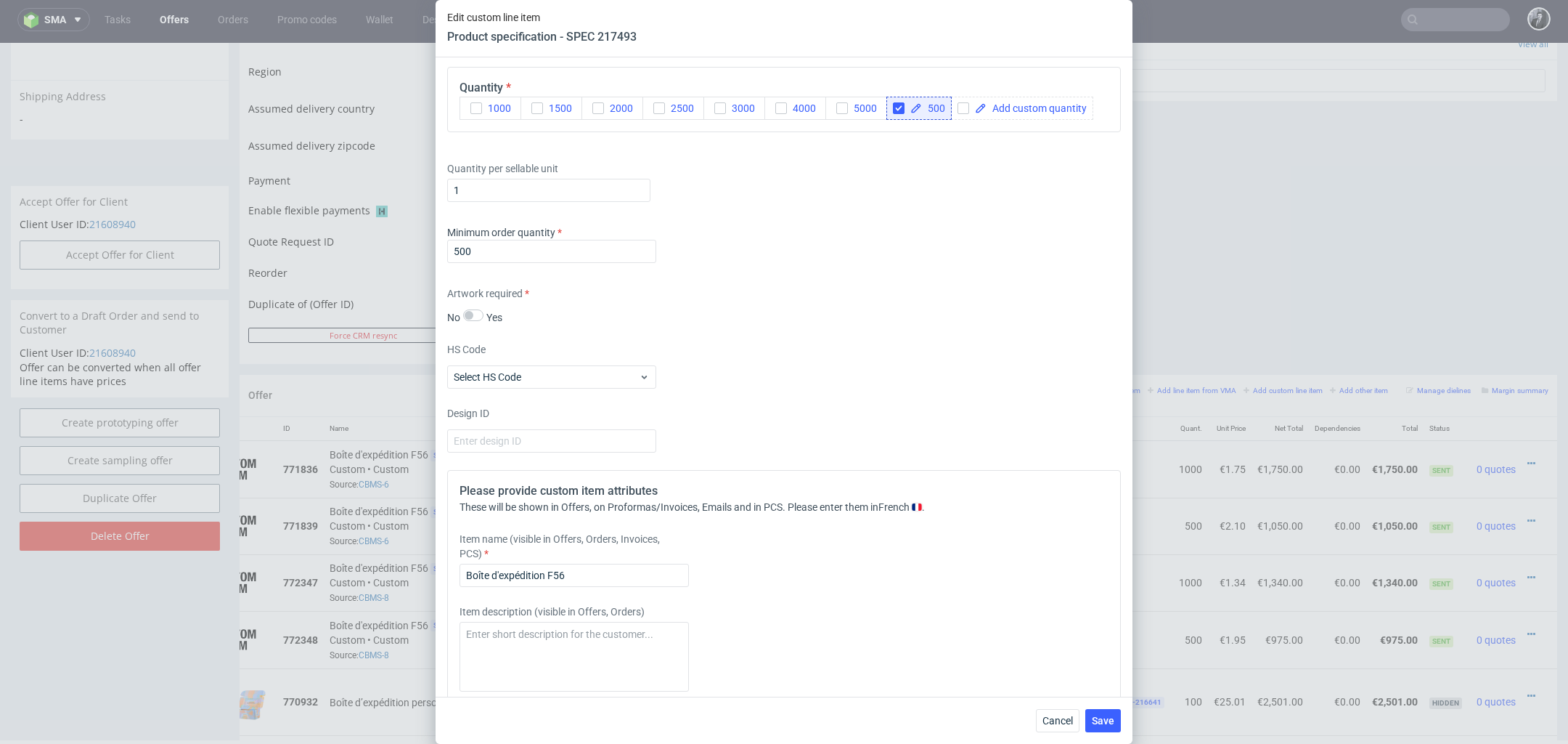
scroll to position [2017, 0]
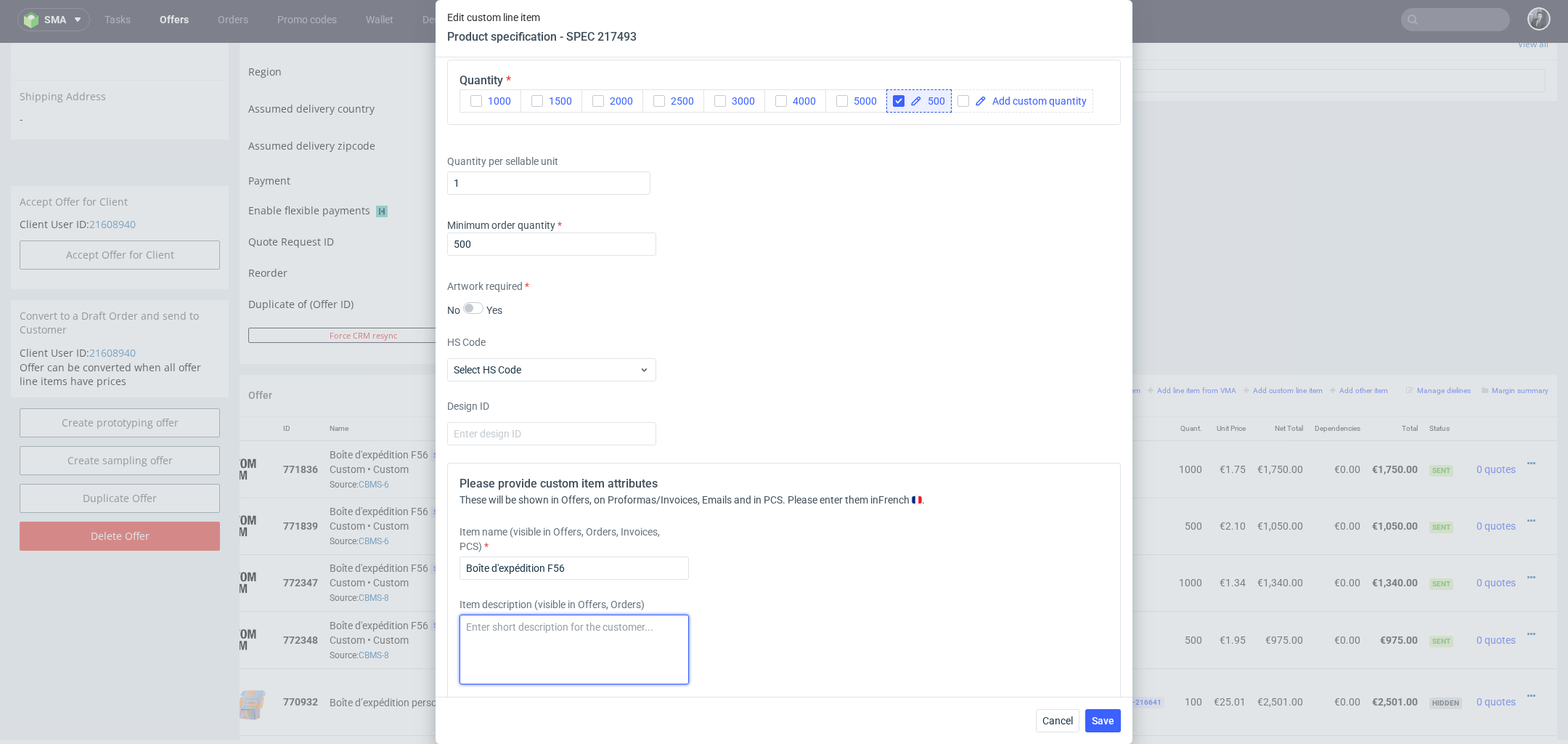
click at [625, 633] on textarea at bounding box center [574, 649] width 229 height 70
paste textarea "Impression intérieure & extérieure"
drag, startPoint x: 656, startPoint y: 633, endPoint x: 570, endPoint y: 628, distance: 86.1
click at [570, 628] on textarea "Impression intérieure & extérieure" at bounding box center [574, 649] width 229 height 70
type textarea "Impression intérieure"
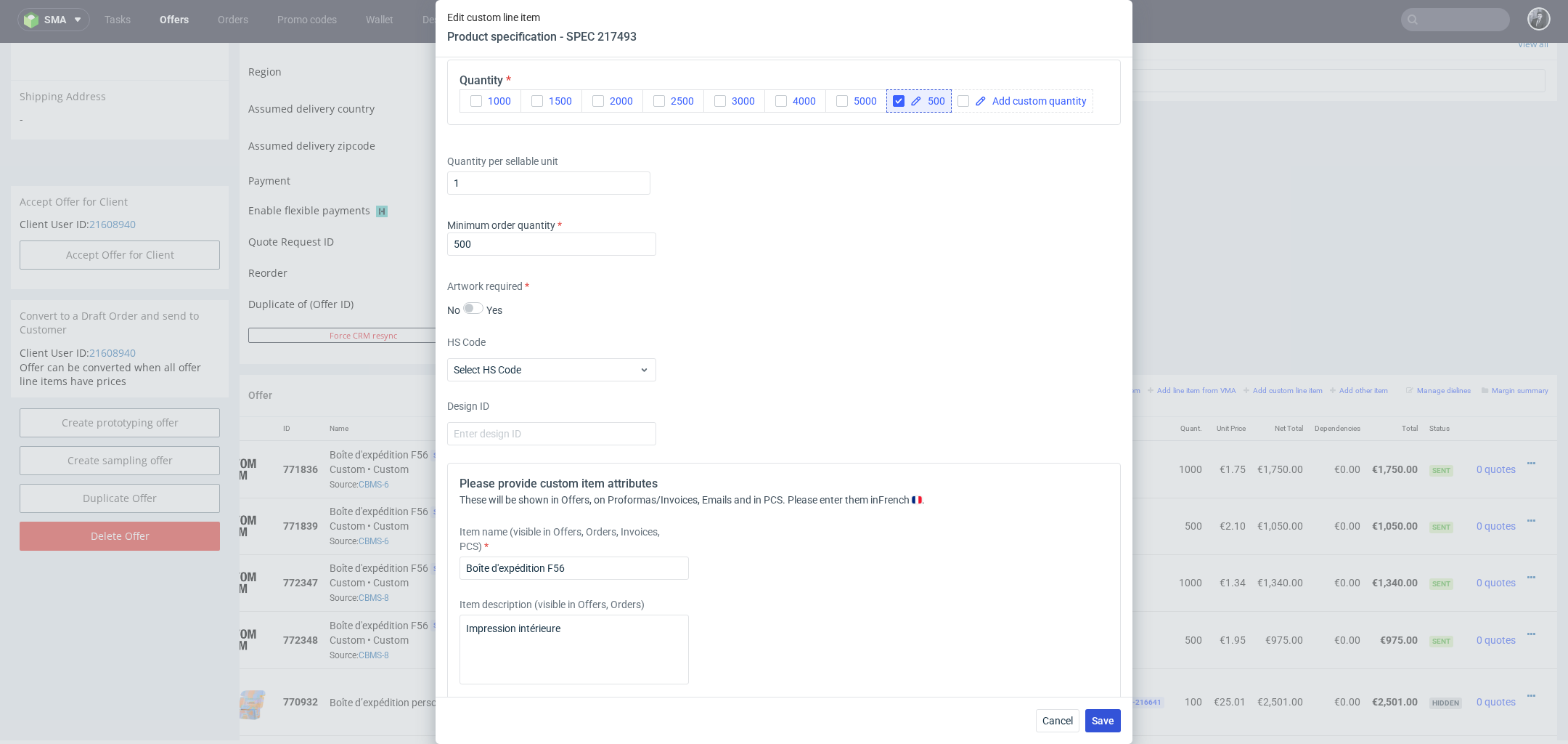
click at [1105, 715] on span "Save" at bounding box center [1103, 720] width 23 height 10
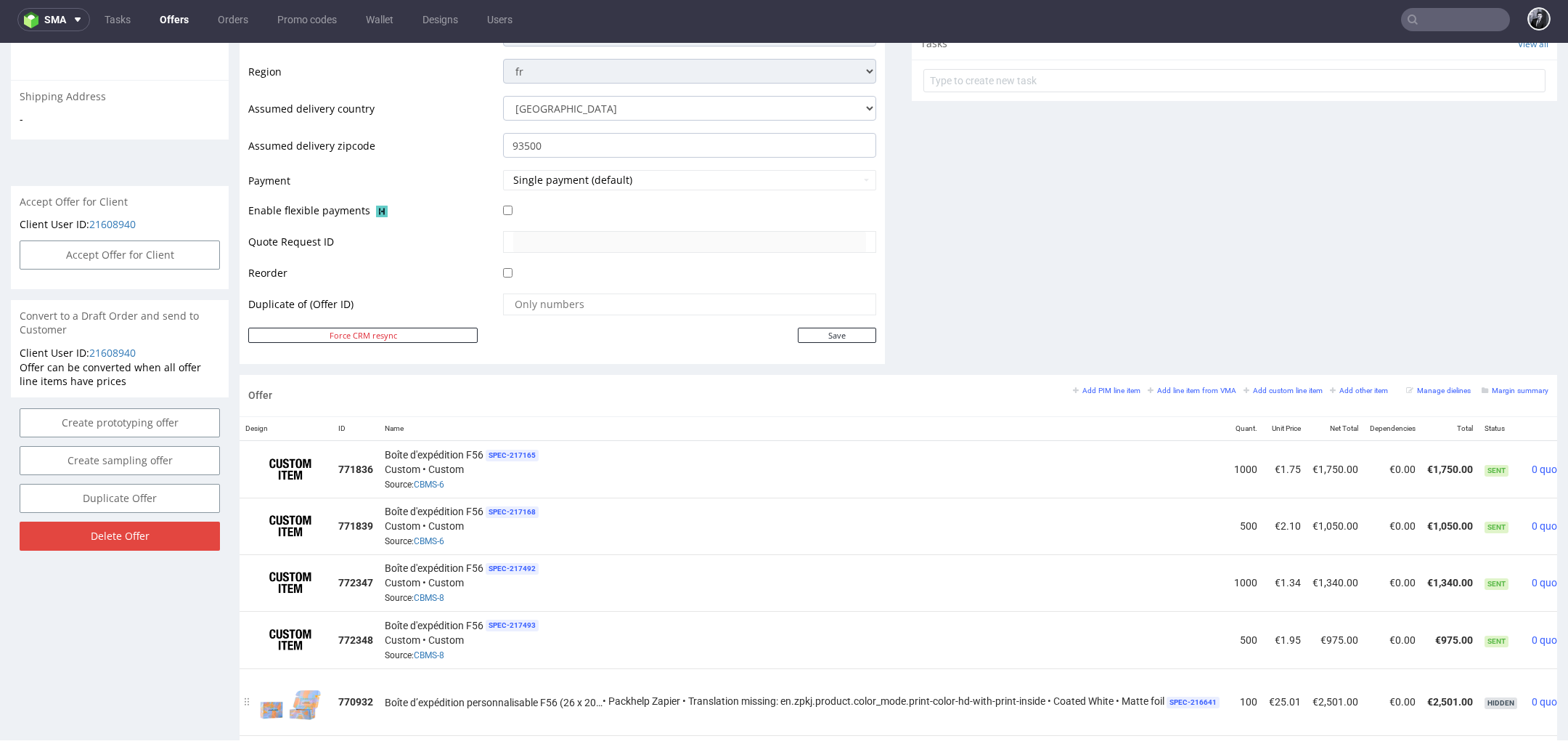
scroll to position [0, 74]
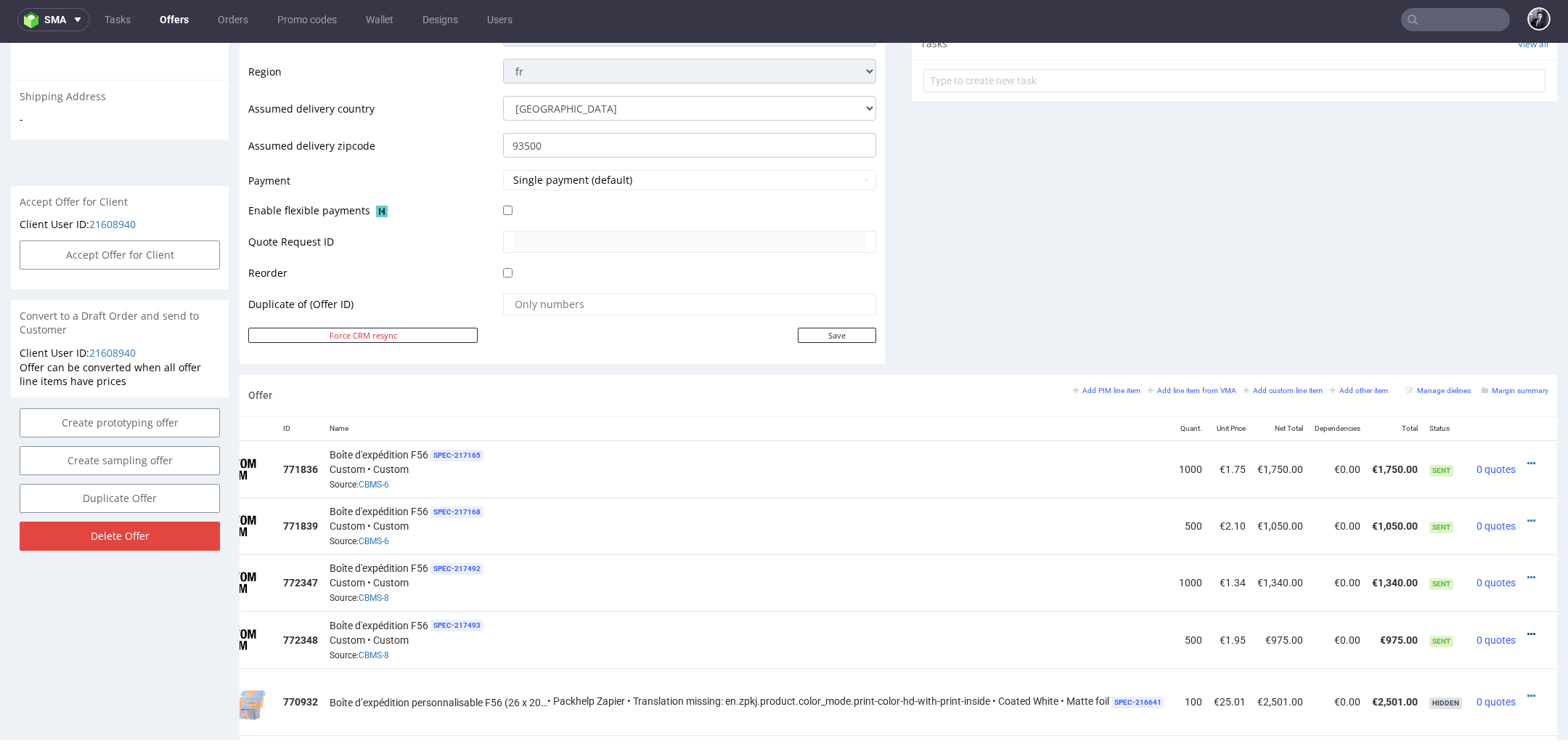
click at [1528, 629] on icon at bounding box center [1532, 633] width 8 height 10
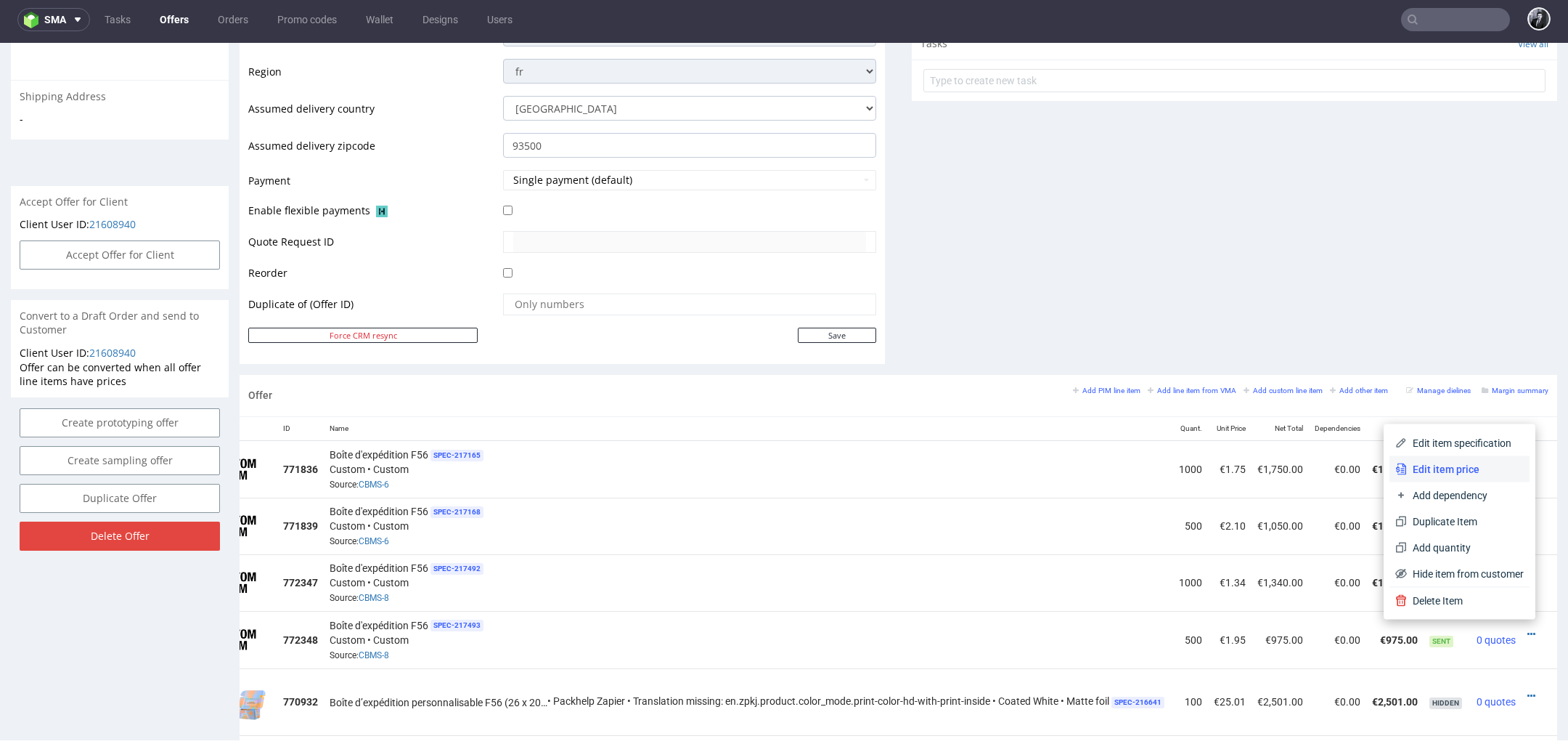
click at [1467, 470] on span "Edit item price" at bounding box center [1465, 469] width 117 height 14
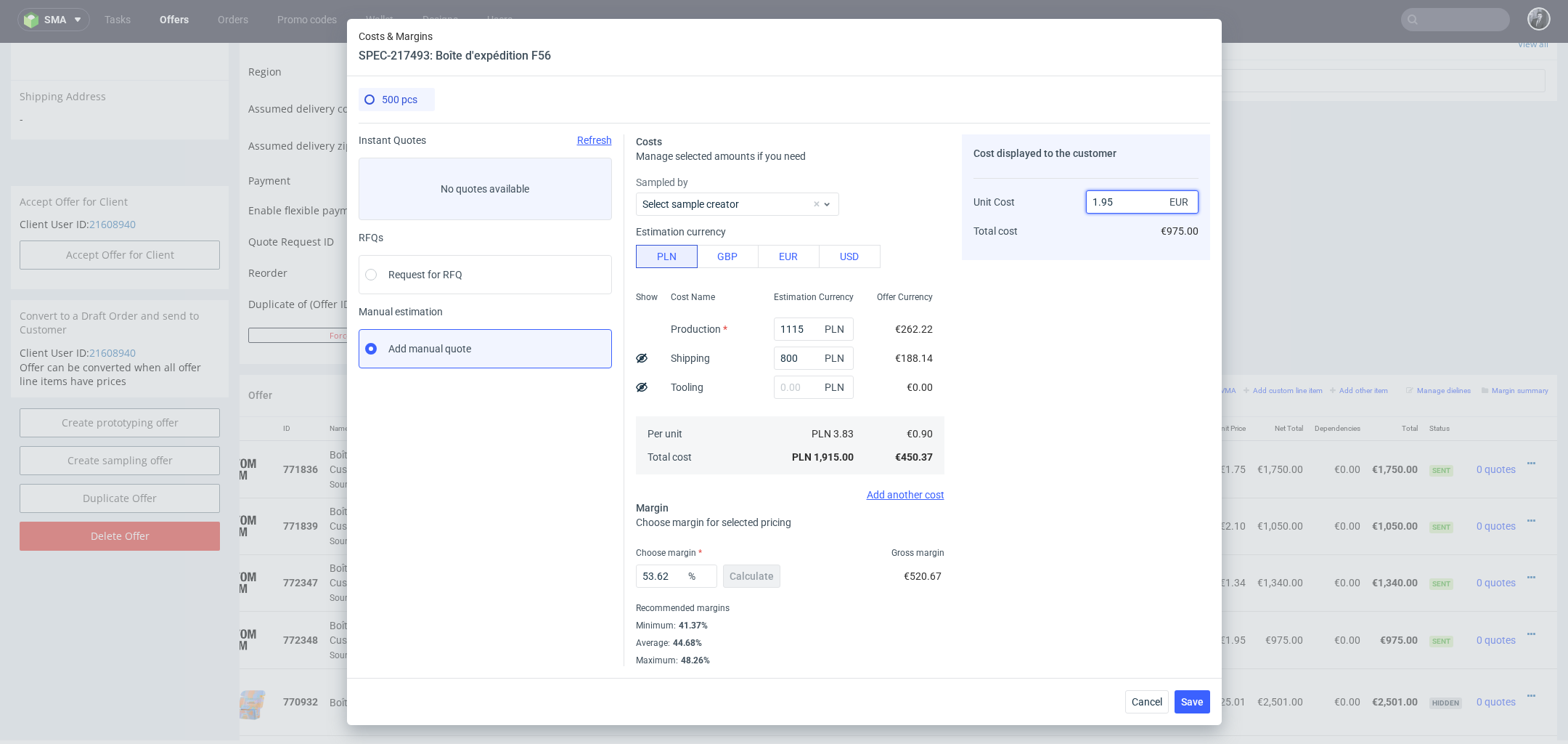
click at [1142, 209] on input "1.95" at bounding box center [1142, 202] width 112 height 23
type input "1.È("
type input "NaN"
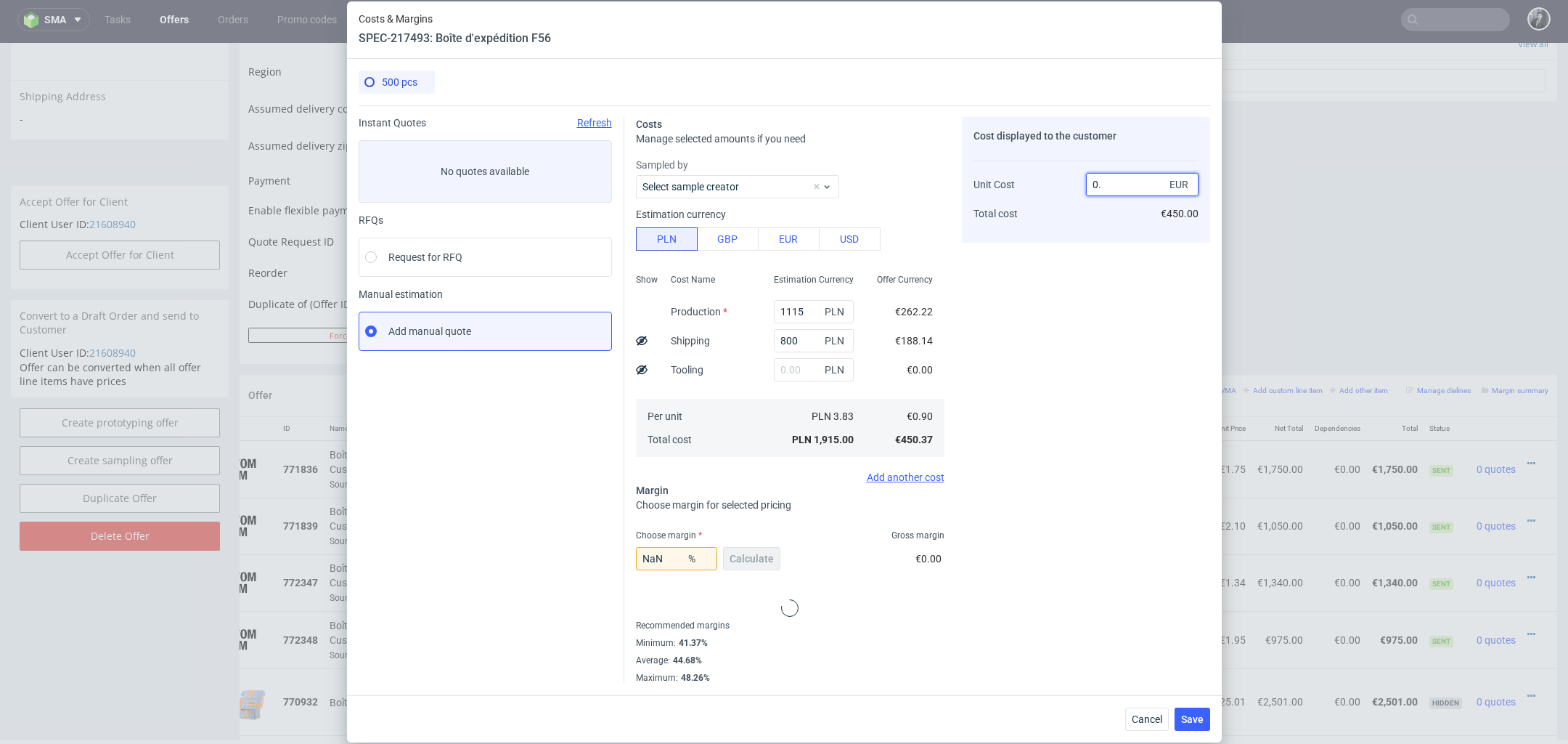
type input "0"
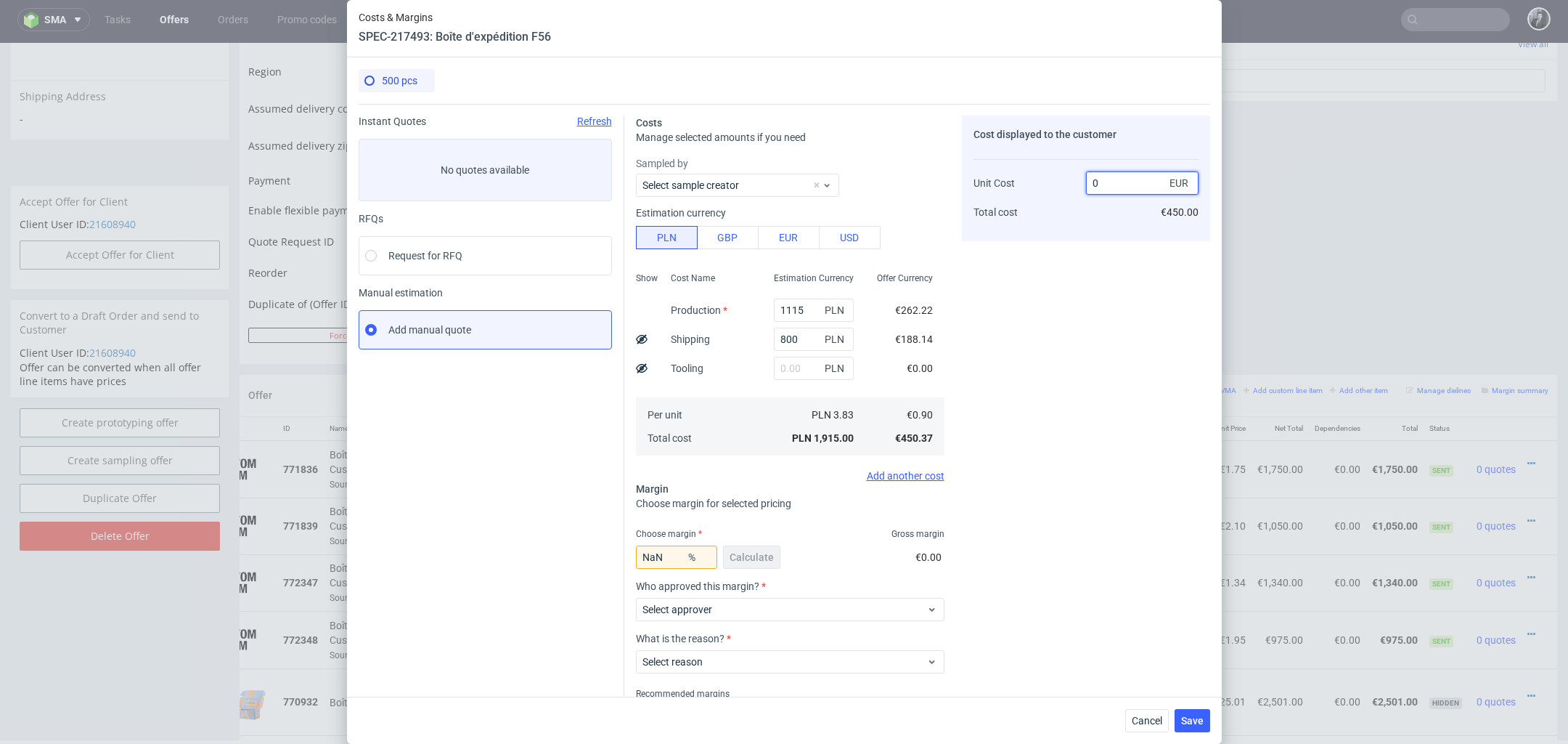
type input "-Infinity"
type input "1.8"
type input "50"
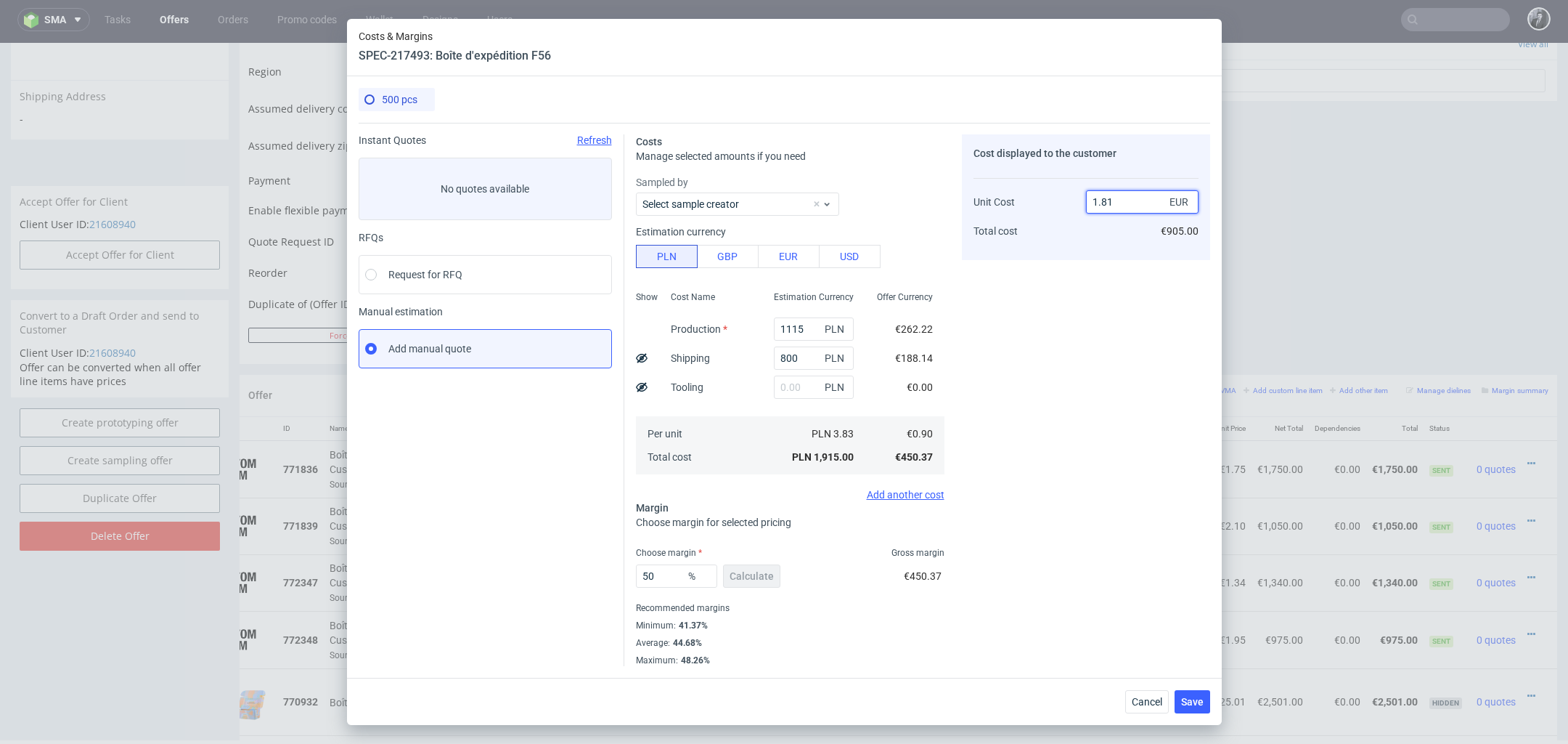
type input "1.810"
type input "50.27624309392266"
type input "1"
type input "10"
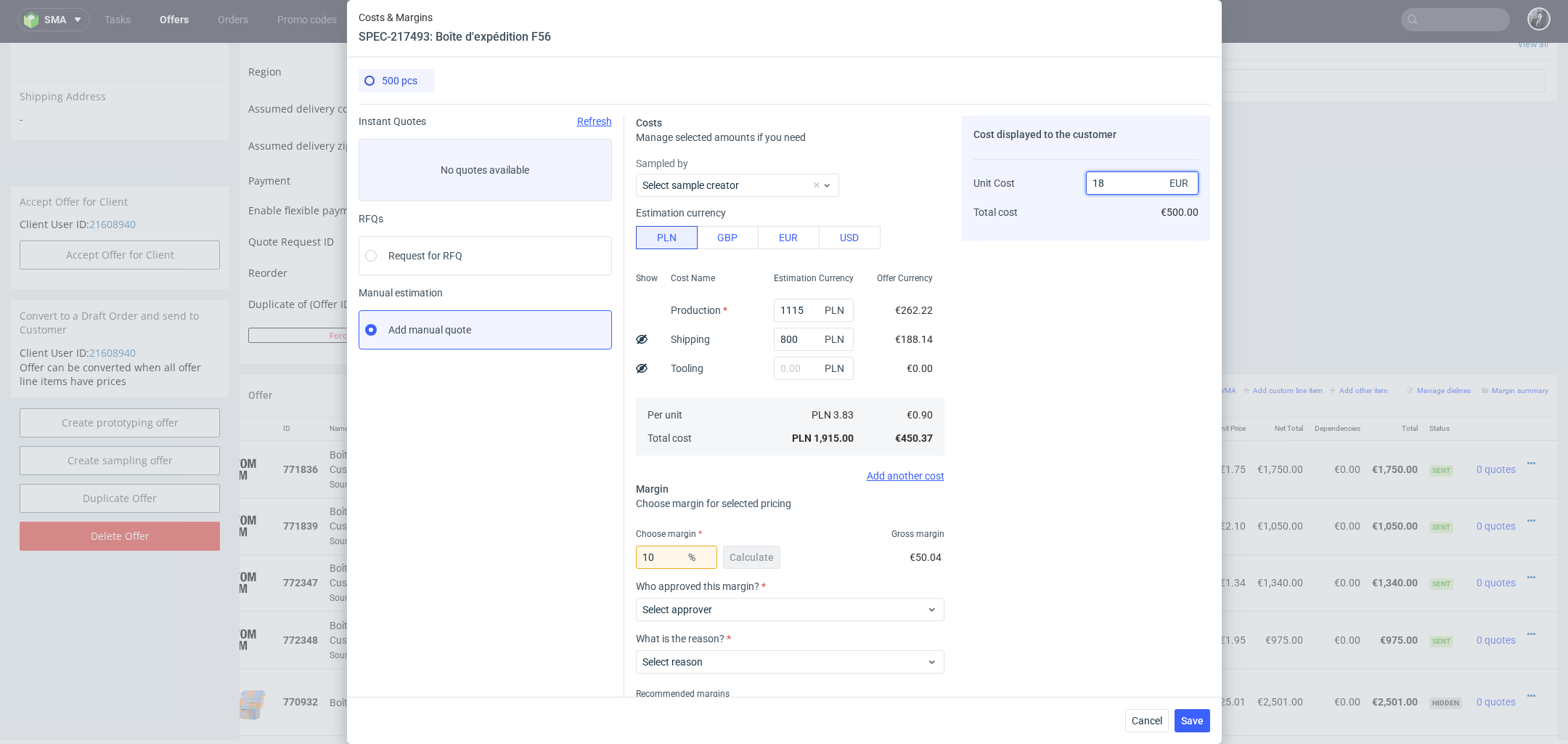
type input "1"
type input "."
type input "1.69"
type input "46.74556213017752"
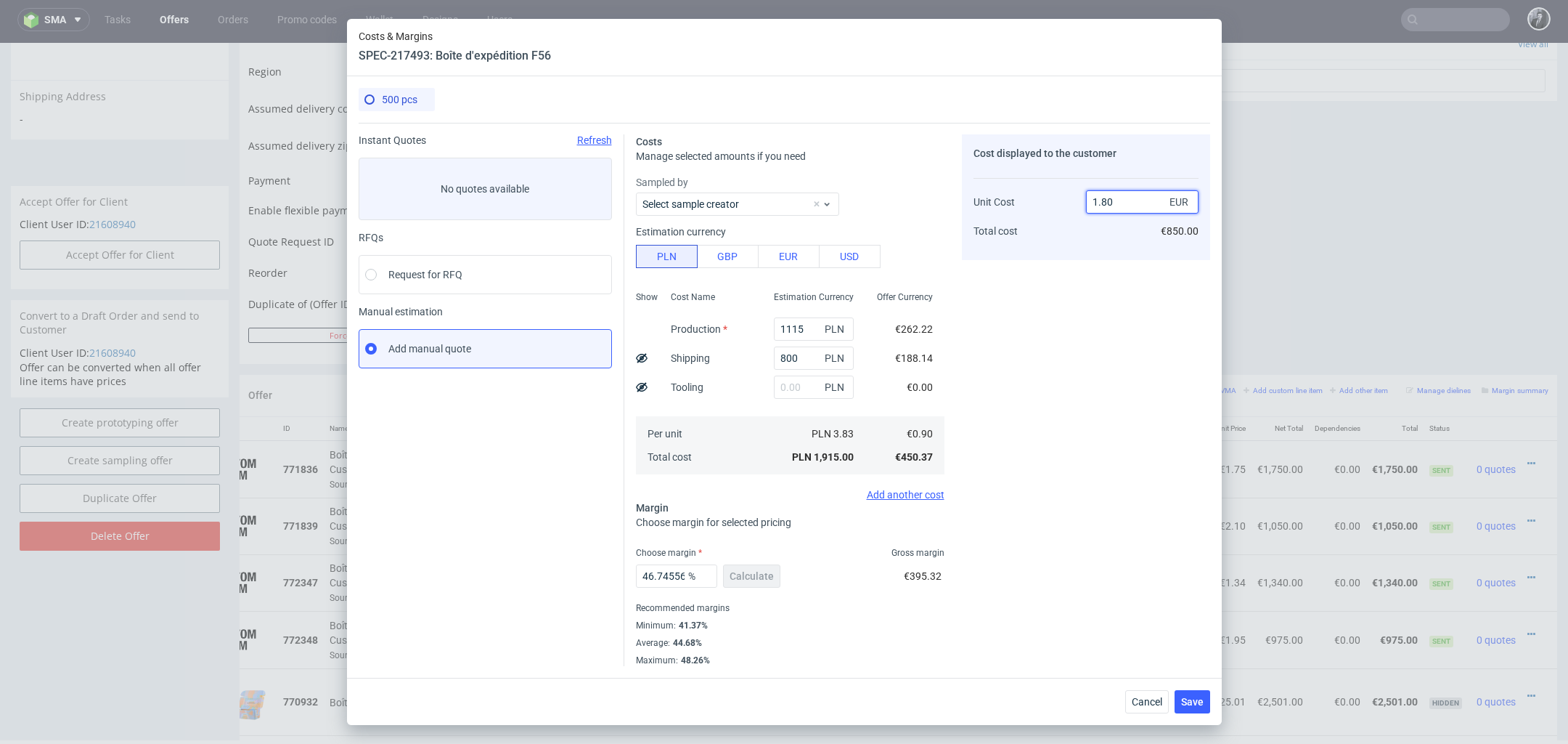
type input "1.81"
type input "50"
type input "1.79"
type input "49.72067039106145"
type input "1.8"
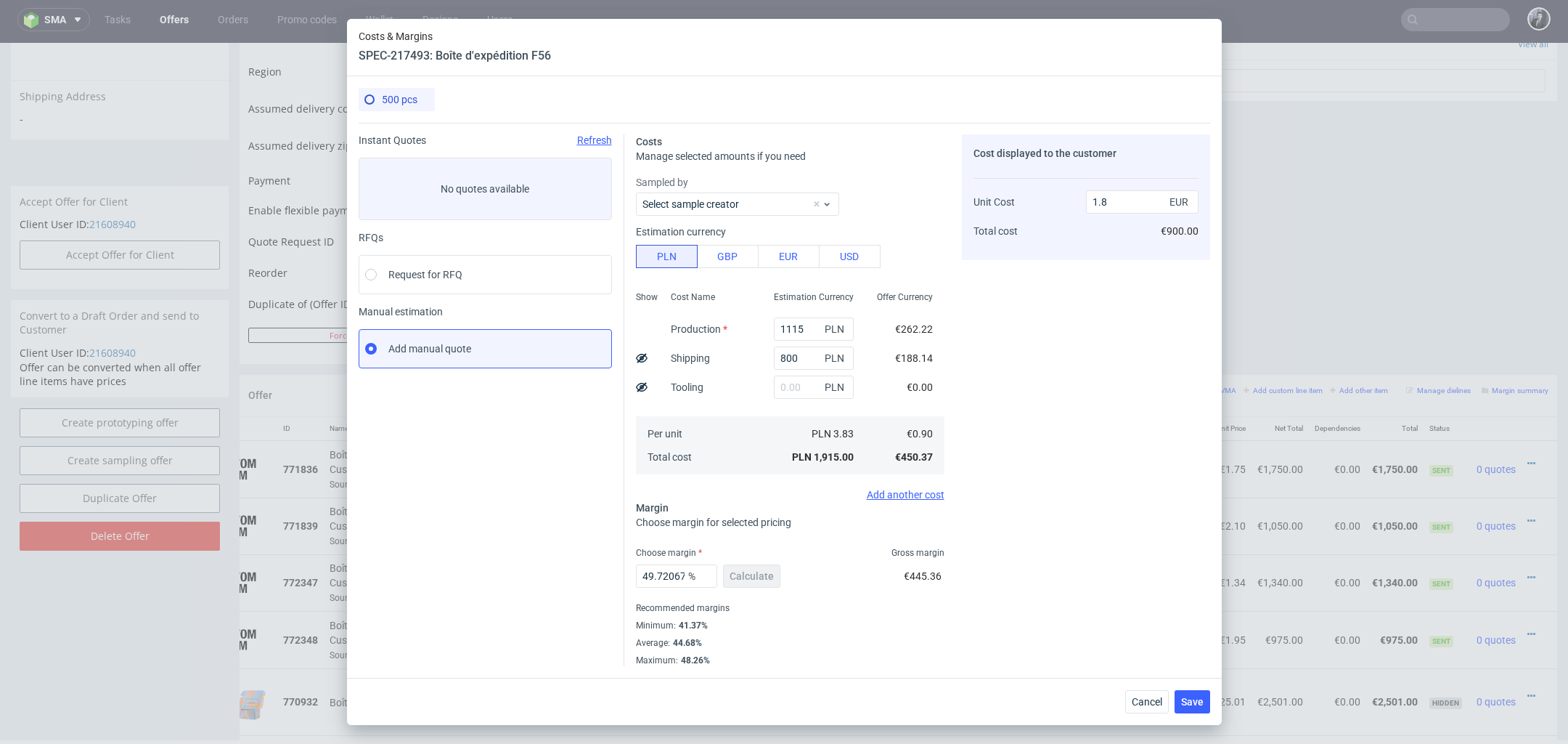
click at [1123, 326] on div "Cost displayed to the customer Unit Cost Total cost 1.8 EUR €900.00" at bounding box center [1085, 400] width 248 height 532
click at [1197, 705] on span "Save" at bounding box center [1193, 701] width 23 height 10
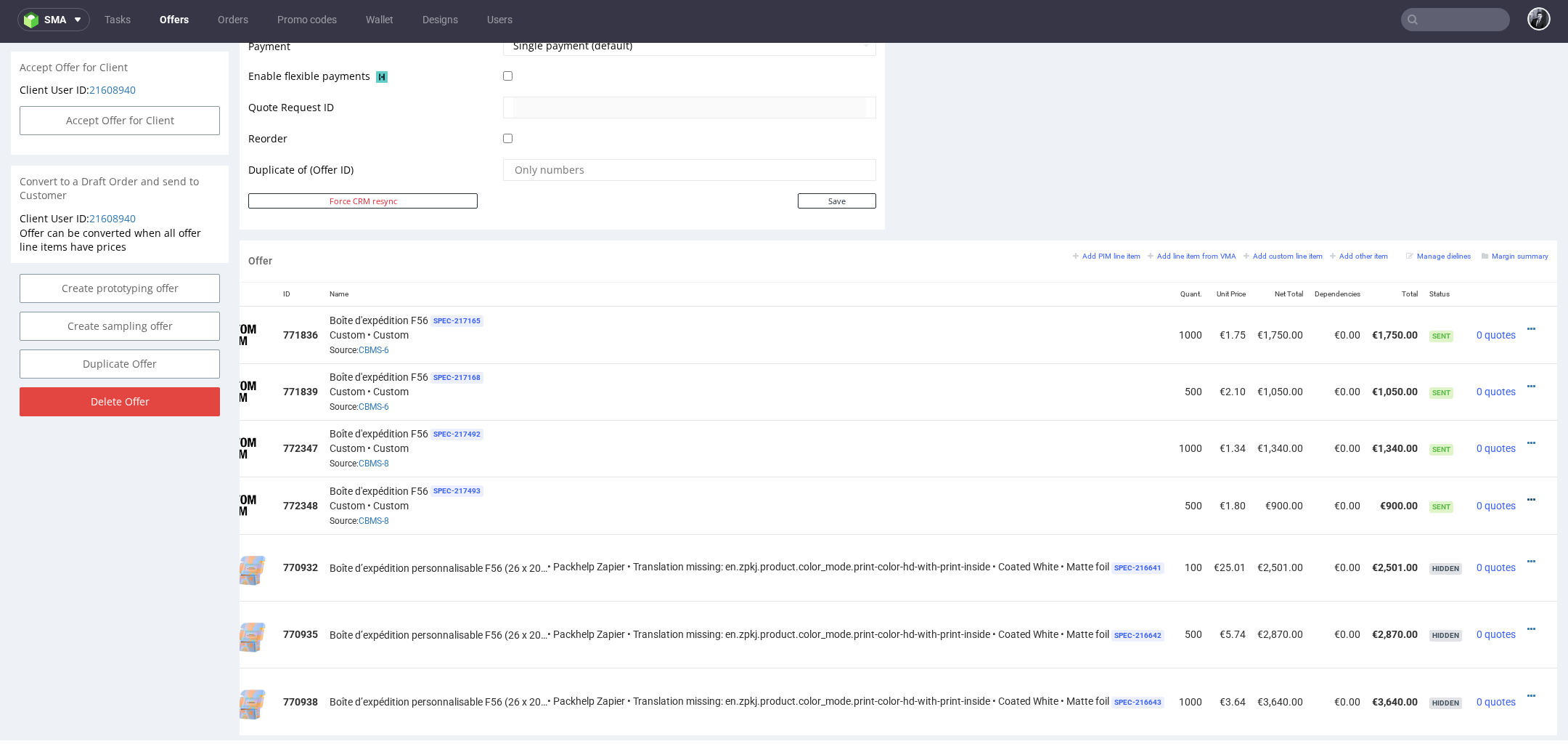
click at [1528, 494] on icon at bounding box center [1532, 499] width 8 height 10
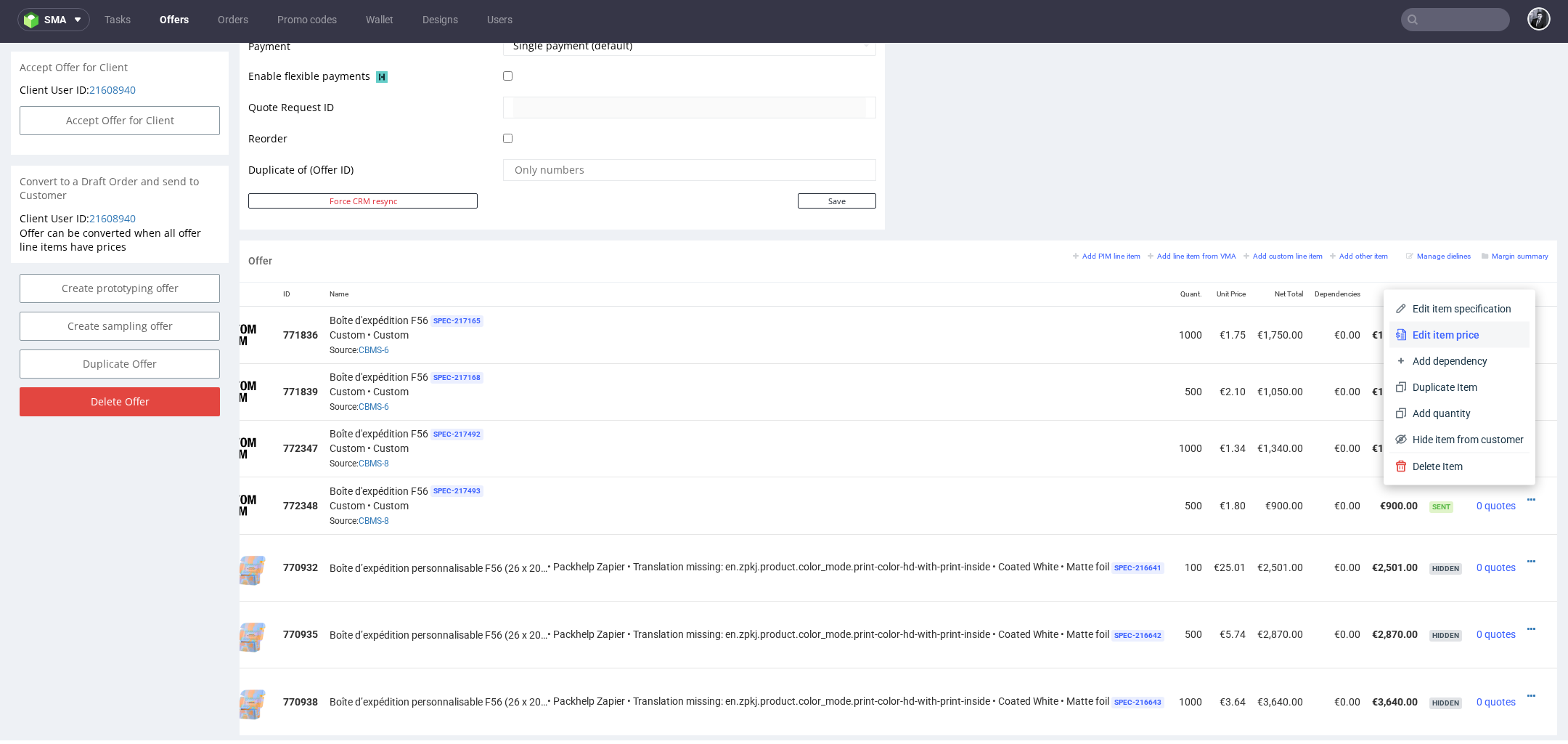
click at [1474, 339] on span "Edit item price" at bounding box center [1465, 334] width 117 height 14
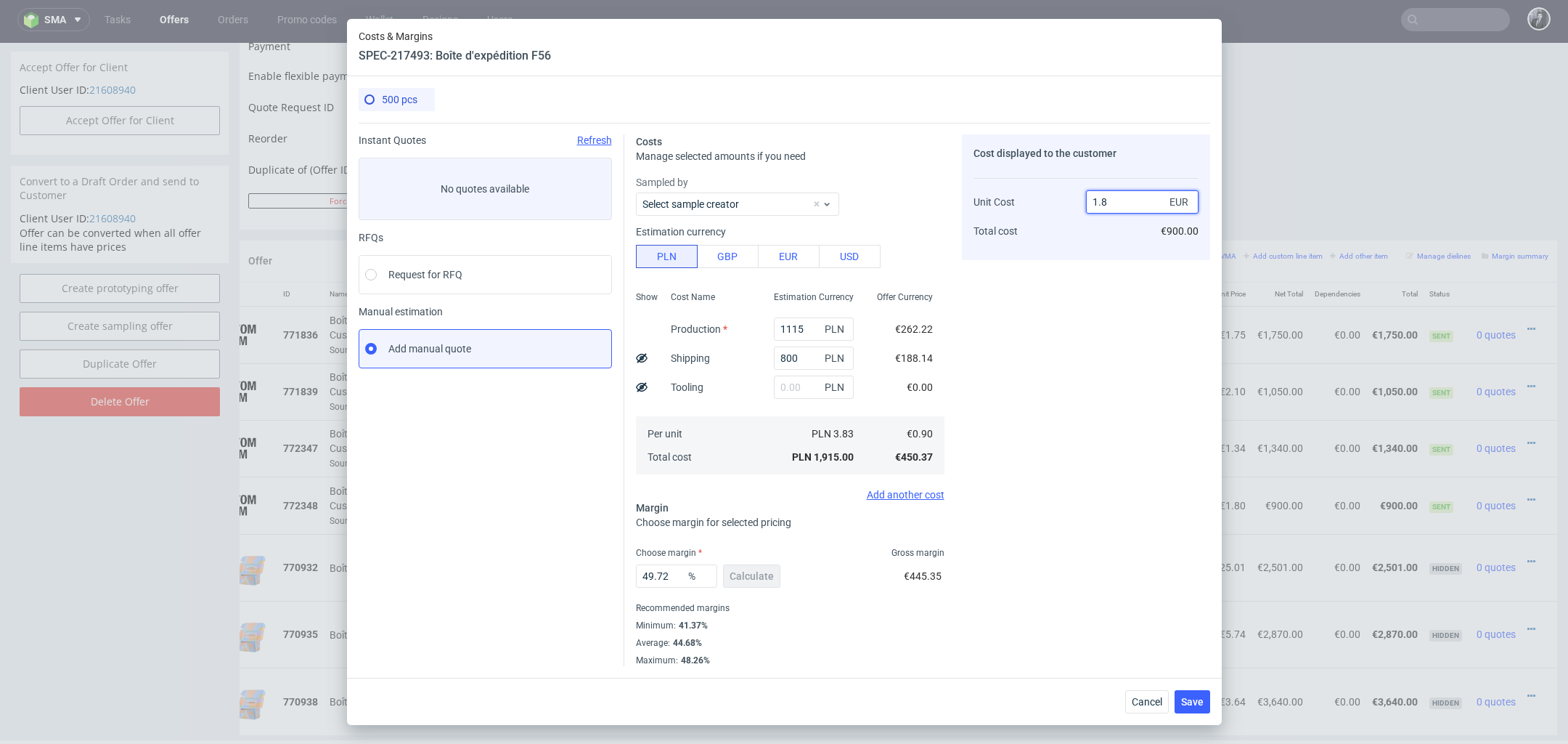
click at [1128, 200] on input "1.8" at bounding box center [1142, 202] width 112 height 23
type input "1.75"
type input "48.57142857142857"
type input "1.70"
type input "47.05882352941176"
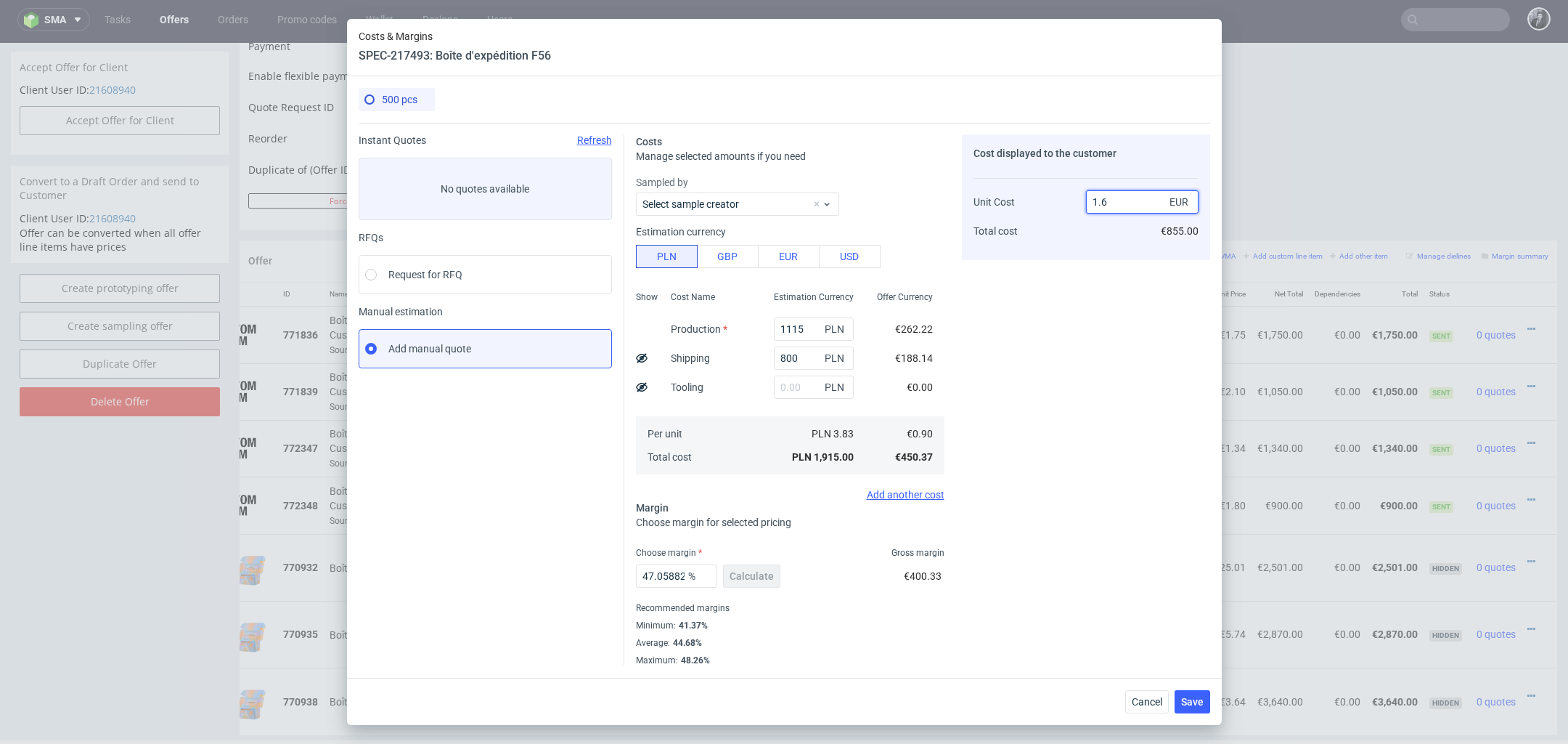
type input "1.69"
type input "46.74556213017752"
type input "1.7"
click at [1118, 393] on div "Cost displayed to the customer Unit Cost Total cost 1.7 EUR €850.00" at bounding box center [1085, 400] width 248 height 532
click at [1197, 704] on span "Save" at bounding box center [1193, 701] width 23 height 10
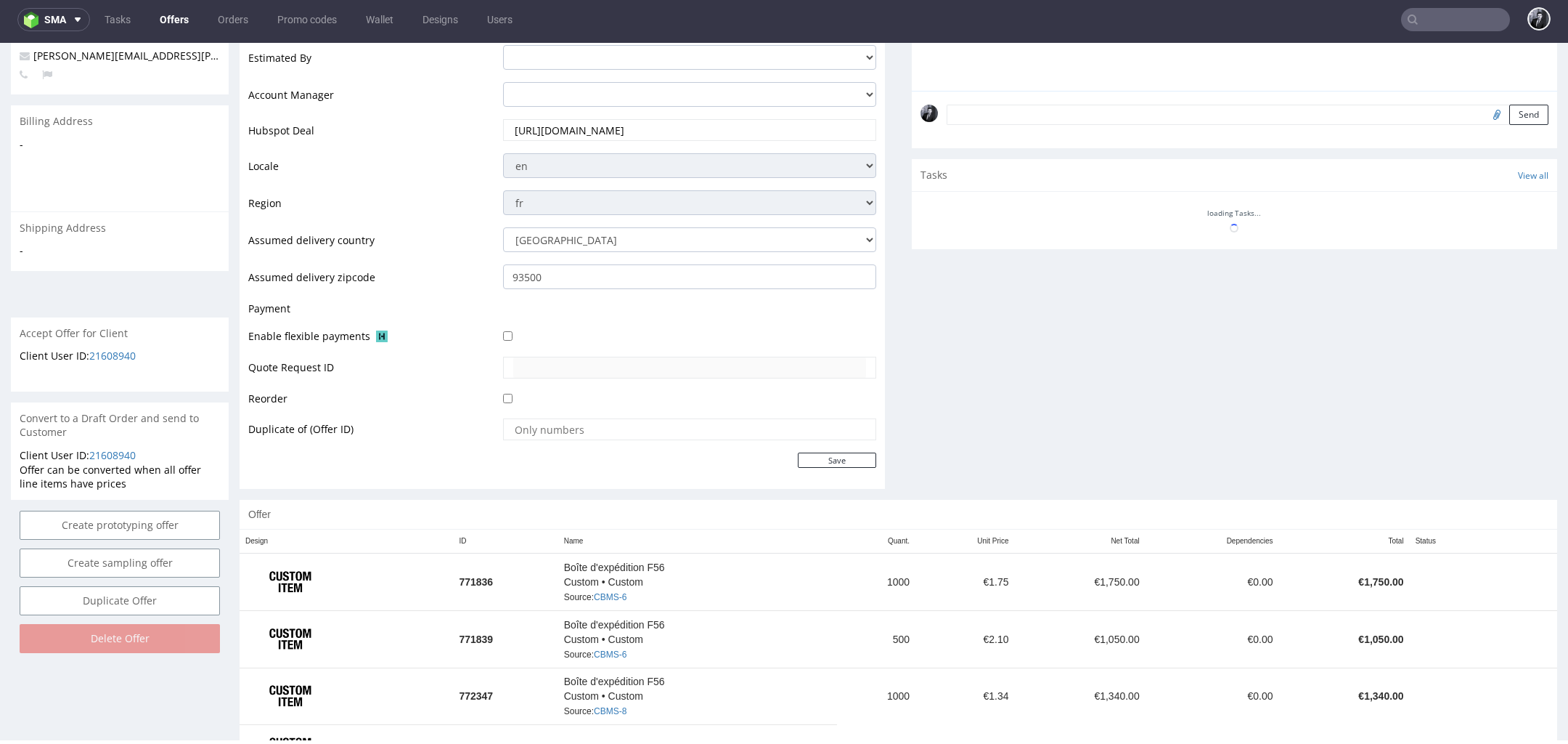
scroll to position [460, 0]
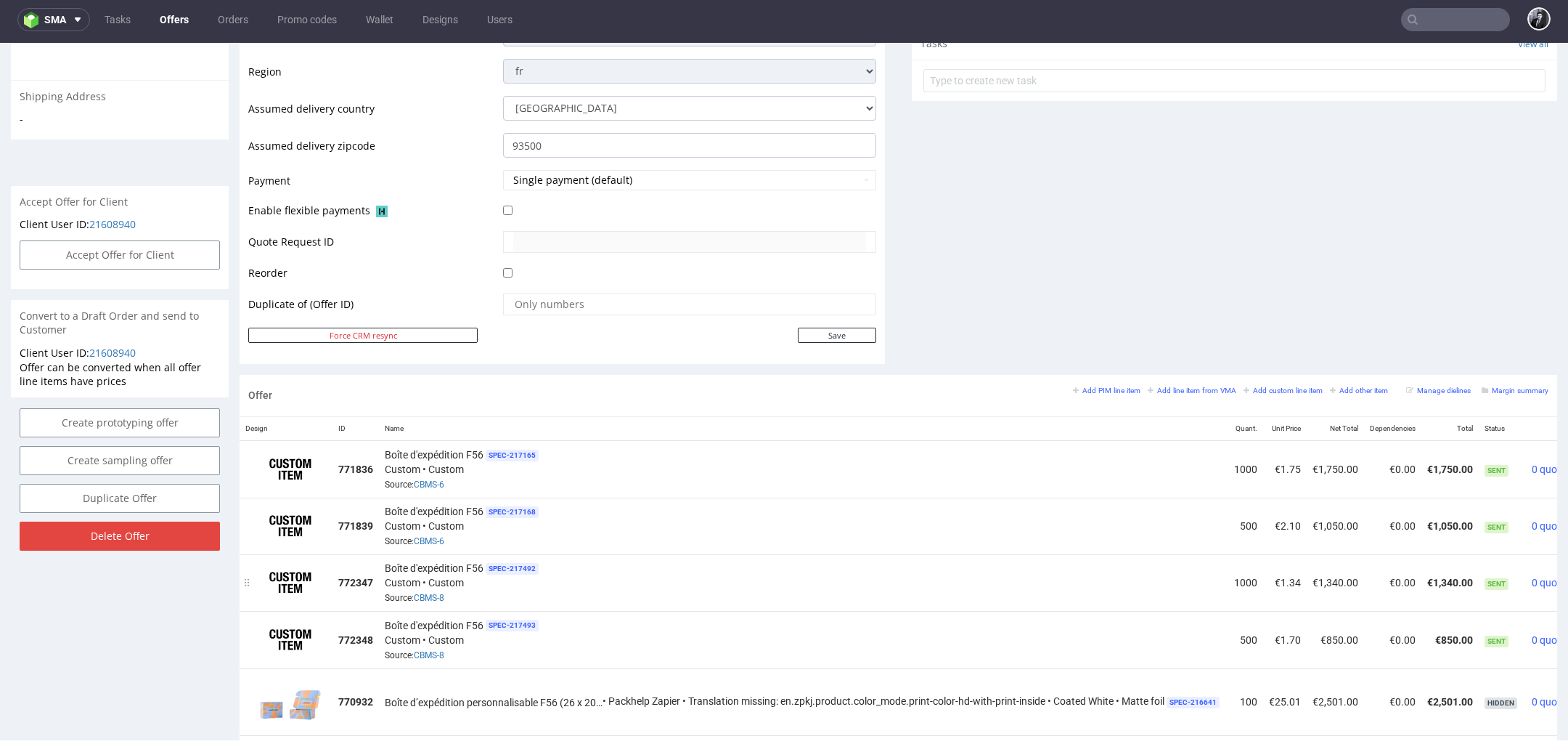
scroll to position [0, 74]
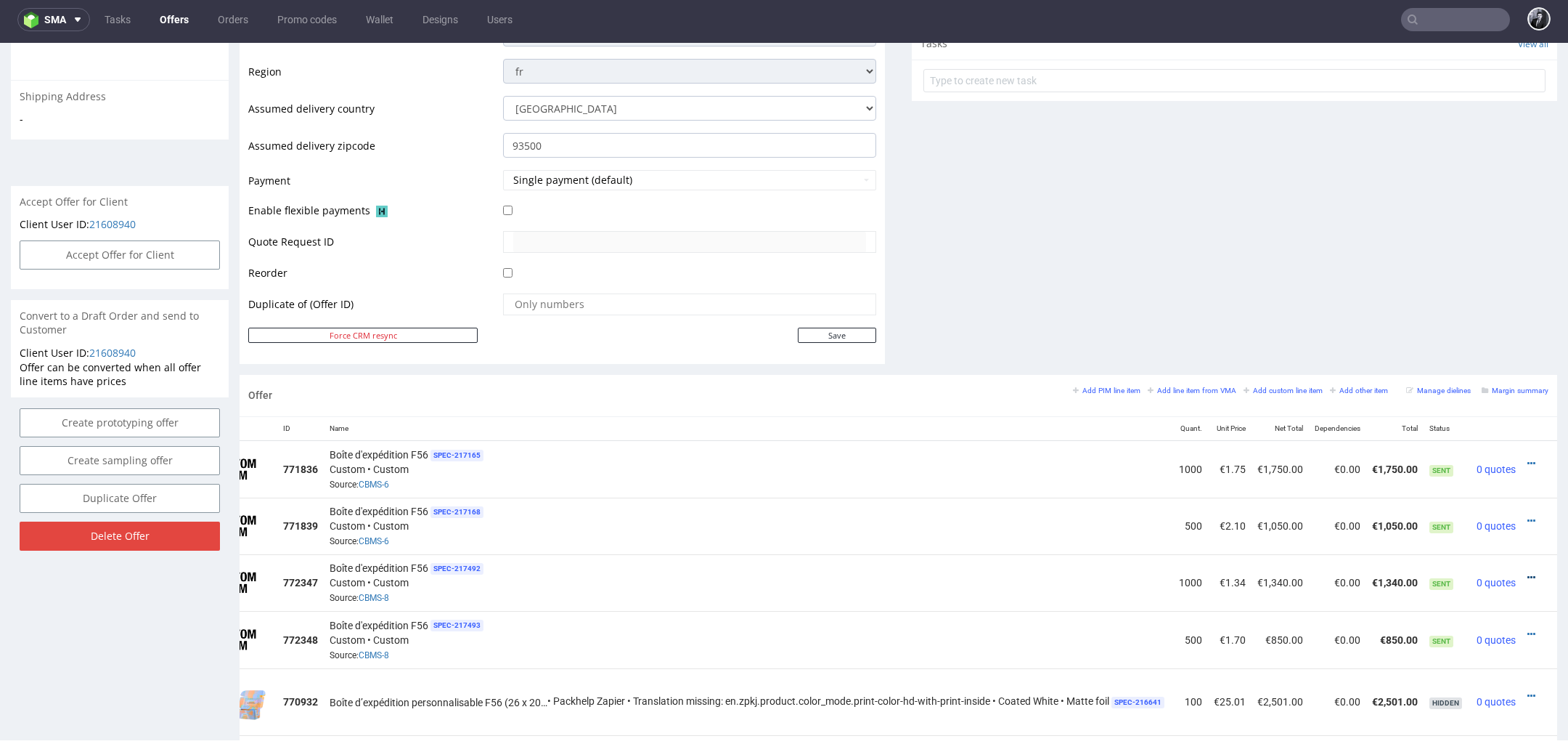
click at [1528, 573] on icon at bounding box center [1532, 577] width 8 height 10
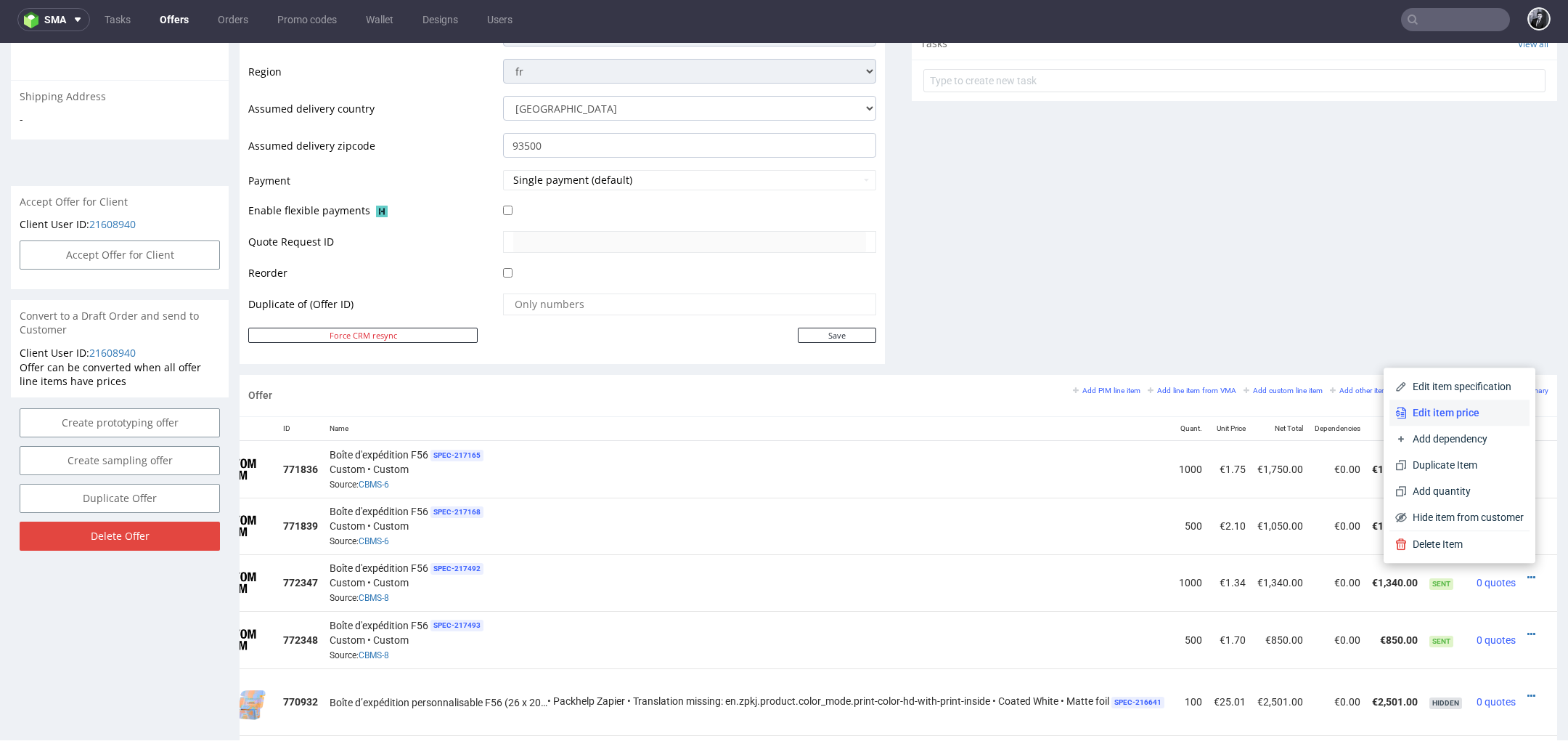
click at [1450, 408] on span "Edit item price" at bounding box center [1465, 412] width 117 height 14
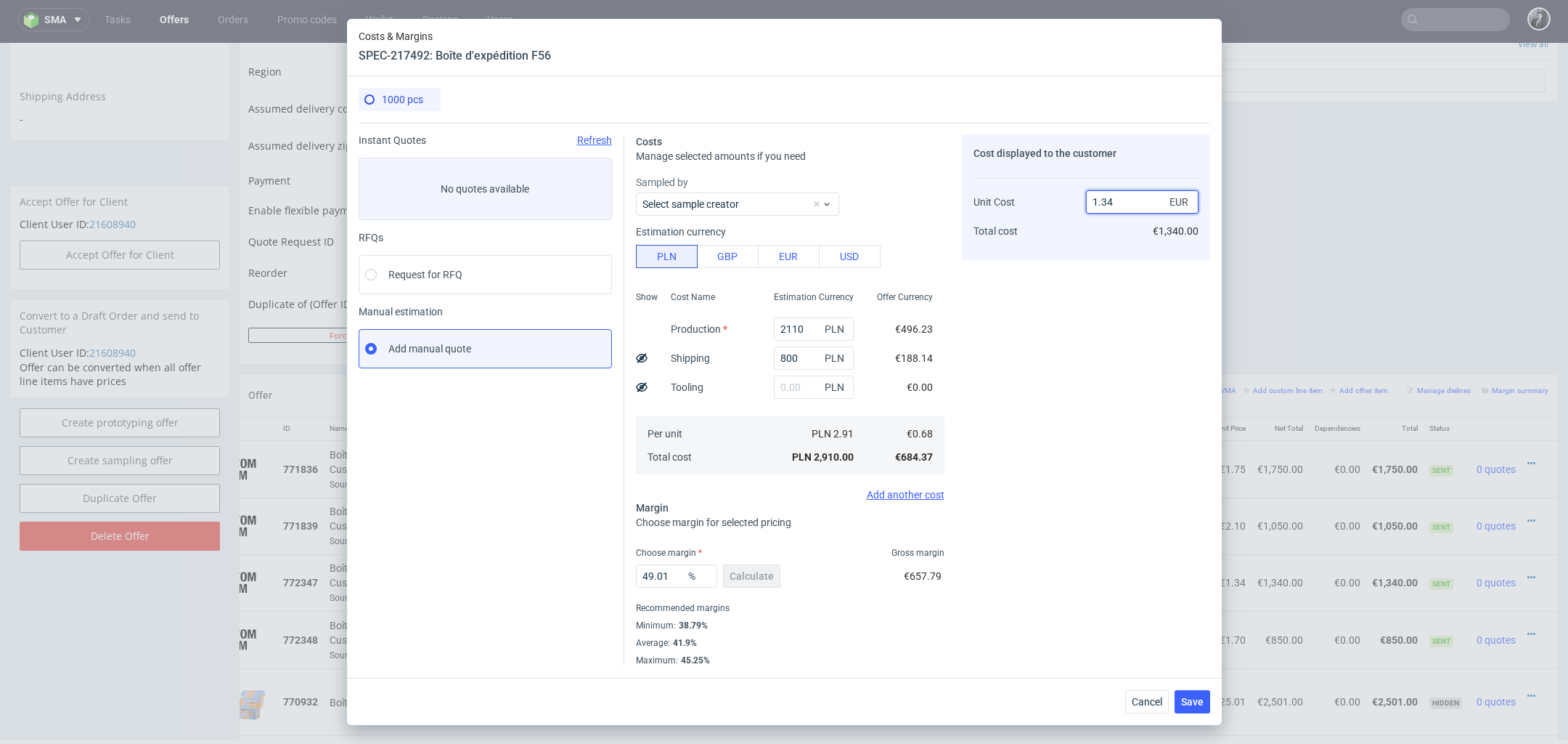
click at [1121, 199] on input "1.34" at bounding box center [1142, 202] width 112 height 23
type input "1.35"
type input "49.629629629629626"
type input "1.34"
type input "49.25373134328358"
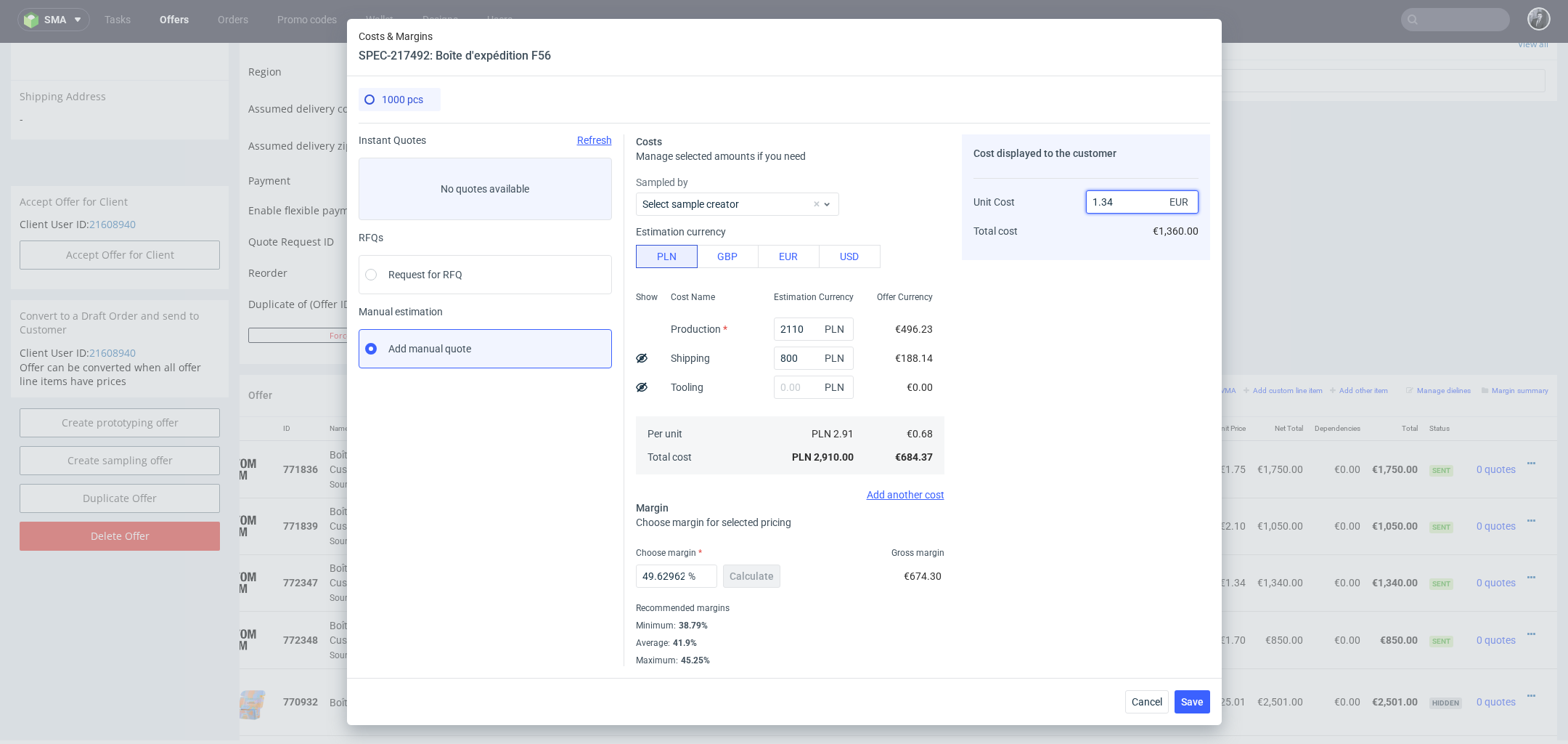
type input "1.35"
click at [1026, 476] on div "Cost displayed to the customer Unit Cost Total cost 1.35 EUR €1,350.00" at bounding box center [1085, 400] width 248 height 532
click at [1195, 702] on span "Save" at bounding box center [1193, 701] width 23 height 10
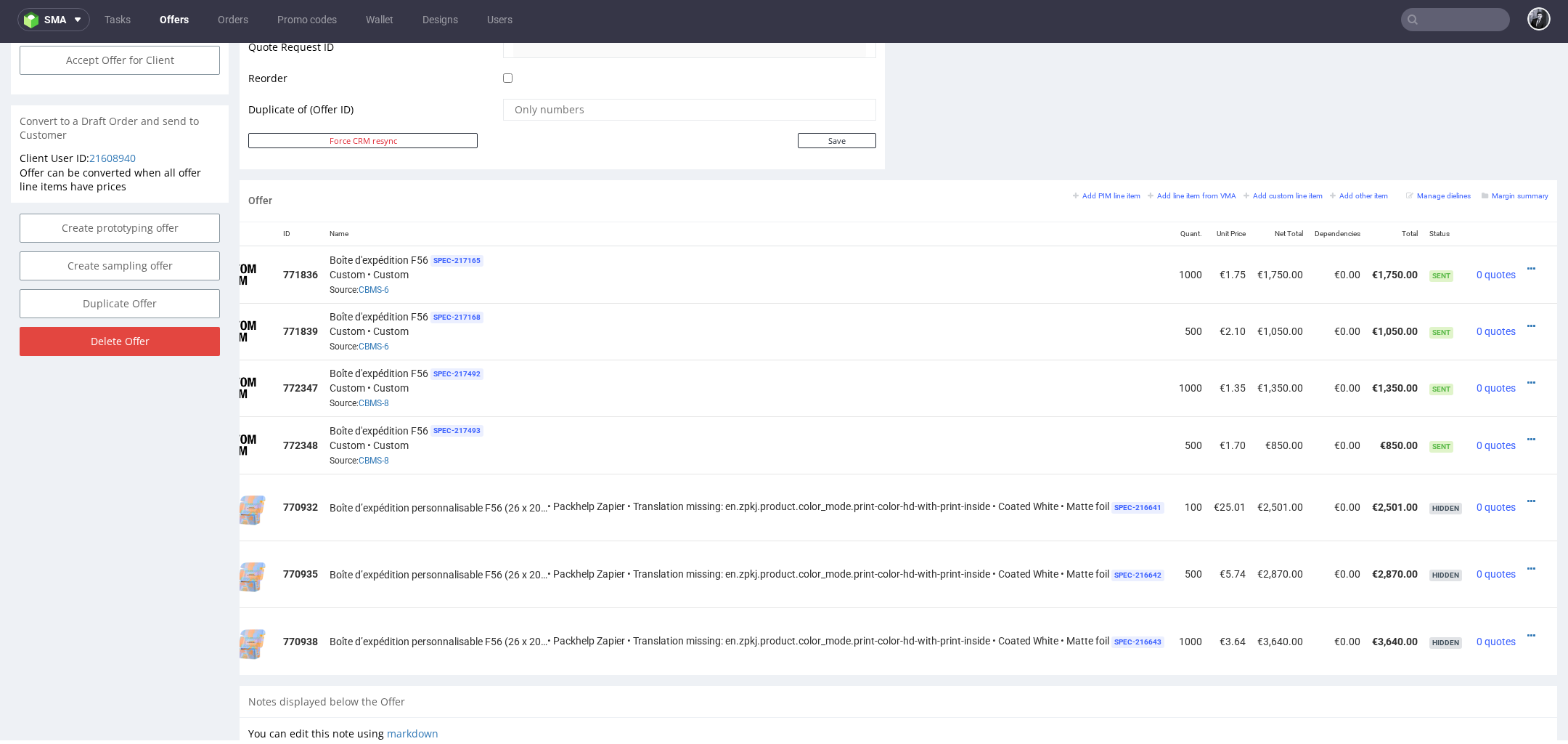
scroll to position [1038, 0]
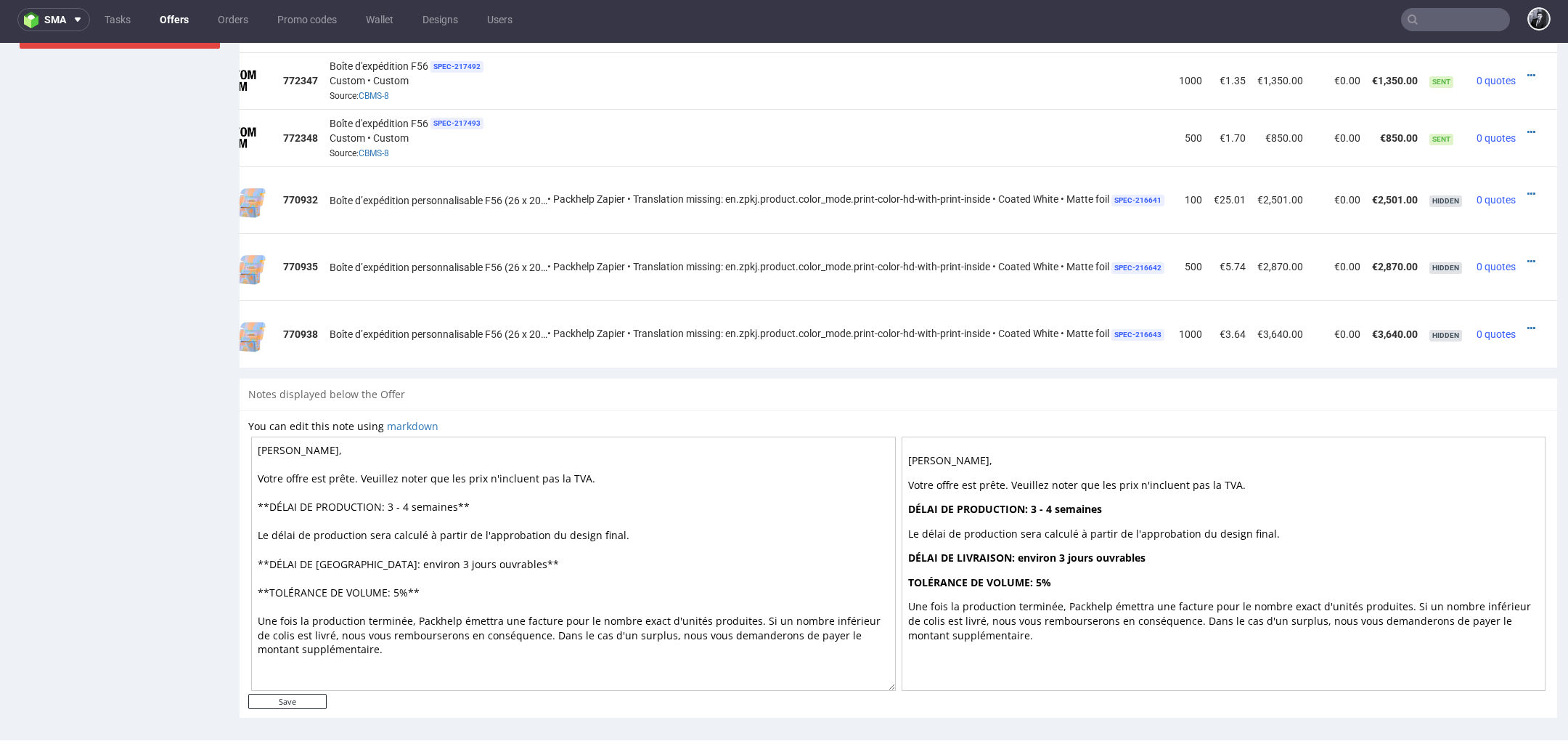
click at [451, 496] on textarea "[PERSON_NAME], Votre offre est prête. Veuillez noter que les prix n'incluent pa…" at bounding box center [573, 563] width 645 height 254
drag, startPoint x: 455, startPoint y: 501, endPoint x: 403, endPoint y: 500, distance: 52.0
click at [403, 500] on textarea "[PERSON_NAME], Votre offre est prête. Veuillez noter que les prix n'incluent pa…" at bounding box center [573, 563] width 645 height 254
type textarea "[PERSON_NAME], Votre offre est prête. Veuillez noter que les prix n'incluent pa…"
click at [292, 697] on input "Save" at bounding box center [288, 701] width 78 height 15
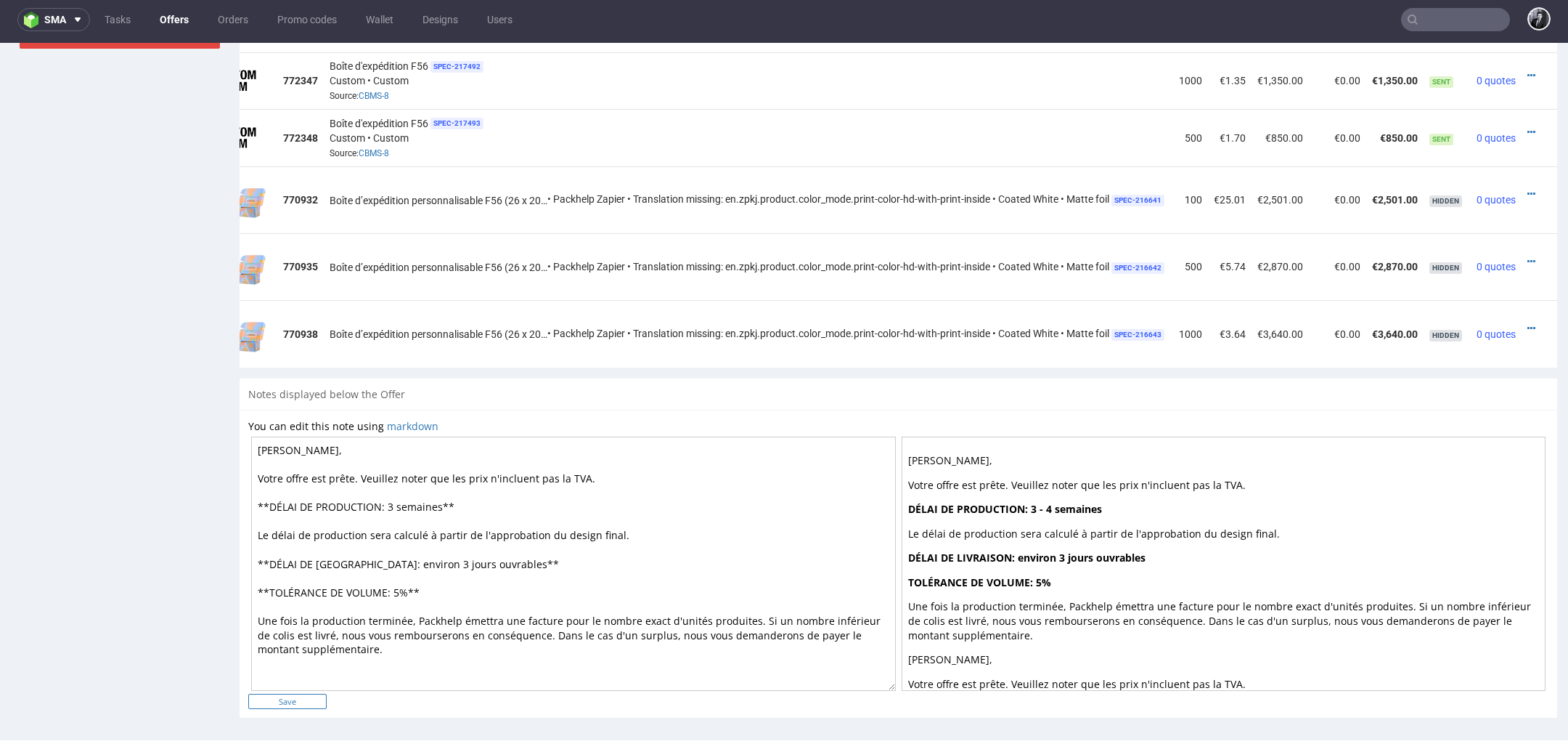
type input "In progress..."
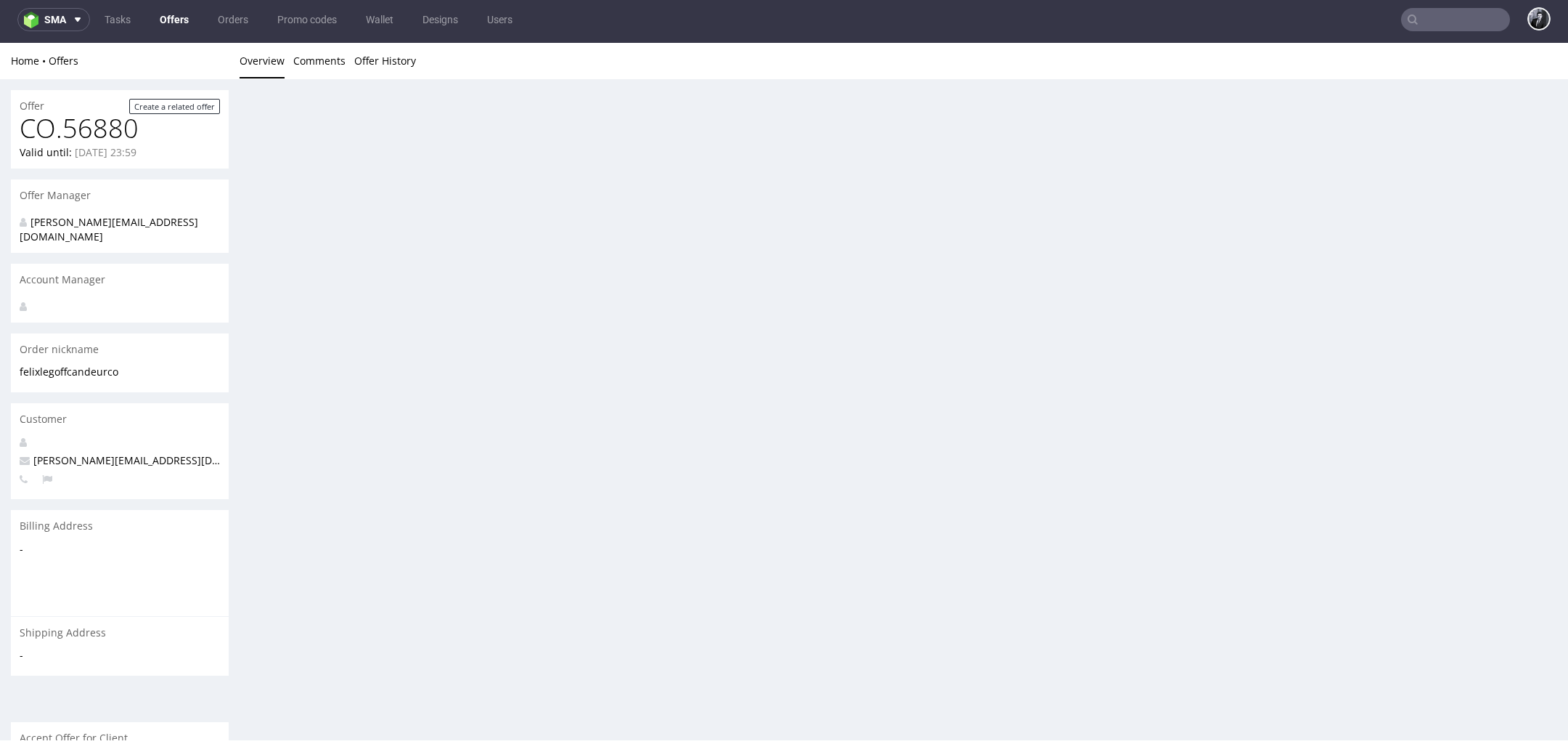
scroll to position [0, 0]
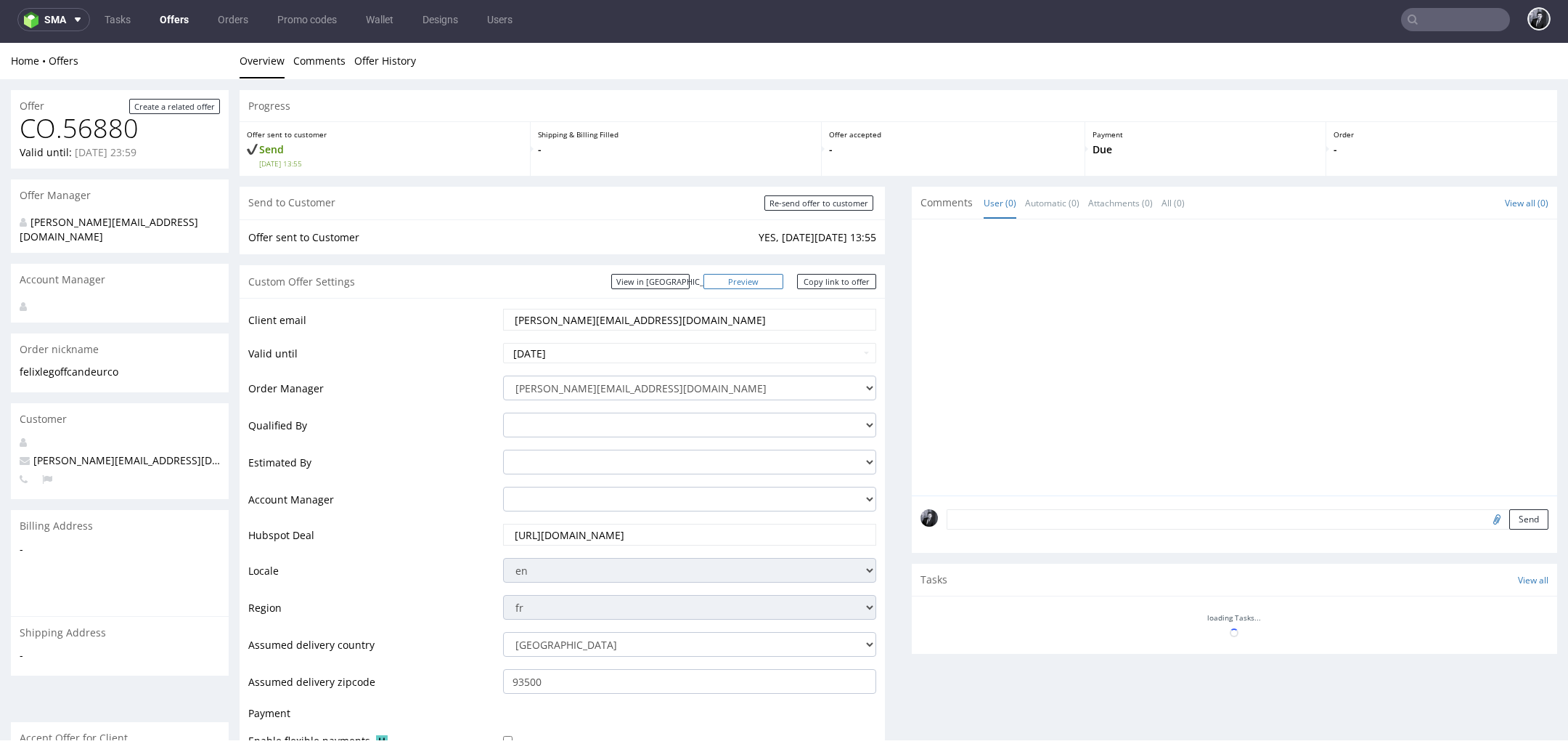
click at [759, 286] on link "Preview" at bounding box center [744, 282] width 80 height 15
click at [833, 284] on link "Copy link to offer" at bounding box center [837, 282] width 80 height 15
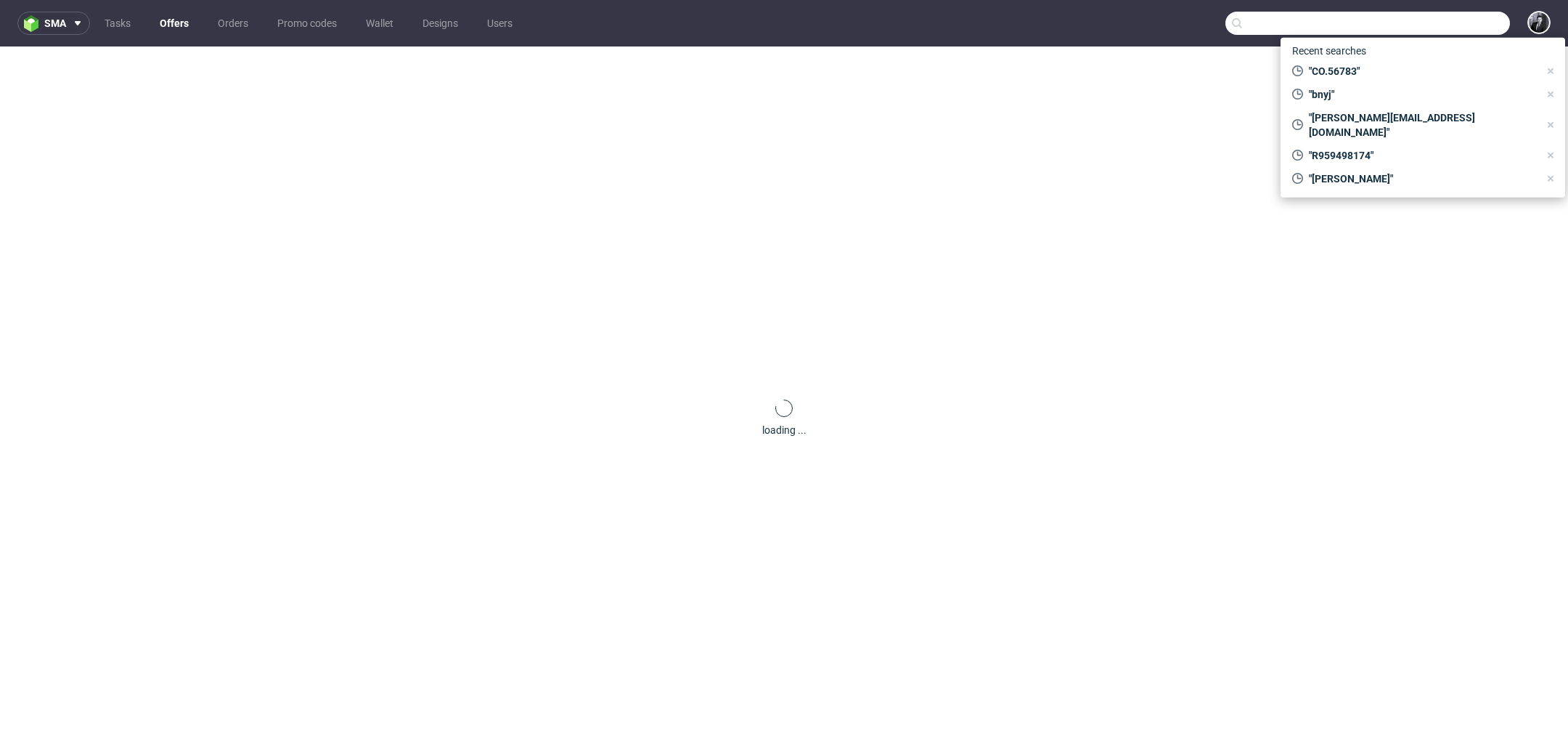
click at [1452, 17] on input "text" at bounding box center [1367, 23] width 285 height 23
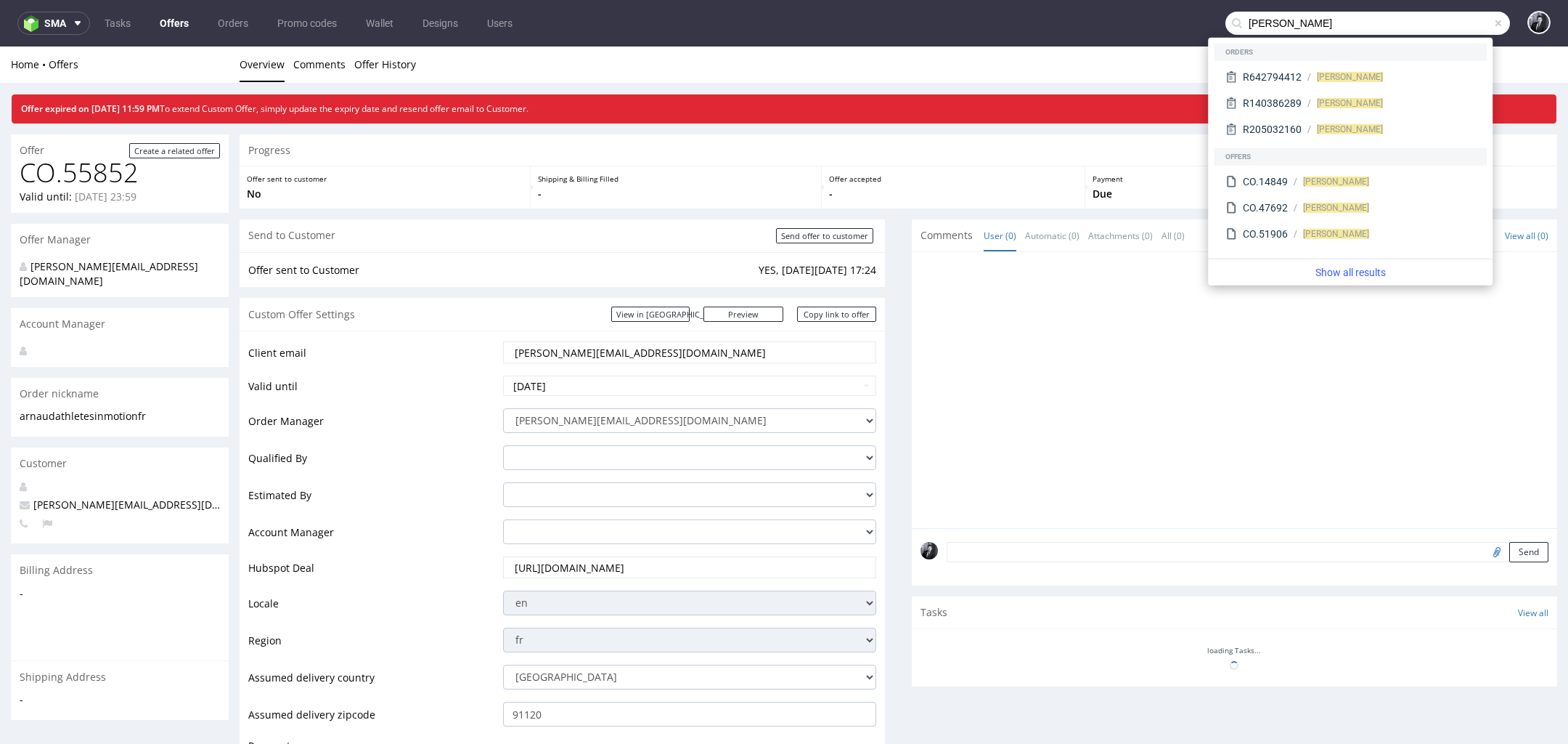
type input "[PERSON_NAME]"
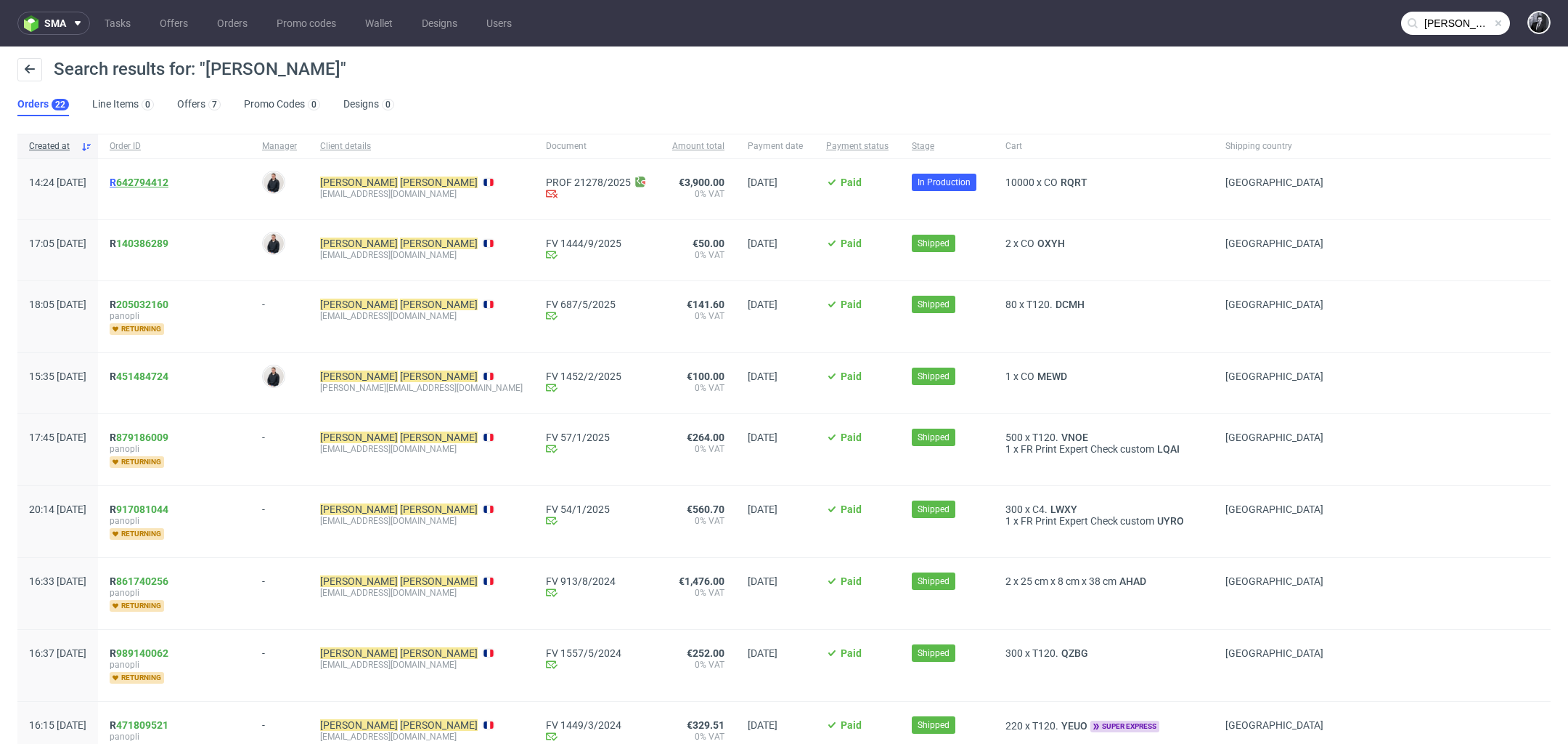
click at [169, 176] on link "642794412" at bounding box center [142, 182] width 52 height 11
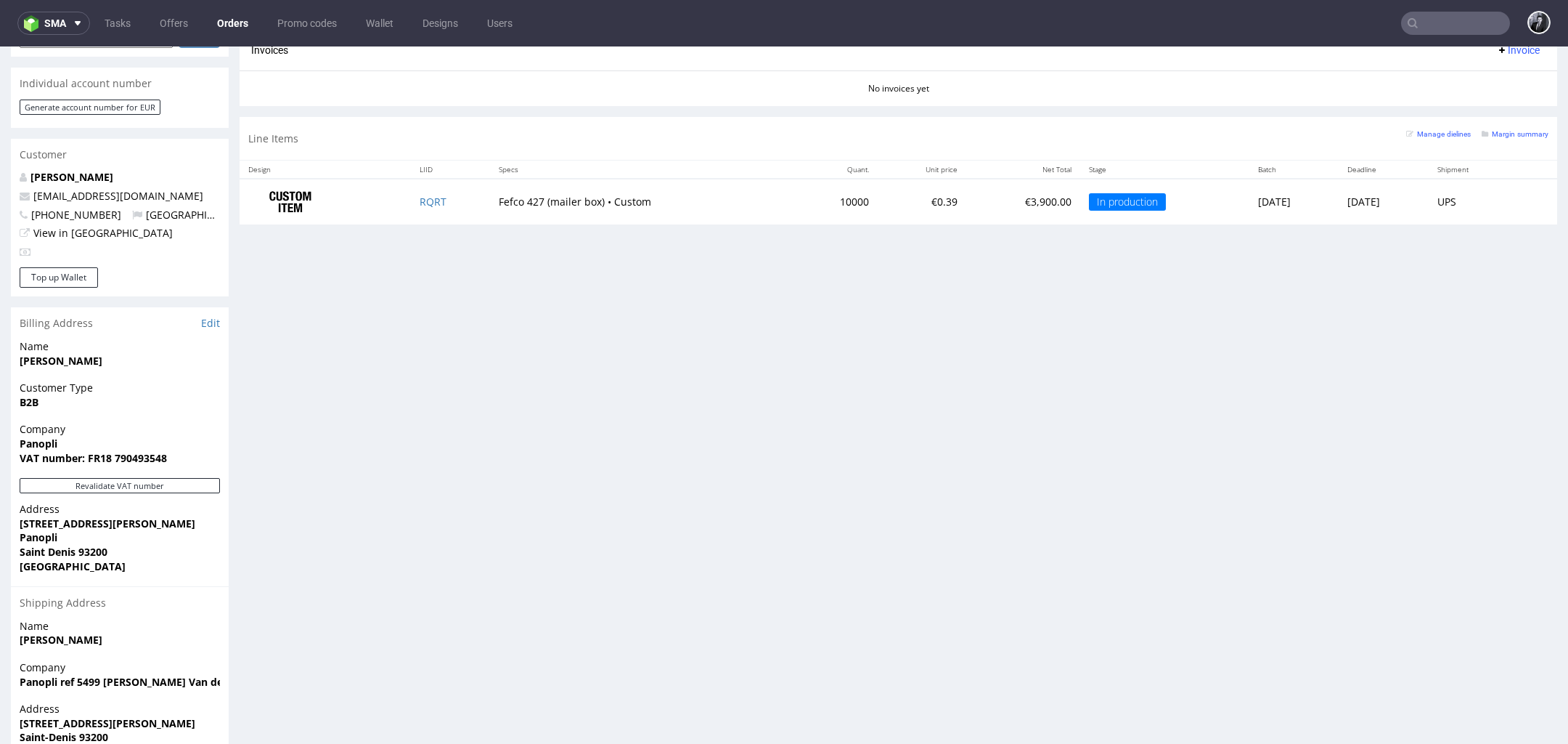
scroll to position [663, 0]
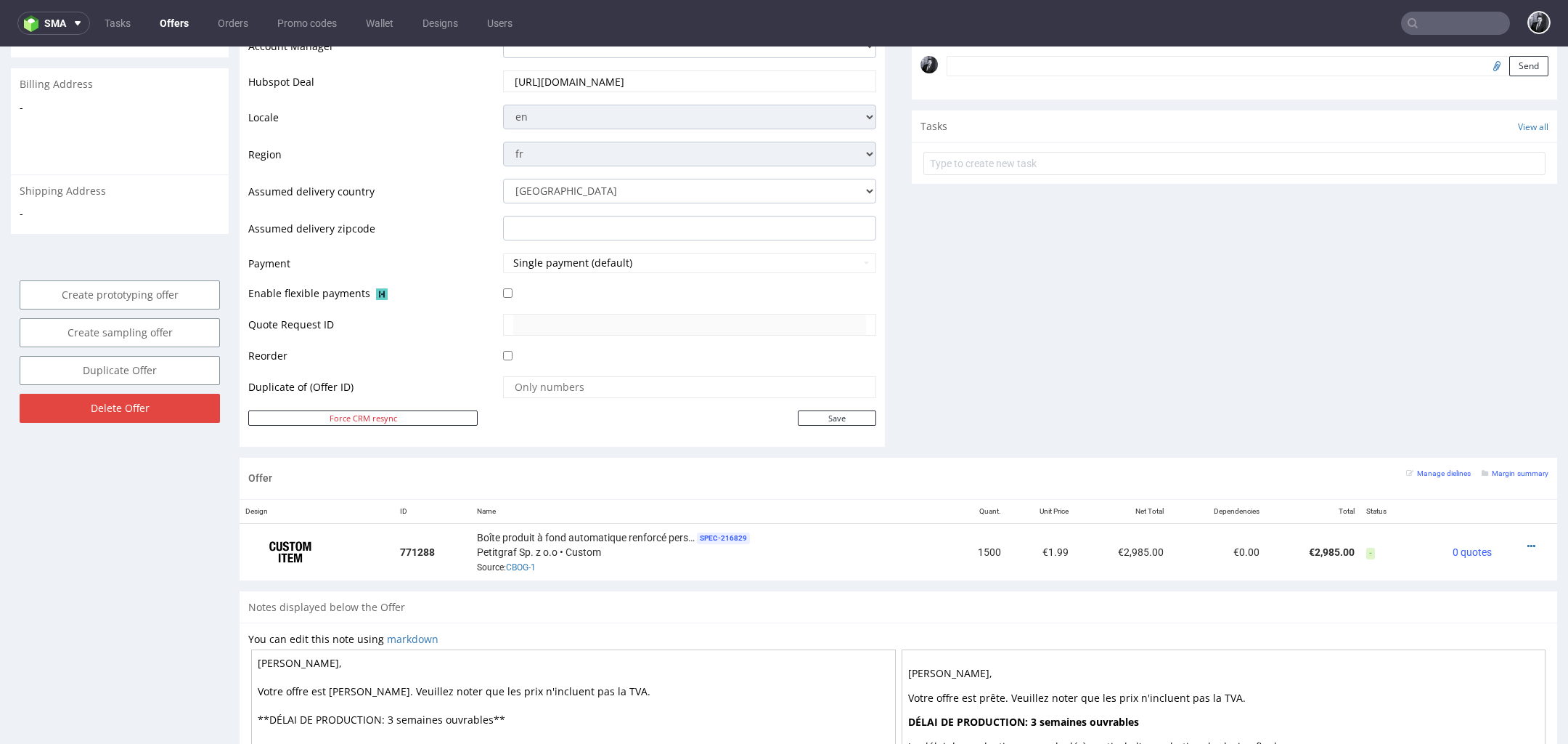
scroll to position [697, 0]
